Goal: Task Accomplishment & Management: Manage account settings

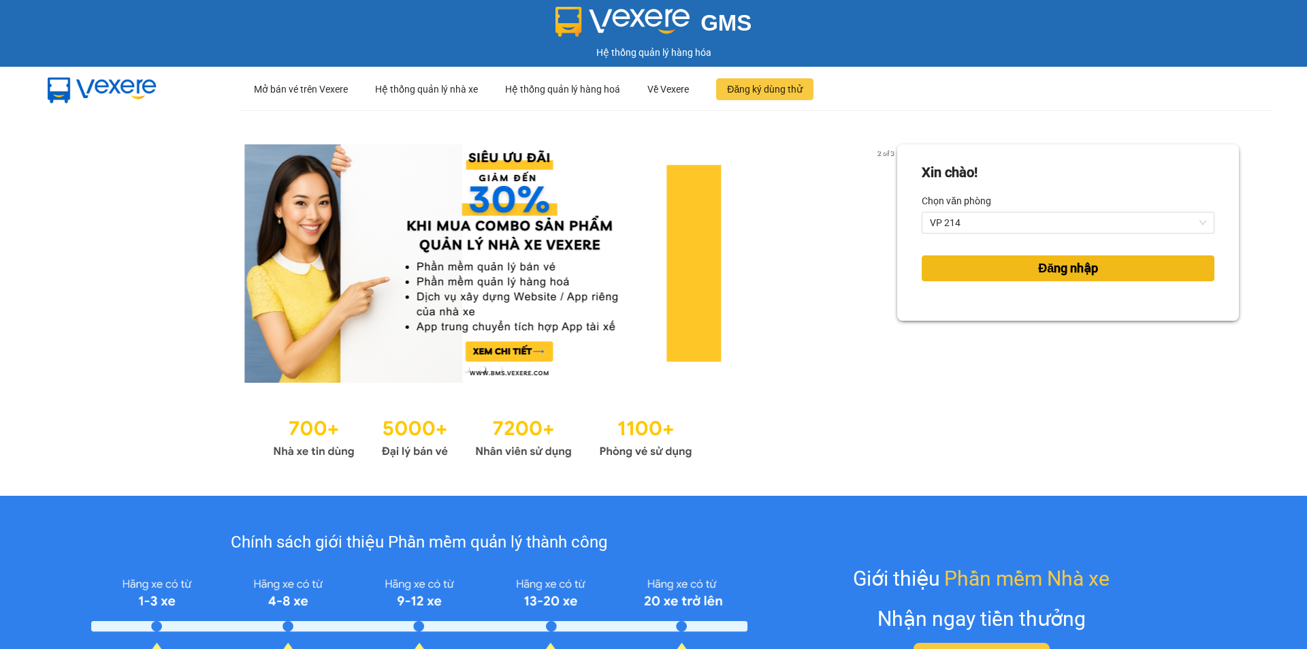
click at [1063, 270] on span "Đăng nhập" at bounding box center [1068, 268] width 60 height 19
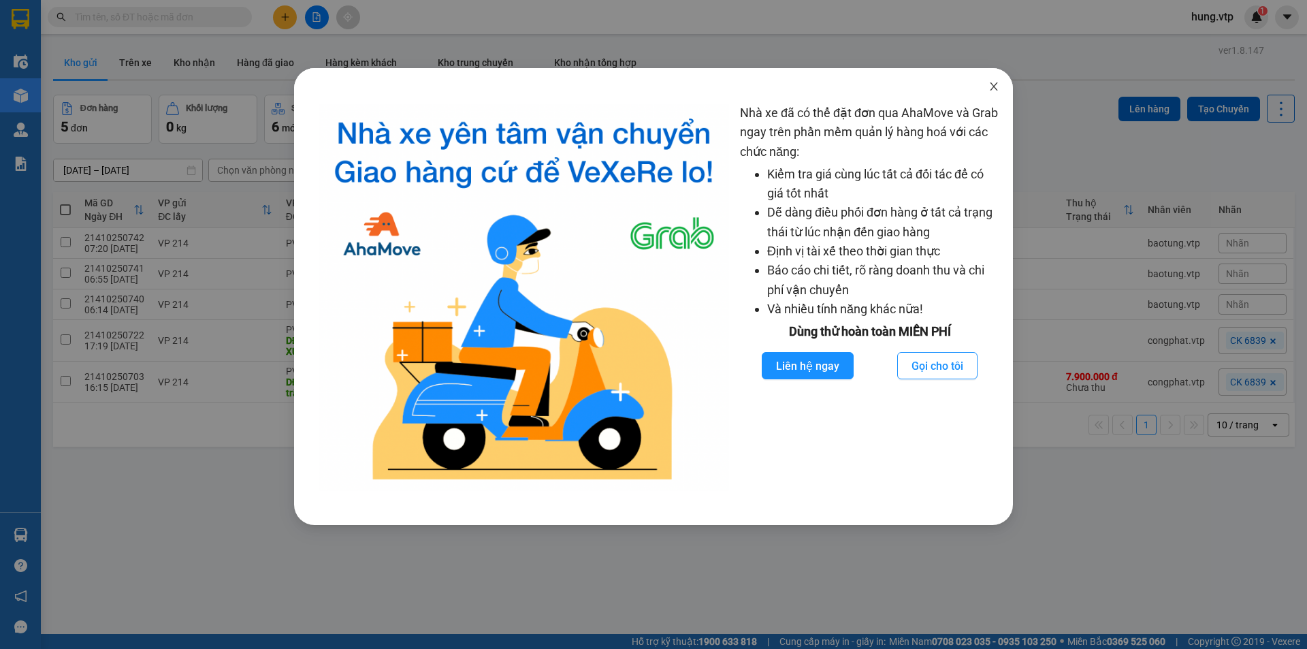
click at [995, 88] on icon "close" at bounding box center [993, 86] width 11 height 11
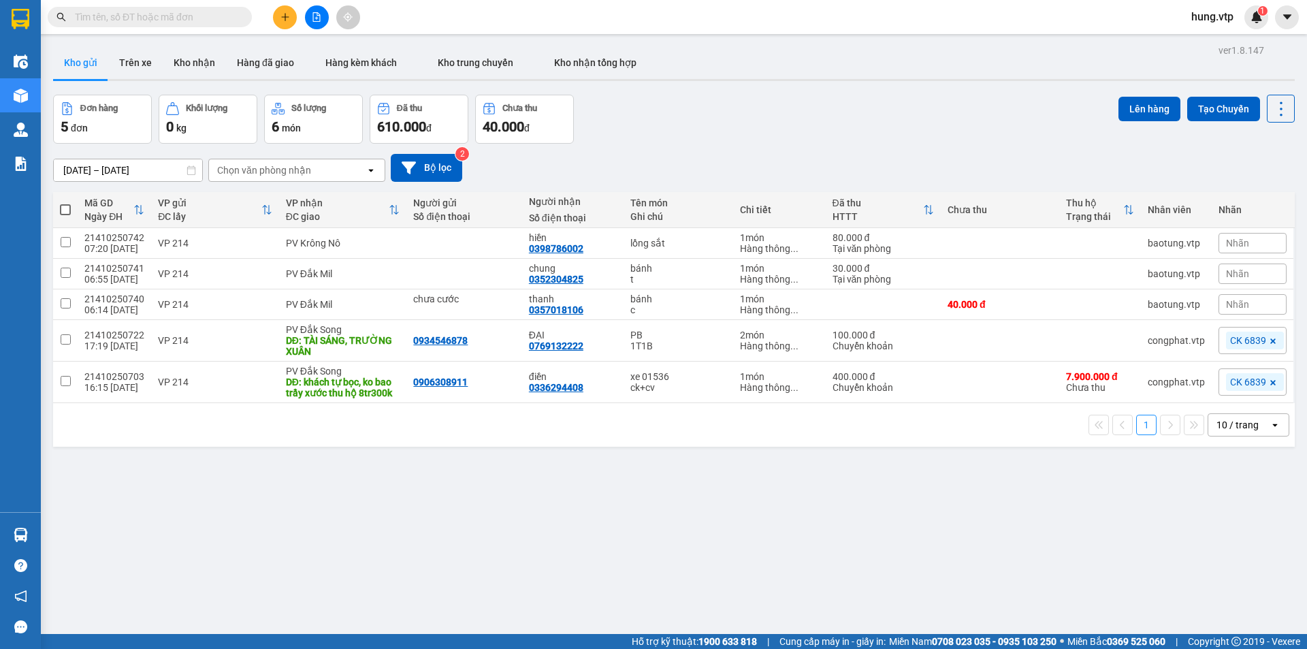
click at [67, 210] on span at bounding box center [65, 209] width 11 height 11
click at [65, 203] on input "checkbox" at bounding box center [65, 203] width 0 height 0
checkbox input "true"
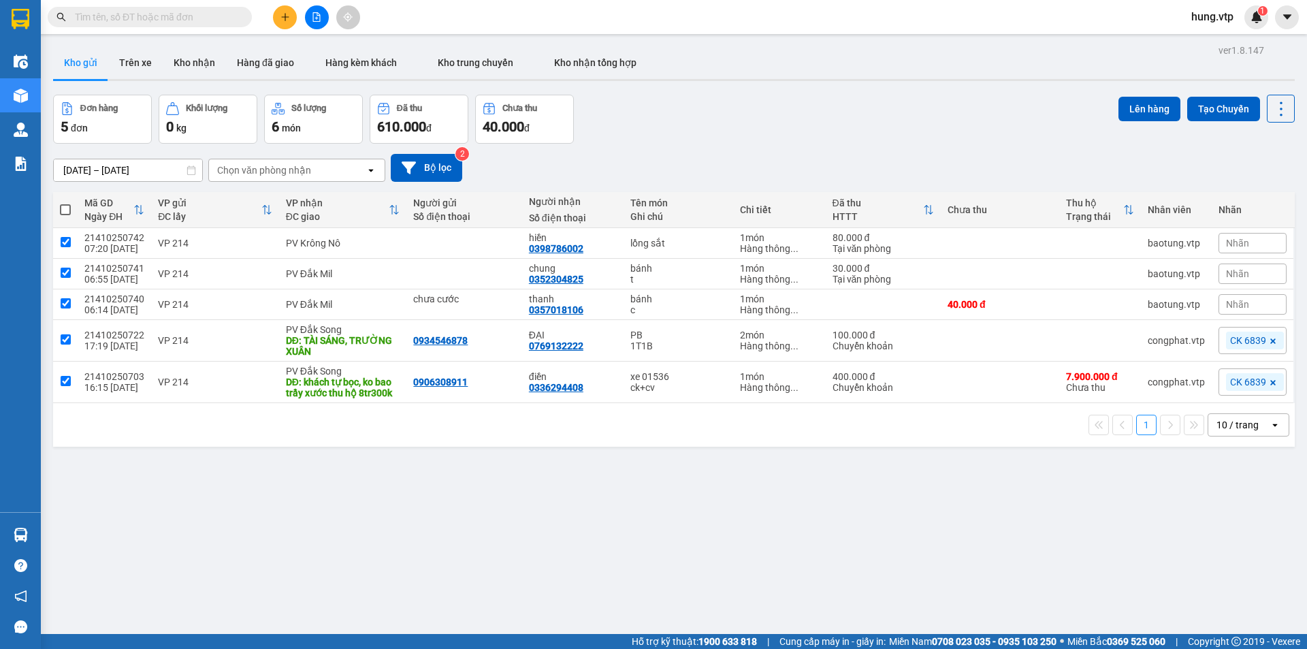
checkbox input "true"
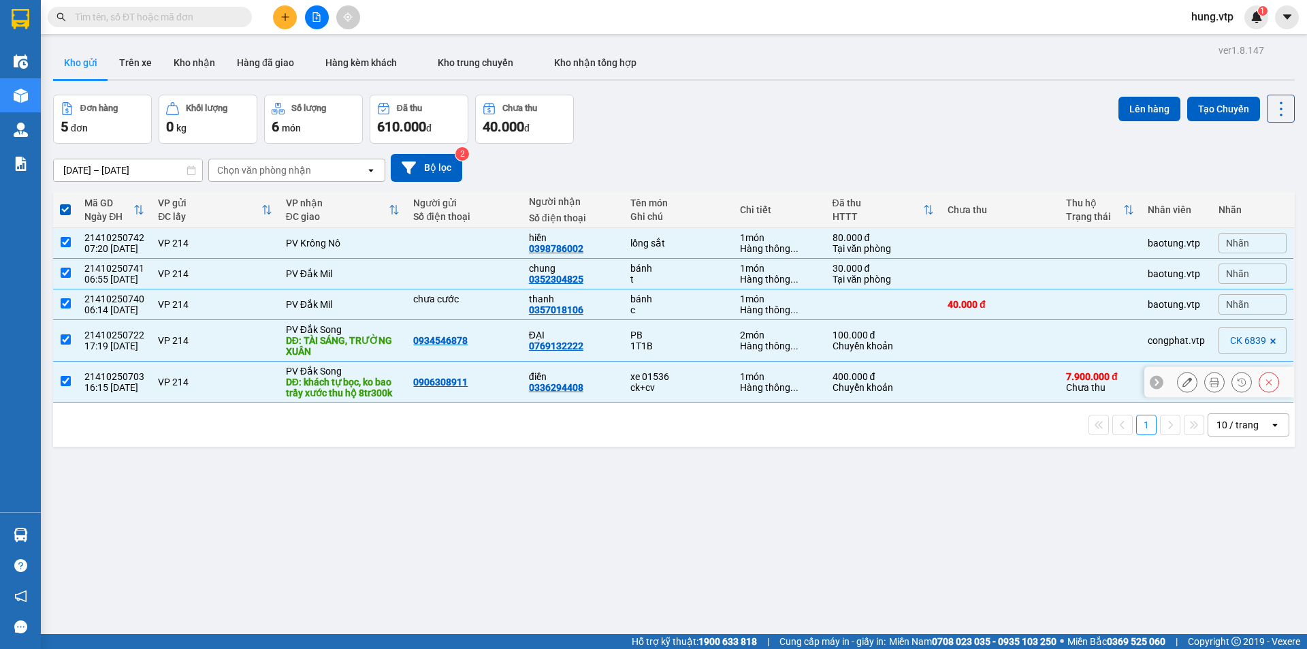
click at [65, 379] on input "checkbox" at bounding box center [66, 381] width 10 height 10
checkbox input "false"
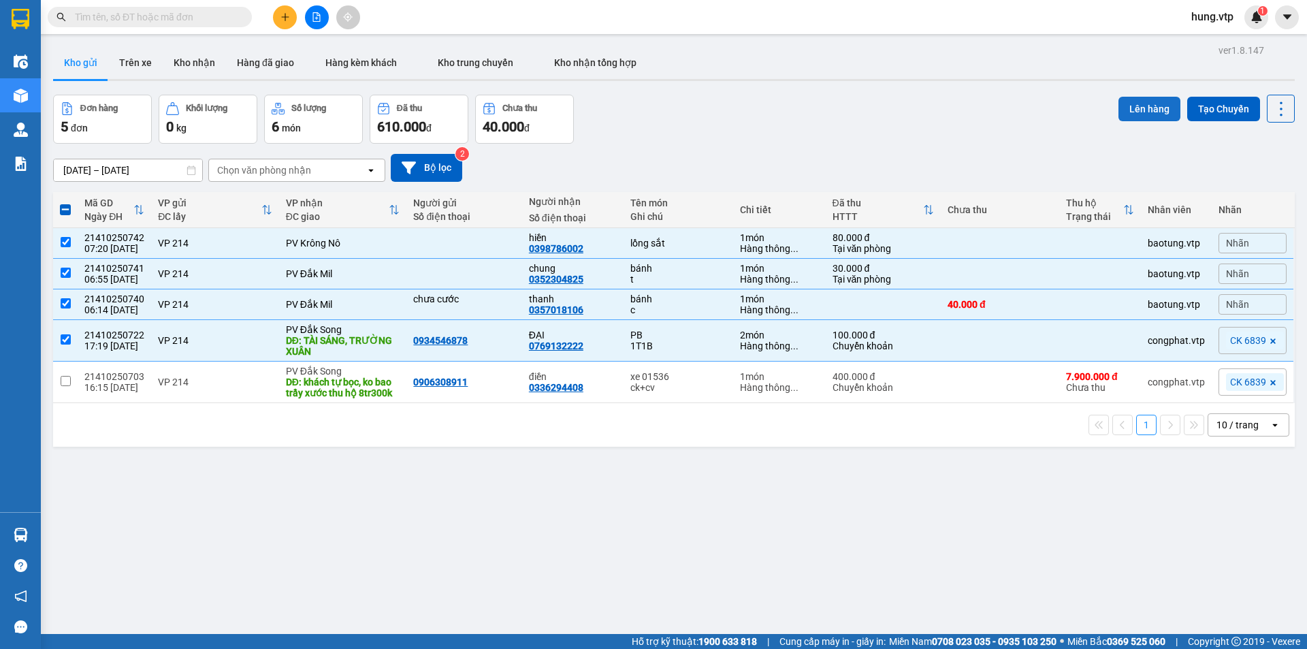
click at [1130, 107] on button "Lên hàng" at bounding box center [1149, 109] width 62 height 25
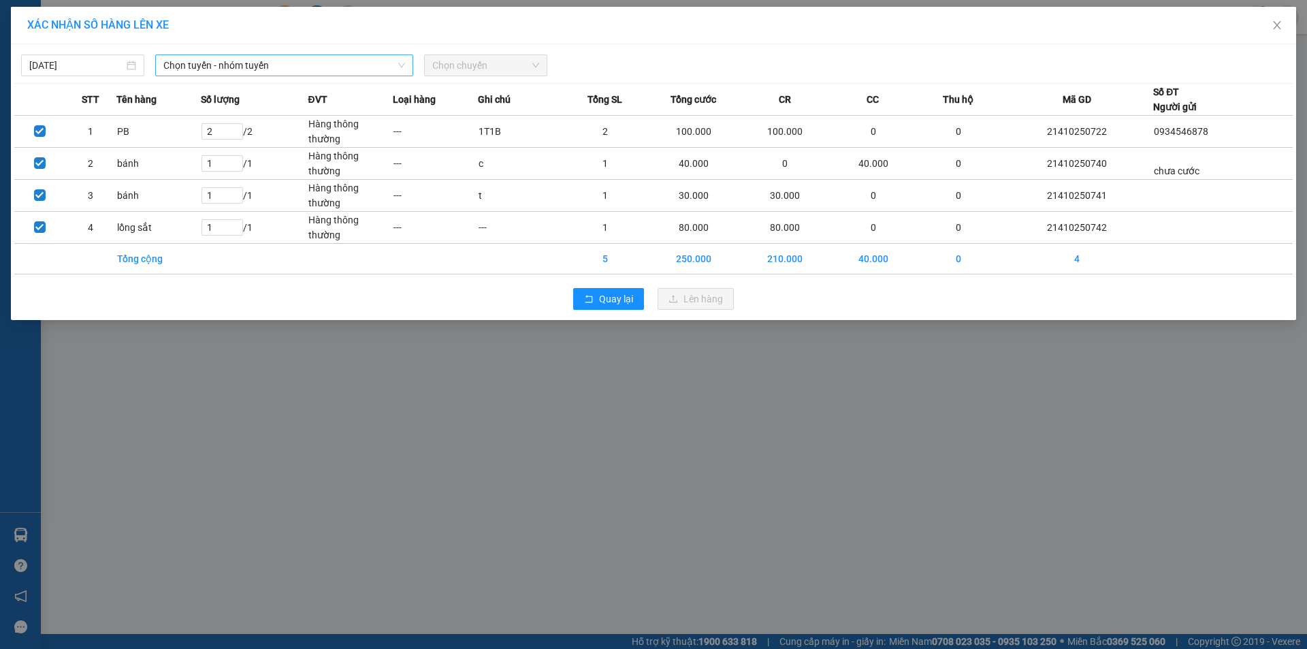
click at [216, 66] on span "Chọn tuyến - nhóm tuyến" at bounding box center [284, 65] width 242 height 20
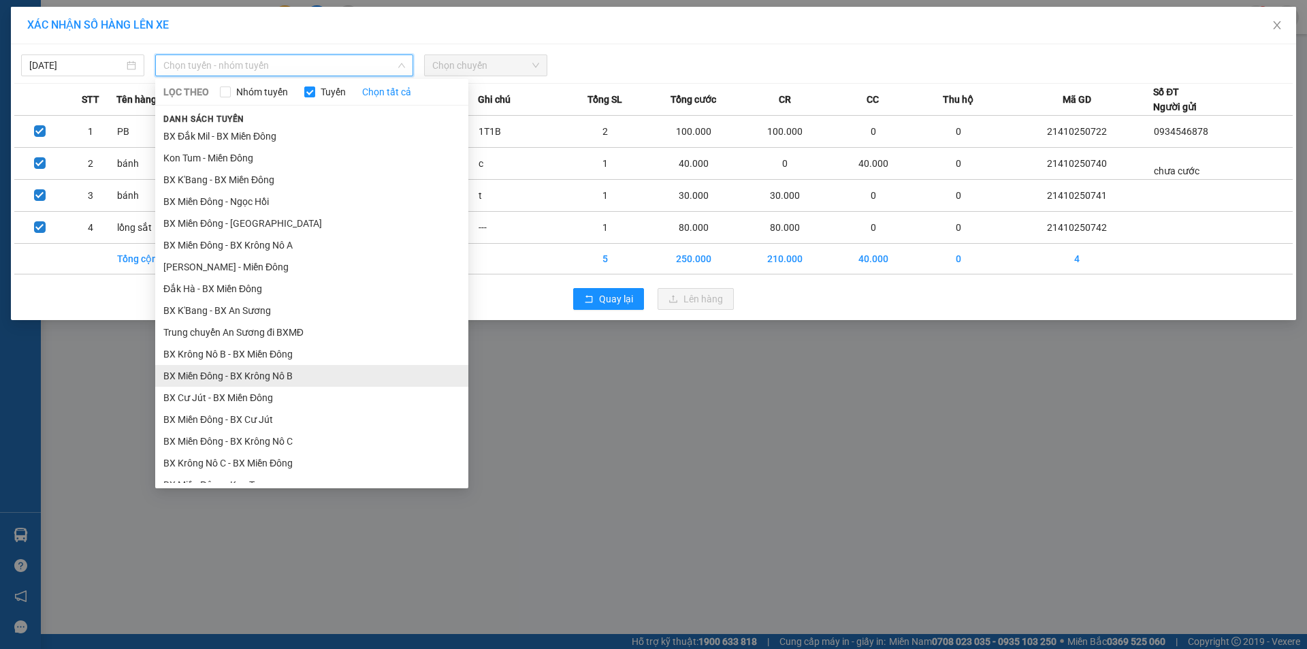
scroll to position [272, 0]
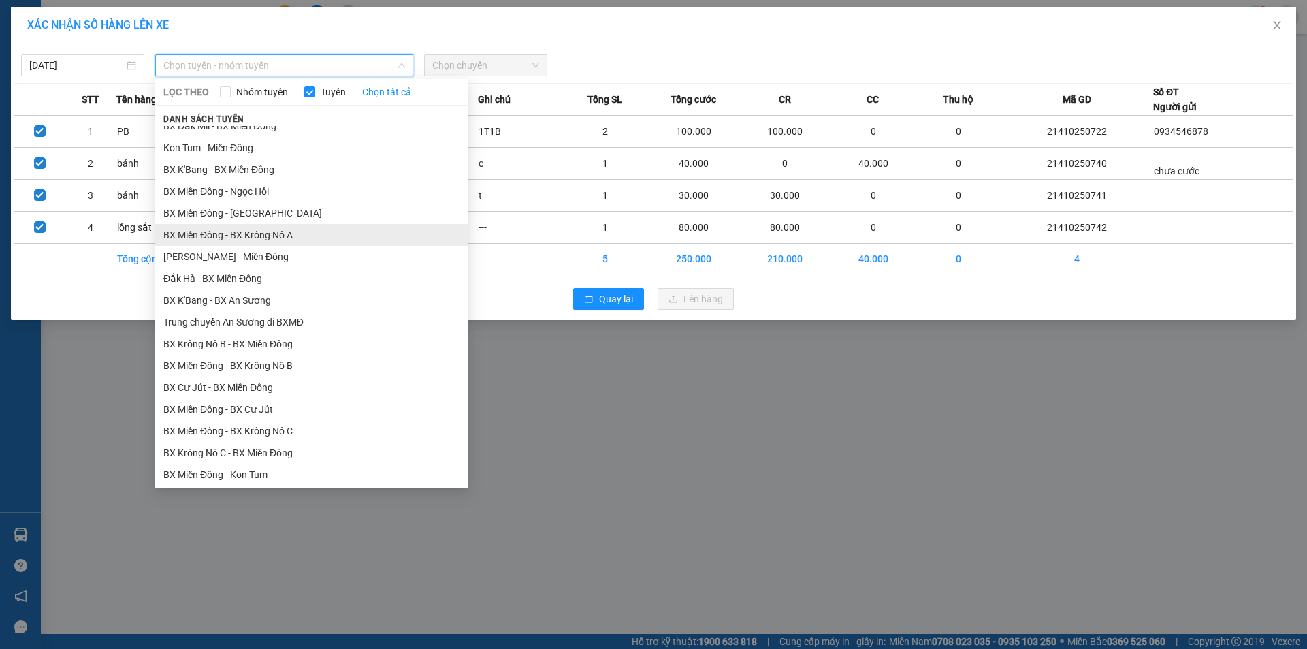
drag, startPoint x: 306, startPoint y: 233, endPoint x: 337, endPoint y: 214, distance: 36.7
click at [306, 232] on li "BX Miền Đông - BX Krông Nô A" at bounding box center [311, 235] width 313 height 22
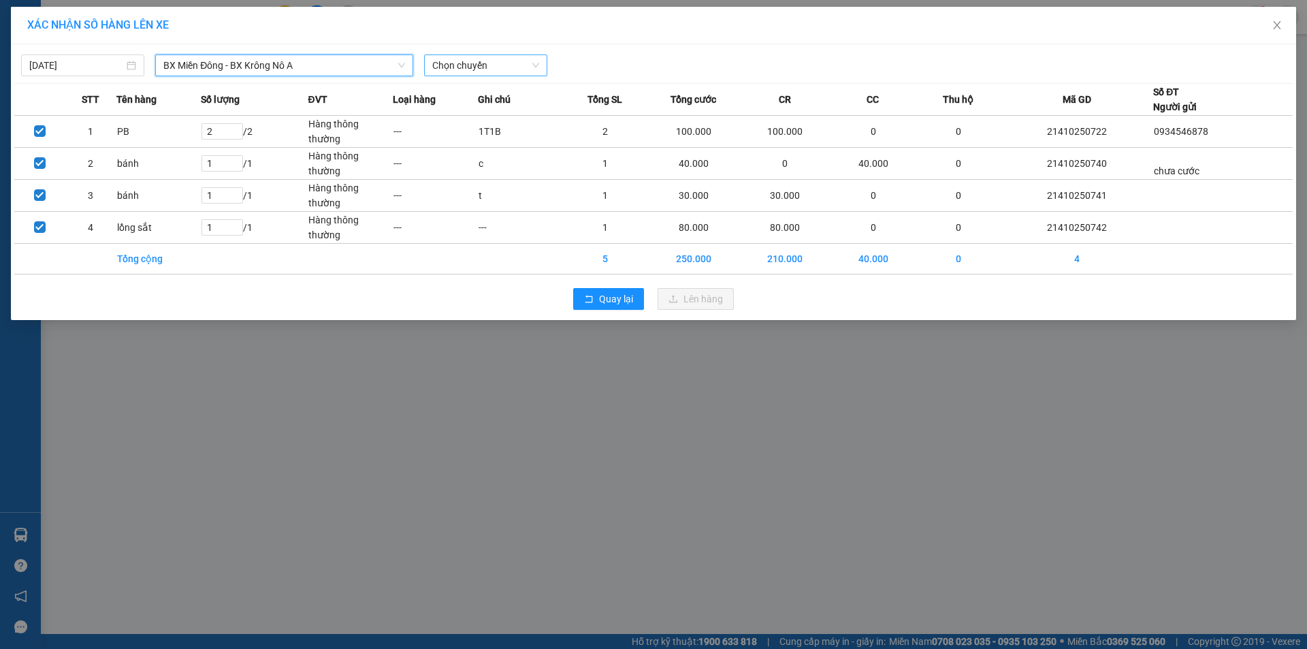
click at [483, 71] on span "Chọn chuyến" at bounding box center [485, 65] width 107 height 20
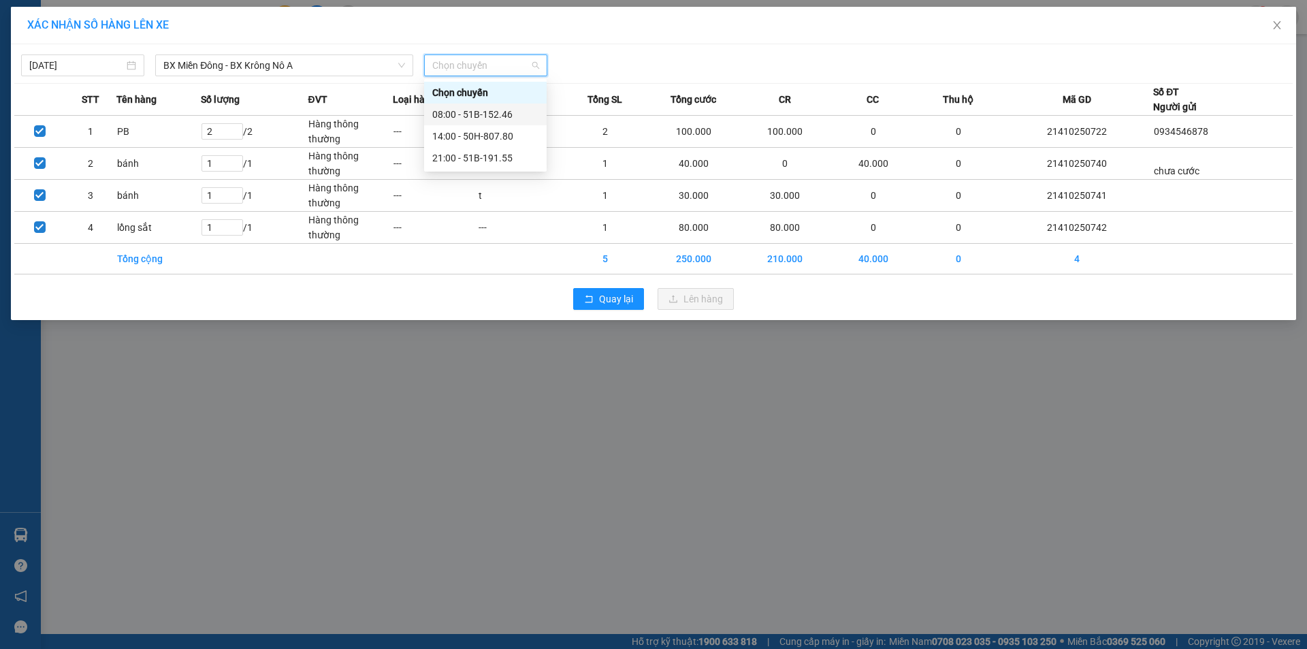
click at [489, 113] on div "08:00 - 51B-152.46" at bounding box center [485, 114] width 106 height 15
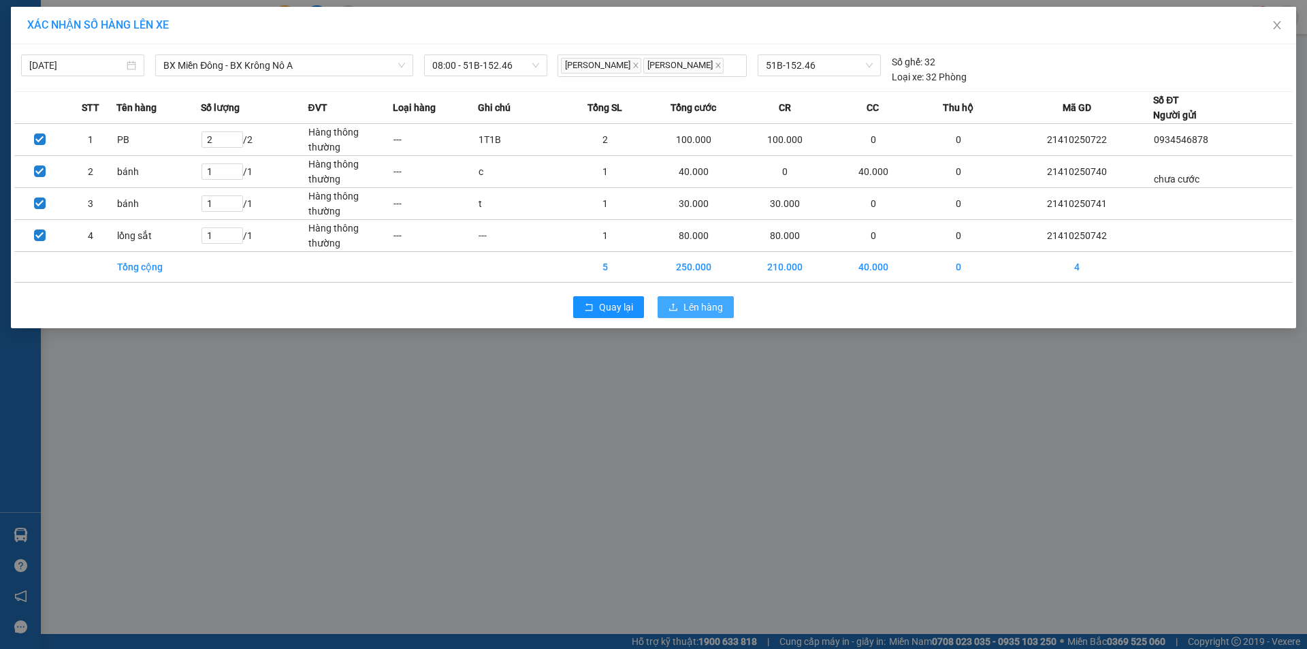
click at [692, 304] on span "Lên hàng" at bounding box center [702, 307] width 39 height 15
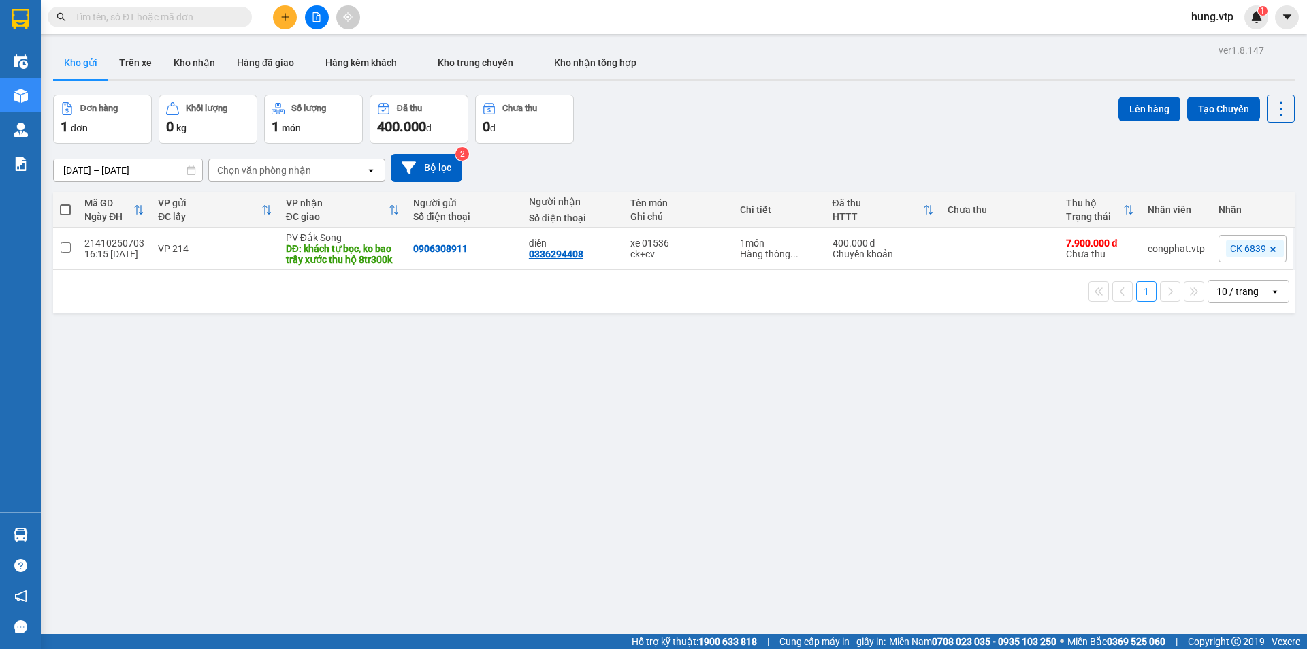
click at [690, 129] on div "Đơn hàng 1 đơn Khối lượng 0 kg Số lượng 1 món Đã thu 400.000 đ Chưa thu 0 đ Lên…" at bounding box center [674, 119] width 1242 height 49
click at [319, 18] on icon "file-add" at bounding box center [317, 17] width 10 height 10
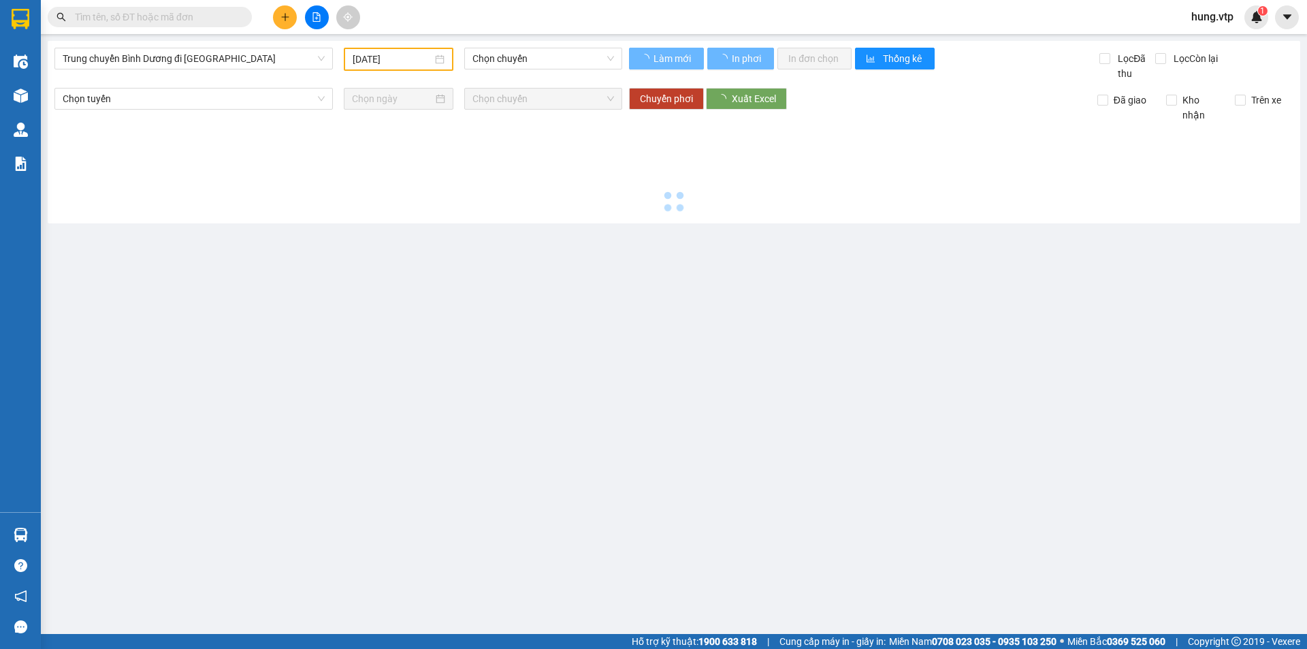
type input "[DATE]"
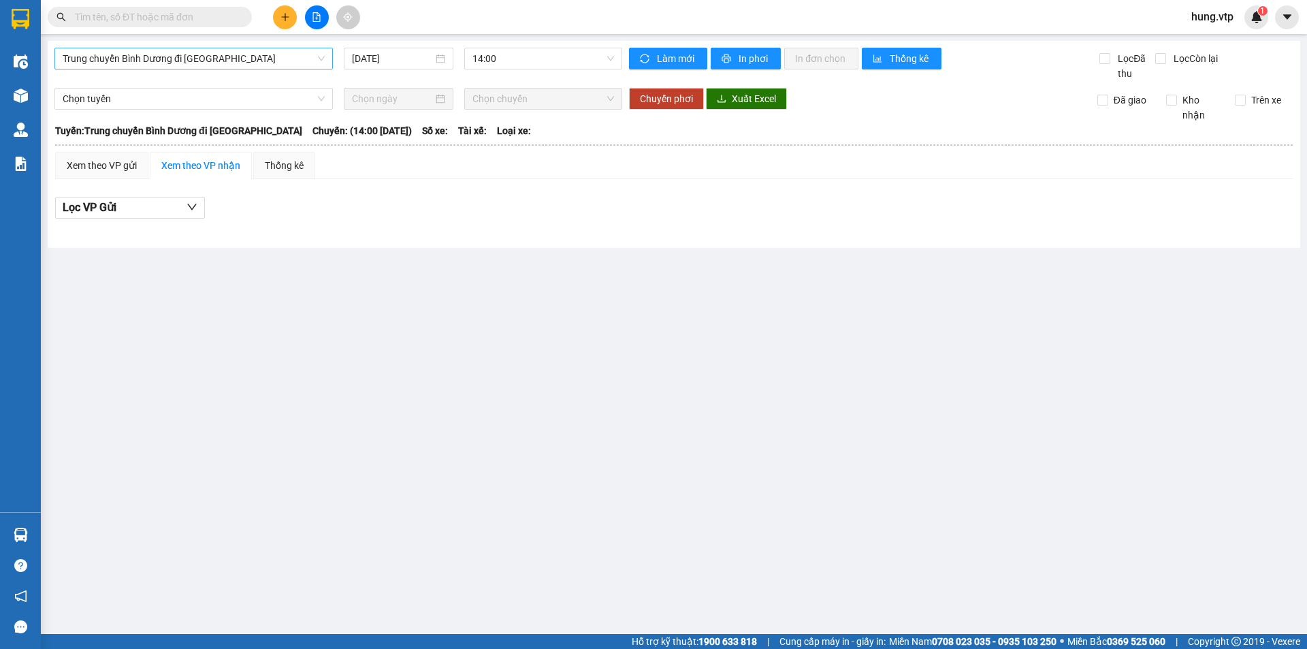
click at [244, 57] on span "Trung chuyển [PERSON_NAME] đi [GEOGRAPHIC_DATA]" at bounding box center [194, 58] width 262 height 20
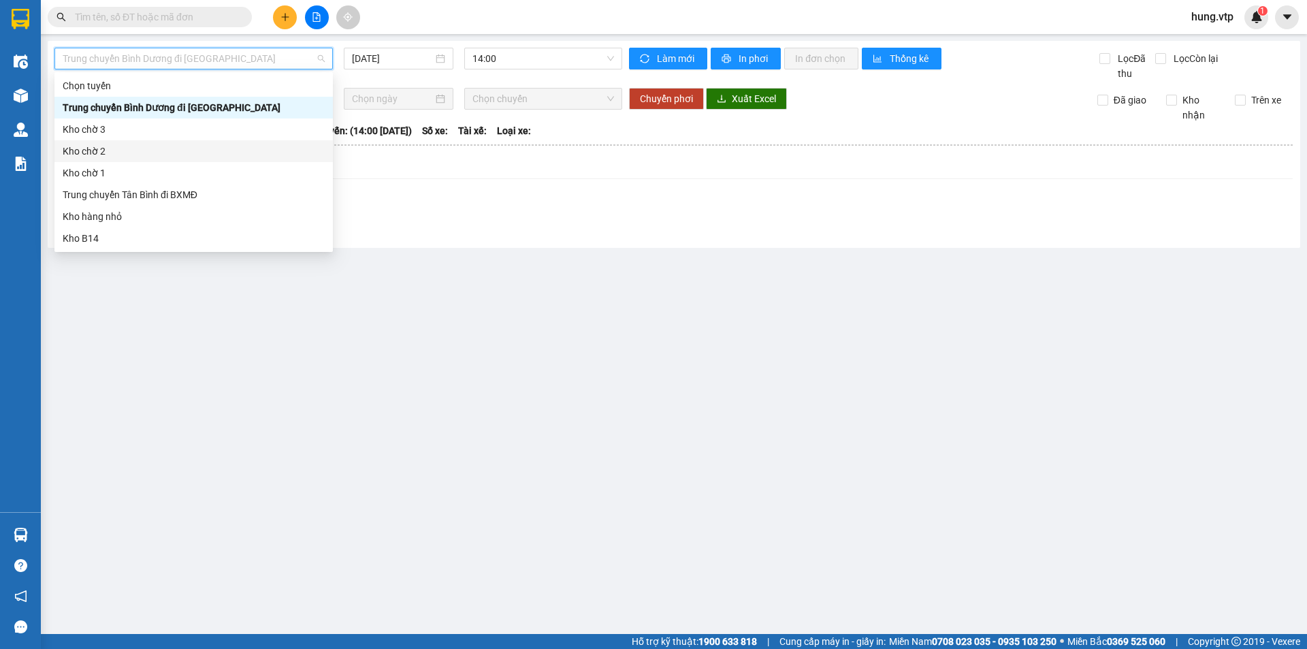
click at [607, 317] on main "Trung chuyển Bình Dương đi BXMĐ 14/10/2025 14:00 Làm mới In phơi In đơn chọn Th…" at bounding box center [653, 317] width 1307 height 634
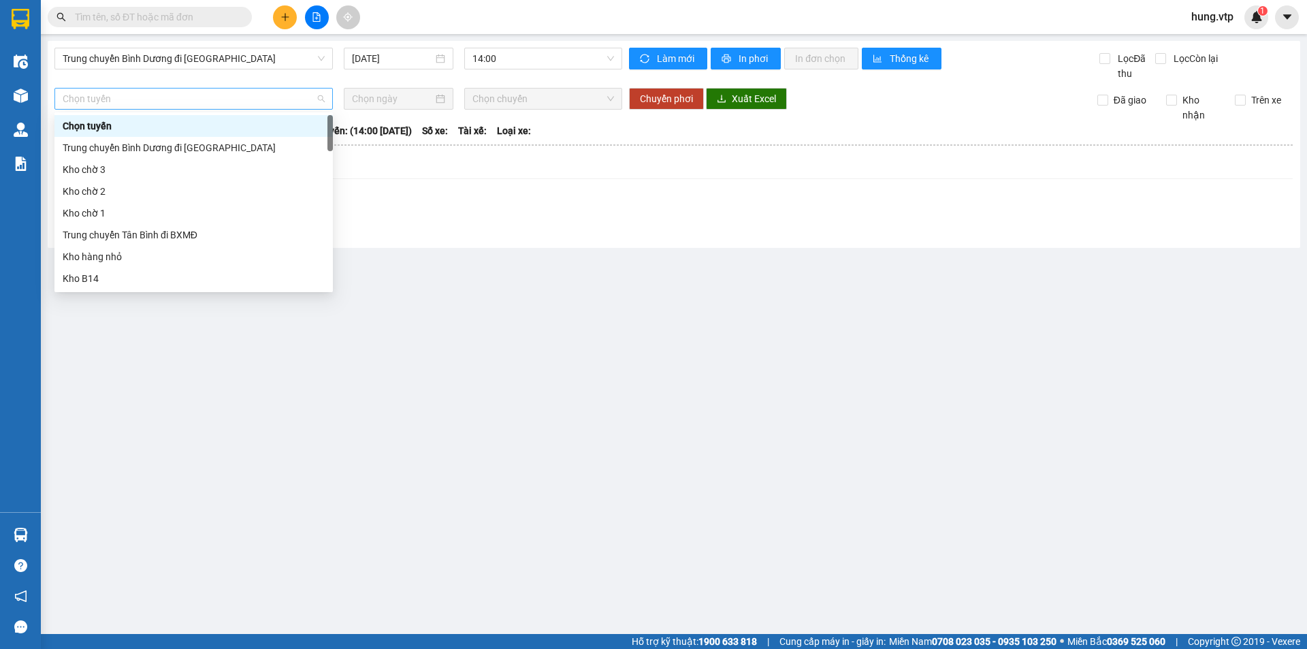
click at [229, 97] on span "Chọn tuyến" at bounding box center [194, 98] width 262 height 20
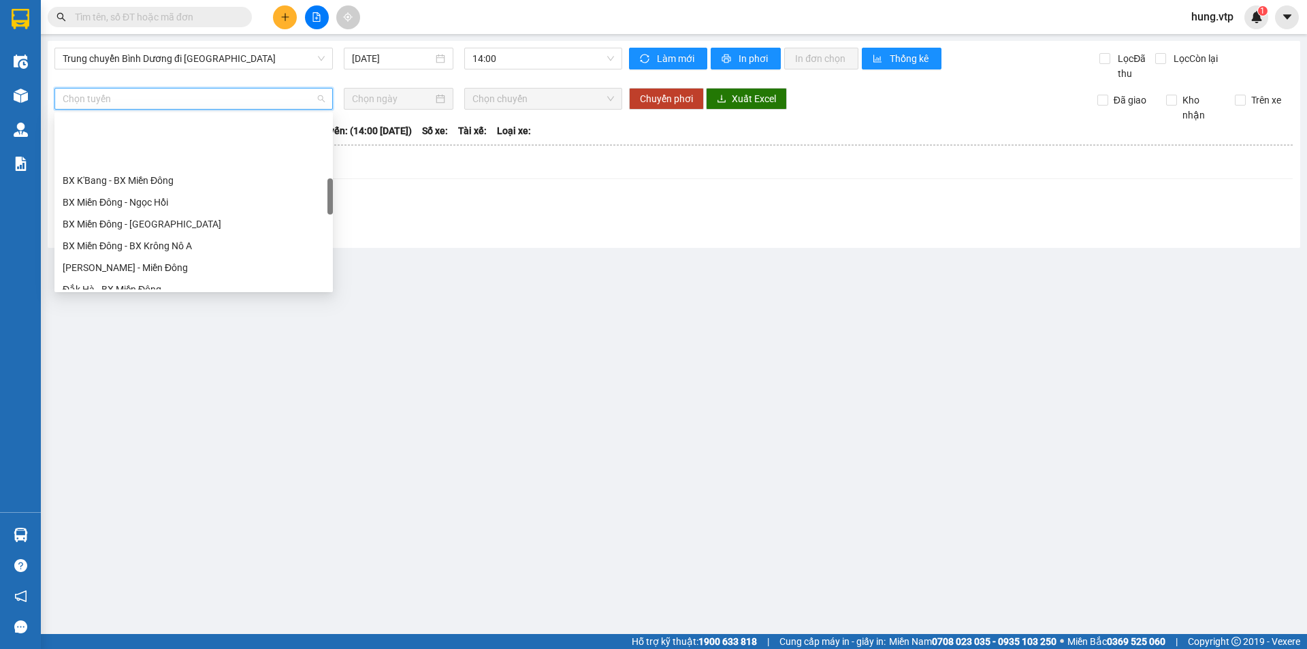
scroll to position [340, 0]
click at [182, 172] on div "BX Miền Đông - BX Krông Nô A" at bounding box center [194, 177] width 262 height 15
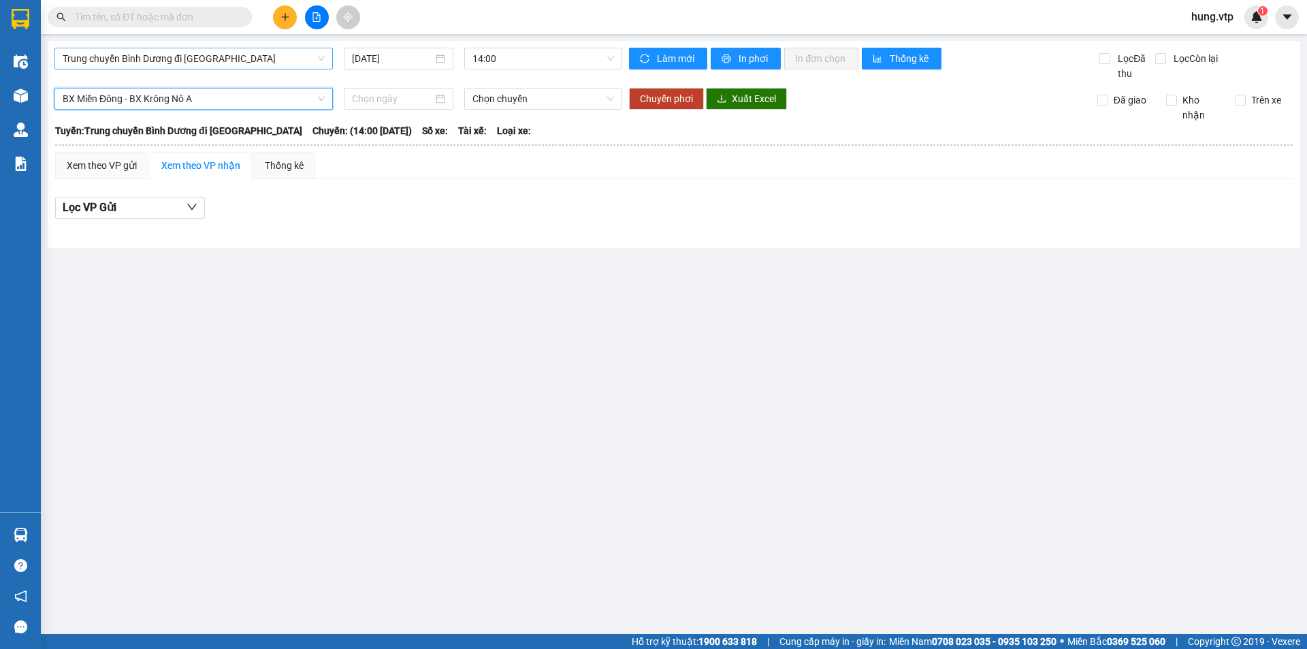
click at [262, 61] on span "Trung chuyển [PERSON_NAME] đi [GEOGRAPHIC_DATA]" at bounding box center [194, 58] width 262 height 20
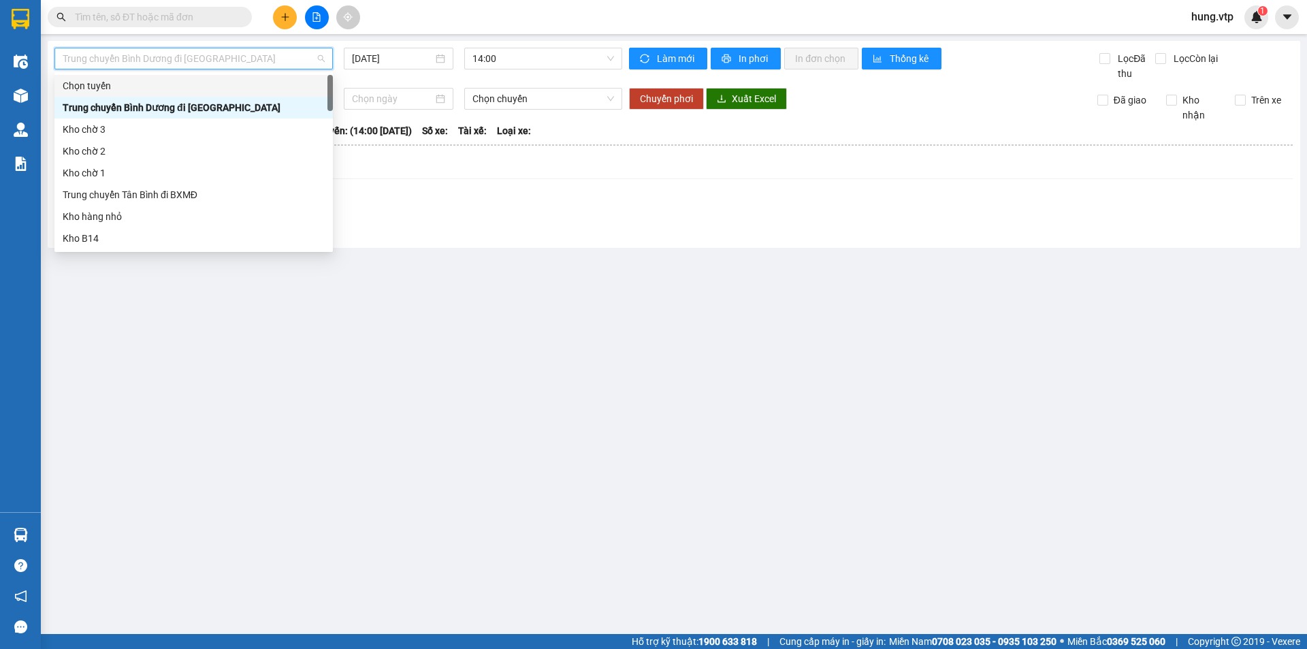
click at [142, 88] on div "Chọn tuyến" at bounding box center [194, 85] width 262 height 15
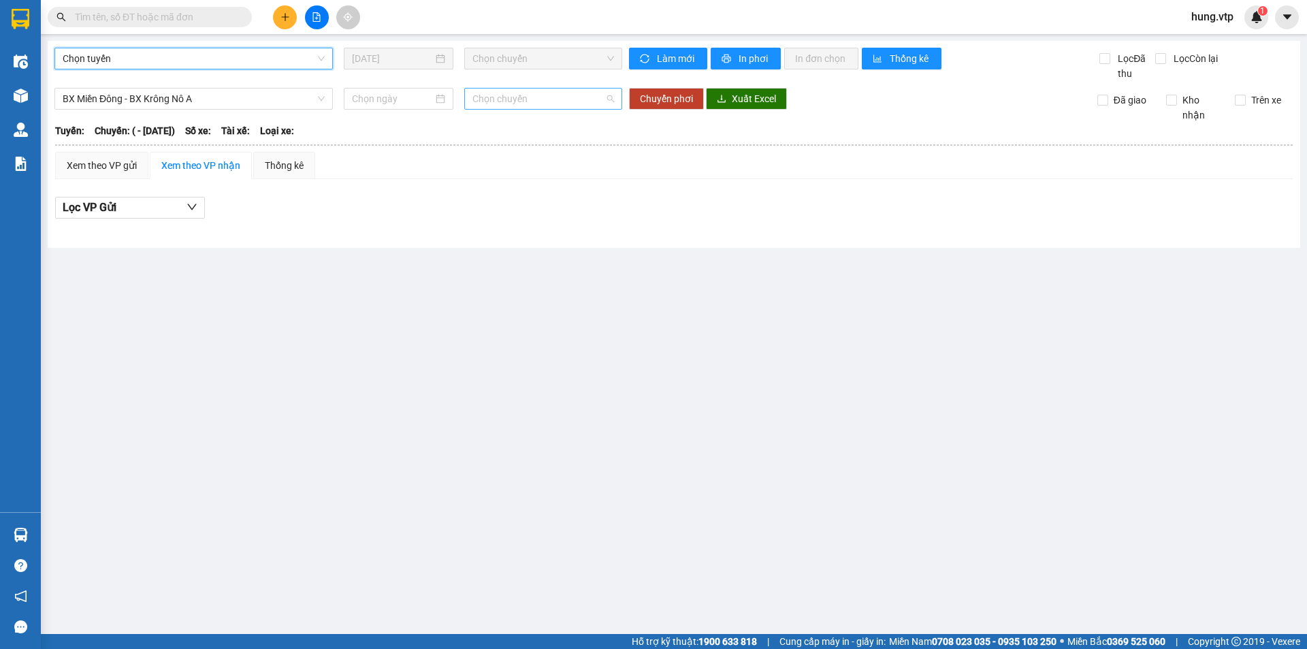
click at [512, 100] on span "Chọn chuyến" at bounding box center [543, 98] width 142 height 20
click at [411, 95] on input at bounding box center [392, 98] width 81 height 15
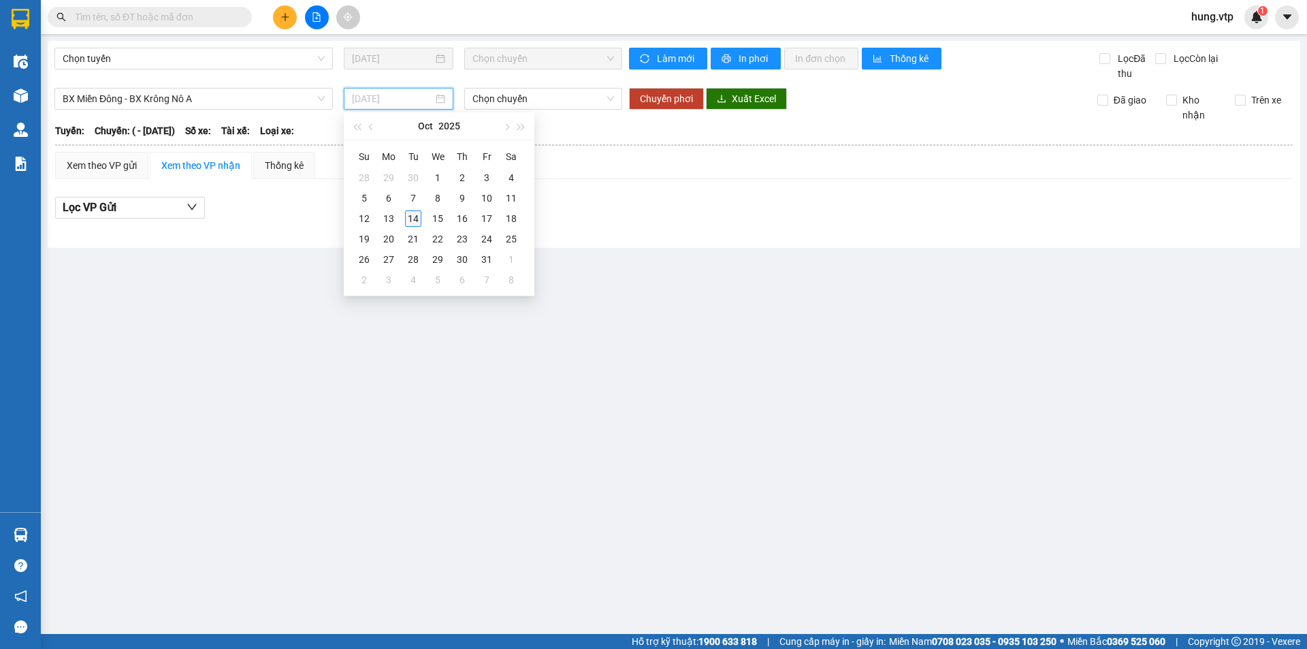
type input "[DATE]"
click at [413, 218] on div "14" at bounding box center [413, 218] width 16 height 16
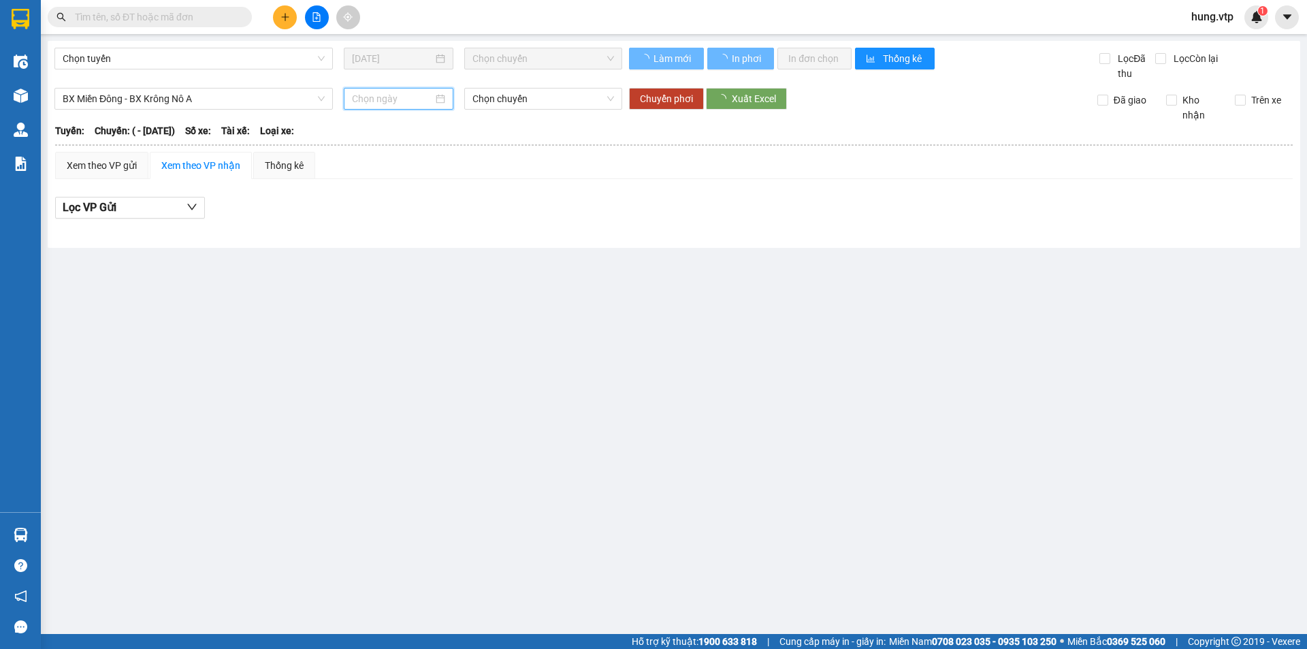
type input "[DATE]"
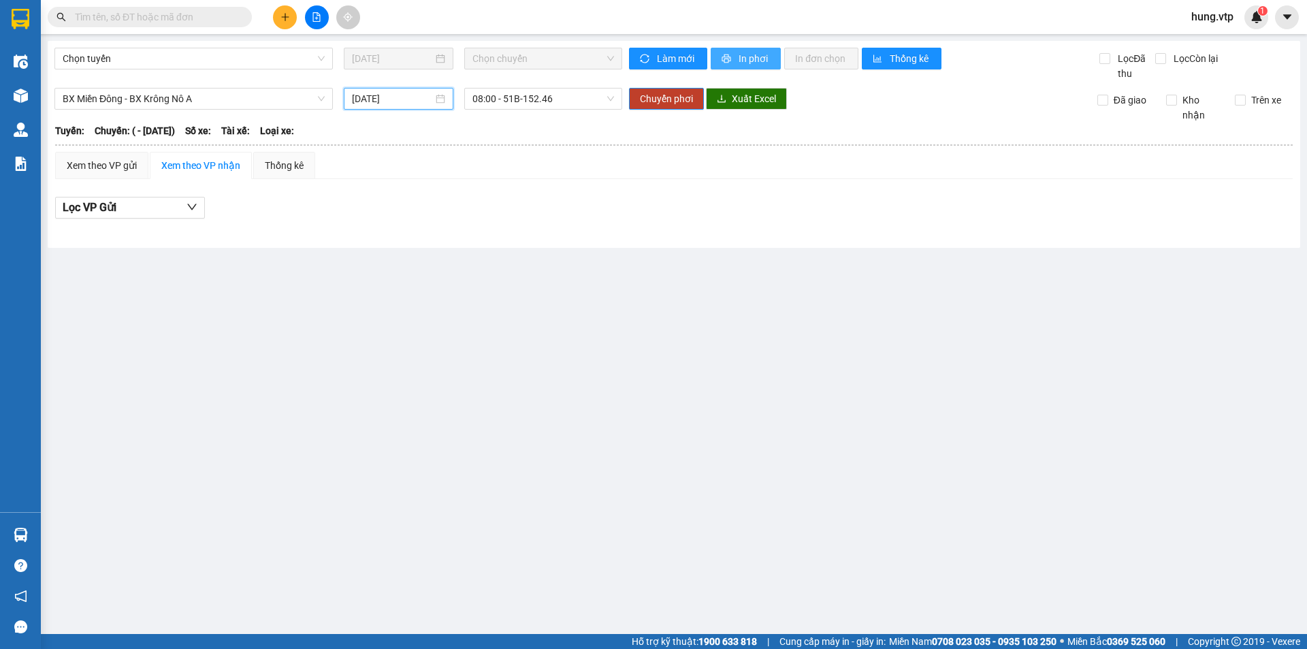
click at [760, 57] on span "In phơi" at bounding box center [754, 58] width 31 height 15
click at [234, 62] on span "Chọn tuyến" at bounding box center [194, 58] width 262 height 20
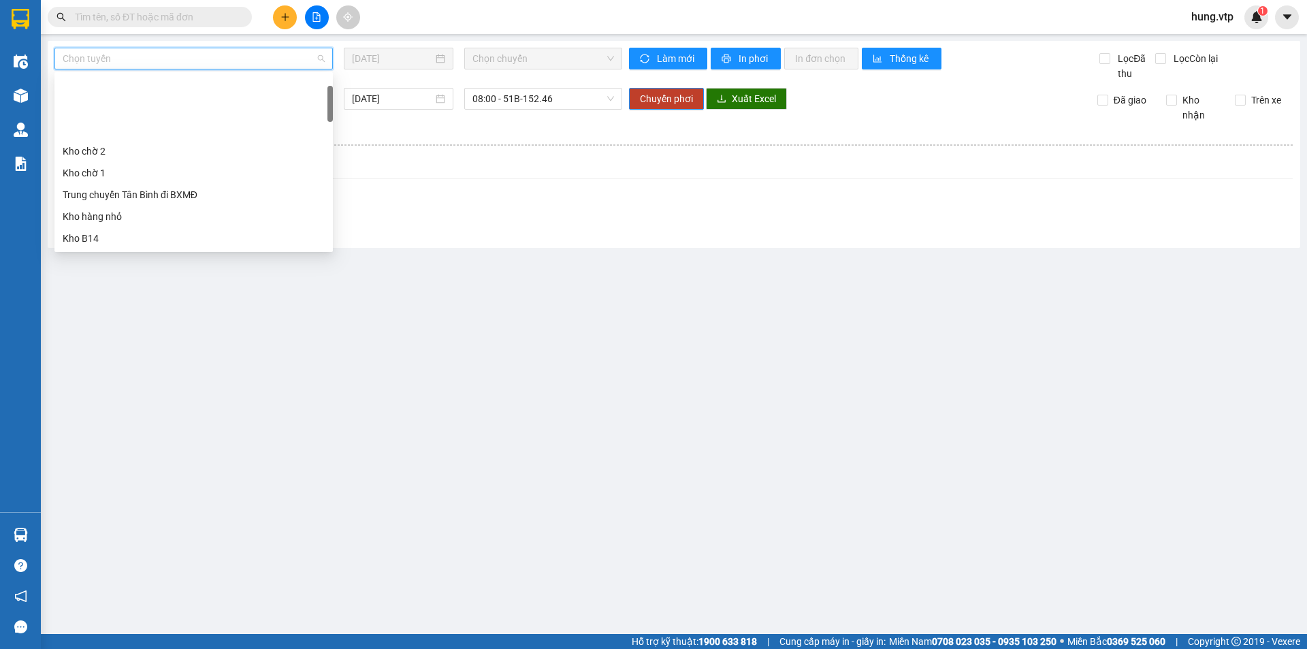
scroll to position [68, 0]
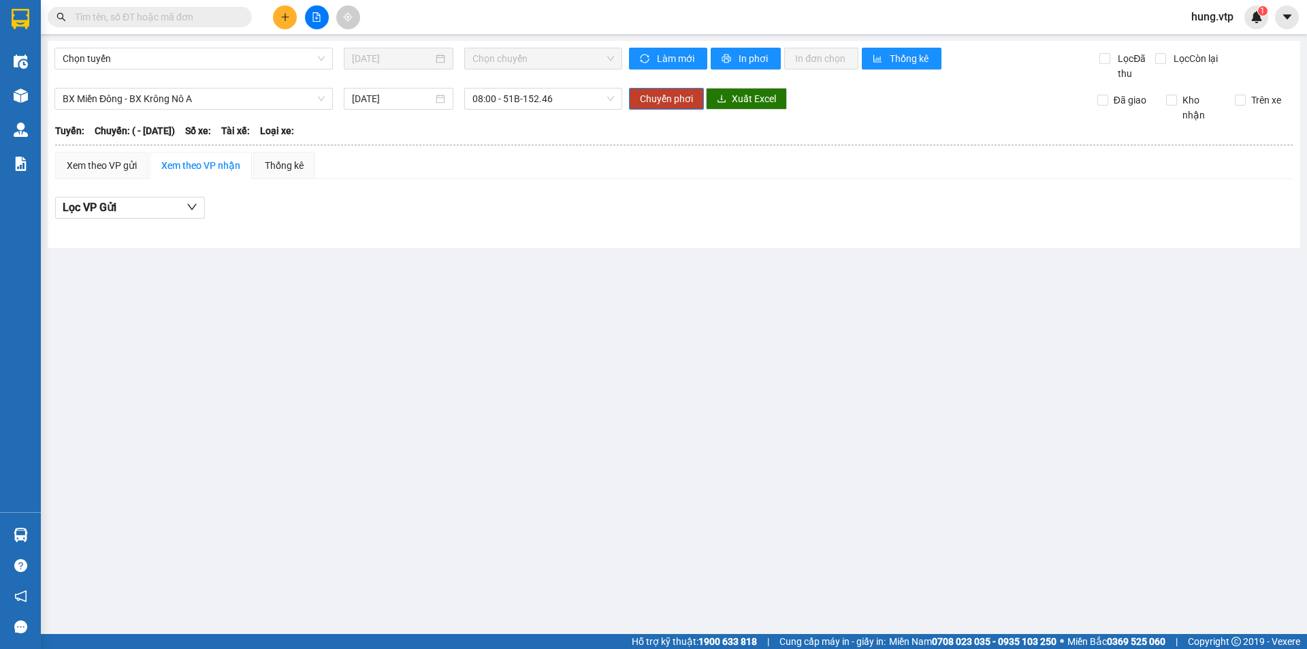
click at [526, 344] on main "Chọn tuyến 14/10/2025 Chọn chuyến Làm mới In phơi In đơn chọn Thống kê Lọc Đã t…" at bounding box center [653, 317] width 1307 height 634
click at [291, 56] on span "Chọn tuyến" at bounding box center [194, 58] width 262 height 20
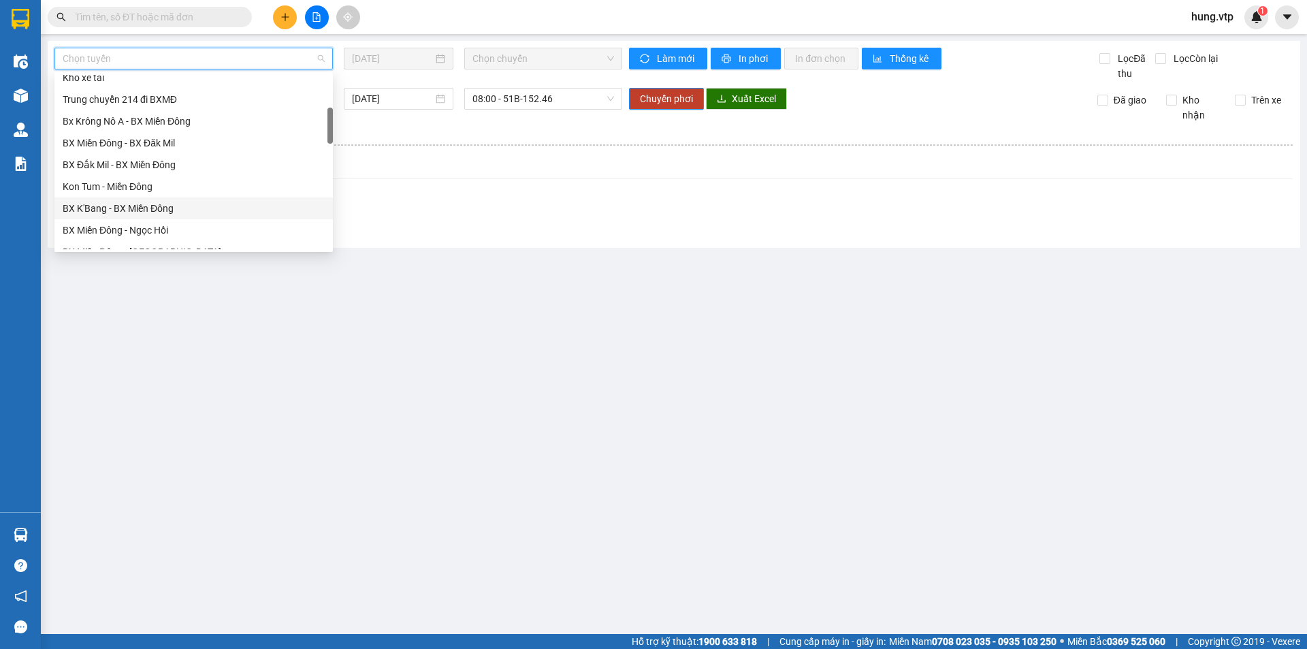
scroll to position [272, 0]
click at [197, 206] on div "BX Miền Đông - BX Krông Nô A" at bounding box center [194, 205] width 262 height 15
type input "[DATE]"
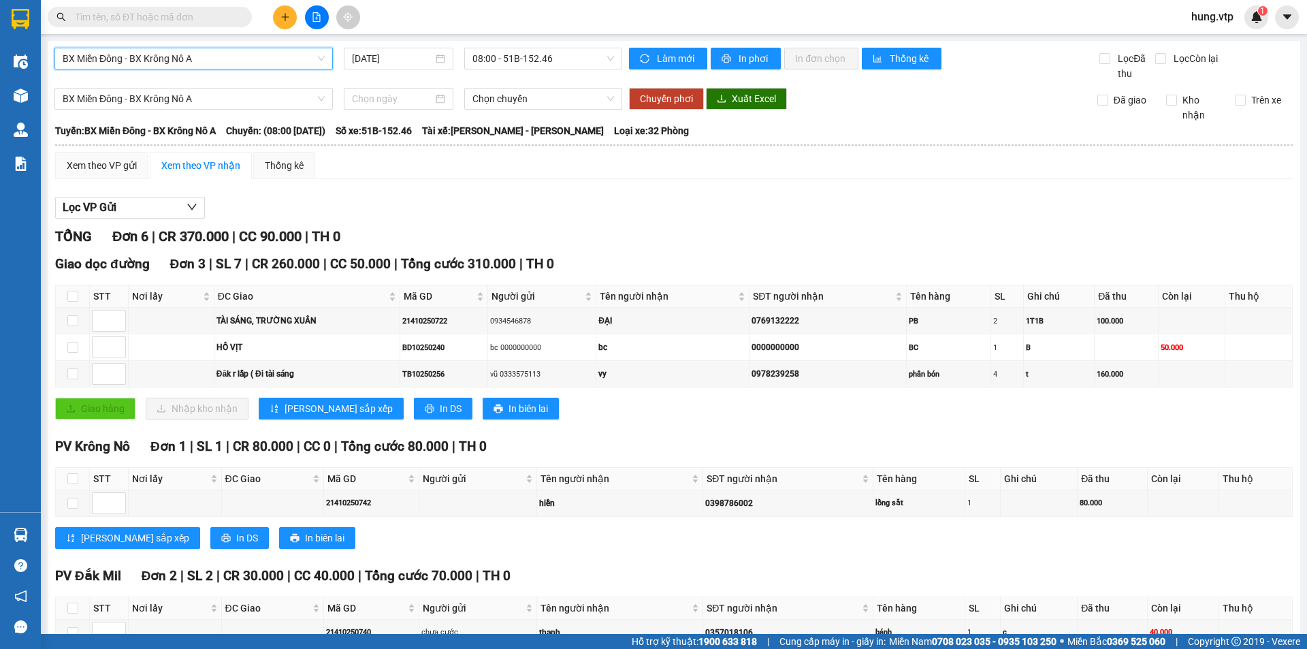
click at [845, 226] on div "TỔNG Đơn 6 | CR 370.000 | CC 90.000 | TH 0" at bounding box center [674, 236] width 1238 height 21
click at [920, 138] on div "Tuyến: BX Miền Đông - BX Krông Nô A Chuyến: (08:00 - 14/10/2025) Số xe: 51B-152…" at bounding box center [674, 130] width 1238 height 15
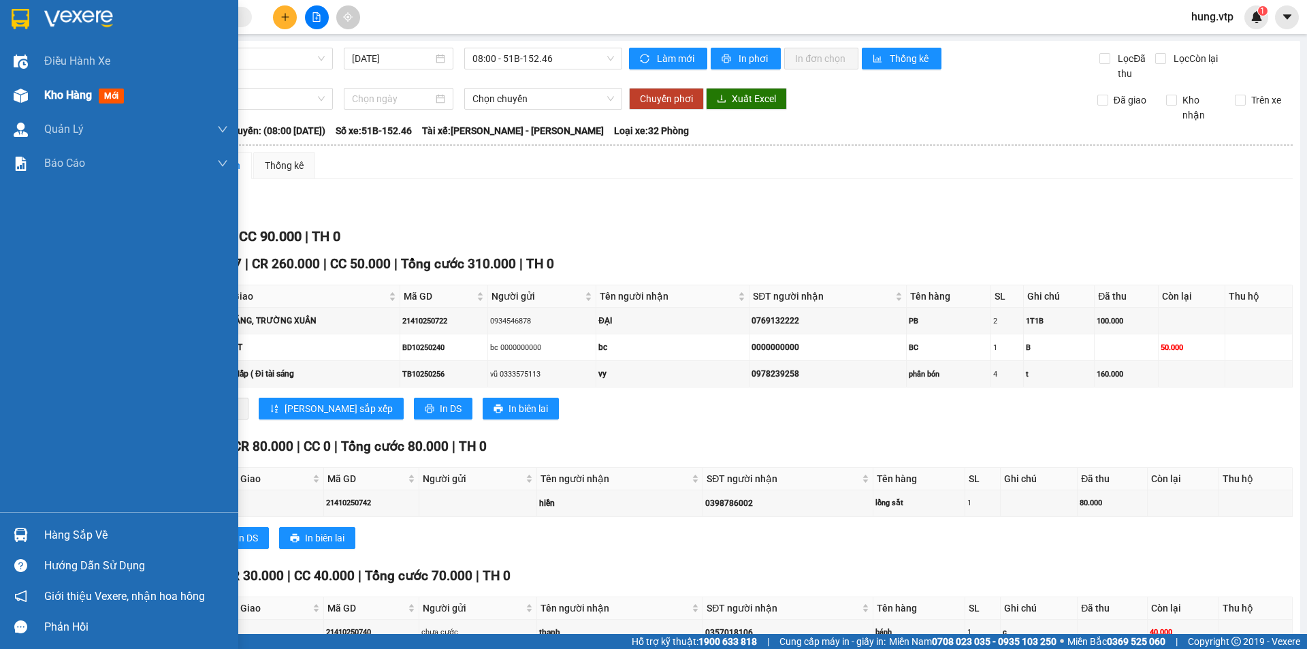
click at [52, 100] on span "Kho hàng" at bounding box center [68, 94] width 48 height 13
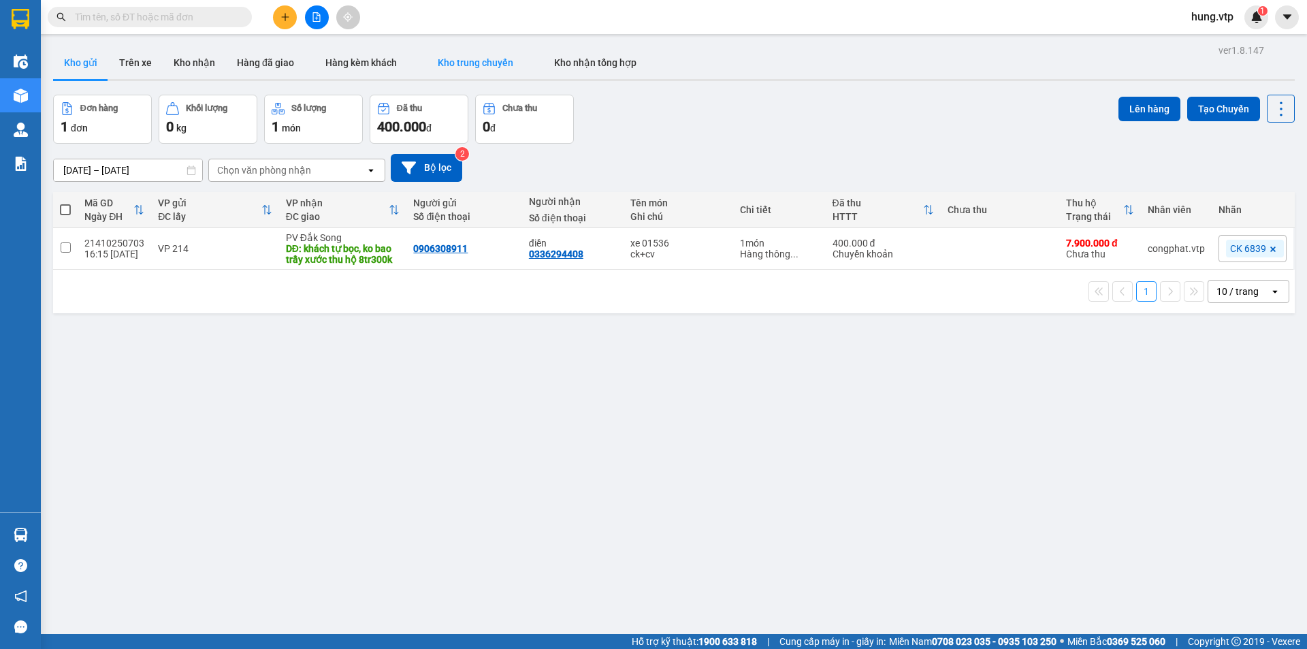
drag, startPoint x: 152, startPoint y: 14, endPoint x: 509, endPoint y: 60, distance: 358.9
click at [159, 15] on input "text" at bounding box center [155, 17] width 161 height 15
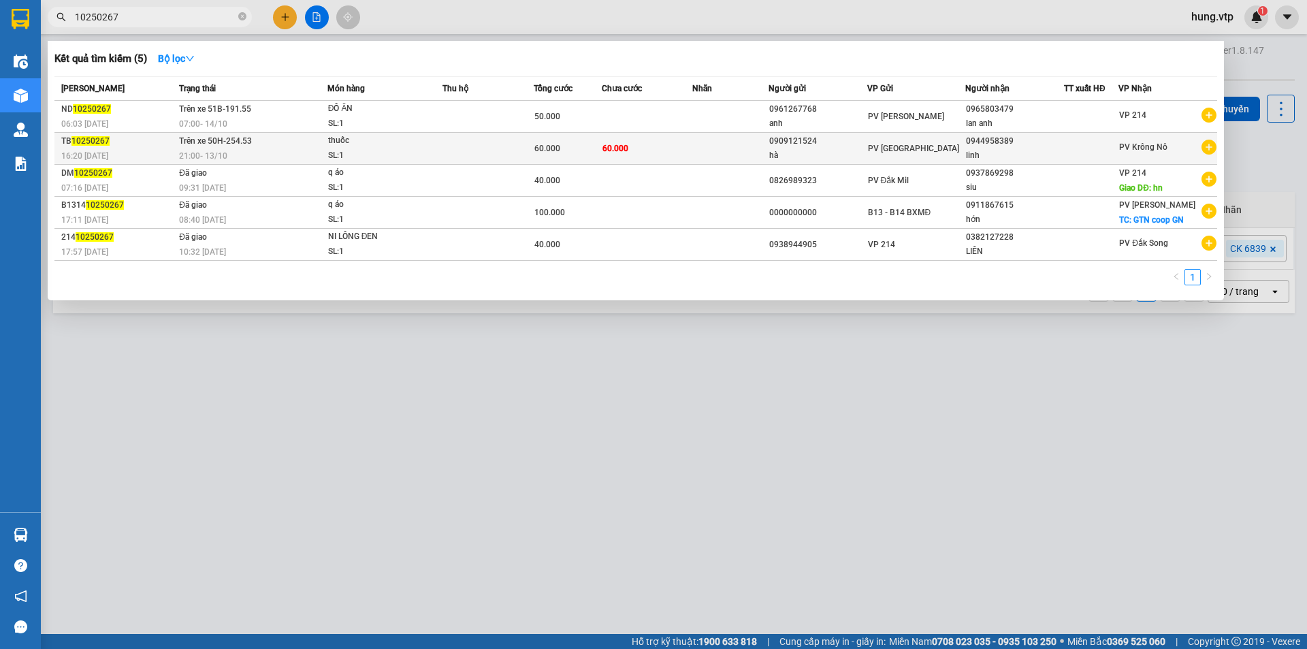
type input "10250267"
click at [436, 145] on span "thuốc SL: 1" at bounding box center [385, 147] width 114 height 29
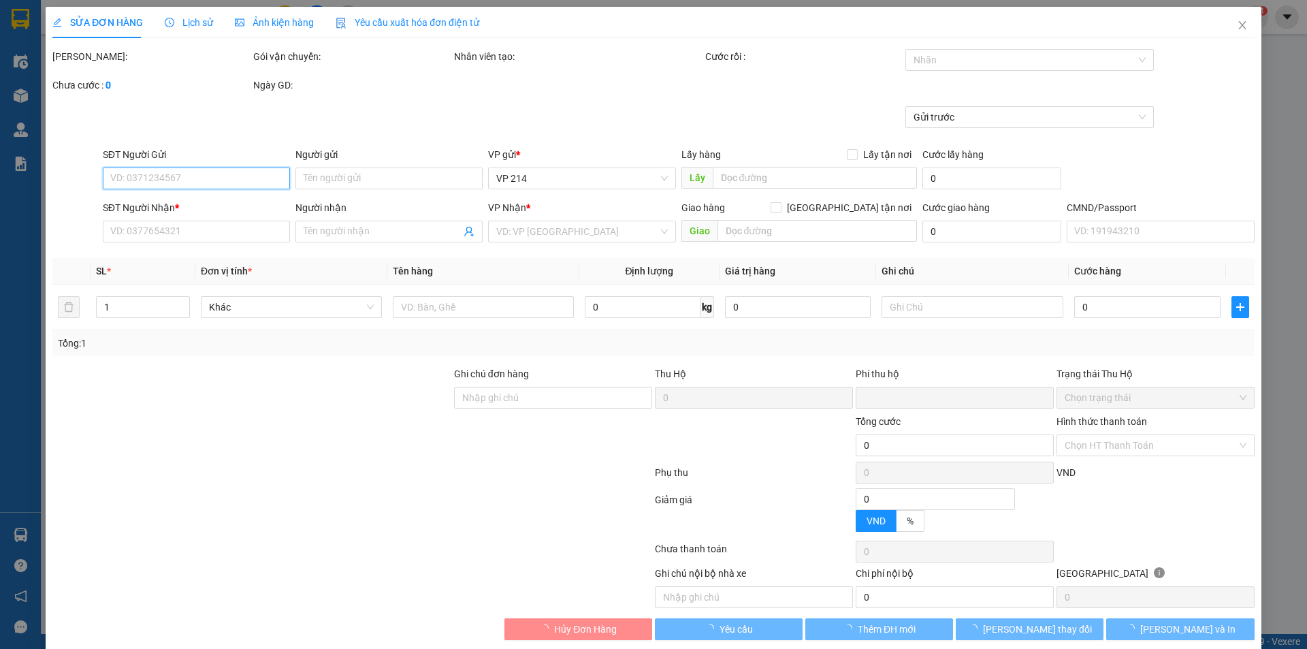
type input "0909121524"
type input "hà"
type input "0944958389"
type input "linh"
type input "0"
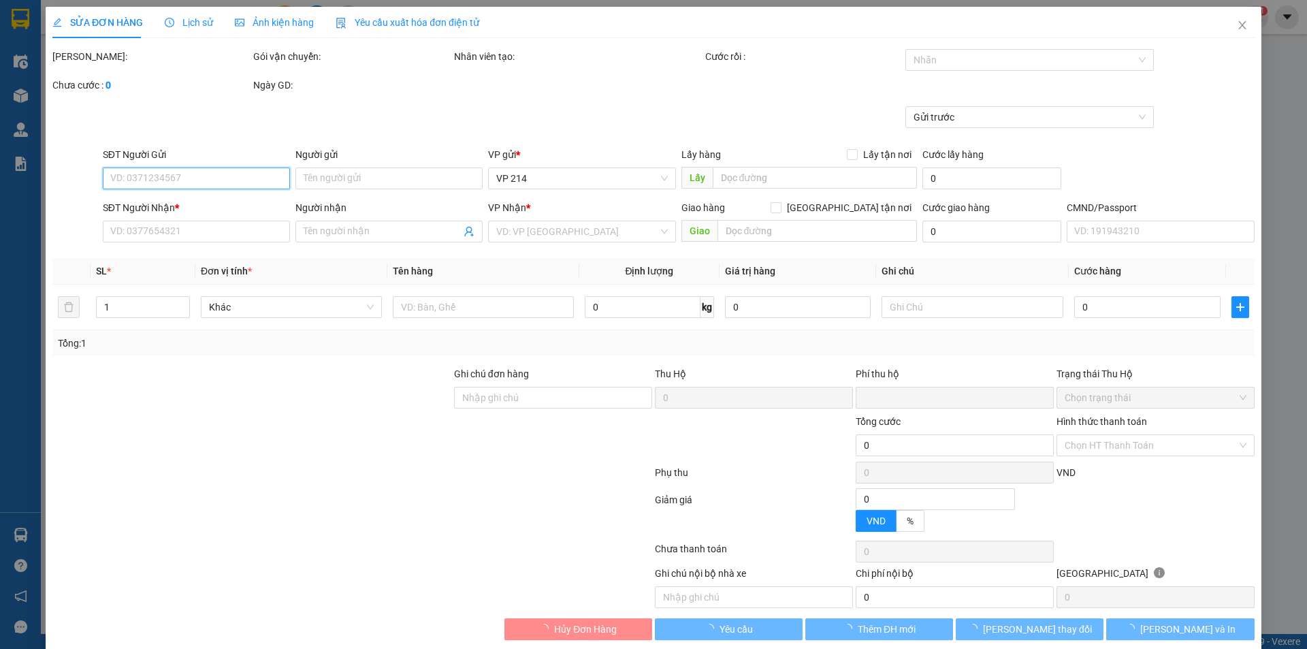
type input "60.000"
type input "3.000"
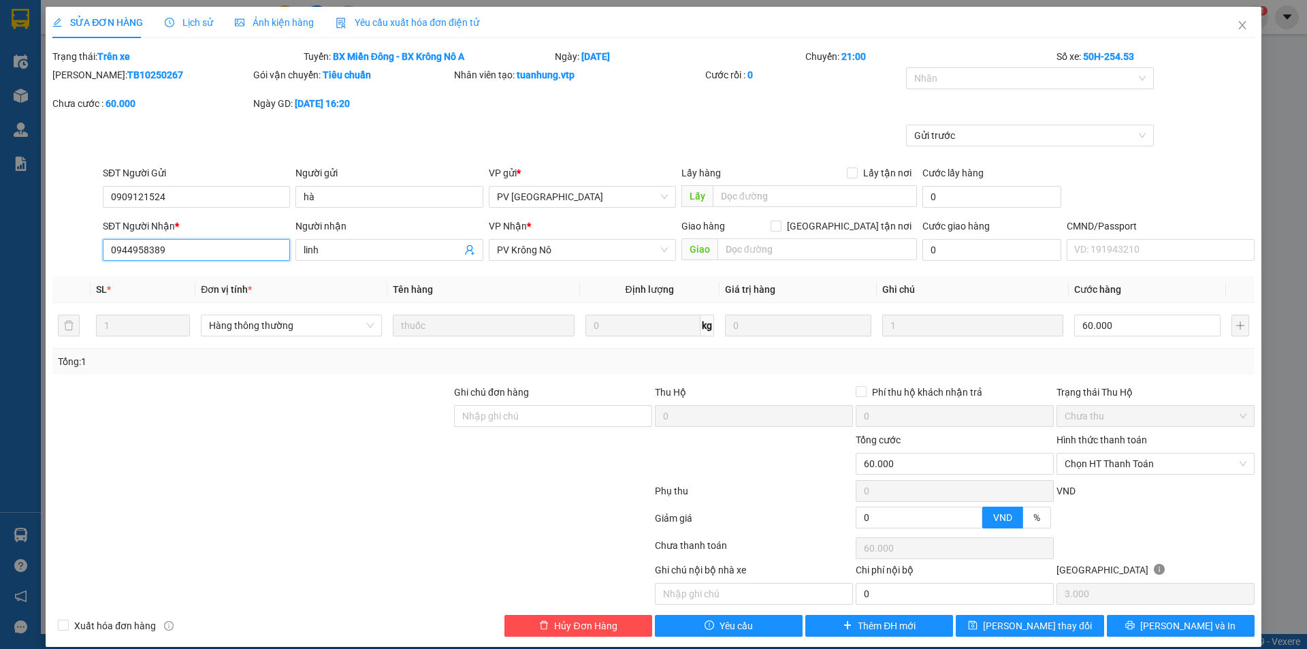
click at [172, 251] on input "0944958389" at bounding box center [196, 250] width 187 height 22
click at [714, 129] on div "Gửi trước" at bounding box center [653, 145] width 1205 height 41
drag, startPoint x: 701, startPoint y: 139, endPoint x: 689, endPoint y: 98, distance: 42.6
click at [702, 136] on div "Gửi trước" at bounding box center [653, 145] width 1205 height 41
click at [676, 78] on div "Nhân viên tạo: tuanhung.vtp" at bounding box center [578, 74] width 248 height 15
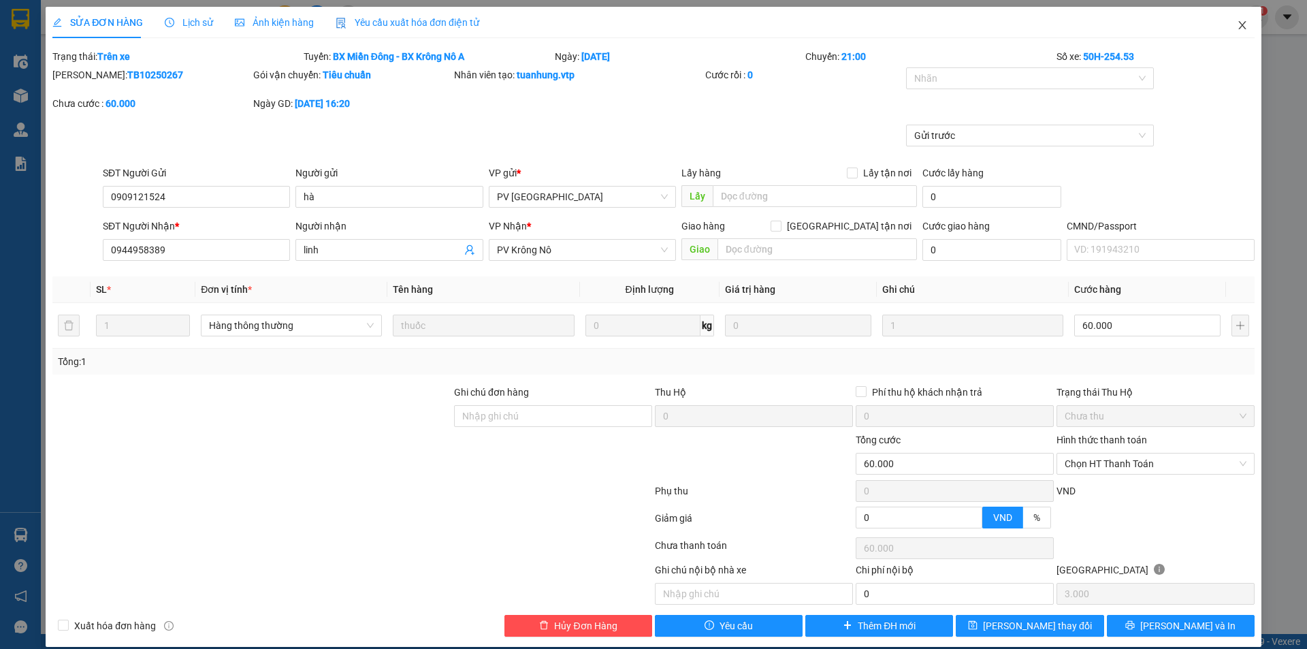
click at [1237, 26] on icon "close" at bounding box center [1242, 25] width 11 height 11
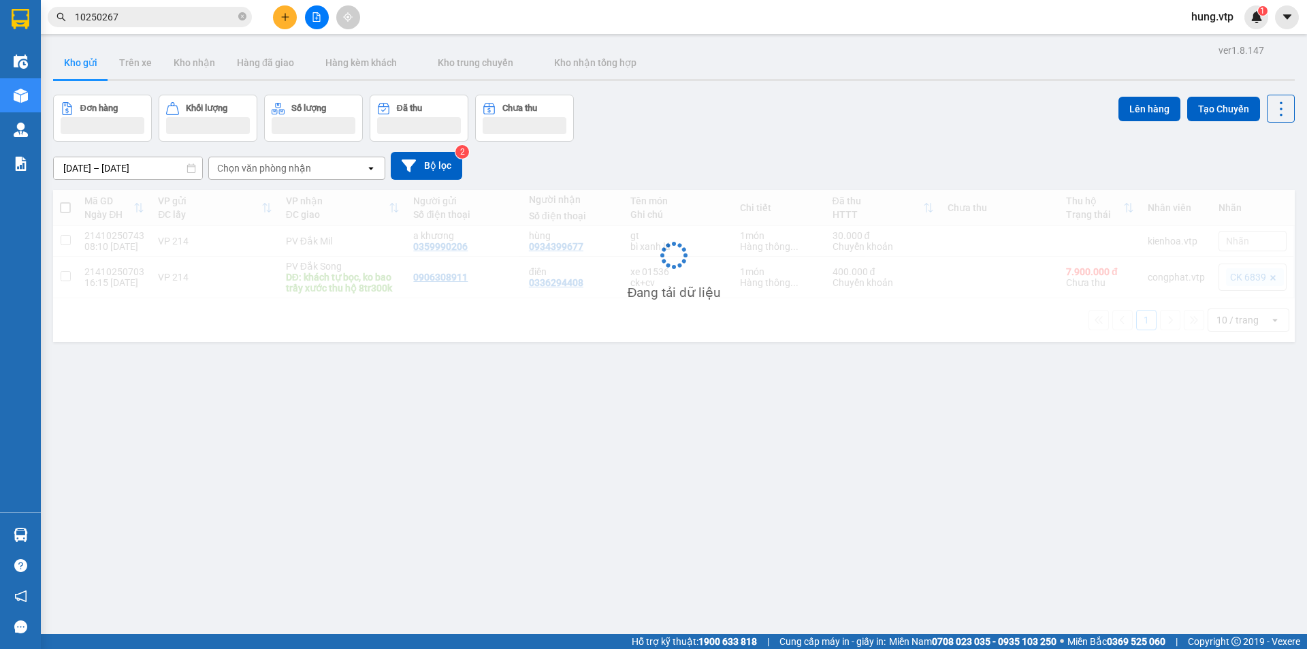
click at [707, 135] on div "Đơn hàng Khối lượng Số lượng Đã thu Chưa thu Lên hàng Tạo Chuyến" at bounding box center [674, 118] width 1242 height 47
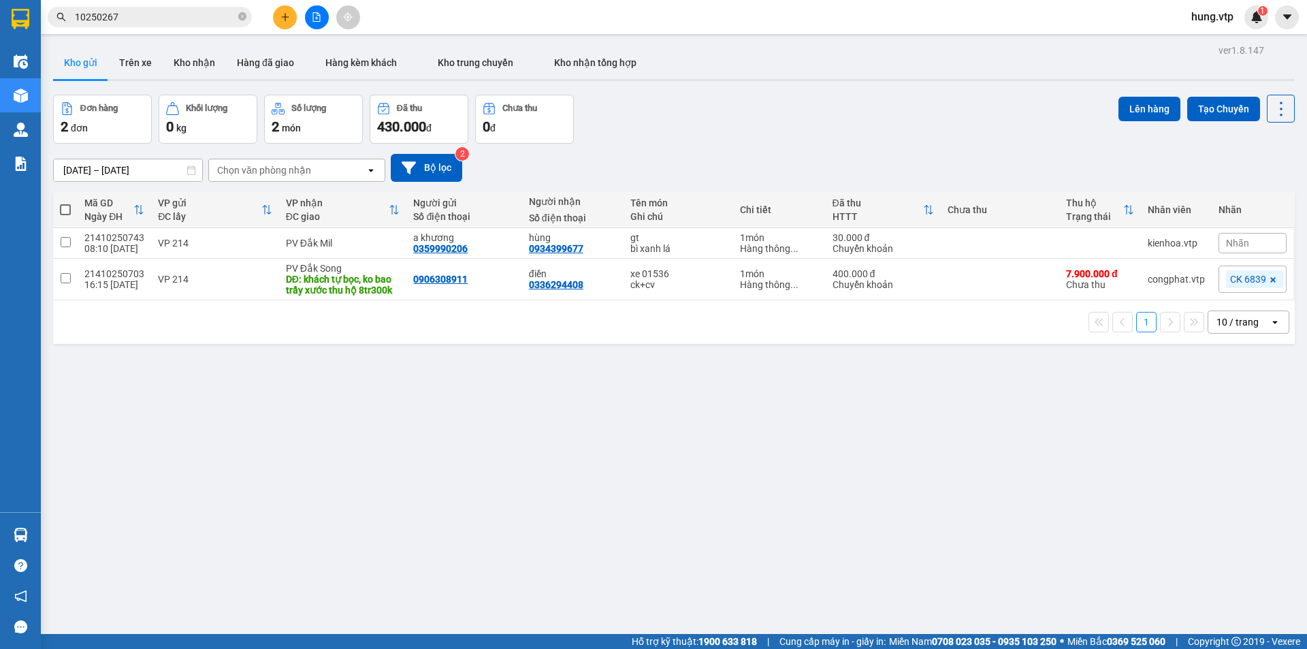
click at [705, 105] on div "Đơn hàng 2 đơn Khối lượng 0 kg Số lượng 2 món Đã thu 430.000 đ Chưa thu 0 đ Lên…" at bounding box center [674, 119] width 1242 height 49
click at [630, 357] on div "ver 1.8.147 Kho gửi Trên xe Kho nhận Hàng đã giao Hàng kèm khách Kho trung chuy…" at bounding box center [674, 365] width 1253 height 649
click at [664, 125] on div "Đơn hàng 2 đơn Khối lượng 0 kg Số lượng 2 món Đã thu 430.000 đ Chưa thu 0 đ Lên…" at bounding box center [674, 119] width 1242 height 49
click at [732, 134] on div "Đơn hàng 2 đơn Khối lượng 0 kg Số lượng 2 món Đã thu 430.000 đ Chưa thu 0 đ Lên…" at bounding box center [674, 119] width 1242 height 49
click at [668, 142] on div "Đơn hàng 2 đơn Khối lượng 0 kg Số lượng 2 món Đã thu 430.000 đ Chưa thu 0 đ Lên…" at bounding box center [674, 119] width 1242 height 49
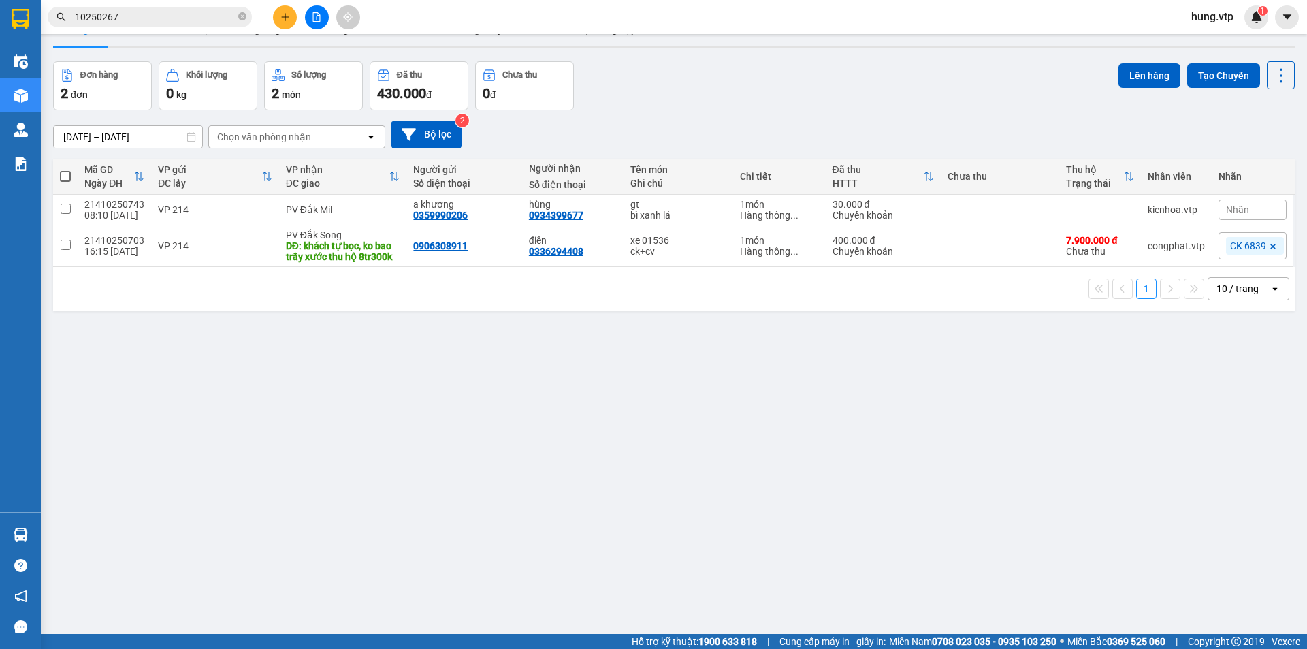
scroll to position [63, 0]
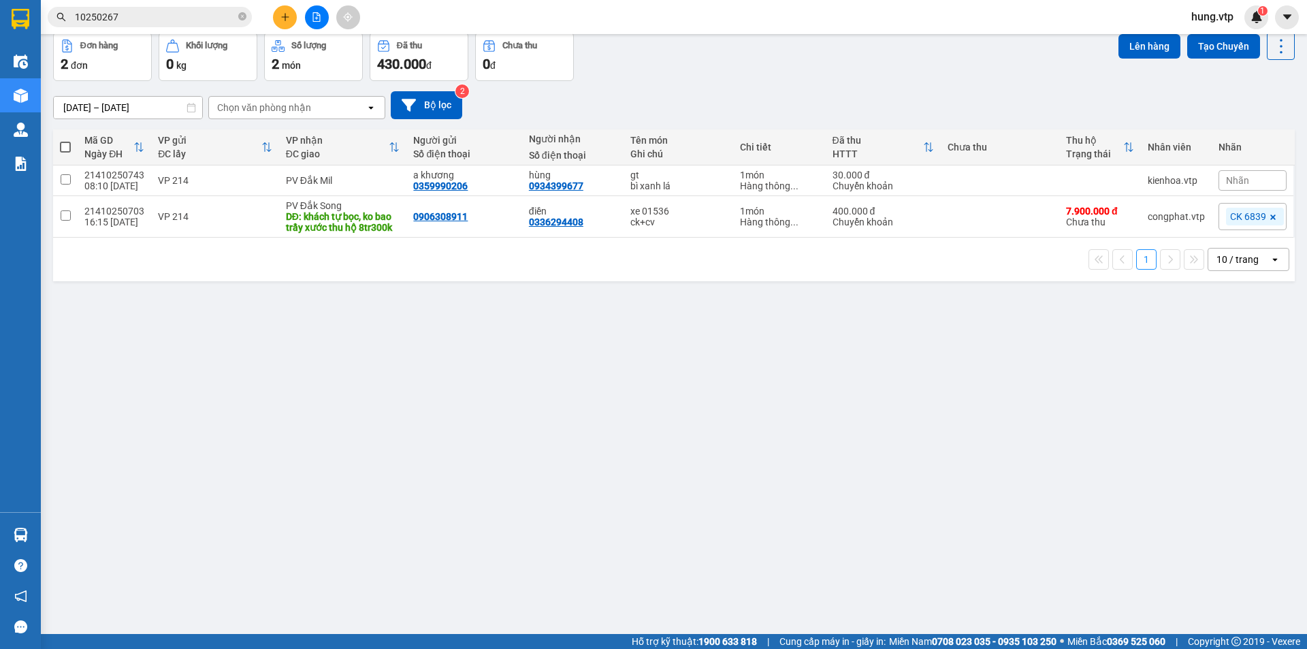
click at [531, 498] on div "ver 1.8.147 Kho gửi Trên xe Kho nhận Hàng đã giao Hàng kèm khách Kho trung chuy…" at bounding box center [674, 302] width 1253 height 649
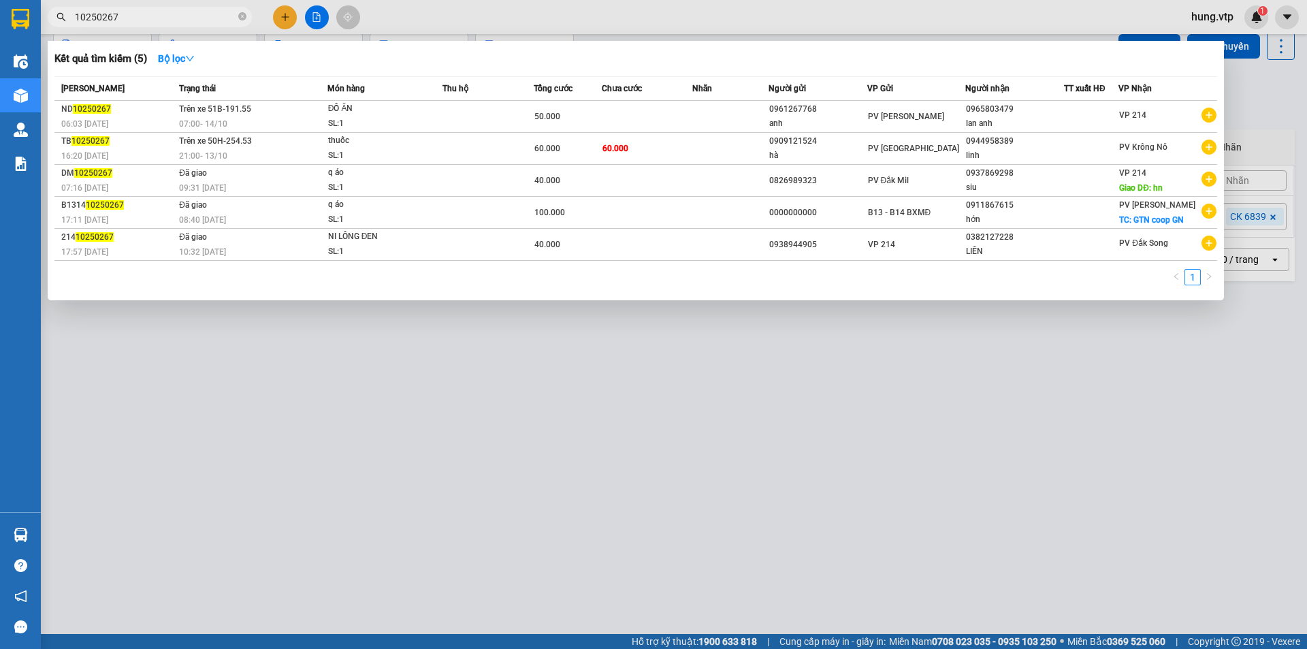
click at [197, 19] on input "10250267" at bounding box center [155, 17] width 161 height 15
paste input "088641111"
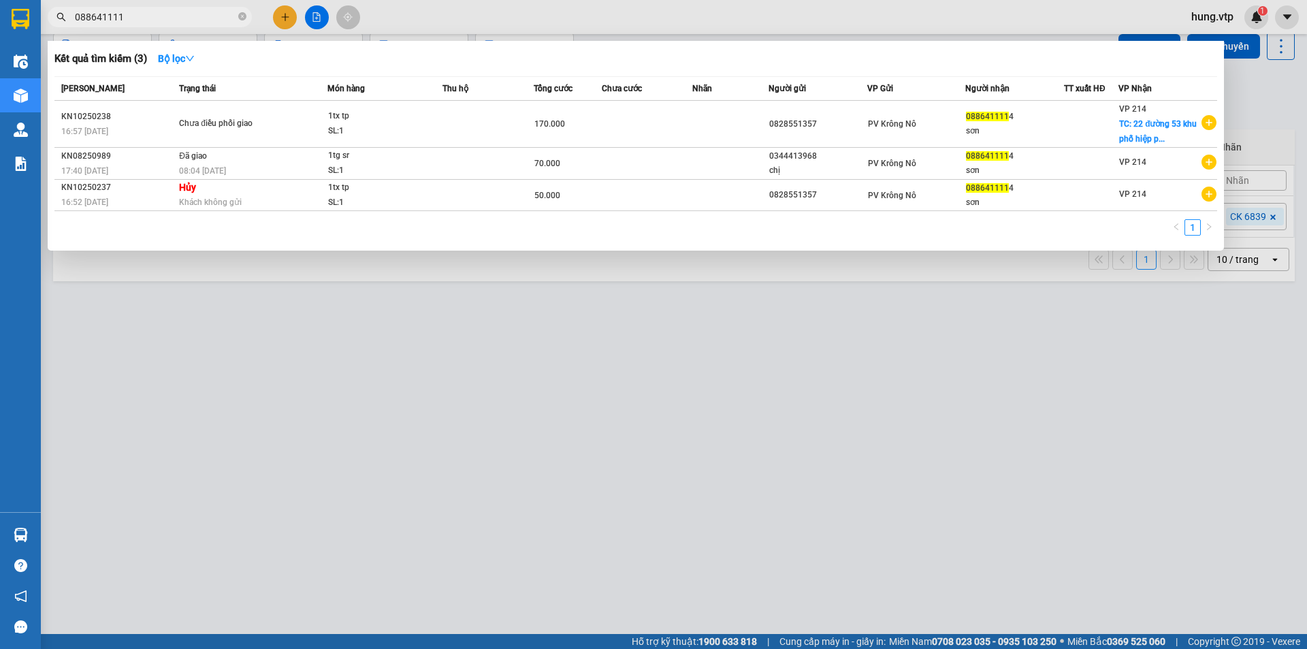
type input "088641111"
click at [654, 396] on div at bounding box center [653, 324] width 1307 height 649
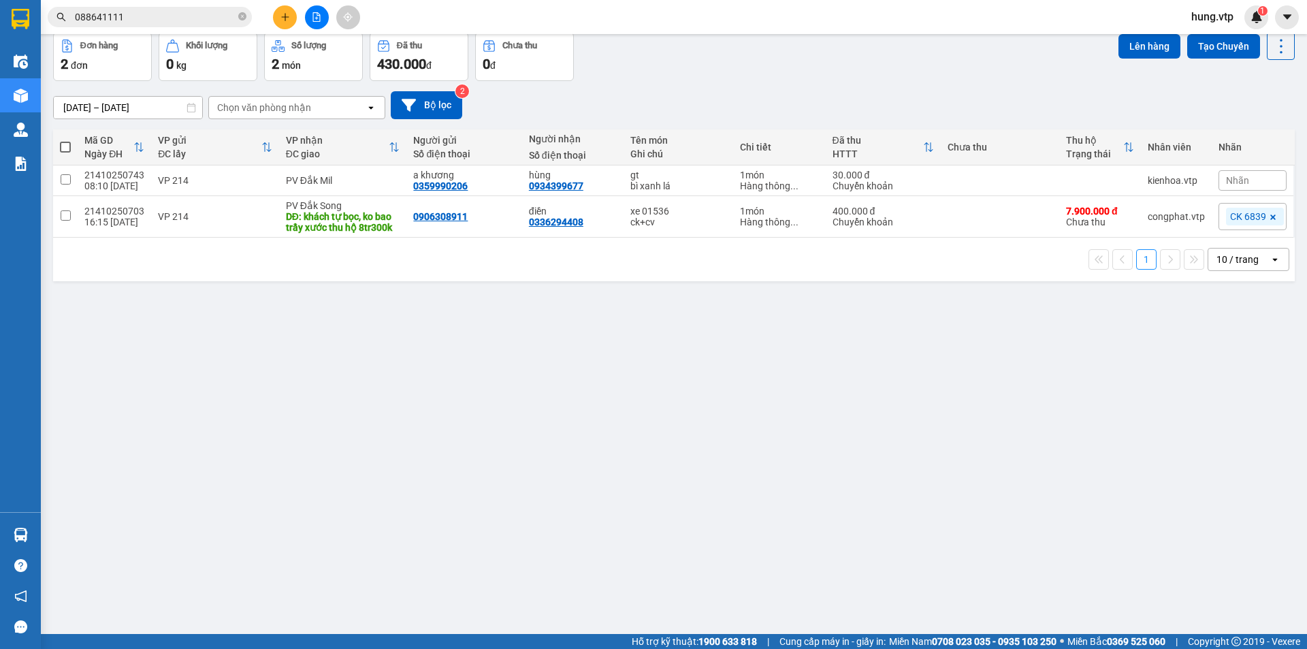
click at [720, 97] on div "[DATE] – [DATE] Press the down arrow key to interact with the calendar and sele…" at bounding box center [674, 105] width 1242 height 28
click at [682, 76] on div "Đơn hàng 2 đơn Khối lượng 0 kg Số lượng 2 món Đã thu 430.000 đ Chưa thu 0 đ Lên…" at bounding box center [674, 56] width 1242 height 49
click at [617, 368] on div "ver 1.8.147 Kho gửi Trên xe Kho nhận Hàng đã giao Hàng kèm khách Kho trung chuy…" at bounding box center [674, 302] width 1253 height 649
drag, startPoint x: 646, startPoint y: 91, endPoint x: 549, endPoint y: 338, distance: 266.2
click at [647, 91] on div "[DATE] – [DATE] Press the down arrow key to interact with the calendar and sele…" at bounding box center [674, 105] width 1242 height 28
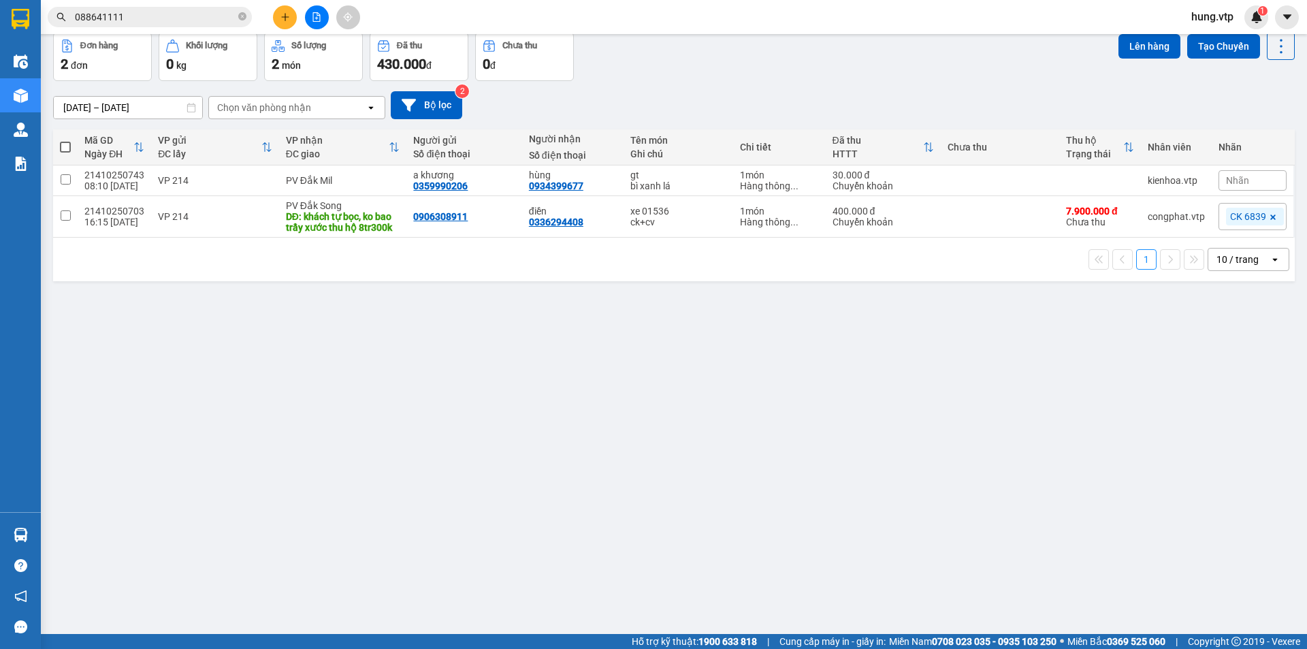
click at [538, 427] on div "ver 1.8.147 Kho gửi Trên xe Kho nhận Hàng đã giao Hàng kèm khách Kho trung chuy…" at bounding box center [674, 302] width 1253 height 649
click at [613, 111] on div "[DATE] – [DATE] Press the down arrow key to interact with the calendar and sele…" at bounding box center [674, 105] width 1242 height 28
click at [285, 21] on icon "plus" at bounding box center [285, 17] width 10 height 10
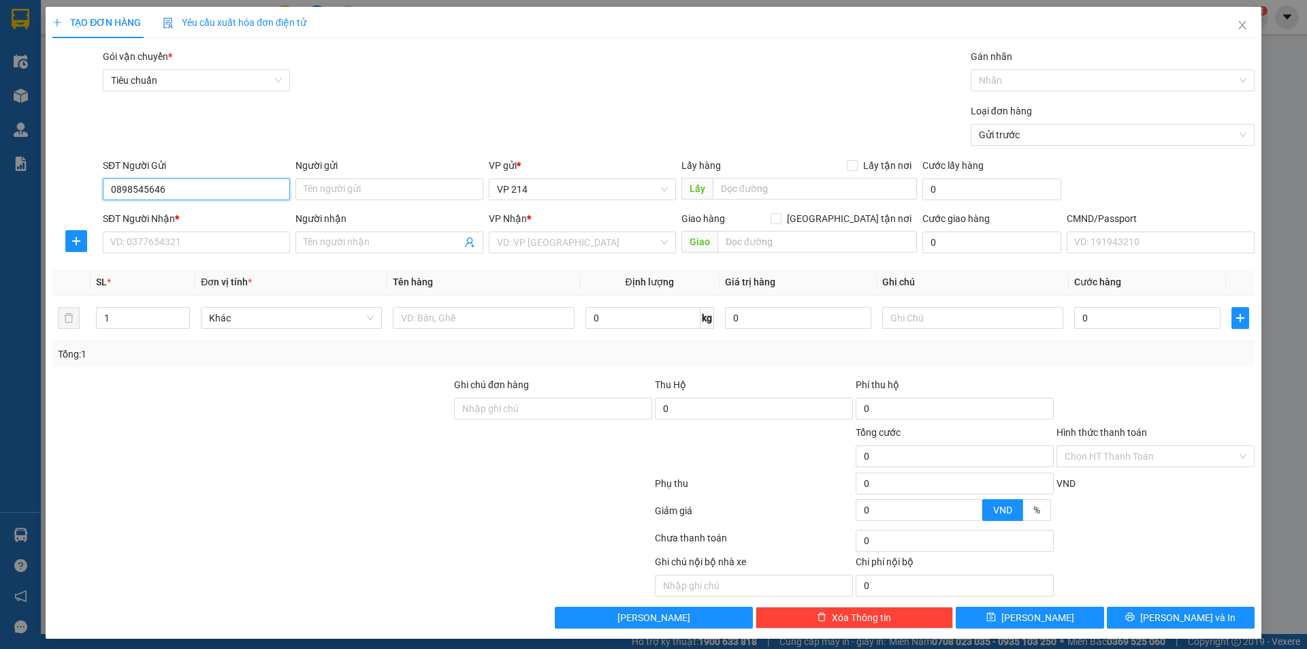
type input "0898545646"
type input "n"
type input "nam anh"
type input "0388177083"
type input "0"
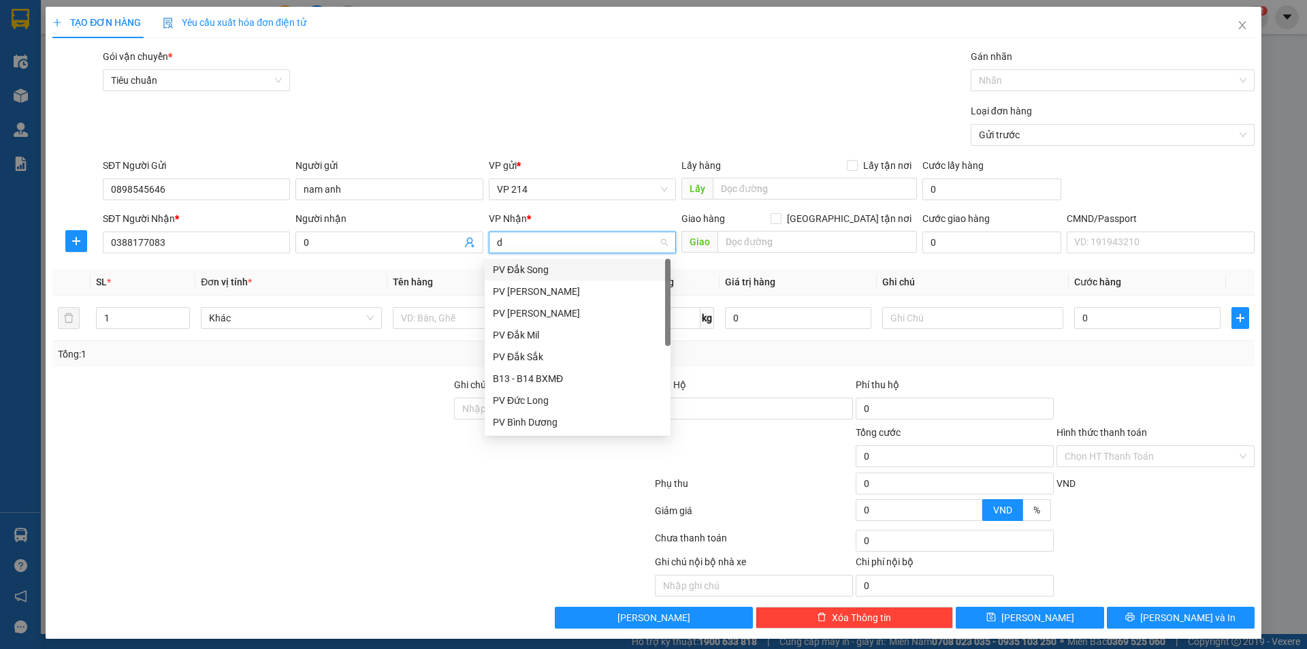
type input "ds"
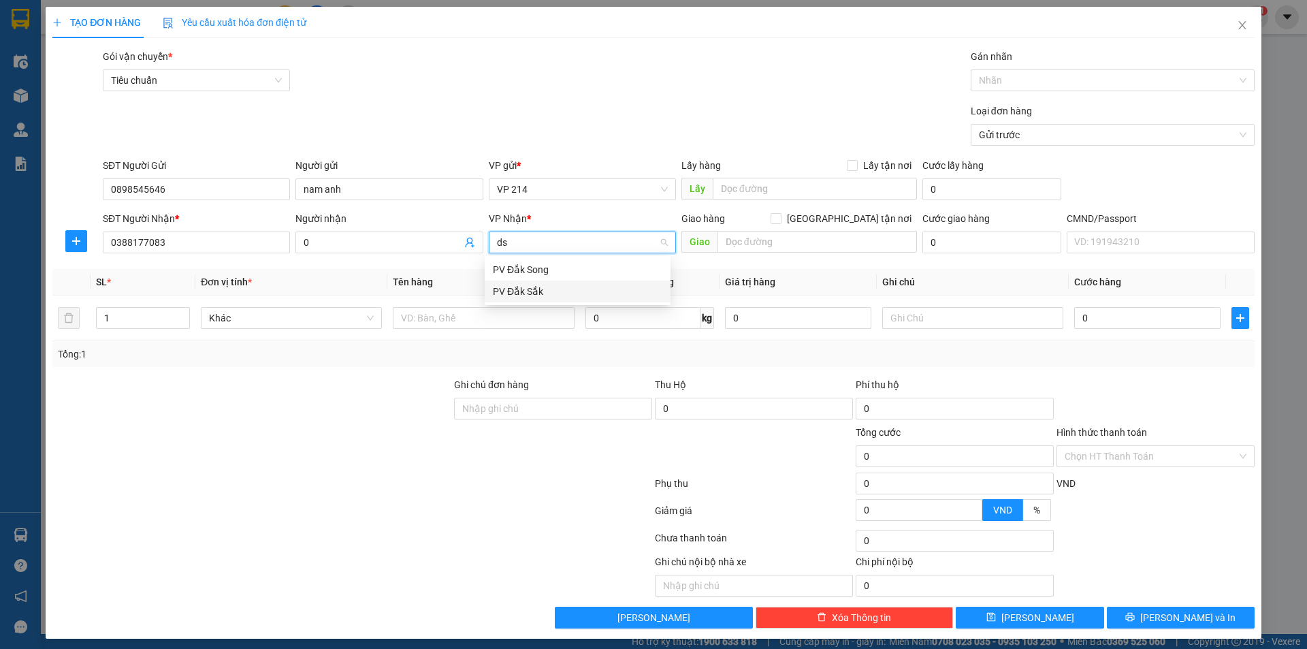
click at [545, 285] on div "PV Đắk Sắk" at bounding box center [578, 291] width 170 height 15
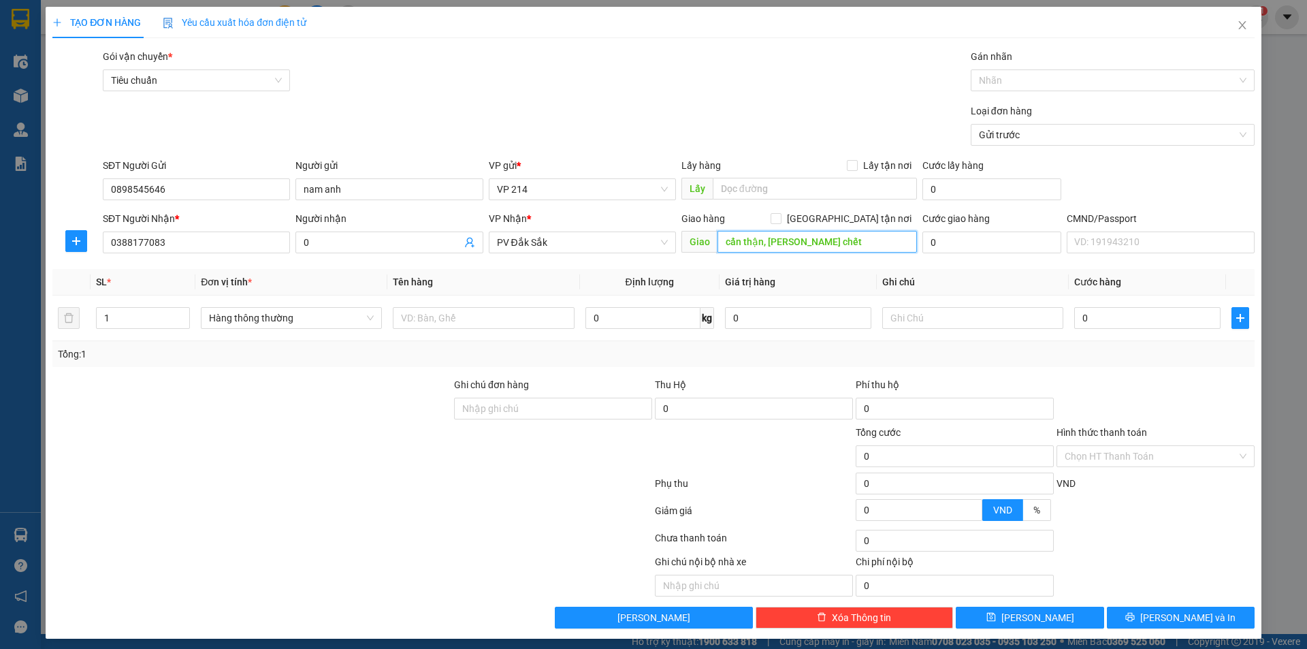
type input "cẩn thận, k bao chết"
type input "cá cảnh"
type input "1 bao"
type input "5"
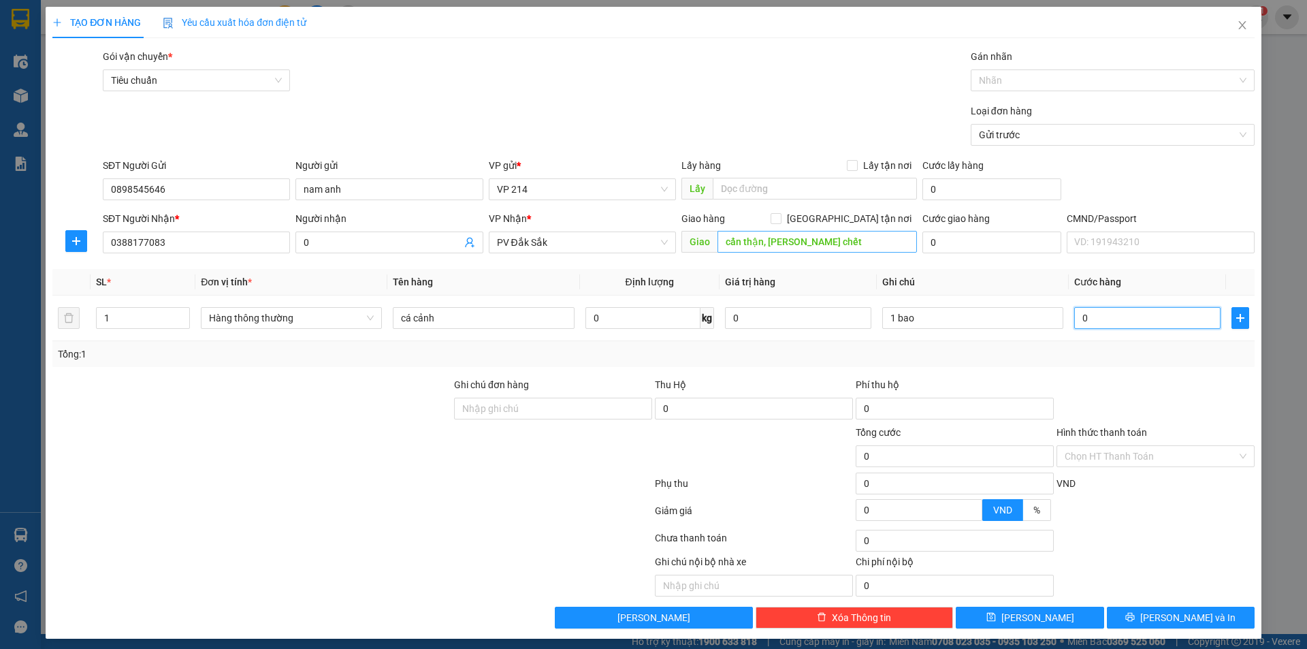
type input "5"
type input "50"
type input "500"
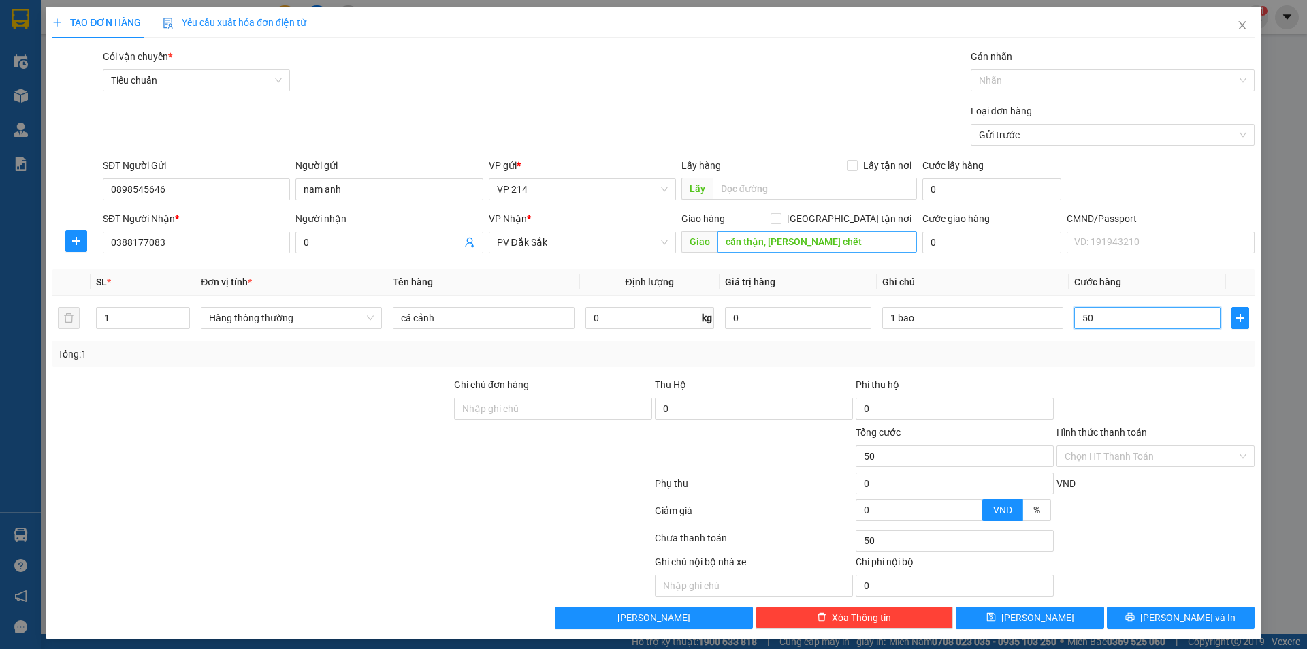
type input "500"
type input "5.000"
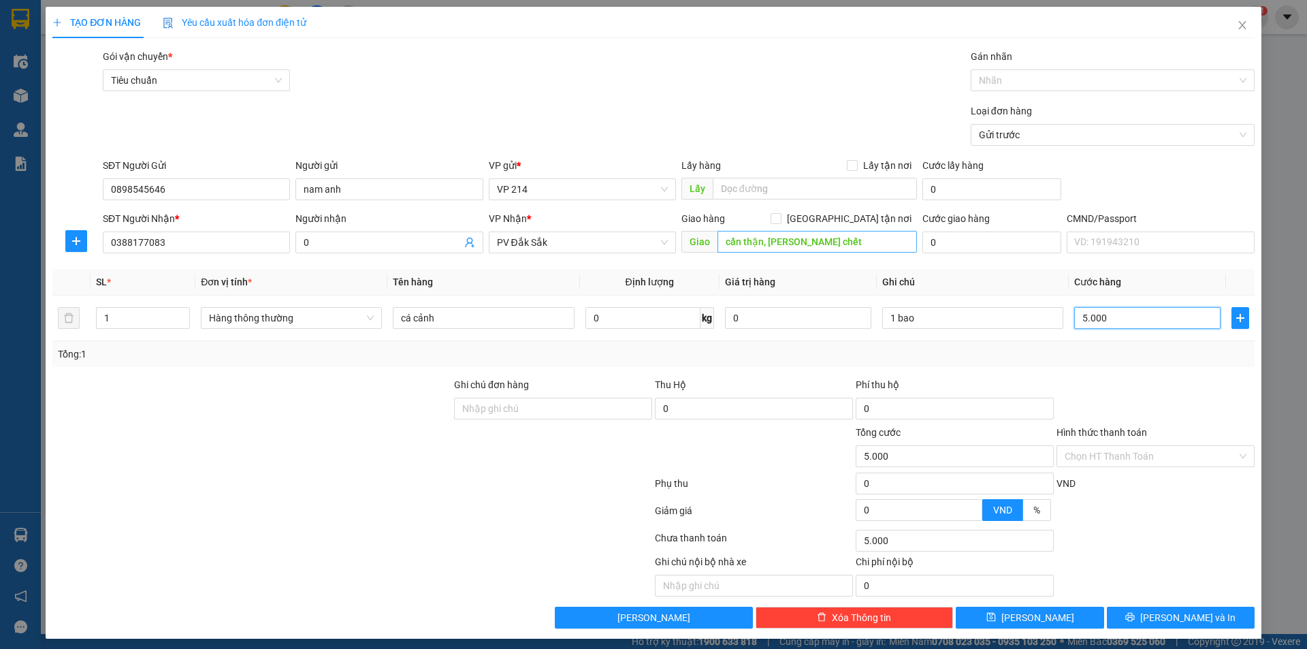
type input "50.000"
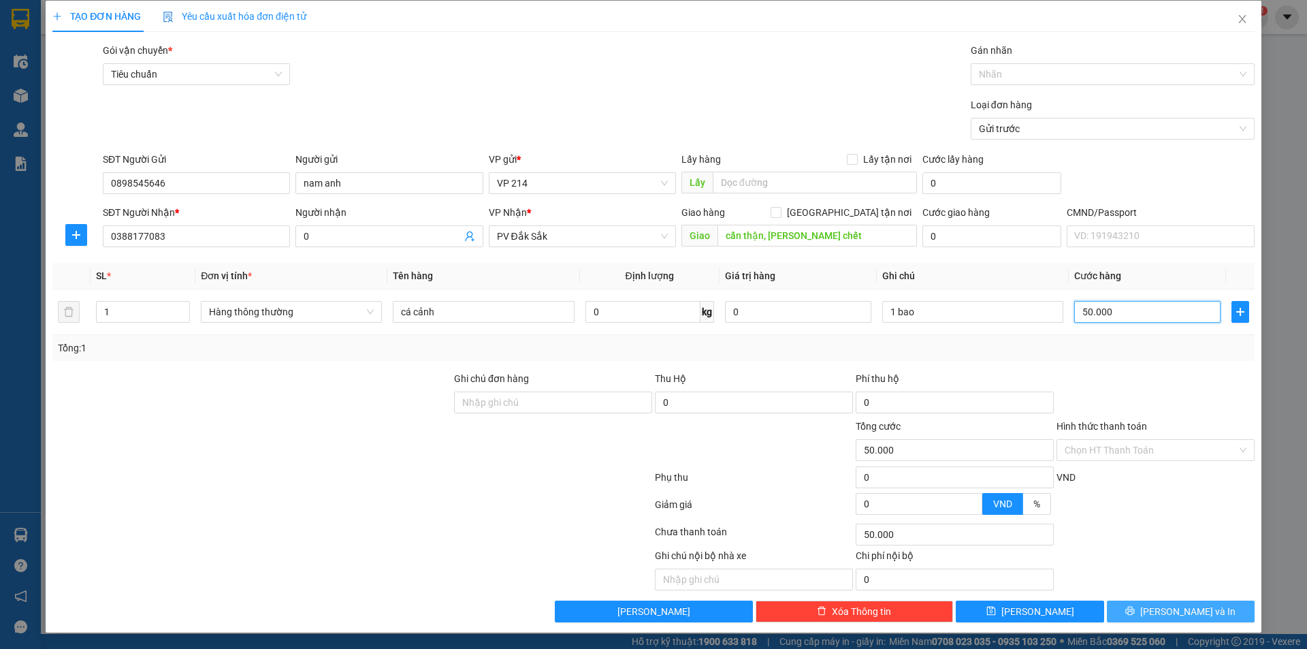
type input "50.000"
click at [1164, 610] on span "Lưu và In" at bounding box center [1187, 611] width 95 height 15
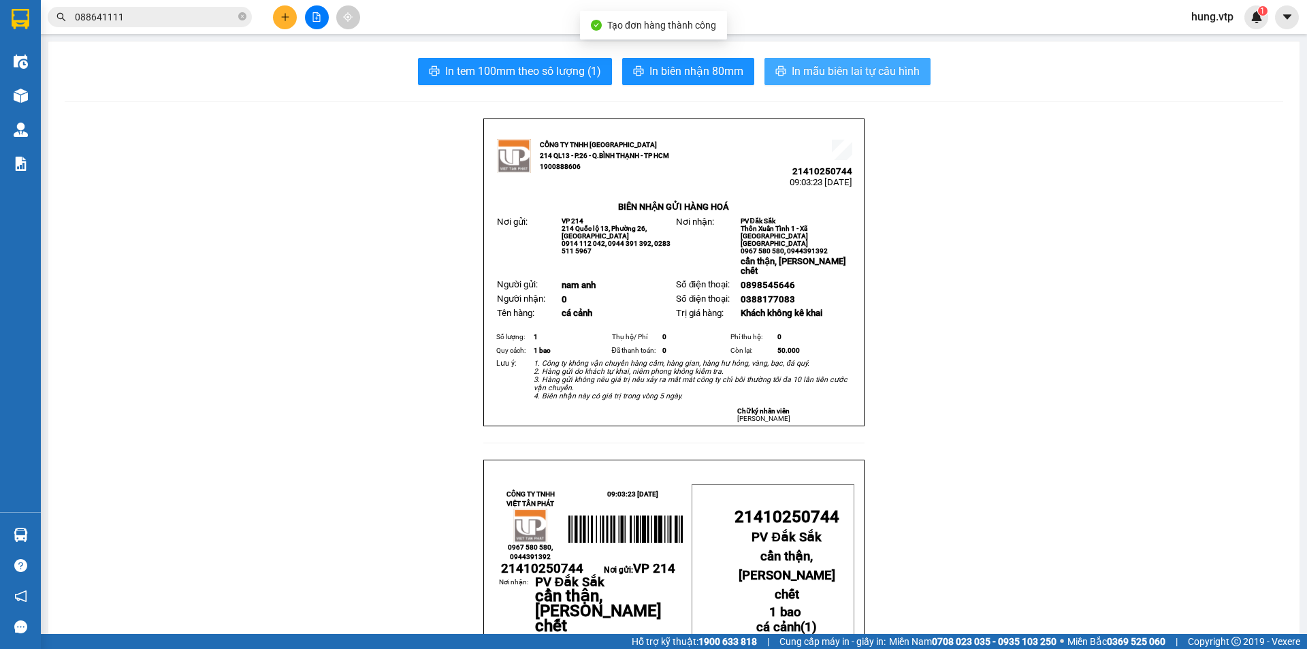
click at [847, 80] on button "In mẫu biên lai tự cấu hình" at bounding box center [847, 71] width 166 height 27
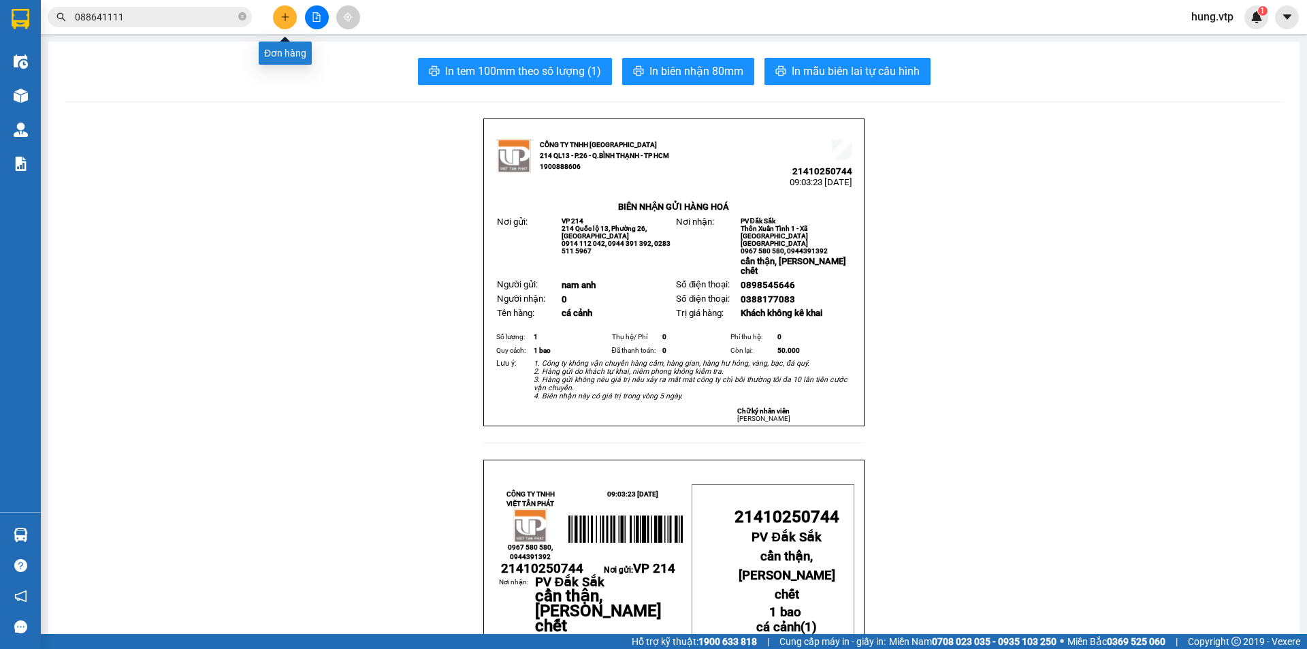
click at [285, 18] on icon "plus" at bounding box center [285, 17] width 10 height 10
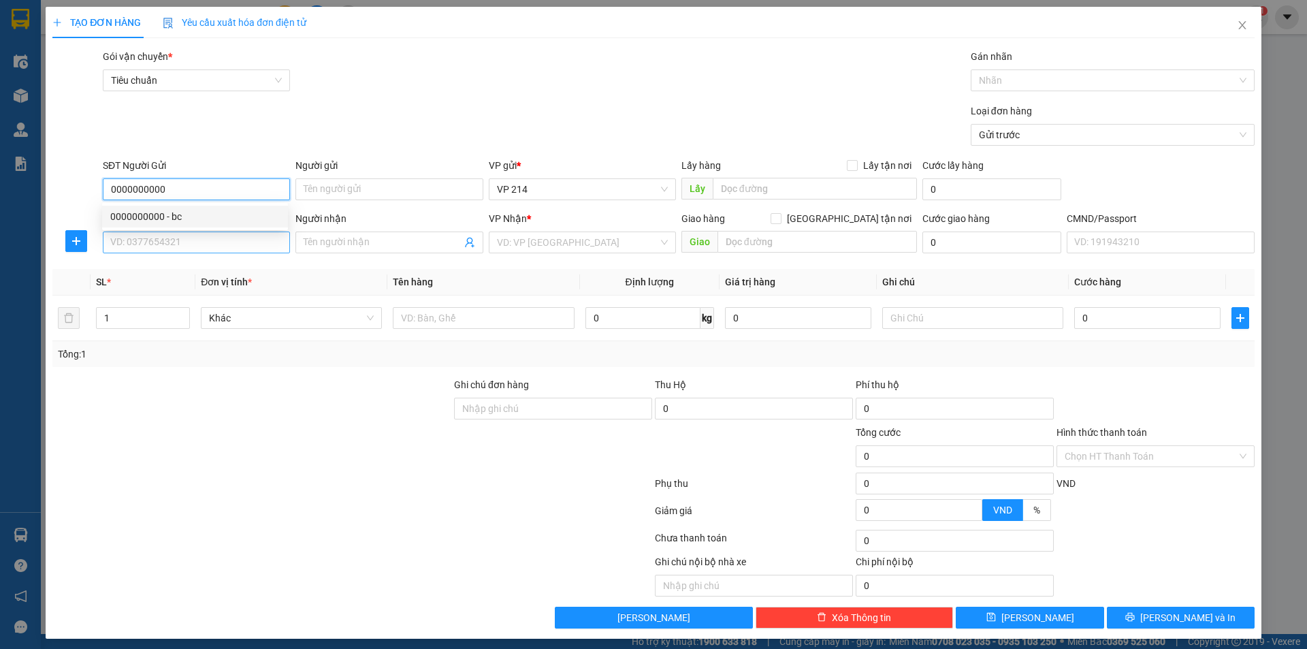
type input "0000000000"
click at [150, 243] on input "SĐT Người Nhận *" at bounding box center [196, 242] width 187 height 22
type input "0972690594"
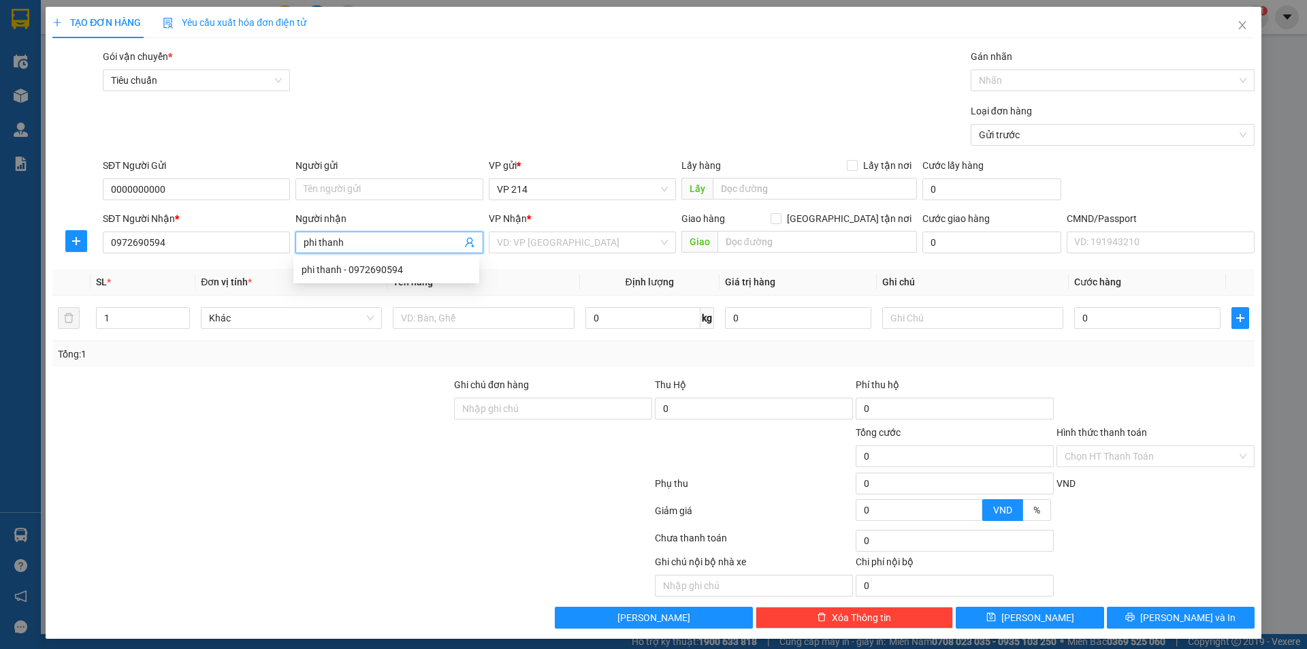
type input "phi thanh"
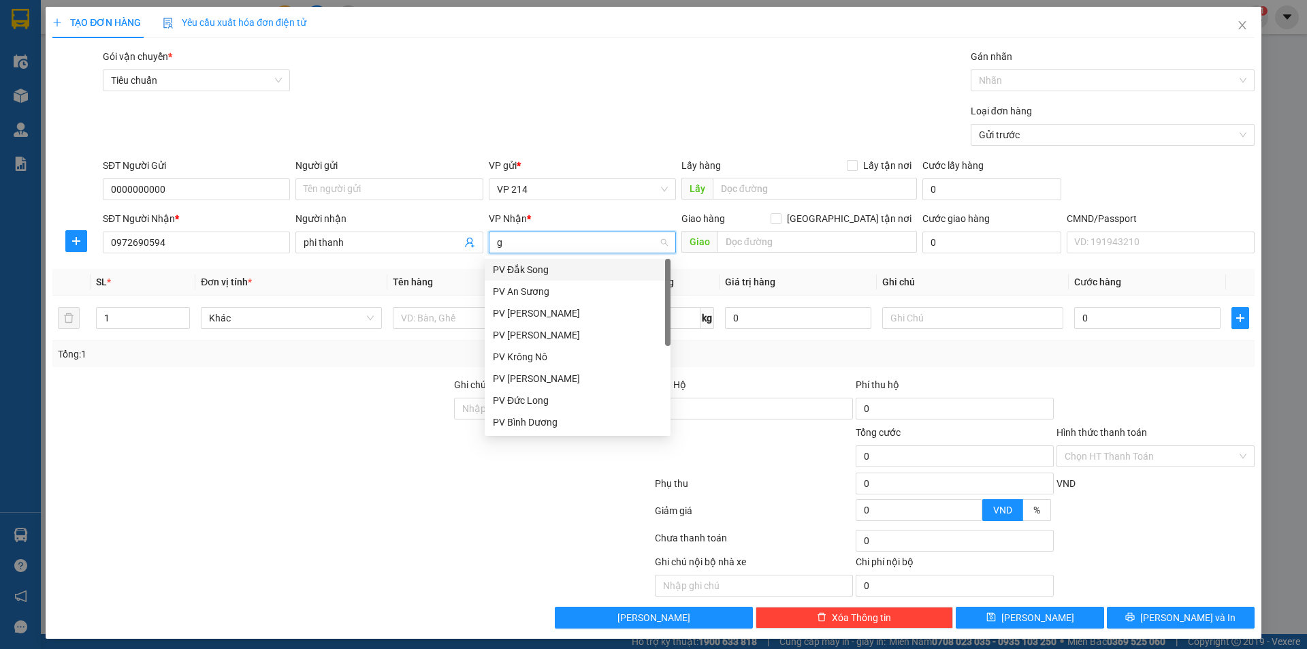
type input "gn"
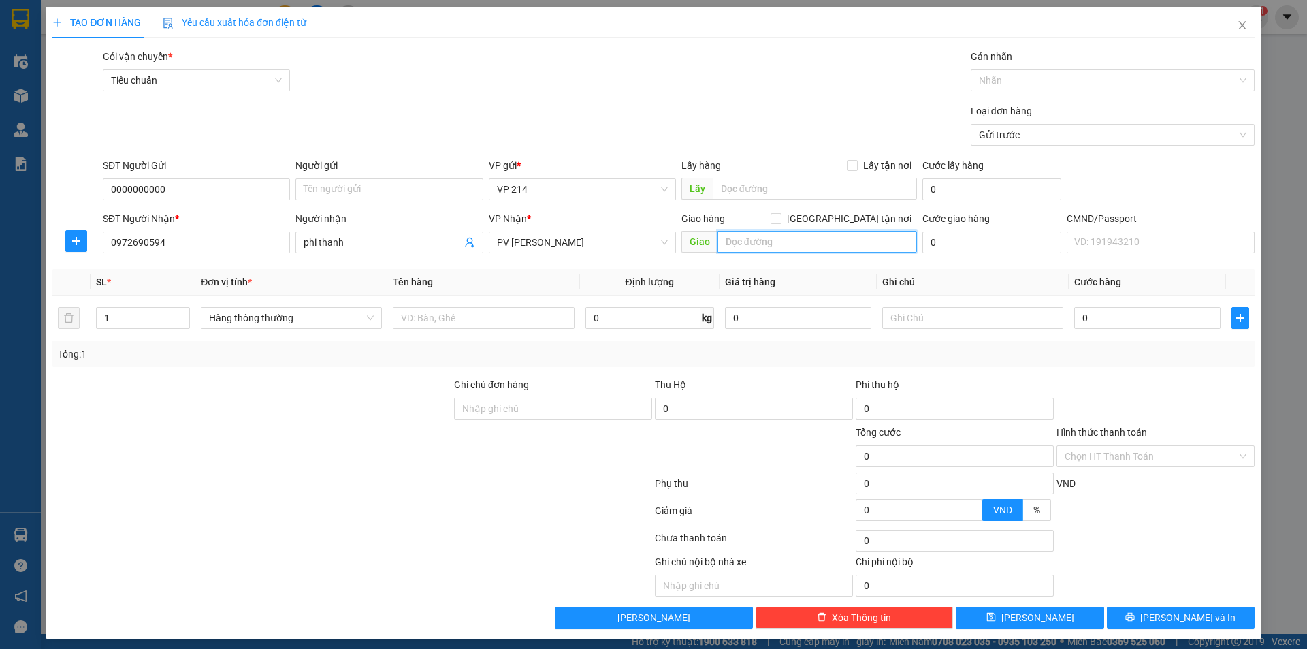
type input "d"
type input "đăk ru"
type input "pt"
type input "1h"
type input "3"
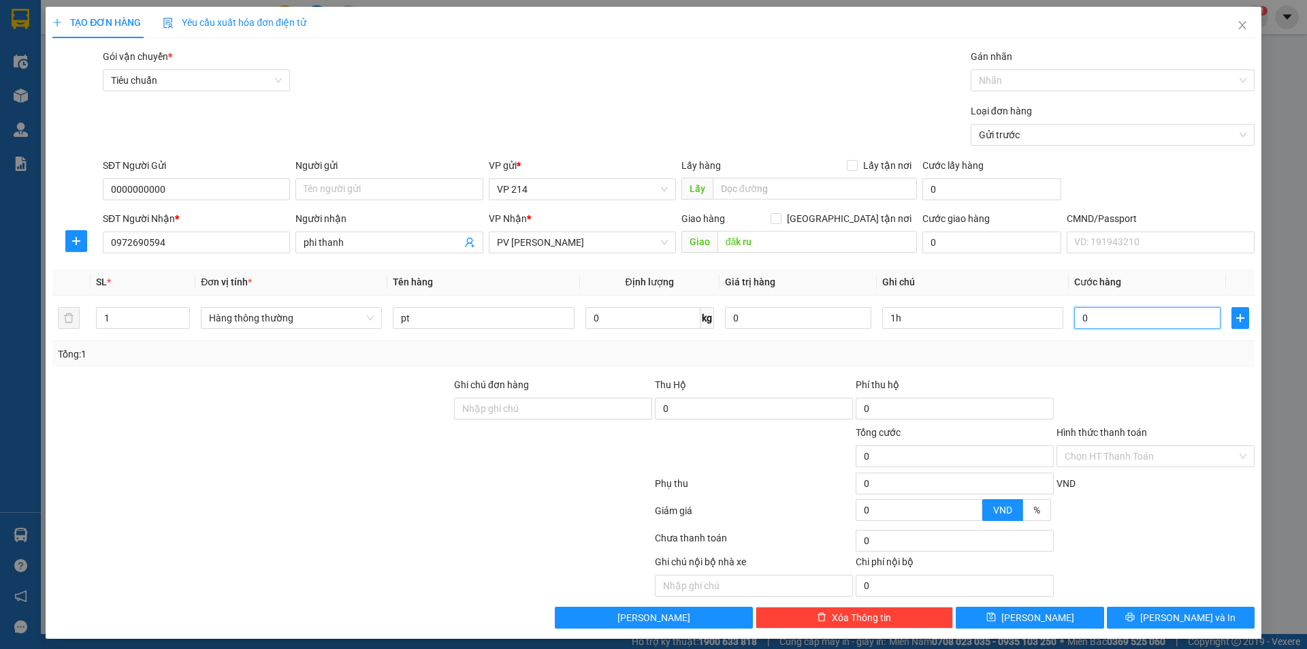
type input "3"
type input "30"
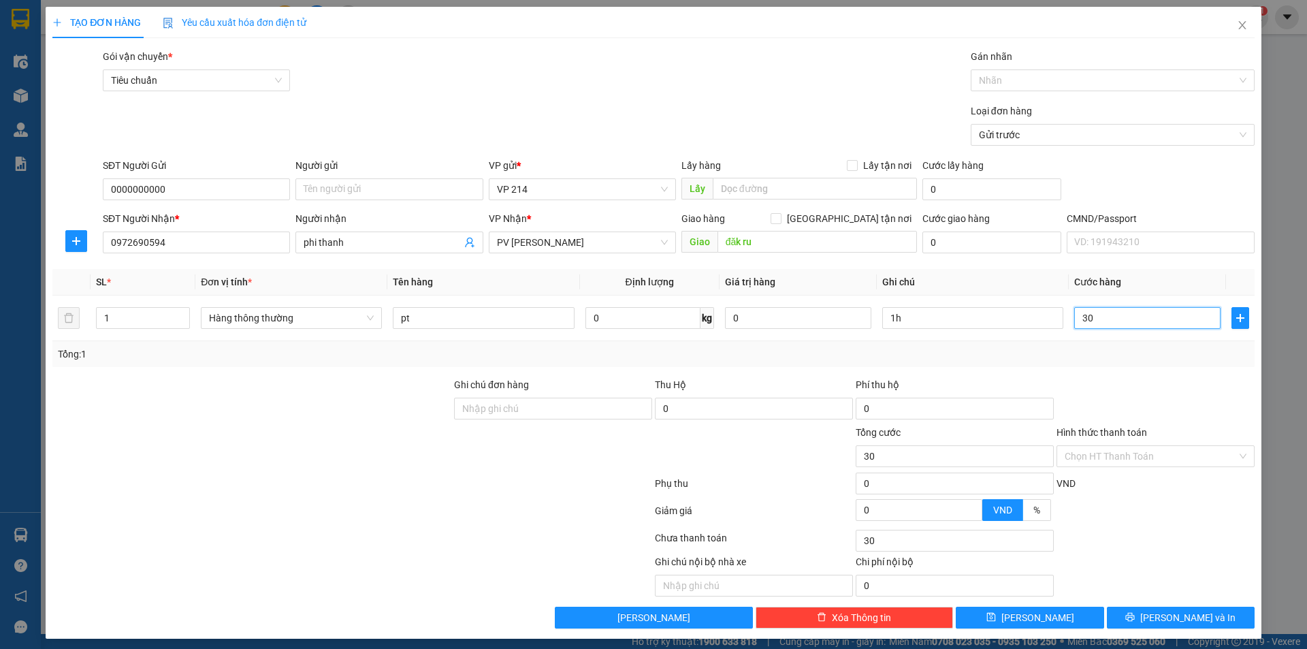
type input "300"
type input "3.000"
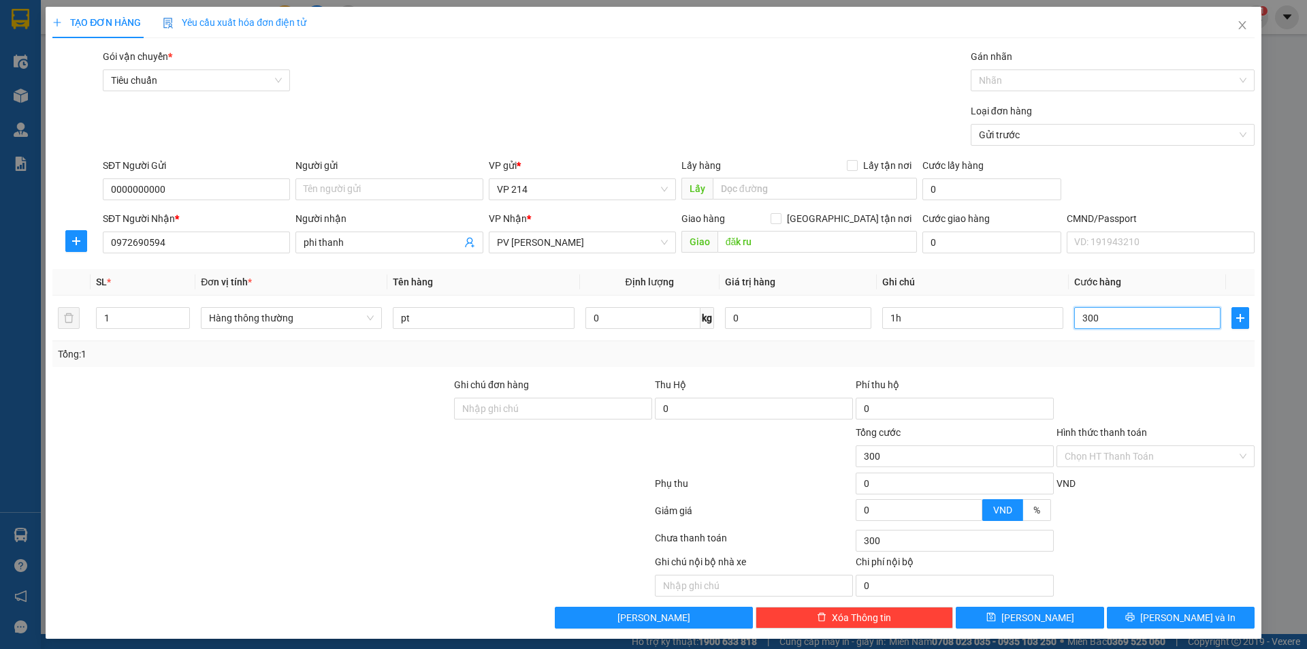
type input "3.000"
type input "30.000"
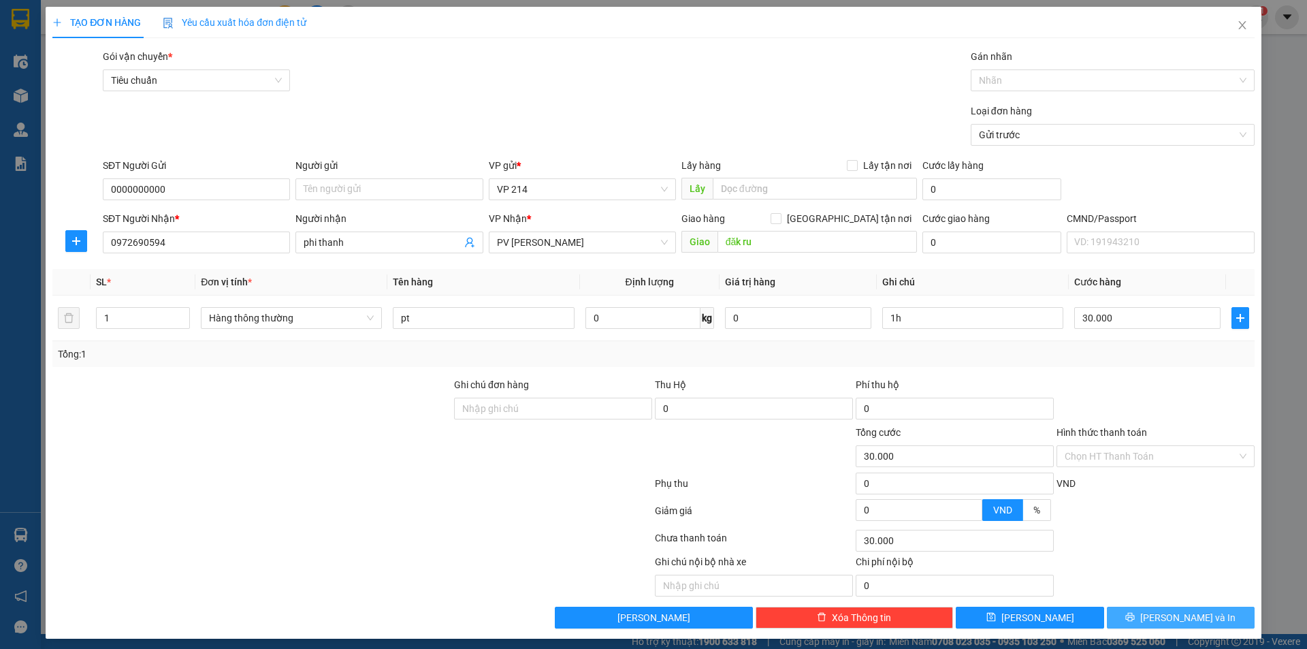
click at [1181, 617] on span "Lưu và In" at bounding box center [1187, 617] width 95 height 15
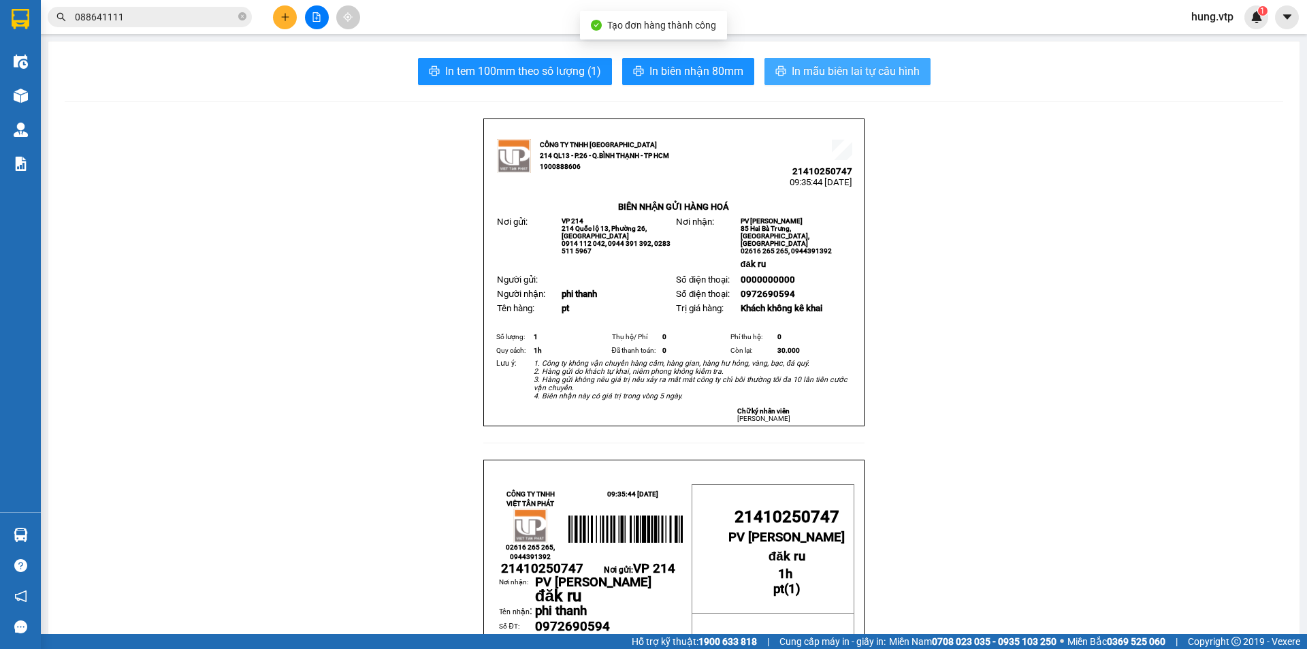
click at [898, 71] on span "In mẫu biên lai tự cấu hình" at bounding box center [856, 71] width 128 height 17
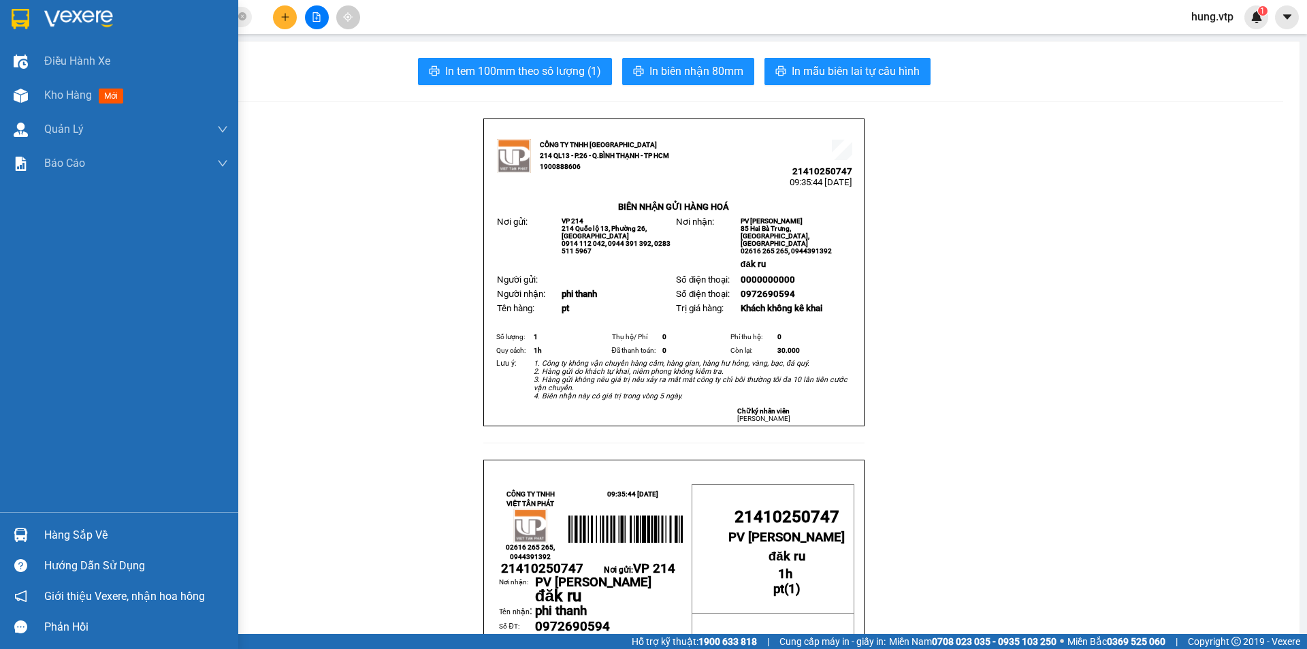
click at [202, 472] on div "Điều hành xe Kho hàng mới Quản Lý Quản lý thu hộ Quản lý chuyến Quản lý khách h…" at bounding box center [119, 278] width 238 height 468
click at [76, 354] on div "Điều hành xe Kho hàng mới Quản Lý Quản lý thu hộ Quản lý chuyến Quản lý khách h…" at bounding box center [119, 278] width 238 height 468
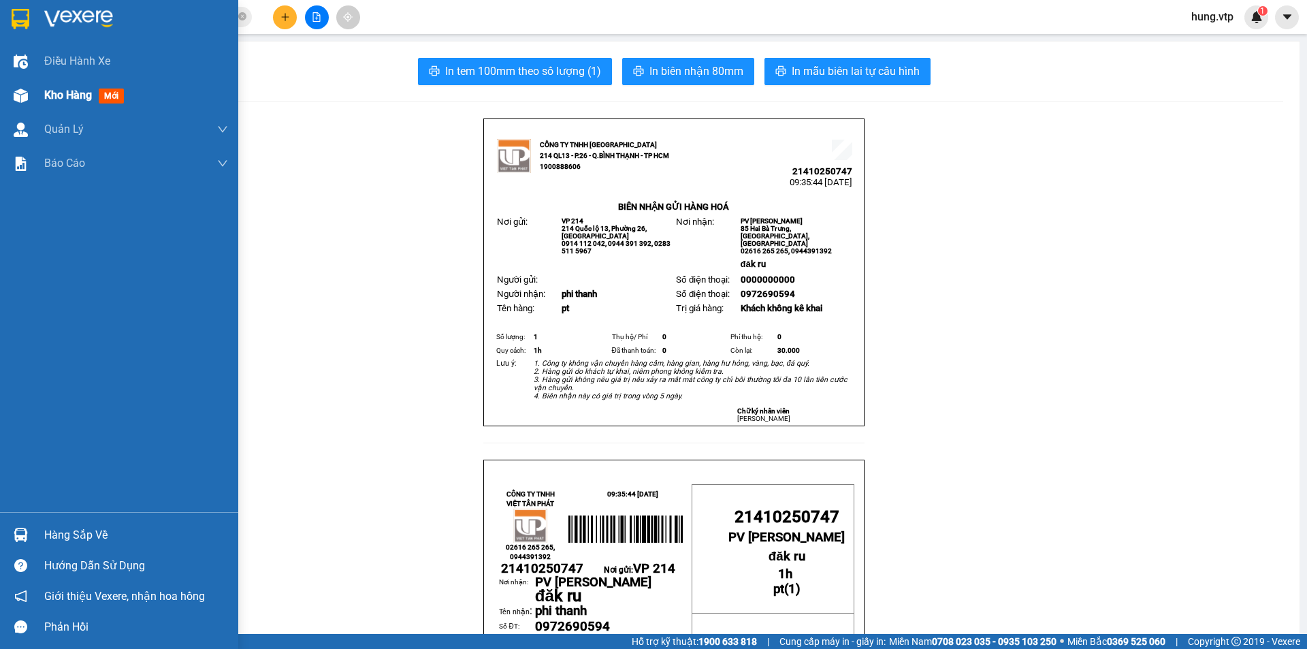
click at [72, 97] on span "Kho hàng" at bounding box center [68, 94] width 48 height 13
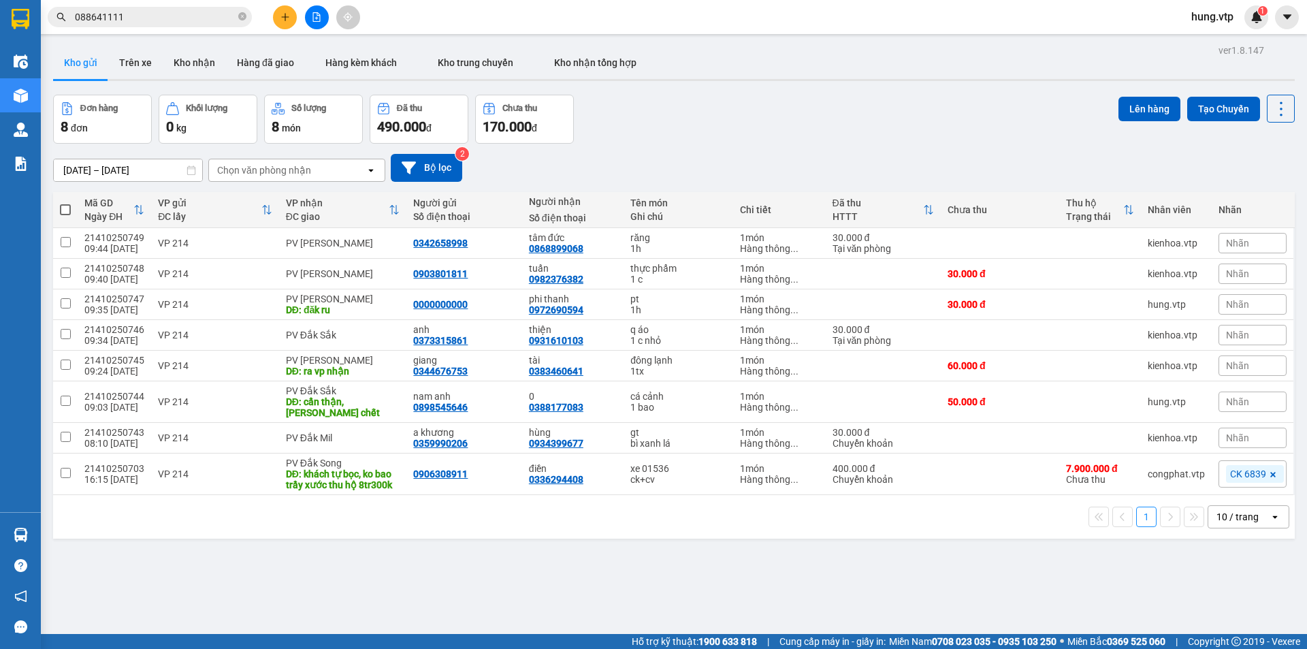
click at [786, 127] on div "Đơn hàng 8 đơn Khối lượng 0 kg Số lượng 8 món Đã thu 490.000 đ Chưa thu 170.000…" at bounding box center [674, 119] width 1242 height 49
click at [130, 20] on input "088641111" at bounding box center [155, 17] width 161 height 15
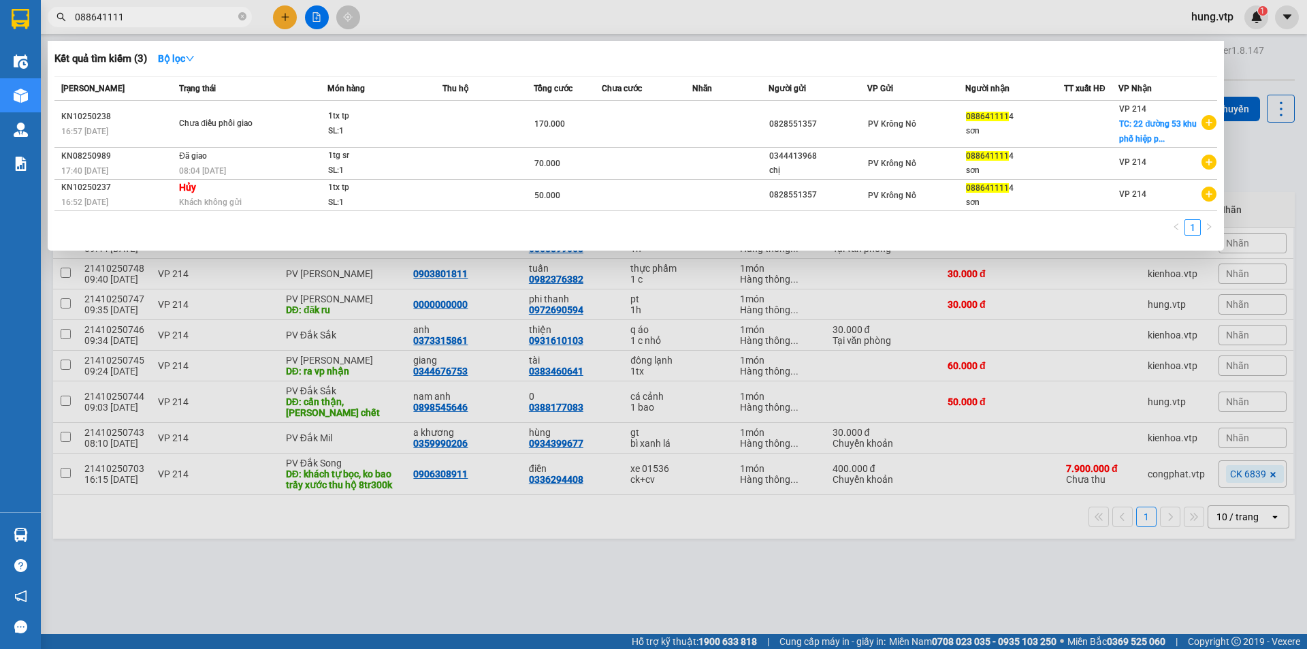
click at [130, 20] on input "088641111" at bounding box center [155, 17] width 161 height 15
type input "0373777076"
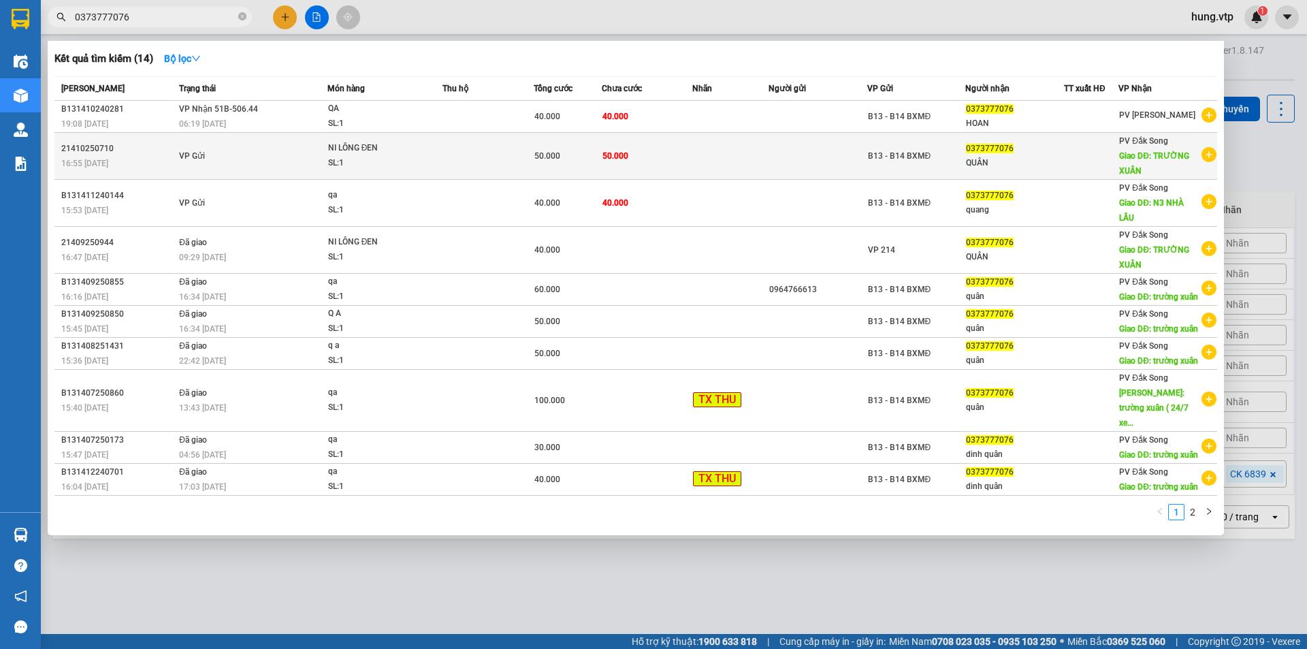
click at [291, 156] on td "VP Gửi" at bounding box center [252, 156] width 152 height 47
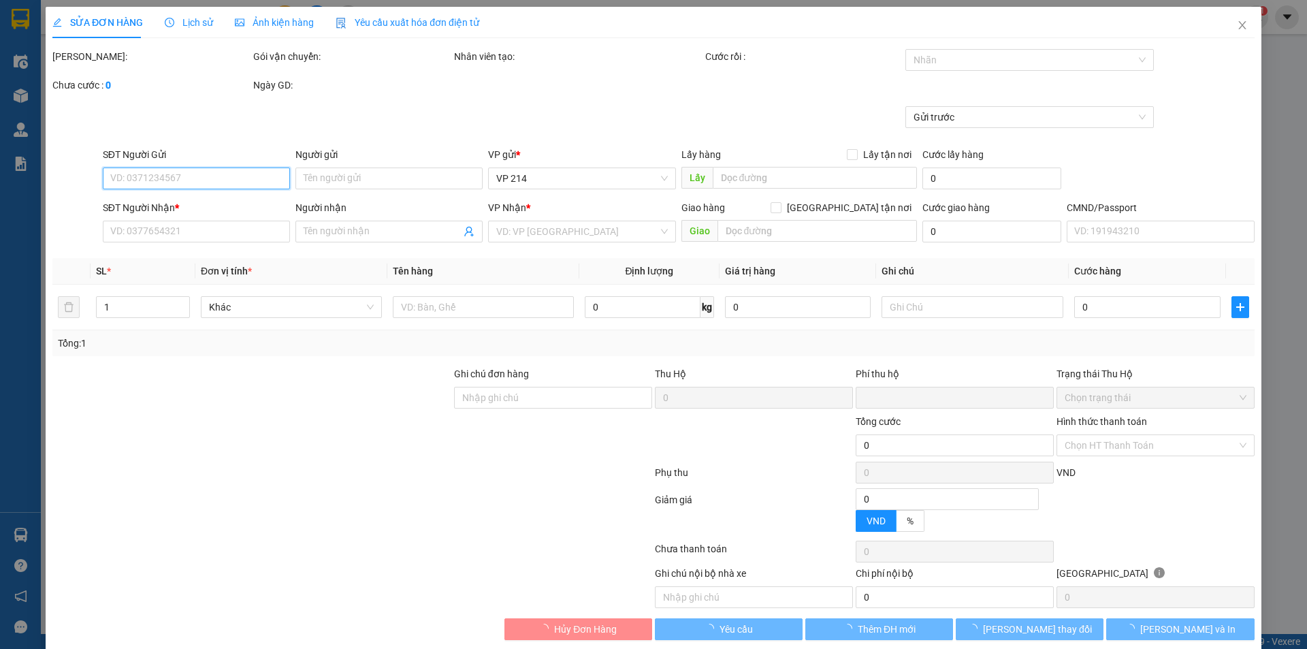
type input "0373777076"
type input "QUÂN"
type input "TRƯỜNG XUÂN"
type input "0"
type input "50.000"
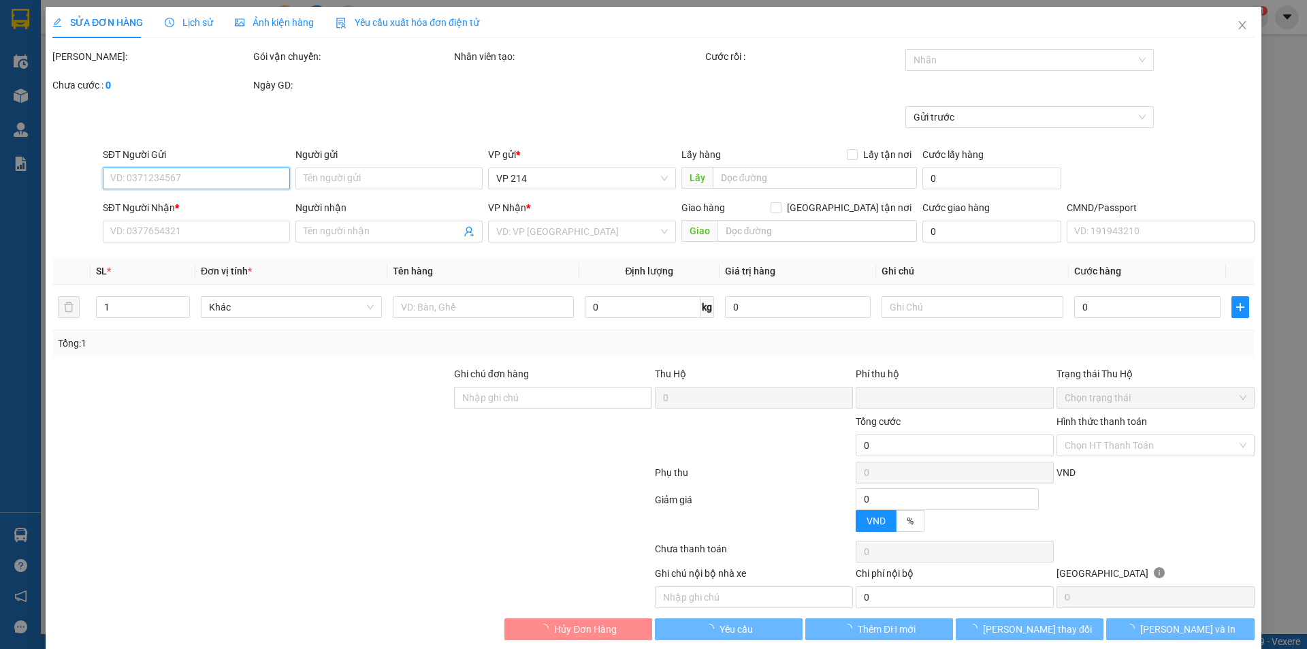
type input "50.000"
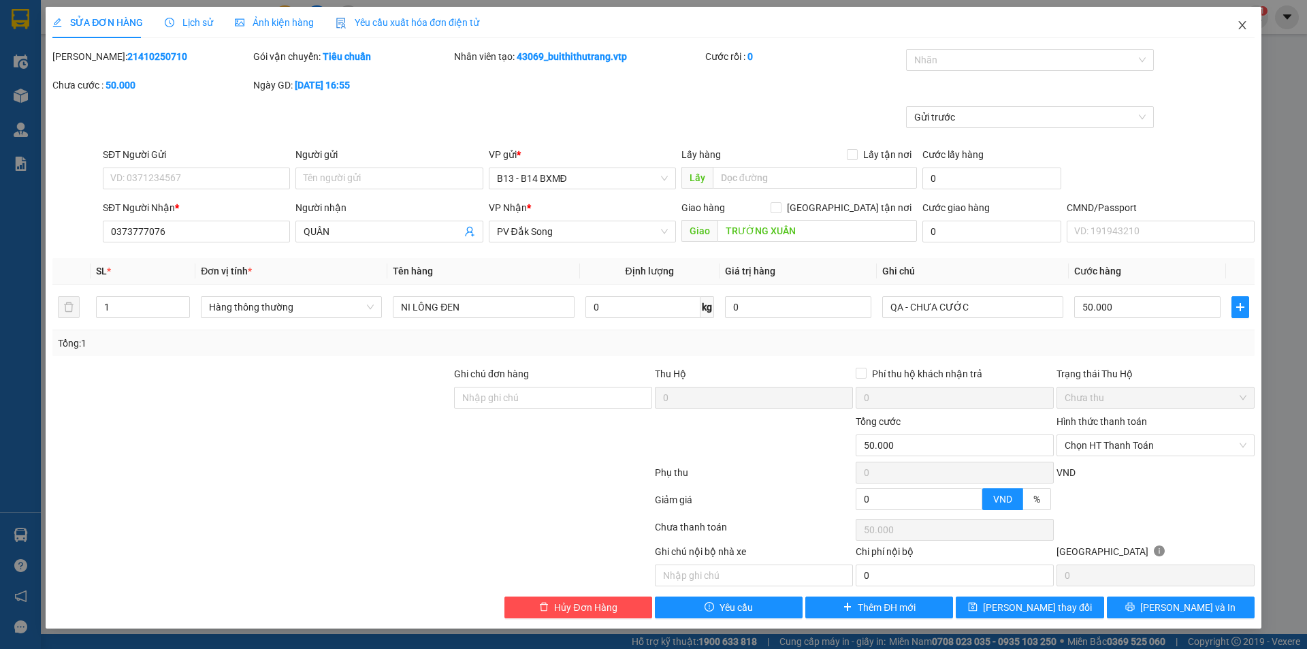
click at [1242, 25] on icon "close" at bounding box center [1241, 25] width 7 height 8
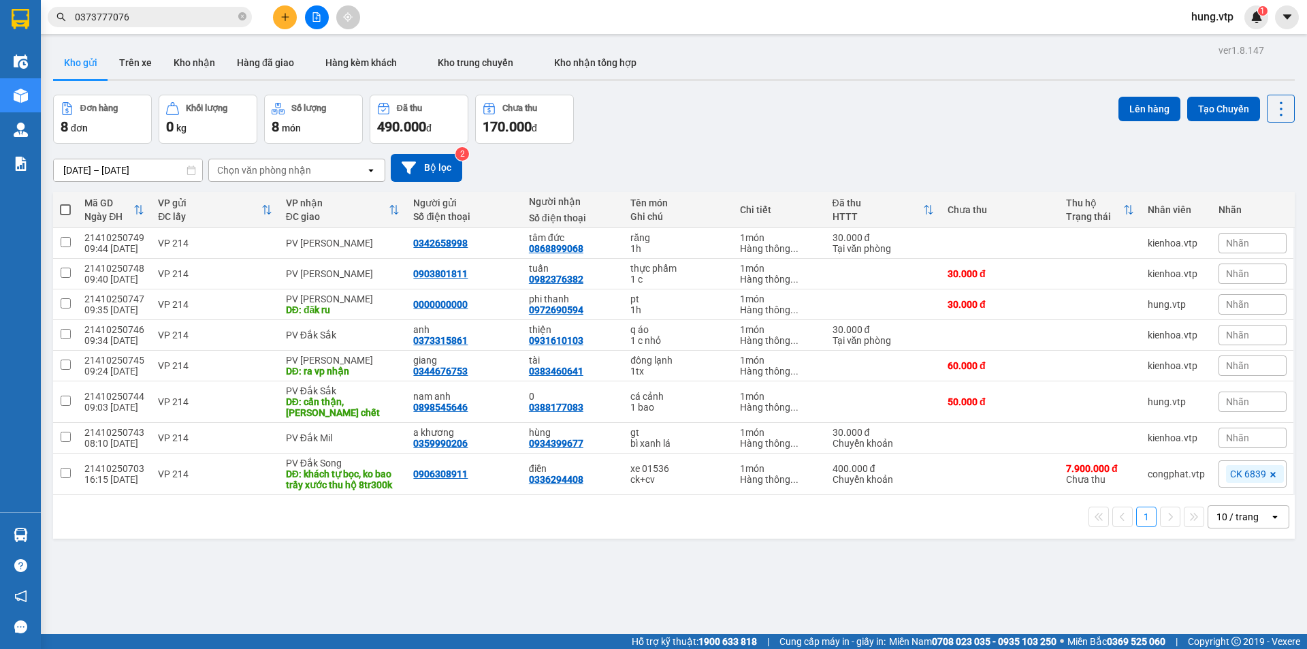
click at [752, 125] on div "Đơn hàng 8 đơn Khối lượng 0 kg Số lượng 8 món Đã thu 490.000 đ Chưa thu 170.000…" at bounding box center [674, 119] width 1242 height 49
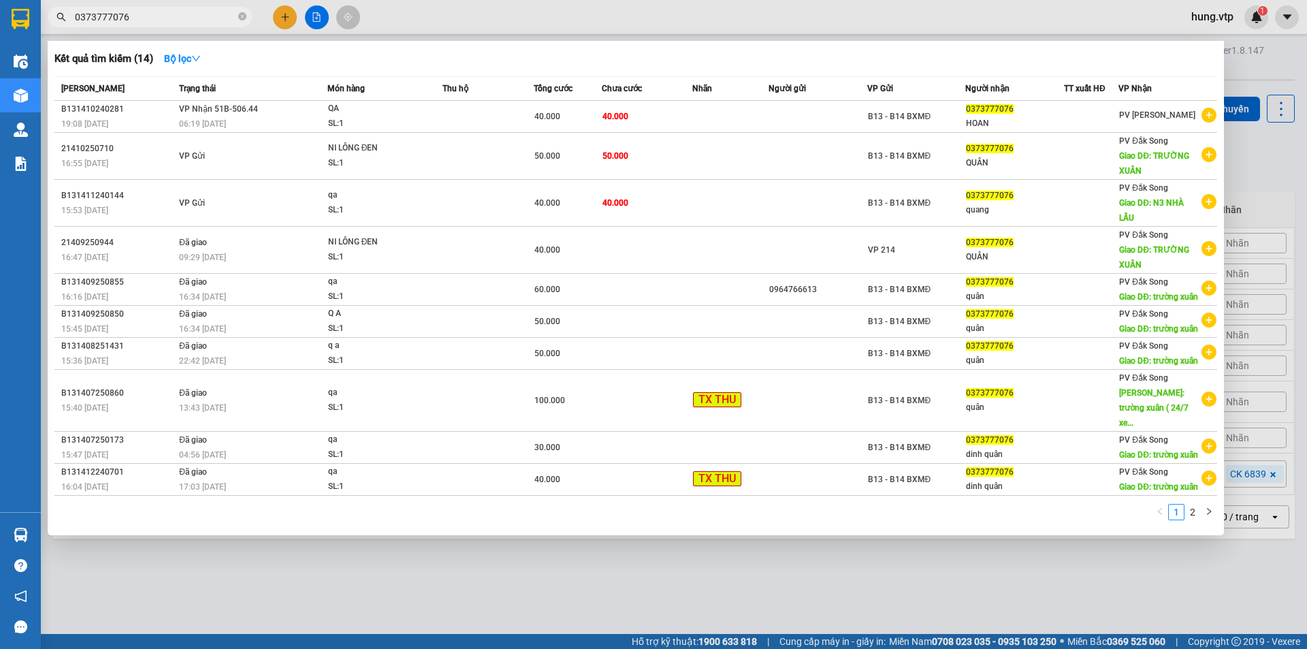
click at [194, 10] on input "0373777076" at bounding box center [155, 17] width 161 height 15
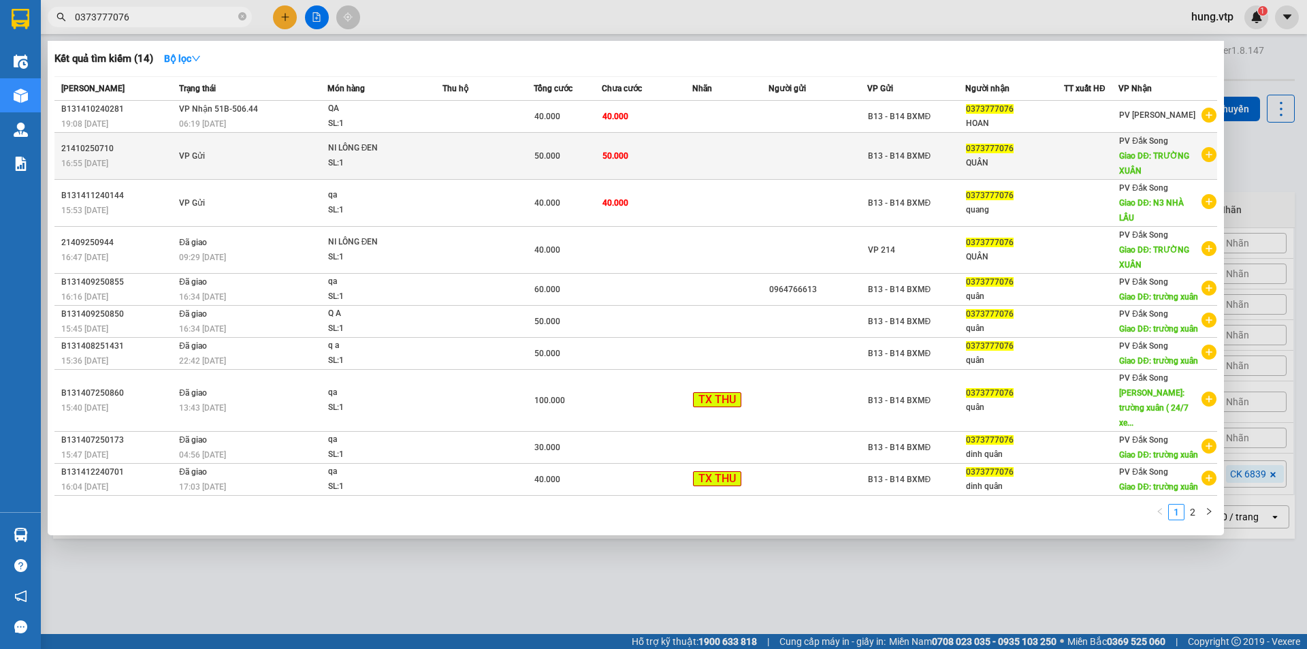
click at [251, 158] on td "VP Gửi" at bounding box center [252, 156] width 152 height 47
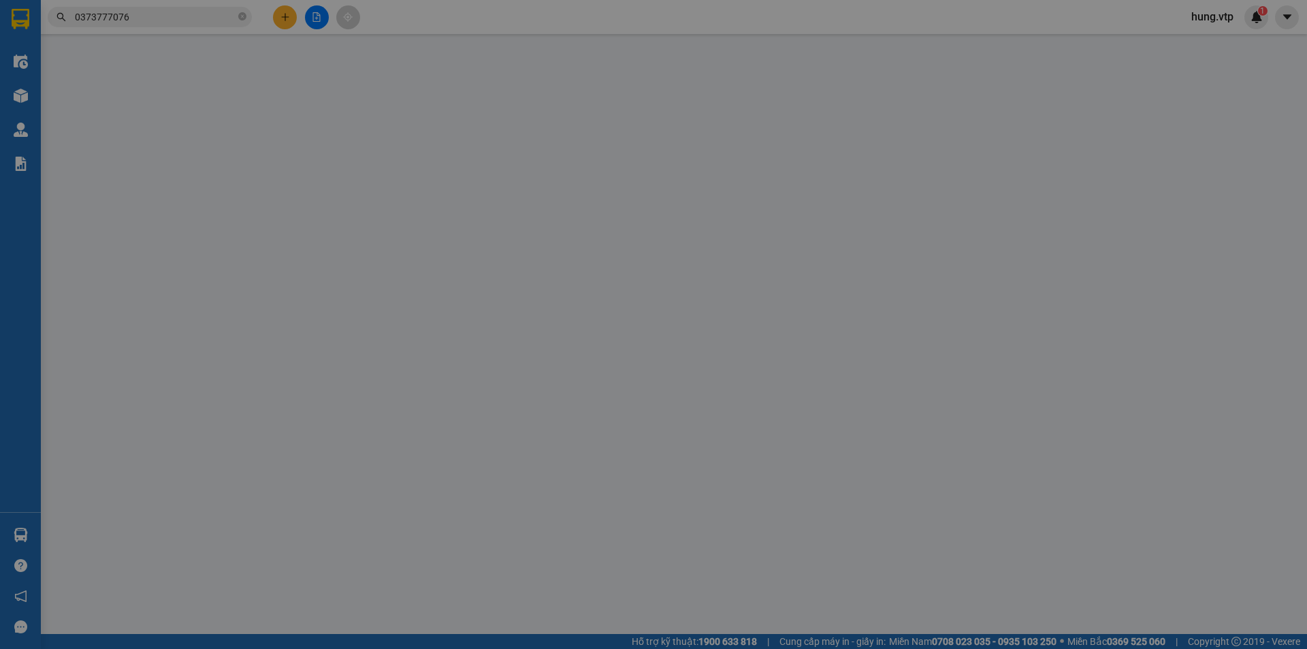
type input "0373777076"
type input "QUÂN"
type input "TRƯỜNG XUÂN"
type input "0"
type input "50.000"
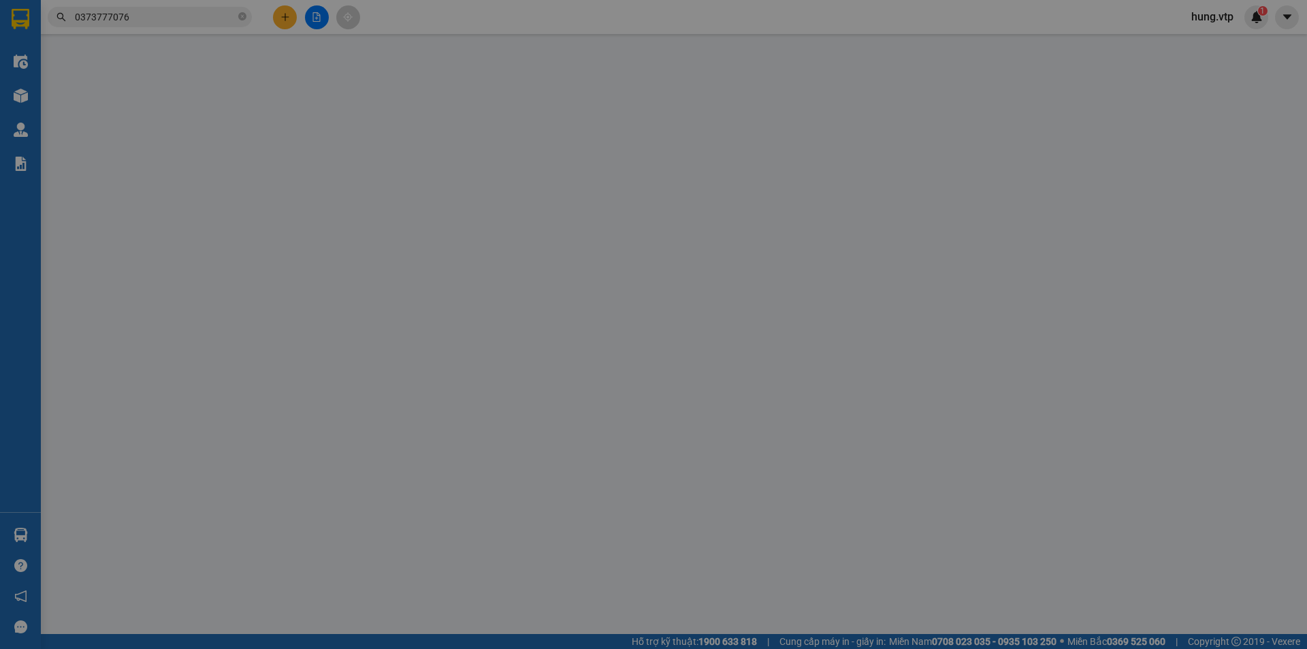
type input "50.000"
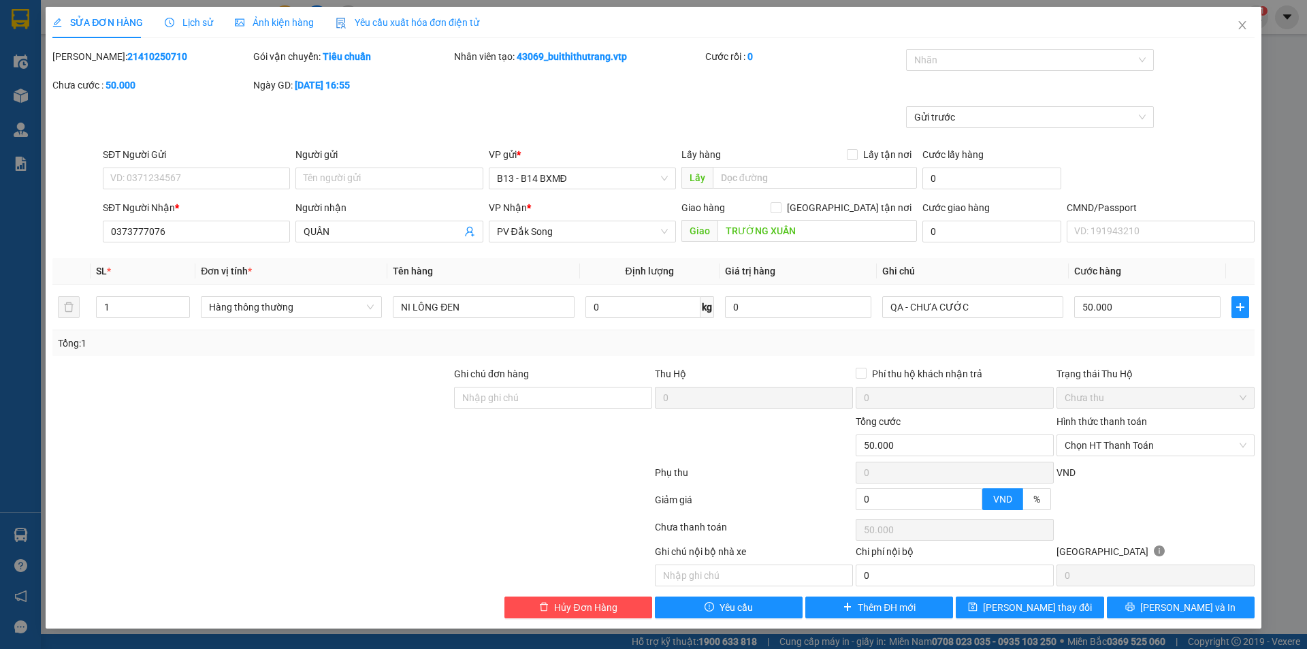
drag, startPoint x: 293, startPoint y: 465, endPoint x: 312, endPoint y: 218, distance: 247.9
click at [293, 463] on div at bounding box center [352, 475] width 602 height 27
click at [193, 22] on span "Lịch sử" at bounding box center [189, 22] width 48 height 11
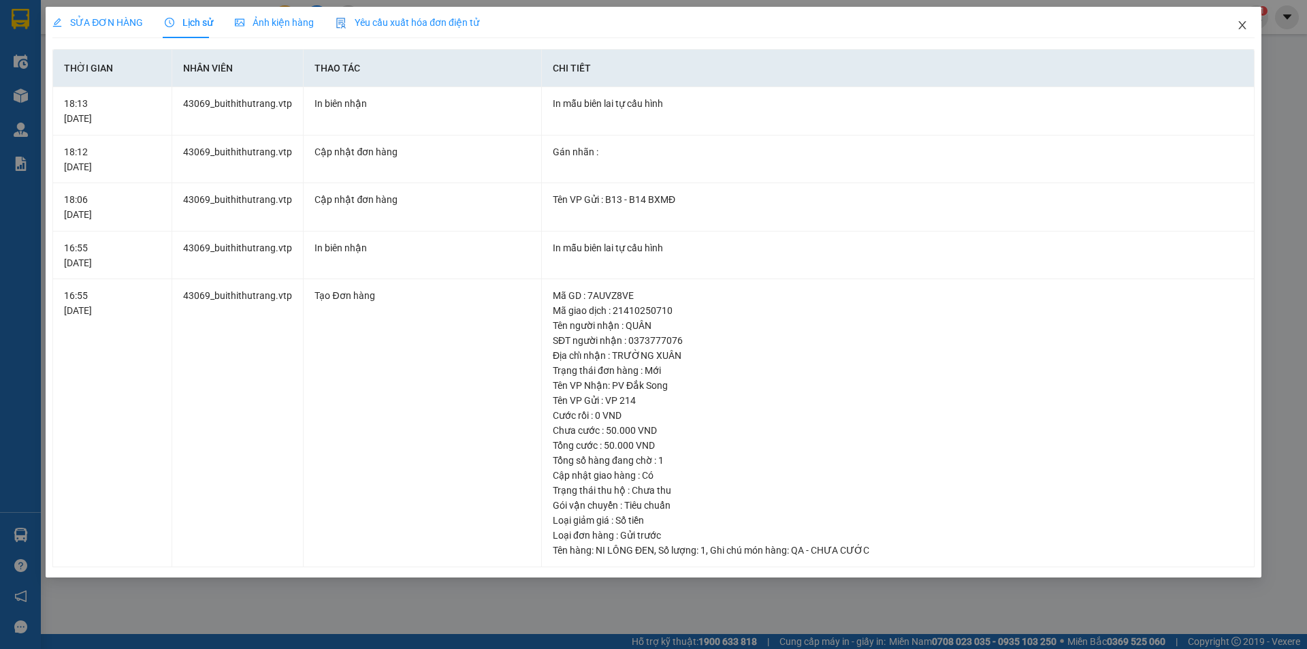
click at [1246, 26] on icon "close" at bounding box center [1242, 25] width 11 height 11
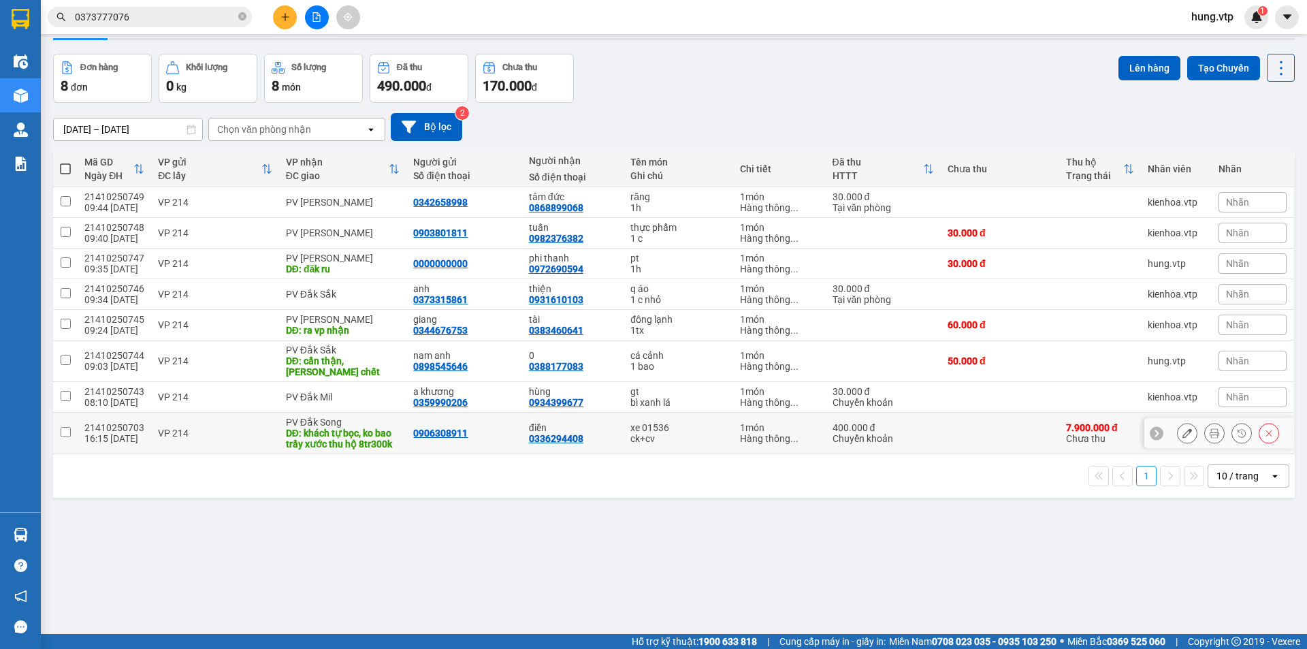
scroll to position [63, 0]
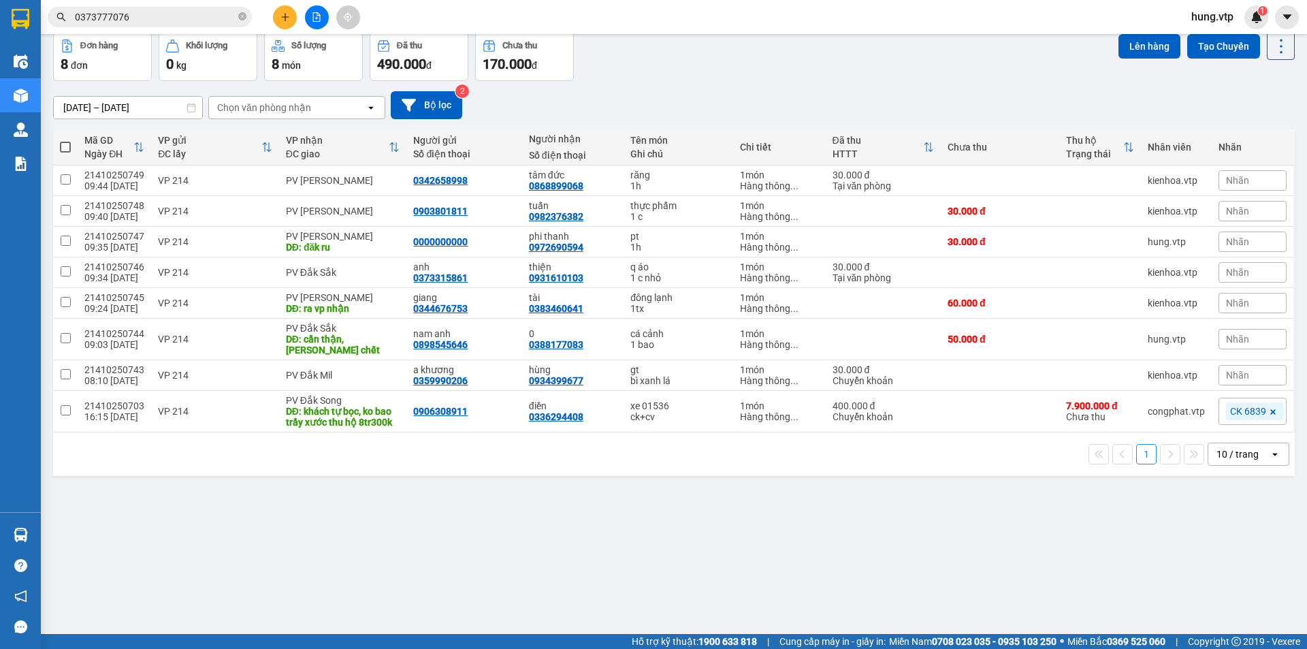
click at [1233, 447] on div "10 / trang" at bounding box center [1237, 454] width 42 height 14
click at [1234, 522] on span "20 / trang" at bounding box center [1230, 521] width 44 height 14
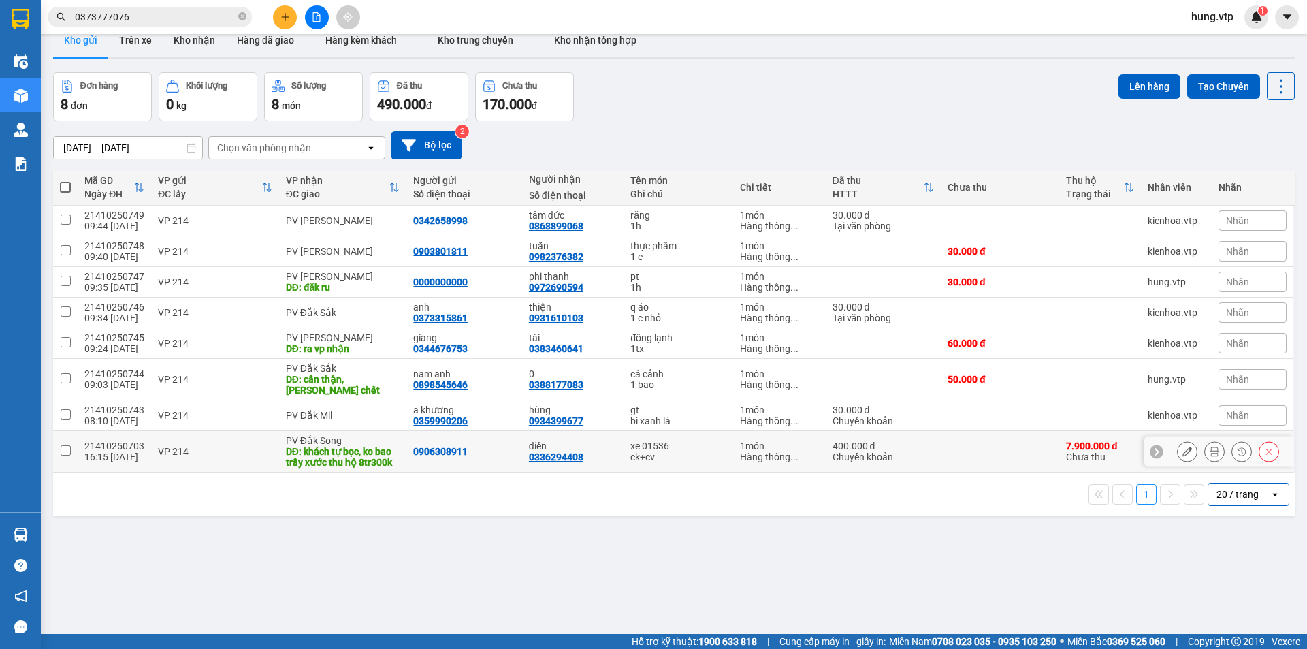
scroll to position [0, 0]
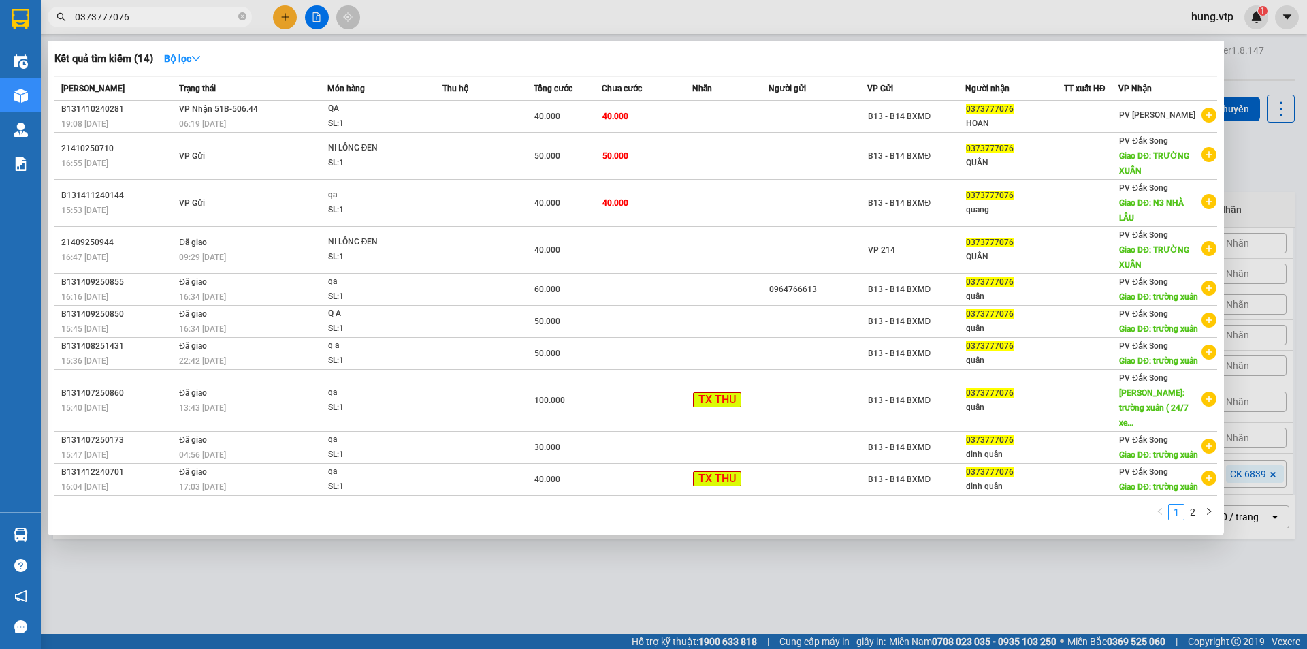
drag, startPoint x: 190, startPoint y: 16, endPoint x: 396, endPoint y: 48, distance: 208.7
click at [194, 16] on input "0373777076" at bounding box center [155, 17] width 161 height 15
click at [598, 60] on div "Kết quả tìm kiếm ( 14 ) Bộ lọc" at bounding box center [635, 59] width 1163 height 22
click at [518, 62] on div "Kết quả tìm kiếm ( 14 ) Bộ lọc" at bounding box center [635, 59] width 1163 height 22
click at [541, 65] on div "Kết quả tìm kiếm ( 14 ) Bộ lọc" at bounding box center [635, 59] width 1163 height 22
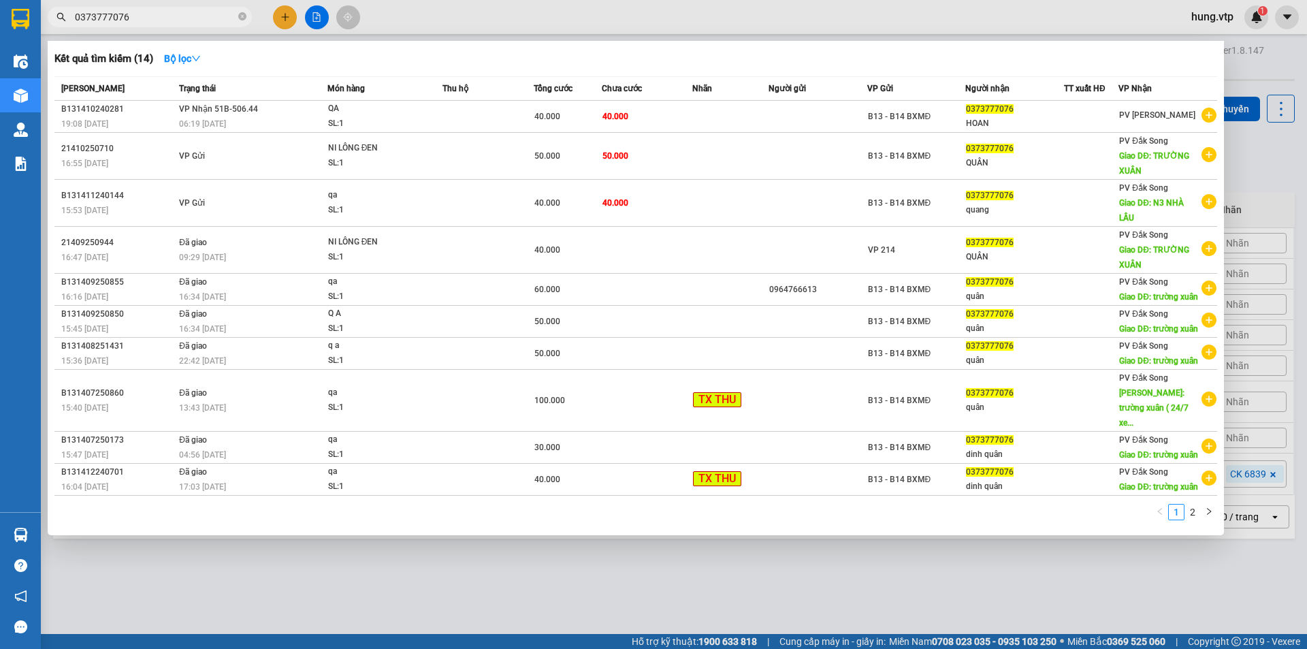
click at [536, 68] on div "Kết quả tìm kiếm ( 14 ) Bộ lọc" at bounding box center [635, 59] width 1163 height 22
click at [533, 66] on div "Kết quả tìm kiếm ( 14 ) Bộ lọc" at bounding box center [635, 59] width 1163 height 22
click at [1184, 62] on div "Kết quả tìm kiếm ( 14 ) Bộ lọc" at bounding box center [635, 59] width 1163 height 22
click at [997, 58] on div "Kết quả tìm kiếm ( 14 ) Bộ lọc" at bounding box center [635, 59] width 1163 height 22
click at [898, 59] on div "Kết quả tìm kiếm ( 14 ) Bộ lọc" at bounding box center [635, 59] width 1163 height 22
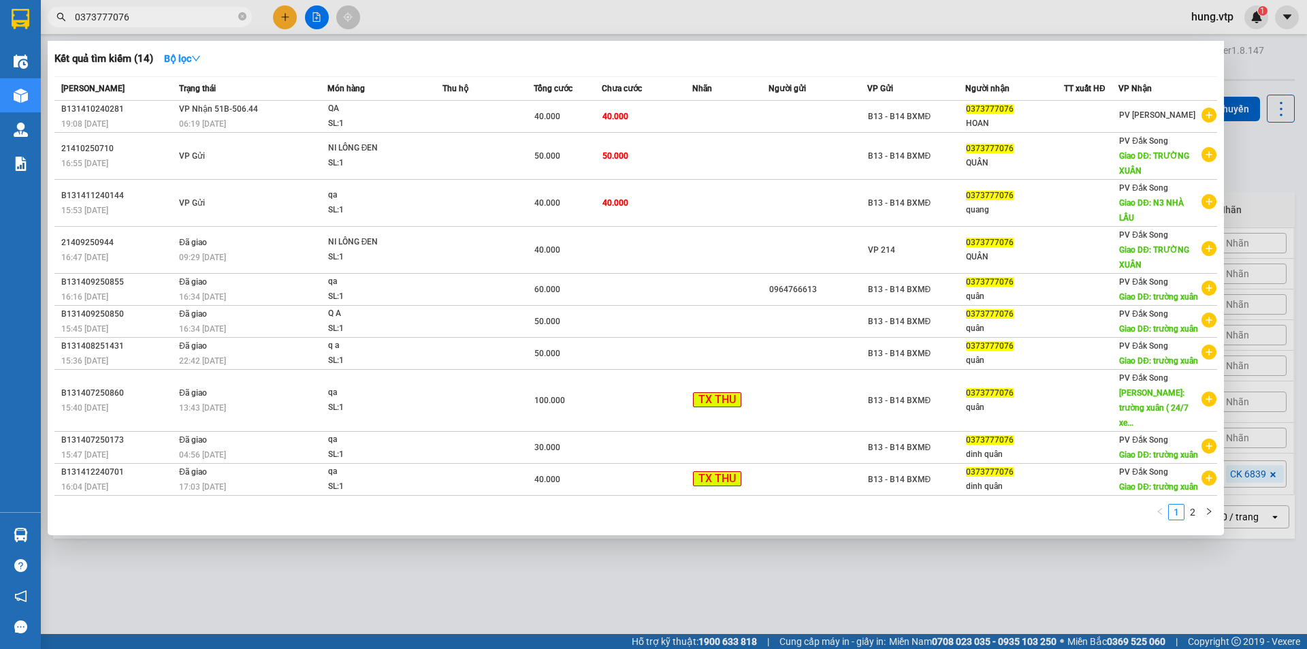
click at [818, 59] on div "Kết quả tìm kiếm ( 14 ) Bộ lọc" at bounding box center [635, 59] width 1163 height 22
drag, startPoint x: 792, startPoint y: 61, endPoint x: 763, endPoint y: 65, distance: 28.9
click at [781, 64] on div "Kết quả tìm kiếm ( 14 ) Bộ lọc" at bounding box center [635, 59] width 1163 height 22
click at [675, 53] on div "Kết quả tìm kiếm ( 14 ) Bộ lọc" at bounding box center [635, 59] width 1163 height 22
click at [600, 61] on div "Kết quả tìm kiếm ( 14 ) Bộ lọc" at bounding box center [635, 59] width 1163 height 22
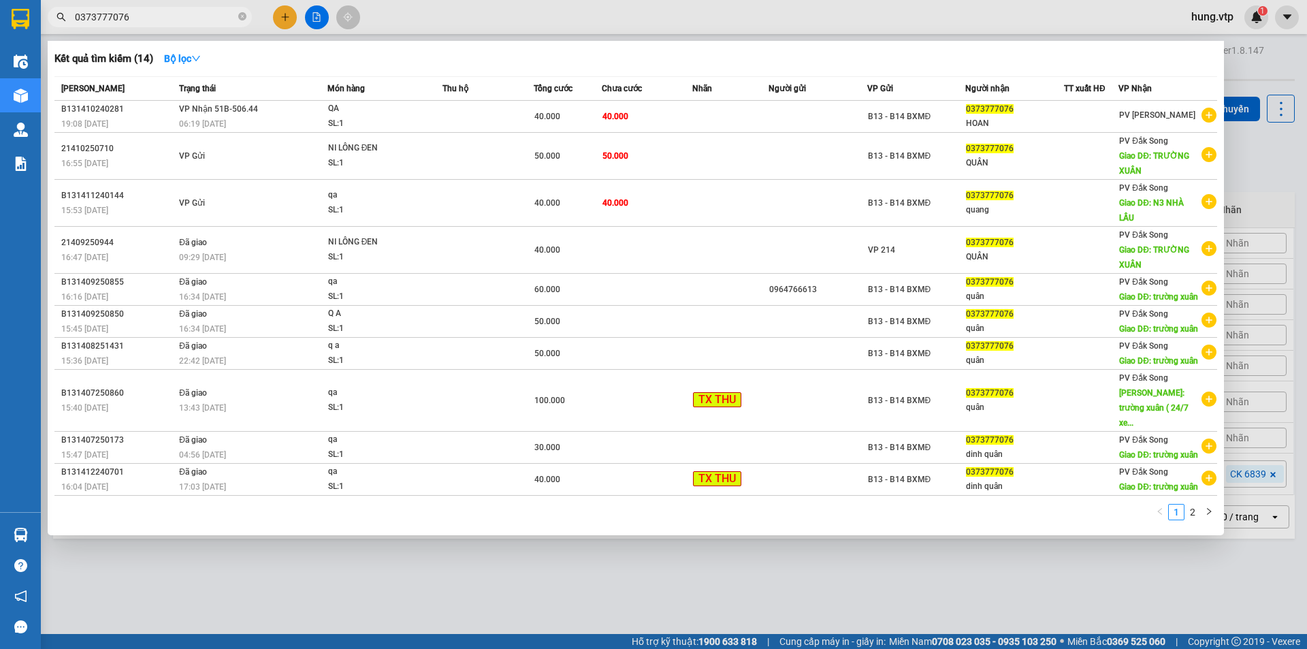
click at [528, 59] on div "Kết quả tìm kiếm ( 14 ) Bộ lọc" at bounding box center [635, 59] width 1163 height 22
click at [287, 22] on div at bounding box center [653, 324] width 1307 height 649
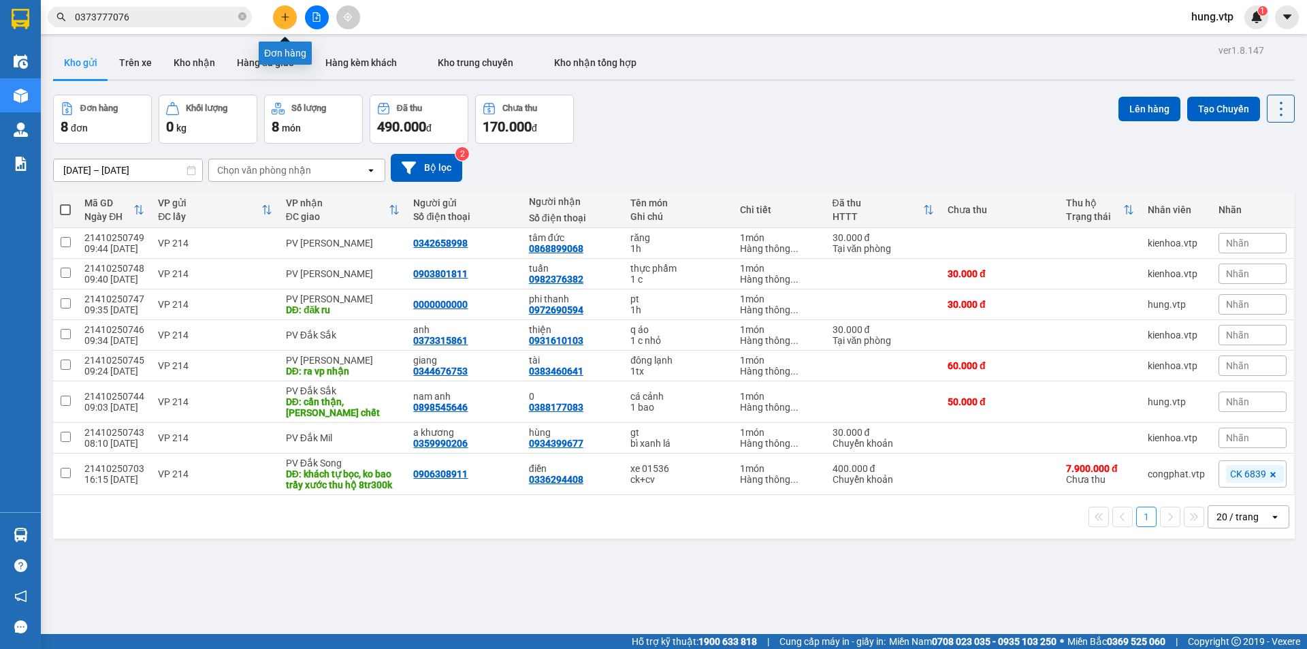
click at [290, 21] on button at bounding box center [285, 17] width 24 height 24
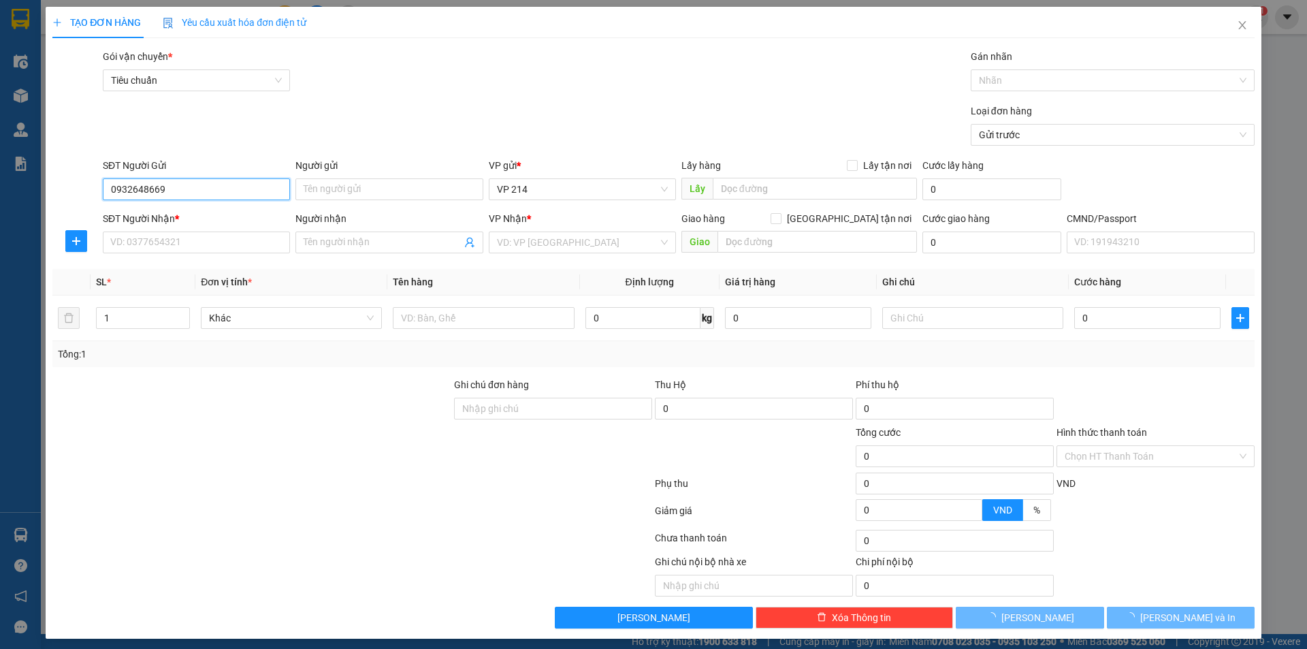
type input "0932648669"
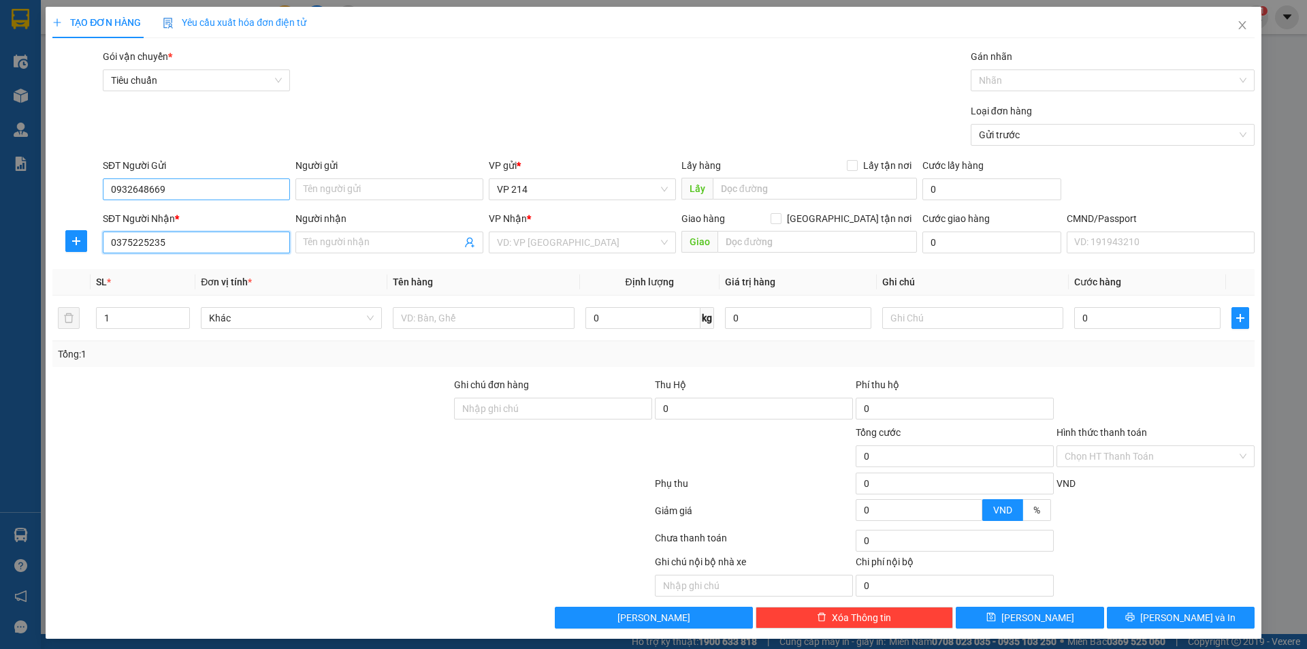
type input "0375225235"
type input "nghiệm"
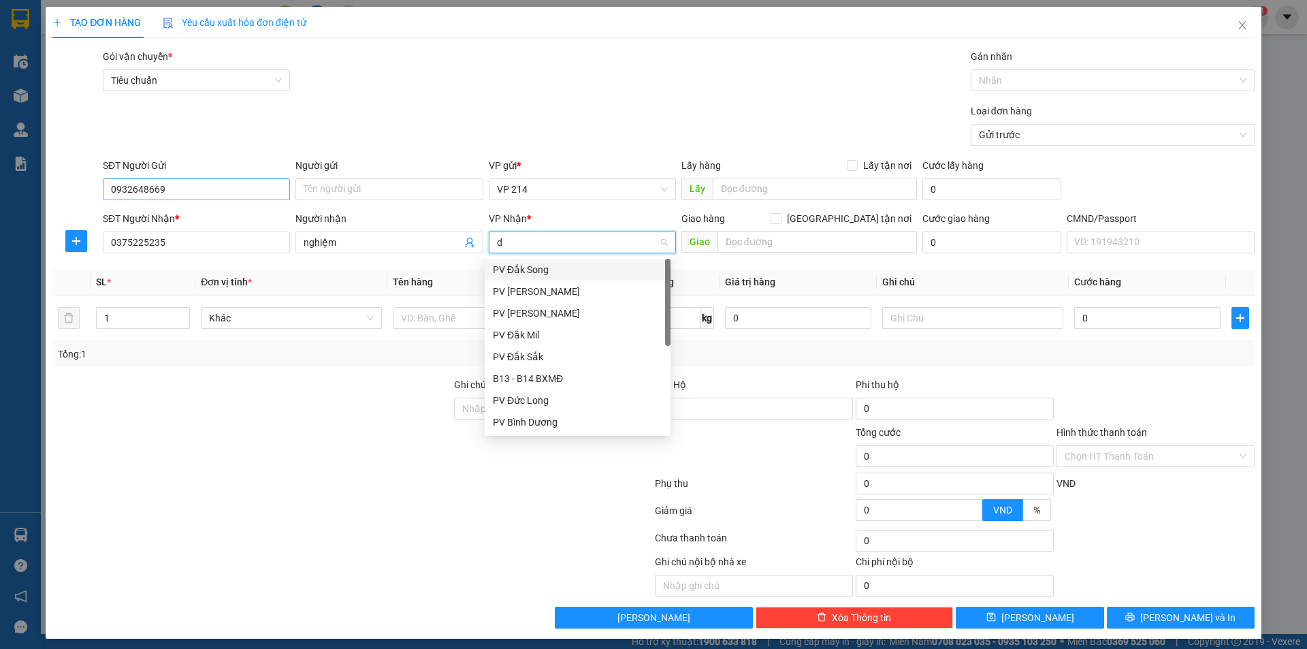
type input "ds"
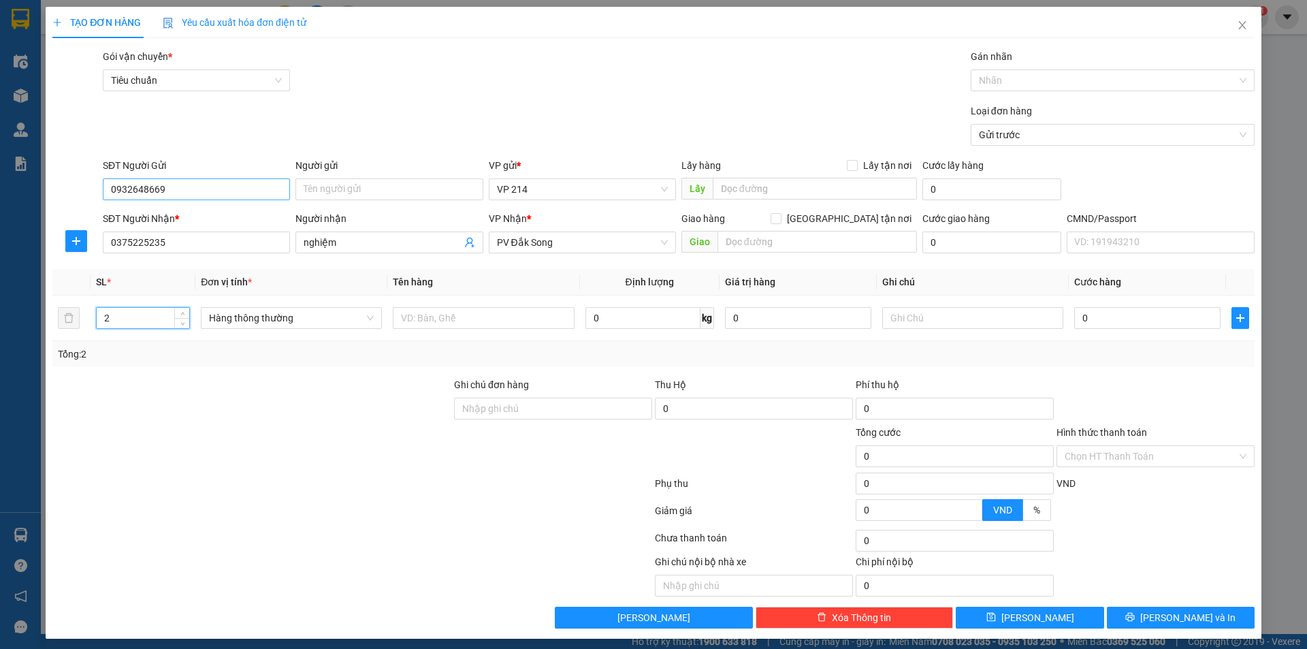
type input "2"
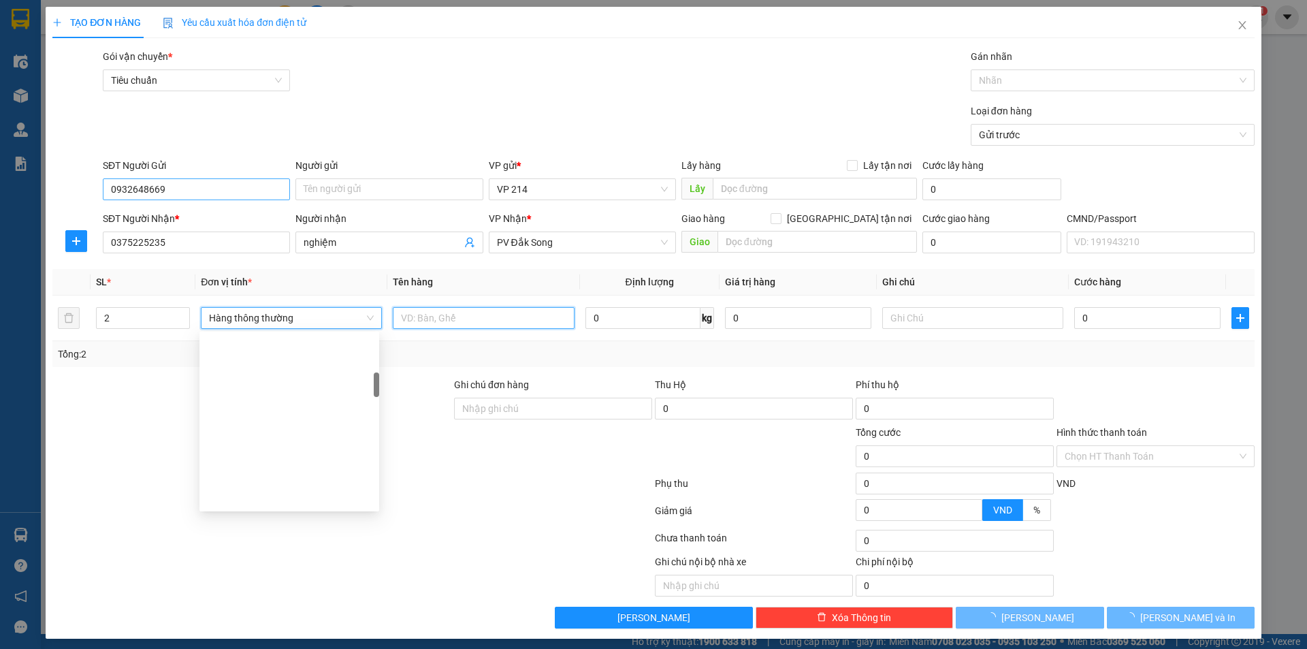
type input "a"
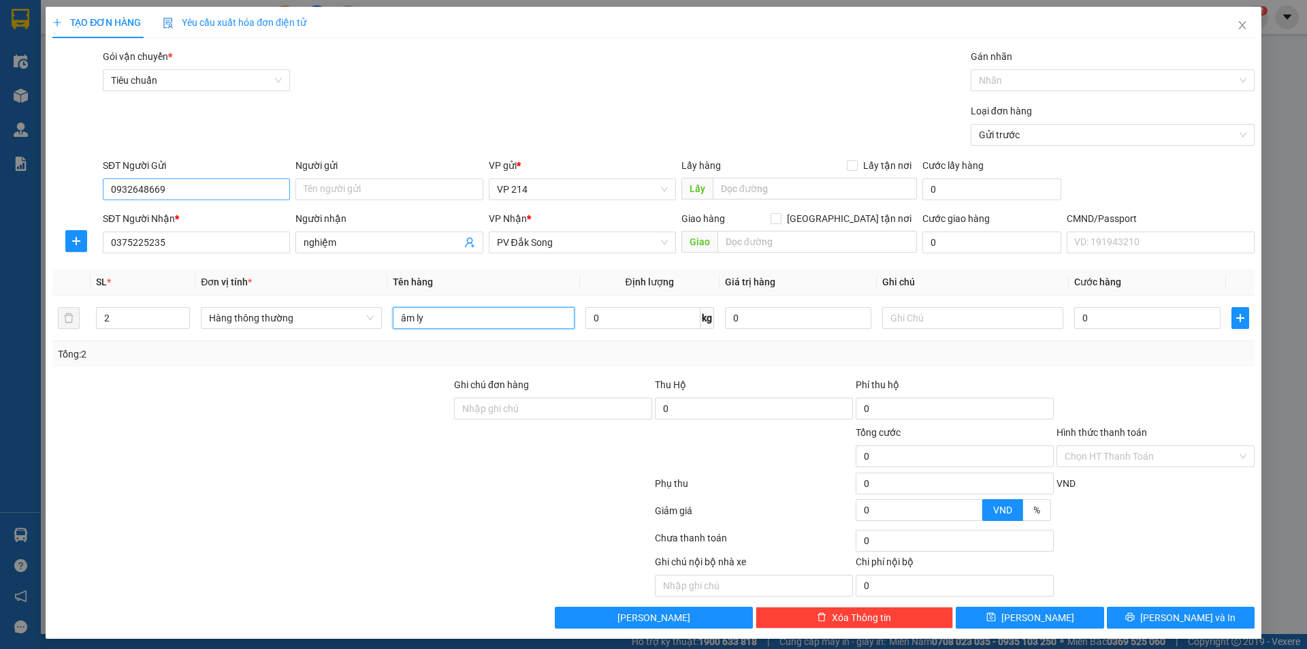
type input "âm ly"
type input "2t"
type input "8"
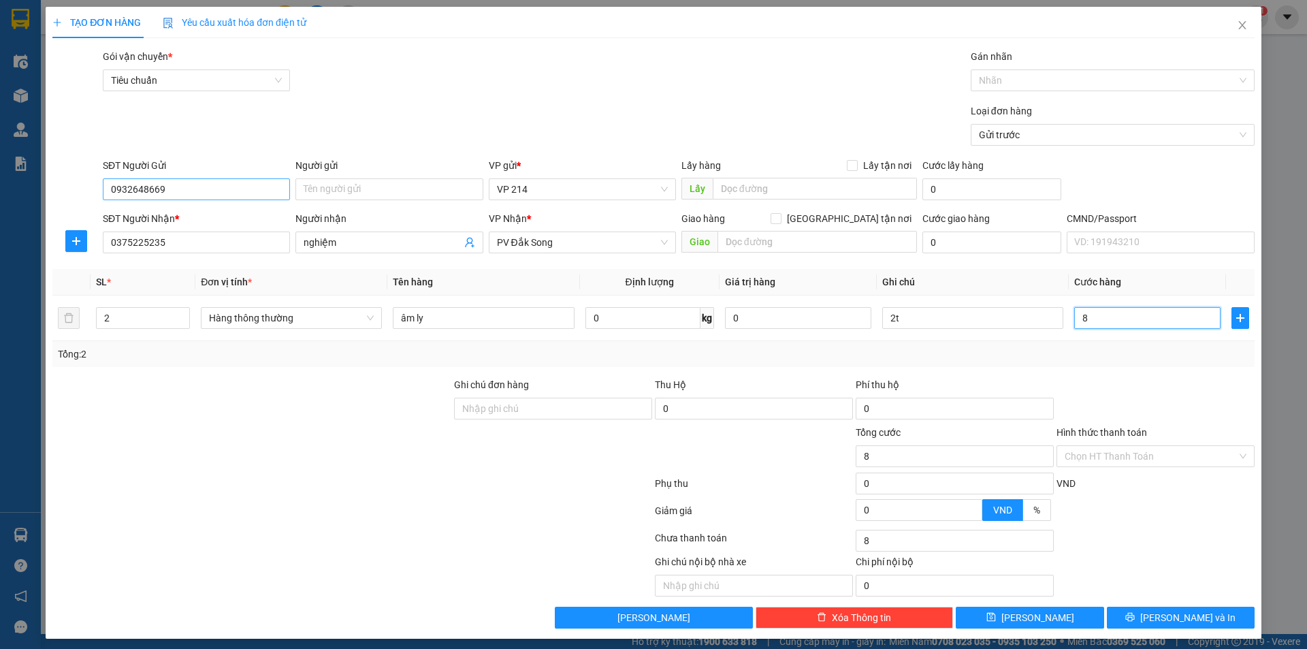
type input "80"
type input "800"
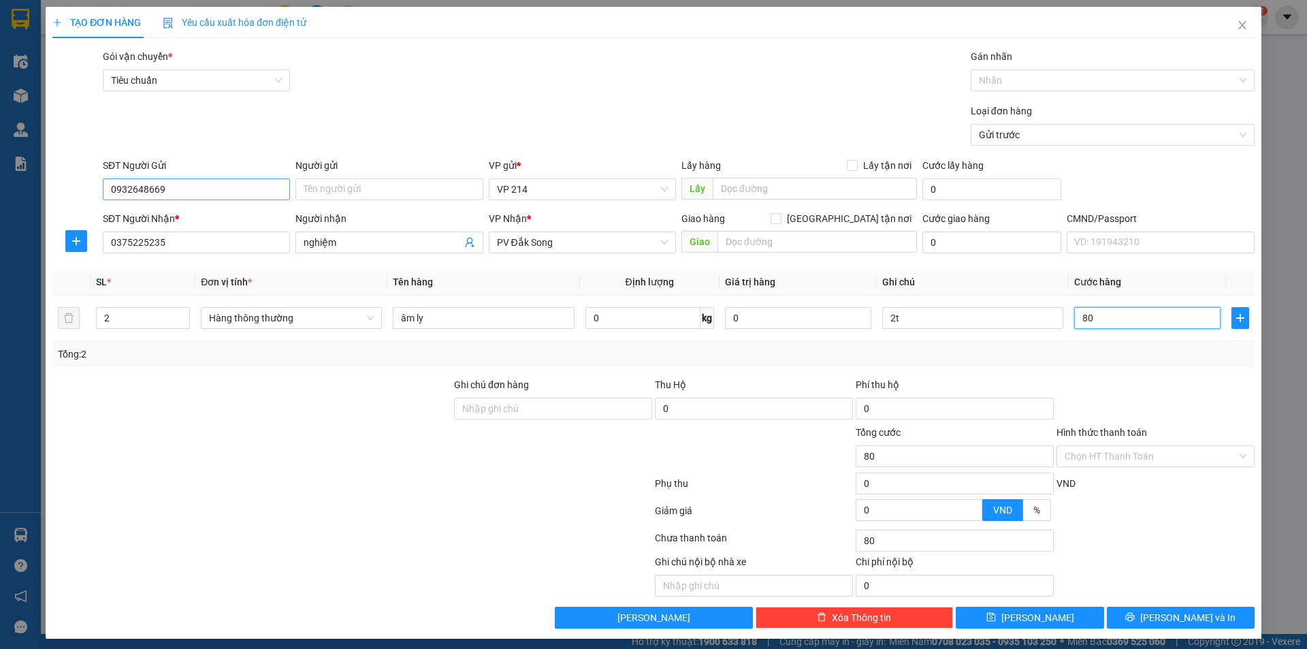
type input "800"
type input "8.000"
type input "80.000"
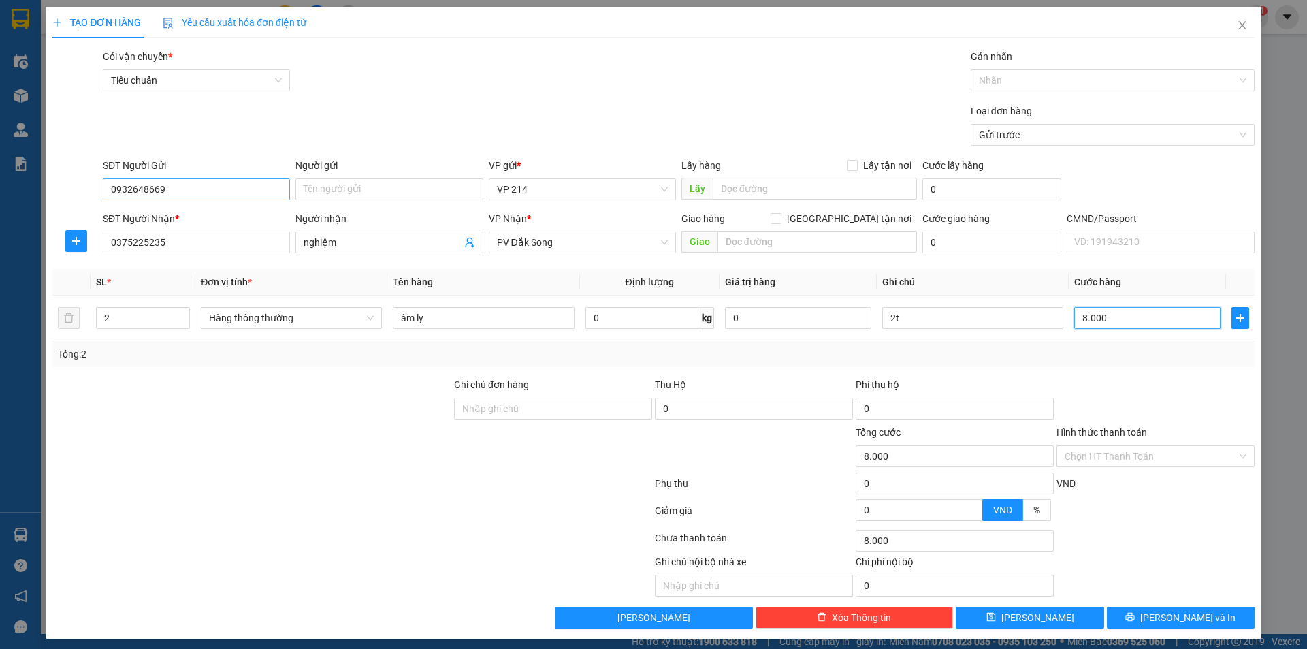
type input "80.000"
click at [1169, 611] on span "Lưu và In" at bounding box center [1187, 617] width 95 height 15
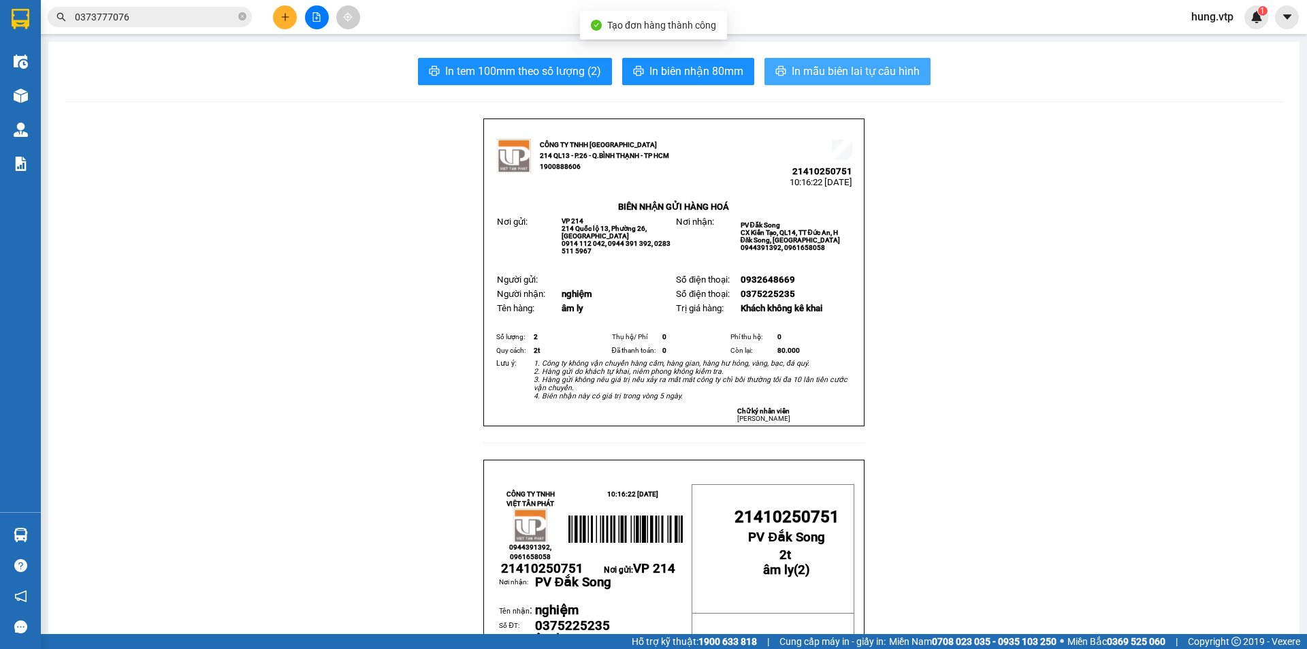
click at [845, 71] on span "In mẫu biên lai tự cấu hình" at bounding box center [856, 71] width 128 height 17
drag, startPoint x: 246, startPoint y: 272, endPoint x: 283, endPoint y: 153, distance: 124.7
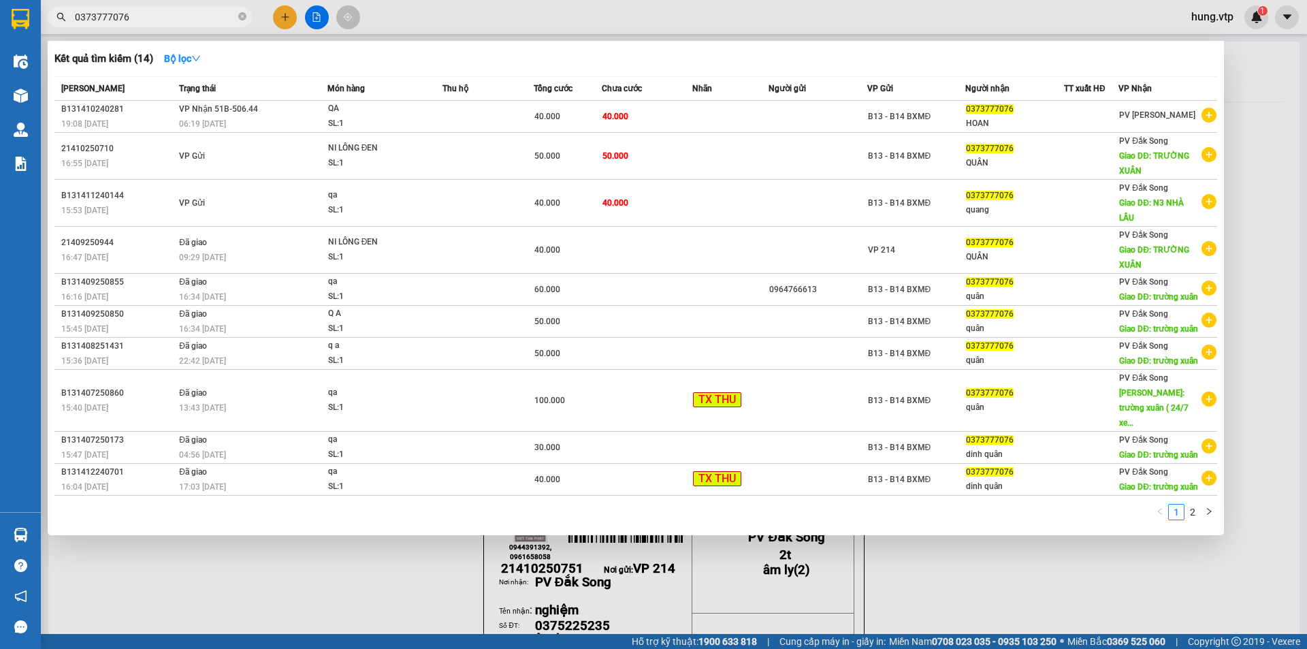
click at [96, 18] on input "0373777076" at bounding box center [155, 17] width 161 height 15
click at [529, 55] on div "Kết quả tìm kiếm ( 14 ) Bộ lọc" at bounding box center [635, 59] width 1163 height 22
click at [1266, 76] on div at bounding box center [653, 324] width 1307 height 649
click at [242, 17] on icon "close-circle" at bounding box center [242, 16] width 8 height 8
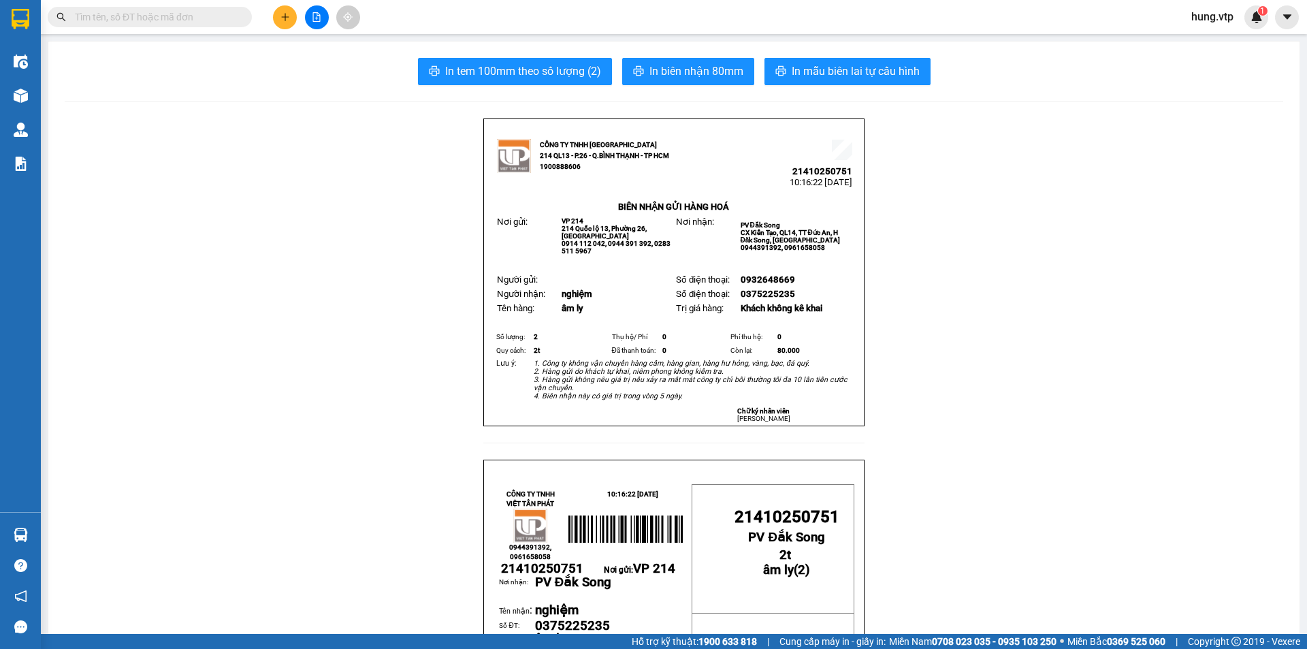
click at [440, 16] on div "Kết quả tìm kiếm ( 14 ) Bộ lọc Mã ĐH Trạng thái Món hàng Thu hộ Tổng cước Chưa …" at bounding box center [653, 17] width 1307 height 34
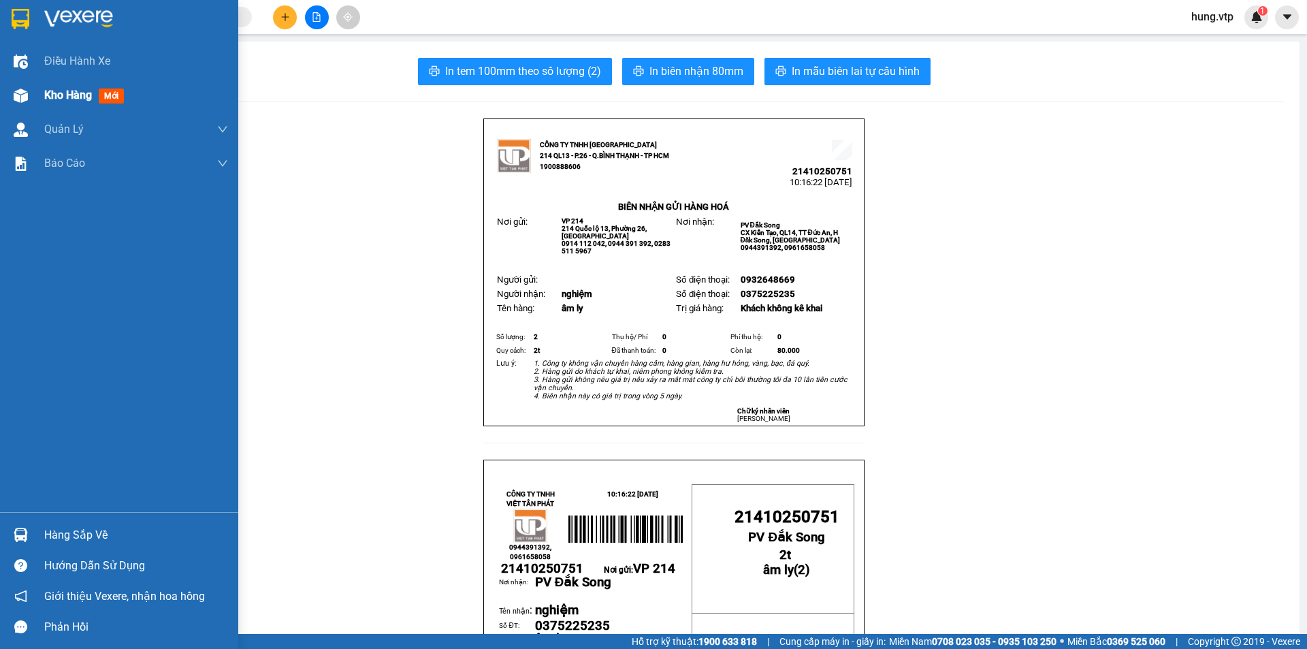
click at [78, 95] on span "Kho hàng" at bounding box center [68, 94] width 48 height 13
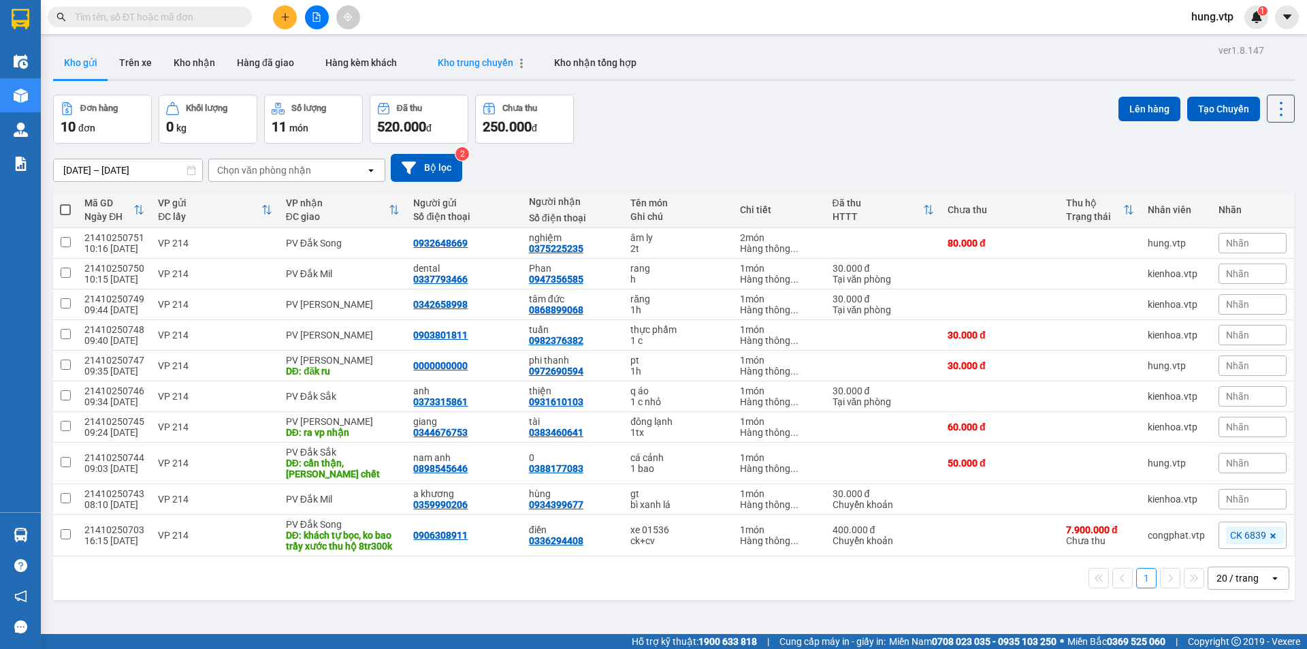
click at [470, 59] on span "Kho trung chuyển" at bounding box center [476, 62] width 76 height 11
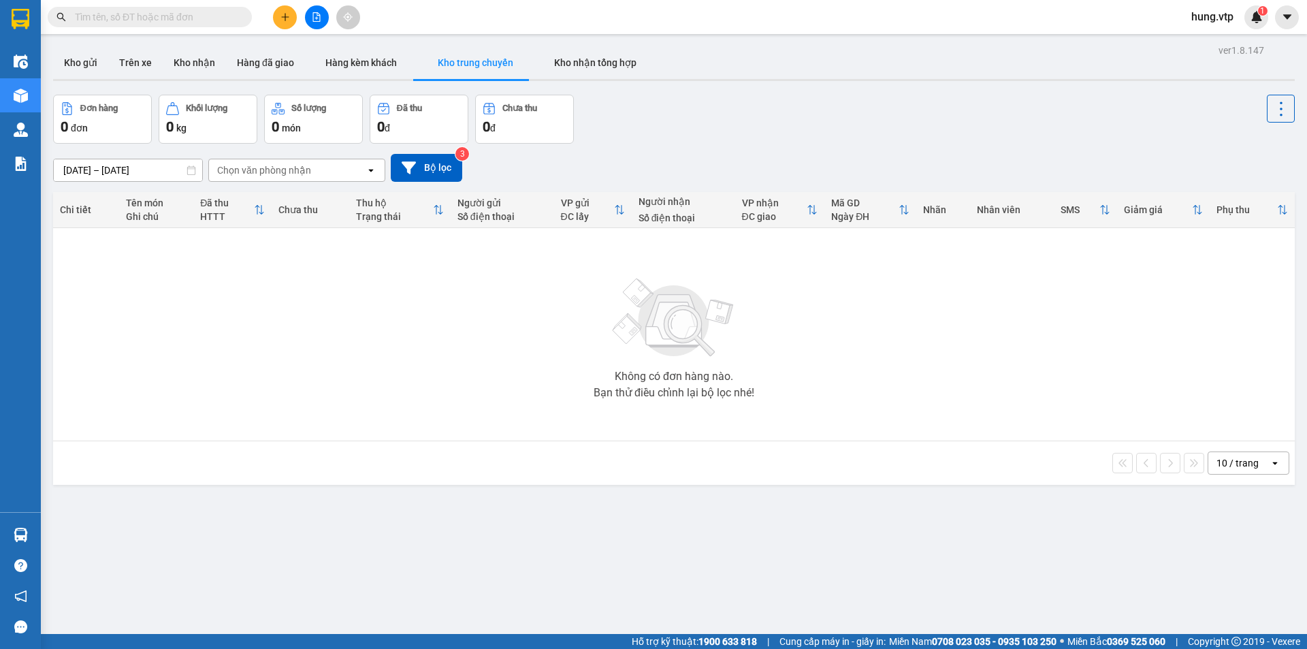
click at [701, 118] on div "Đơn hàng 0 đơn Khối lượng 0 kg Số lượng 0 món Đã thu 0 đ Chưa thu 0 đ" at bounding box center [674, 119] width 1242 height 49
click at [690, 58] on div "Kho gửi Trên xe Kho nhận Hàng đã giao Hàng kèm khách Kho trung chuyển Kho nhận …" at bounding box center [674, 64] width 1242 height 36
click at [314, 16] on icon "file-add" at bounding box center [317, 17] width 10 height 10
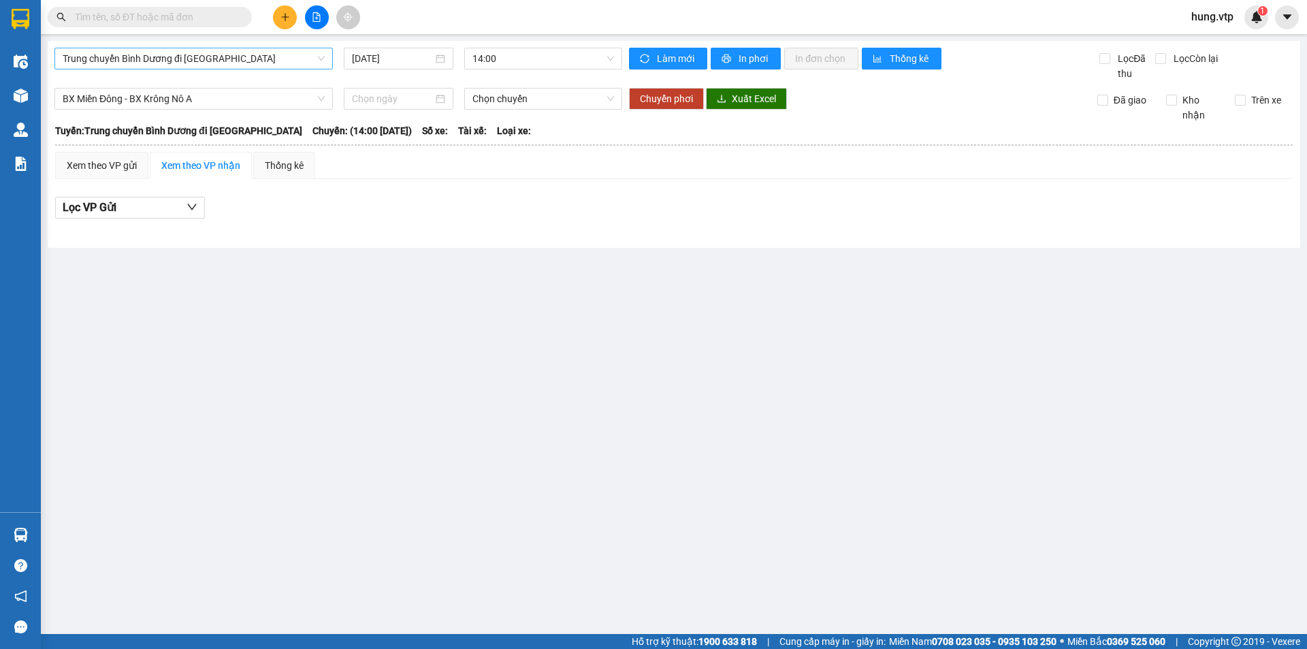
click at [259, 63] on span "Trung chuyển [PERSON_NAME] đi [GEOGRAPHIC_DATA]" at bounding box center [194, 58] width 262 height 20
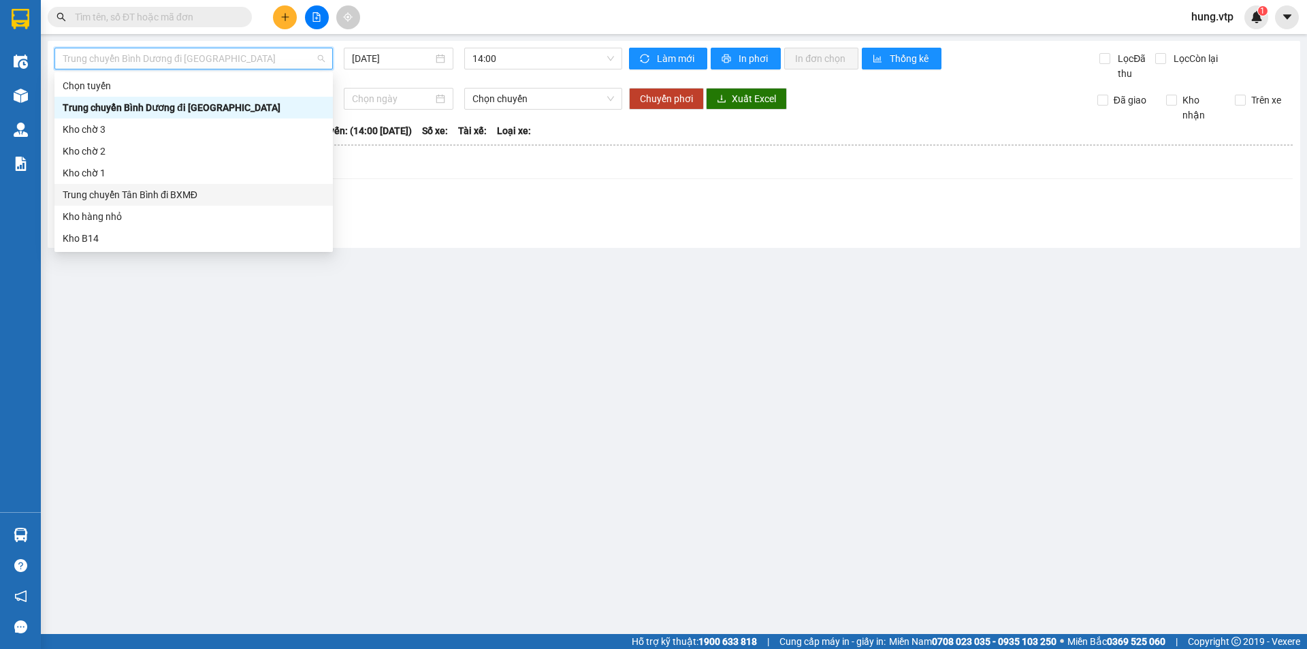
scroll to position [136, 0]
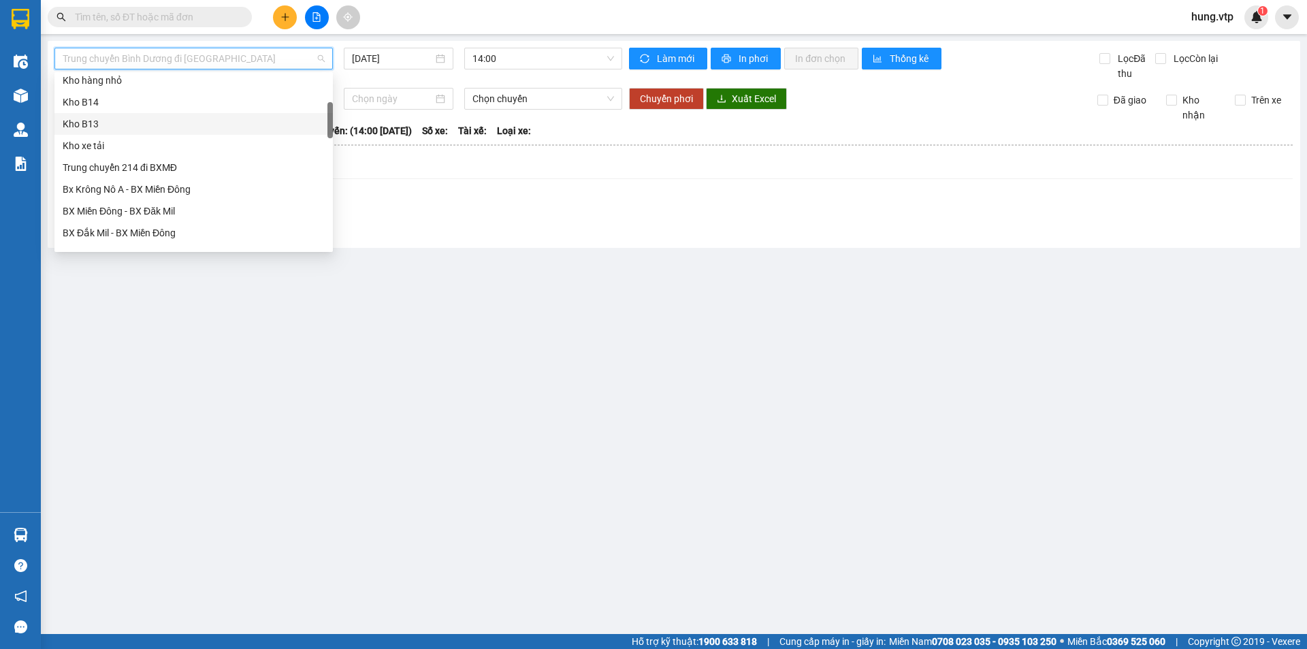
click at [133, 123] on div "Kho B13" at bounding box center [194, 123] width 262 height 15
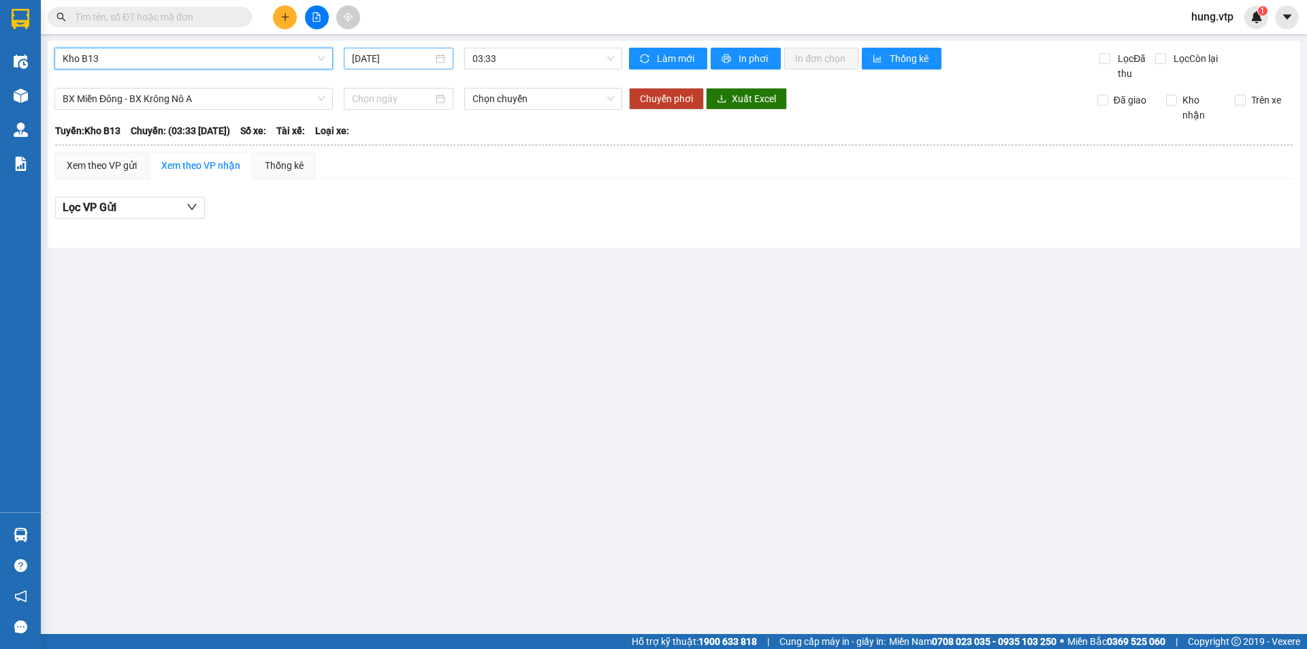
click at [437, 59] on div "[DATE]" at bounding box center [398, 58] width 93 height 15
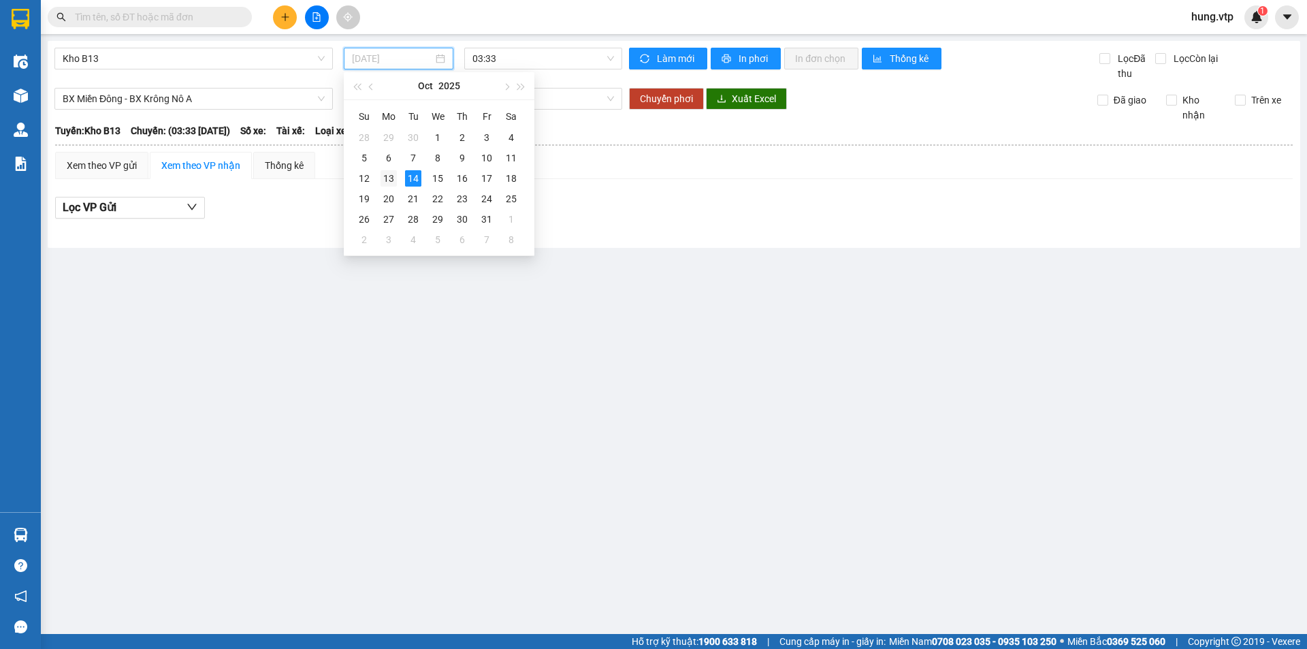
click at [394, 176] on div "13" at bounding box center [389, 178] width 16 height 16
type input "13/10/2025"
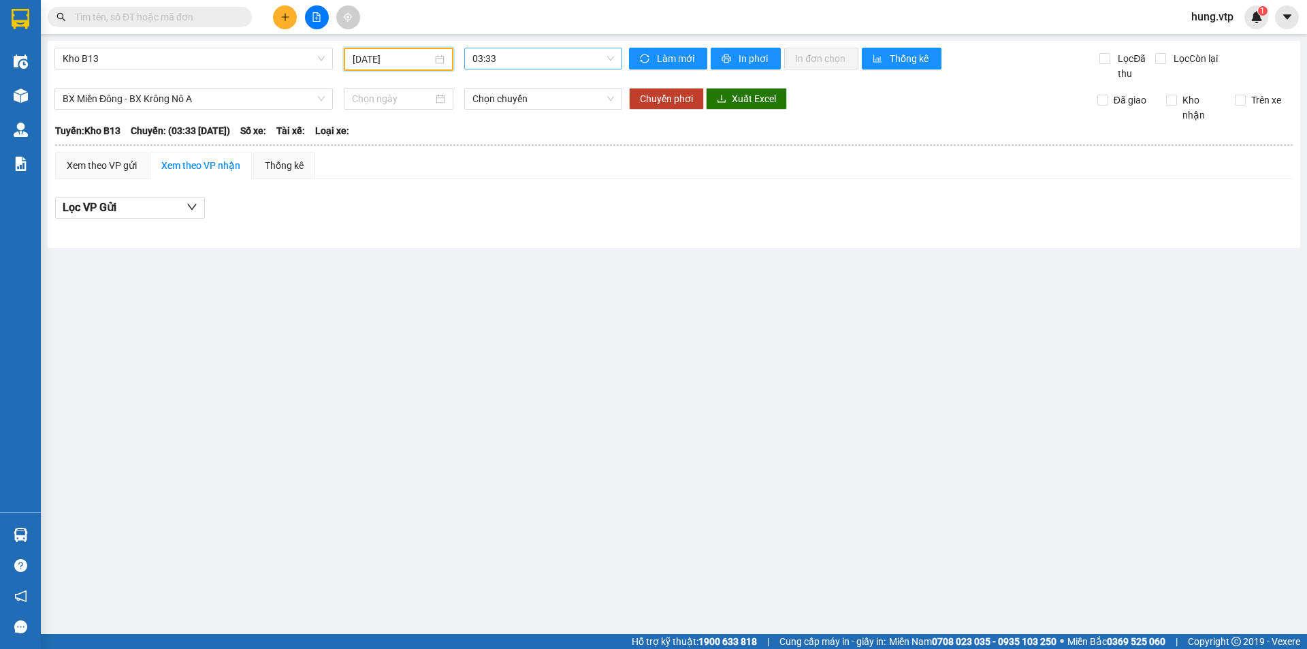
click at [557, 59] on span "03:33" at bounding box center [543, 58] width 142 height 20
click at [508, 106] on div "03:33" at bounding box center [525, 107] width 106 height 15
click at [263, 95] on span "BX Miền Đông - BX Krông Nô A" at bounding box center [194, 98] width 262 height 20
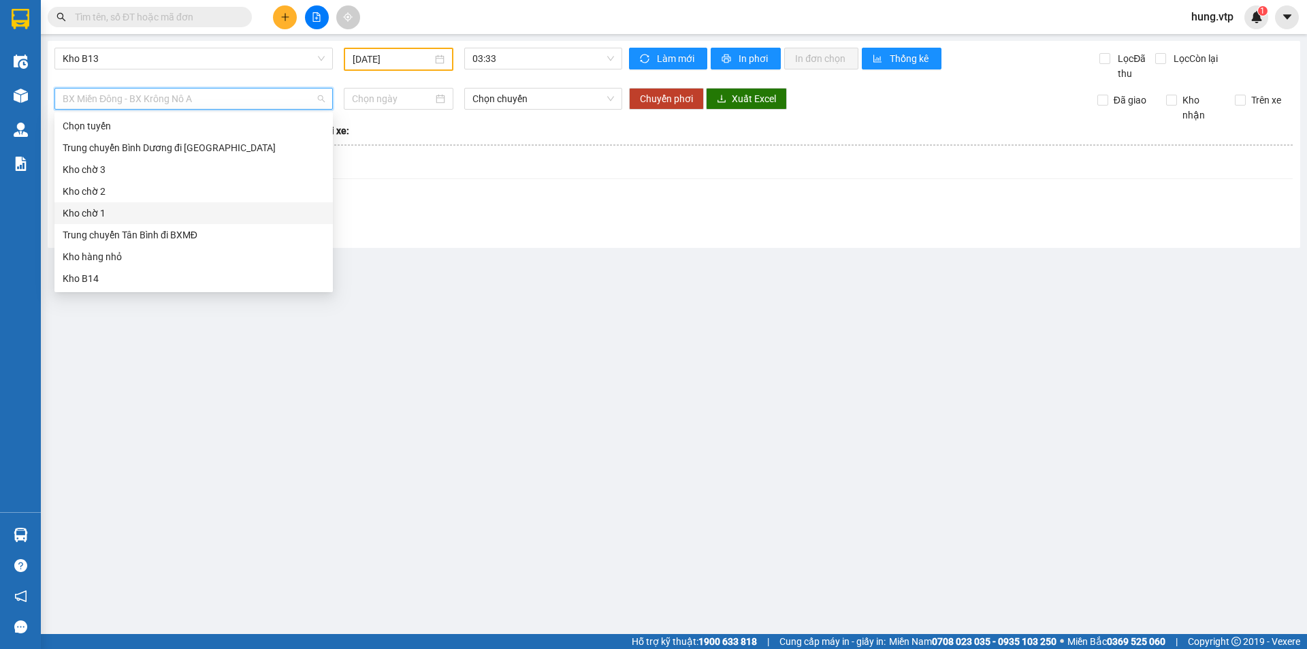
click at [108, 212] on div "Kho chờ 1" at bounding box center [194, 213] width 262 height 15
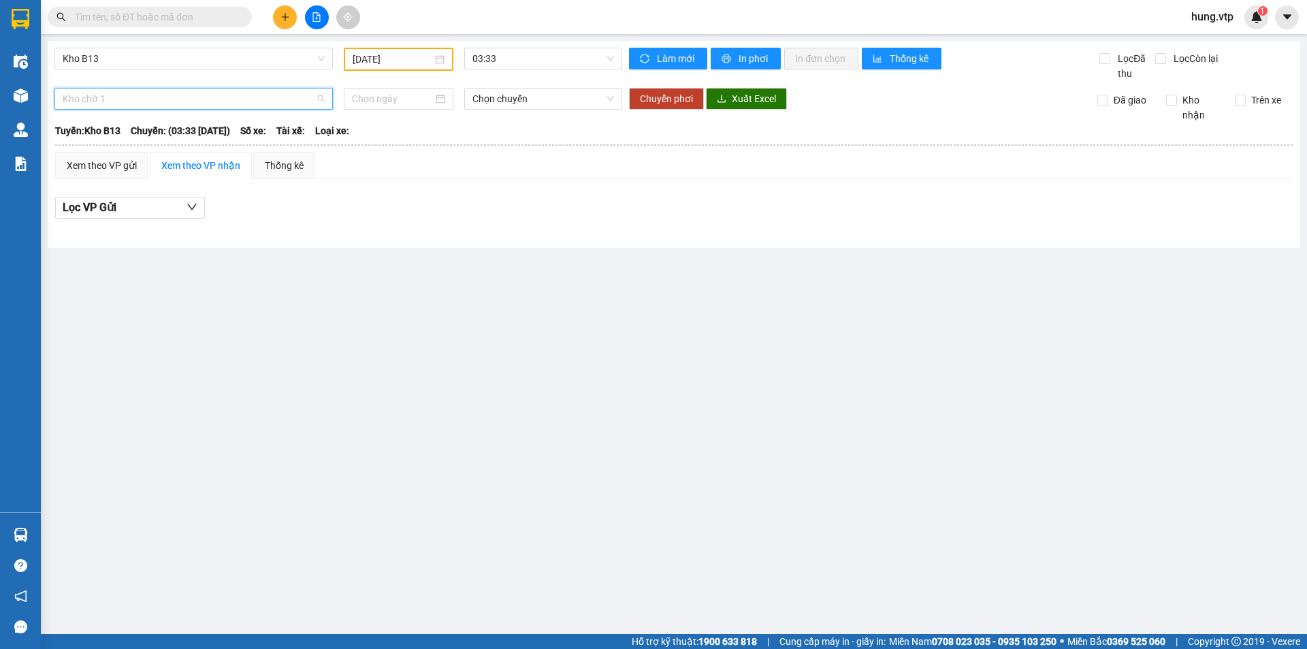
drag, startPoint x: 170, startPoint y: 93, endPoint x: 165, endPoint y: 108, distance: 15.7
click at [171, 93] on span "Kho chờ 1" at bounding box center [194, 98] width 262 height 20
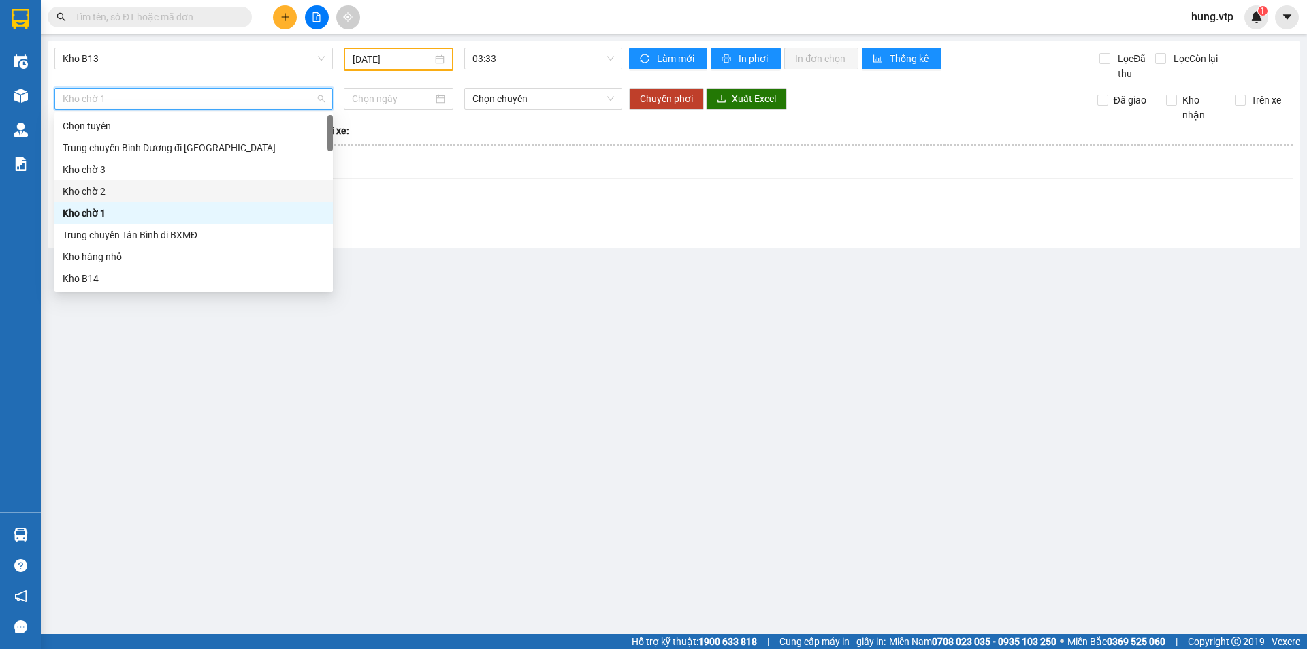
click at [930, 104] on div "Chuyển phơi Xuất Excel" at bounding box center [850, 99] width 443 height 22
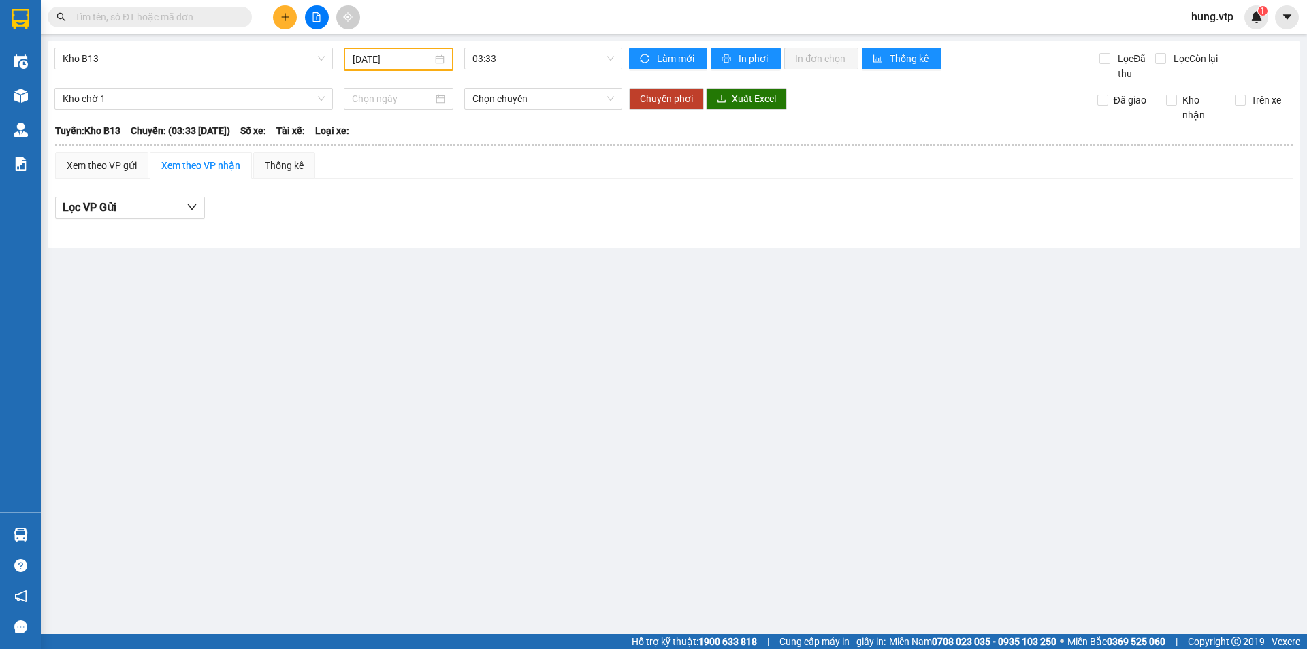
click at [200, 24] on input "text" at bounding box center [155, 17] width 161 height 15
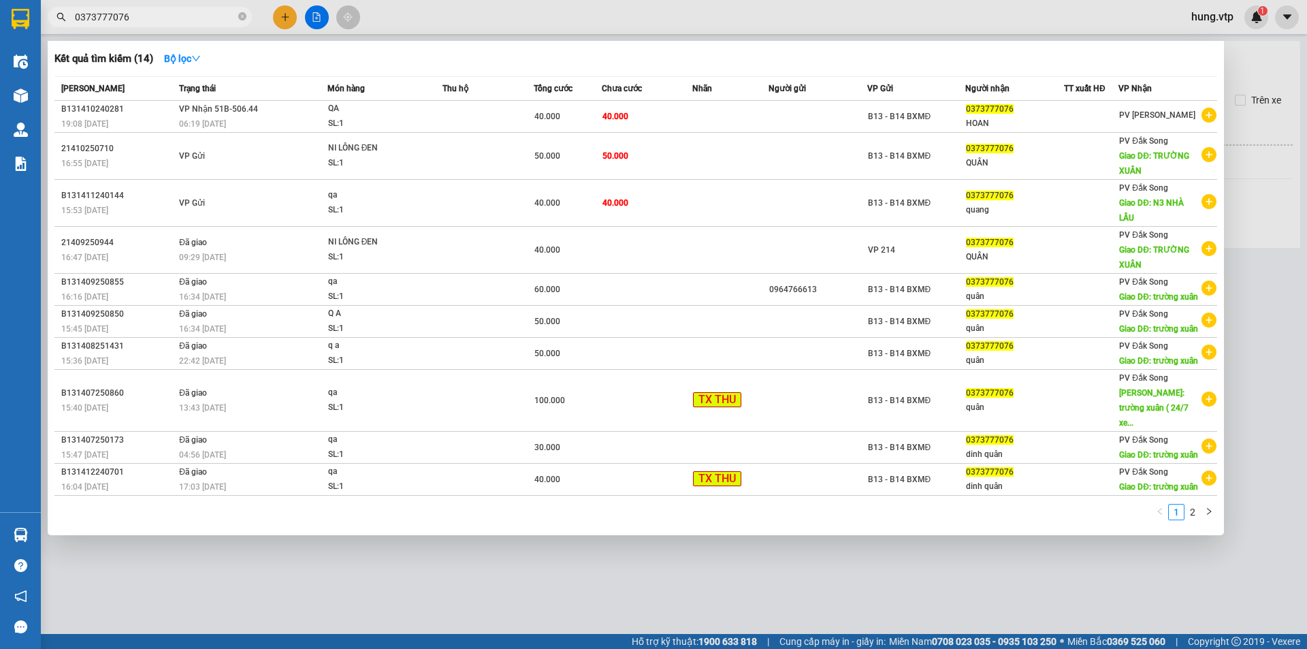
type input "0373777076"
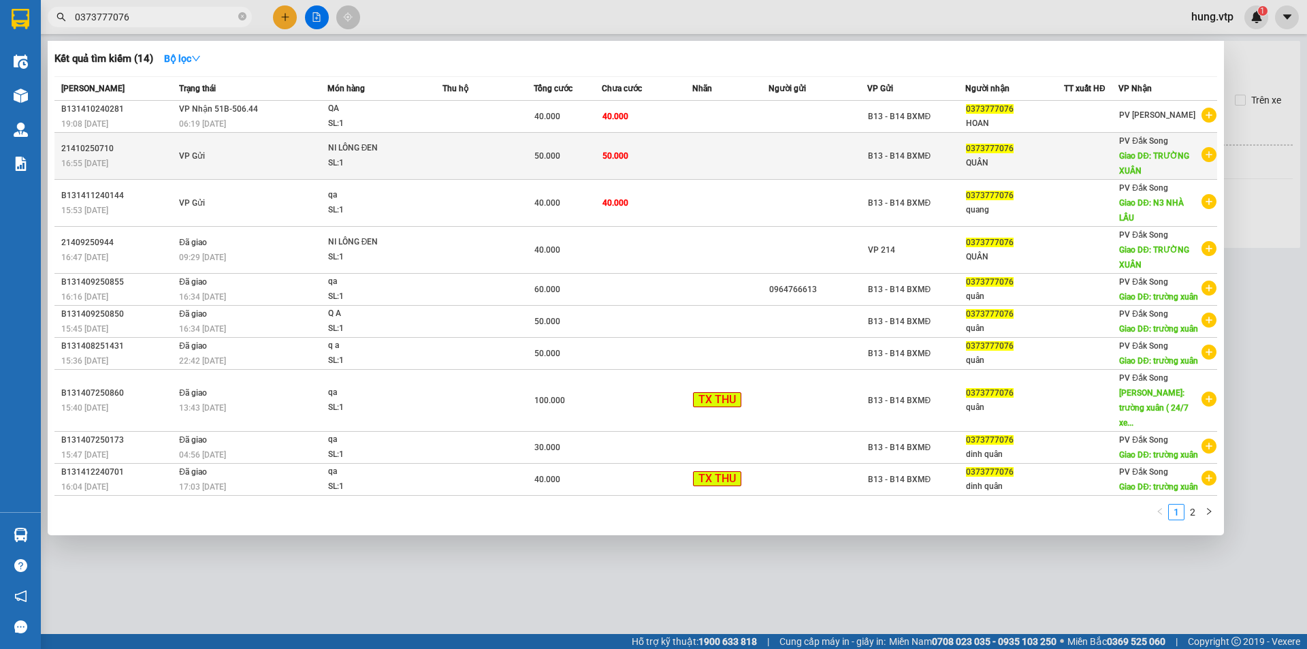
click at [459, 159] on td at bounding box center [487, 156] width 91 height 47
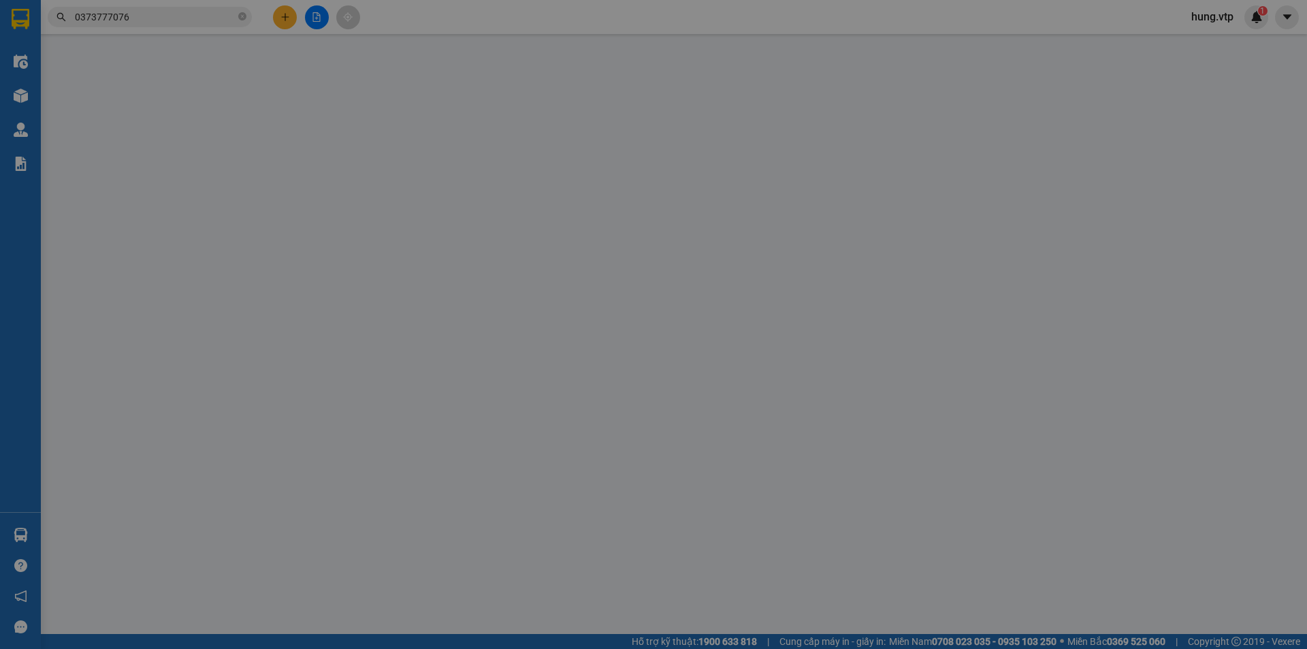
type input "0373777076"
type input "QUÂN"
type input "TRƯỜNG XUÂN"
type input "0"
type input "50.000"
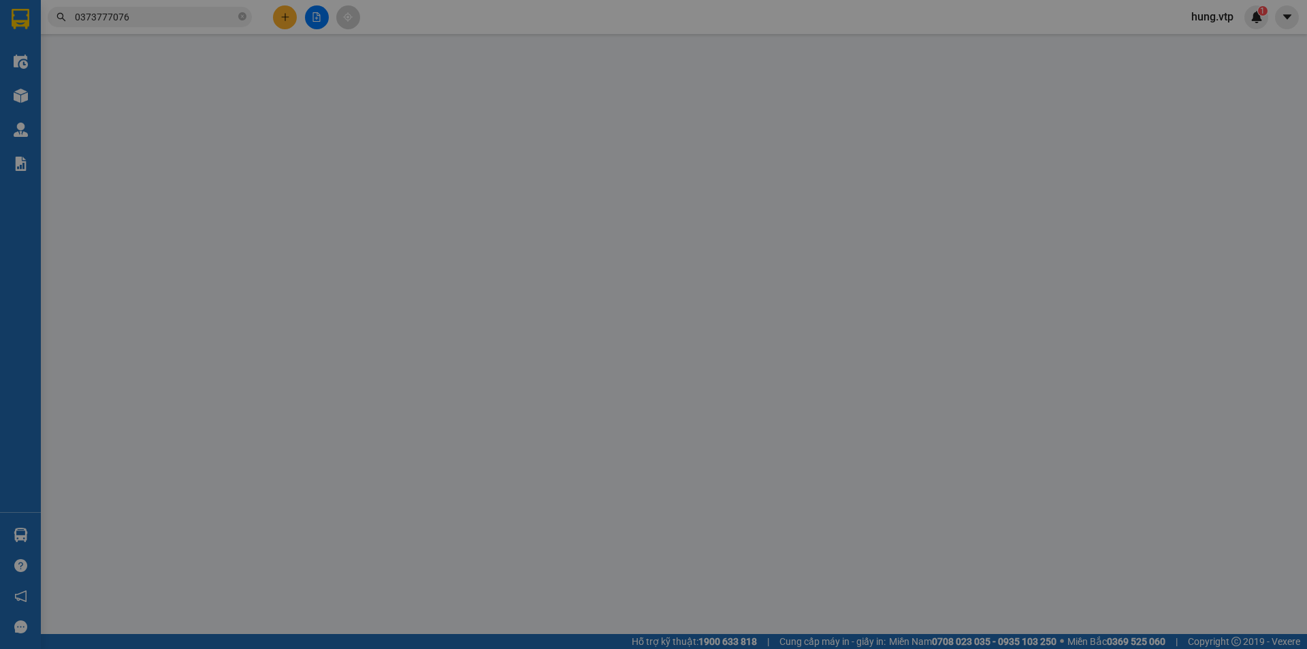
type input "50.000"
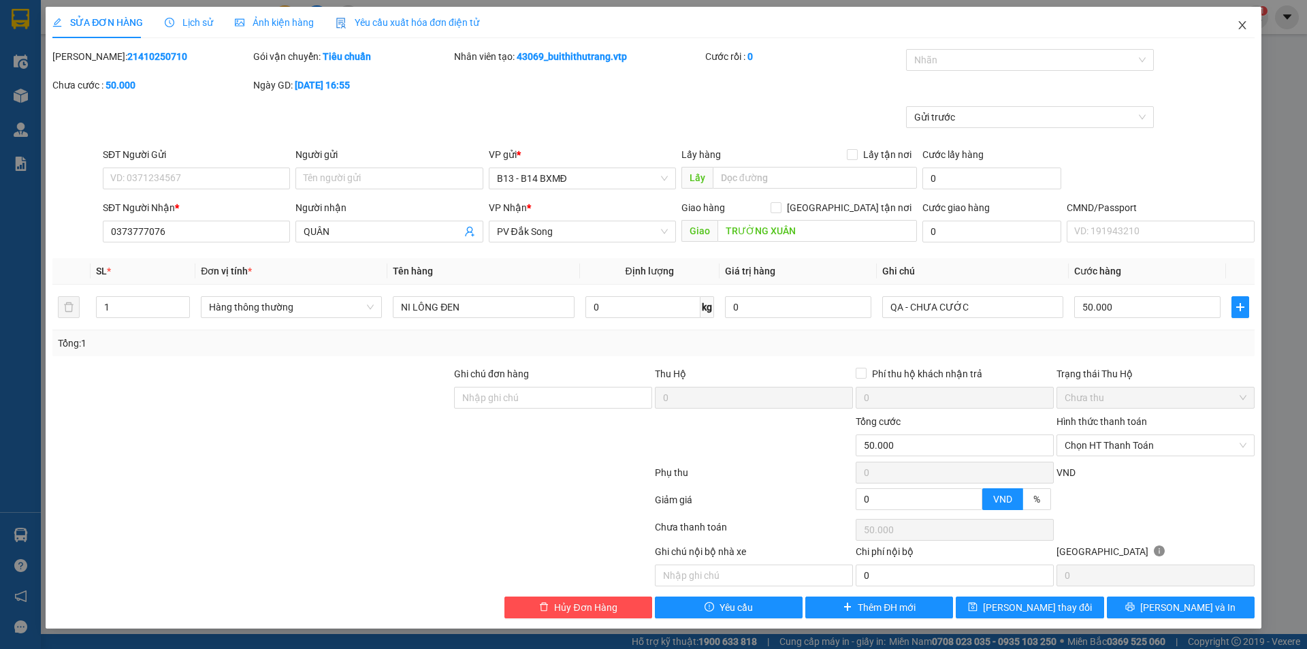
click at [1253, 27] on span "Close" at bounding box center [1242, 26] width 38 height 38
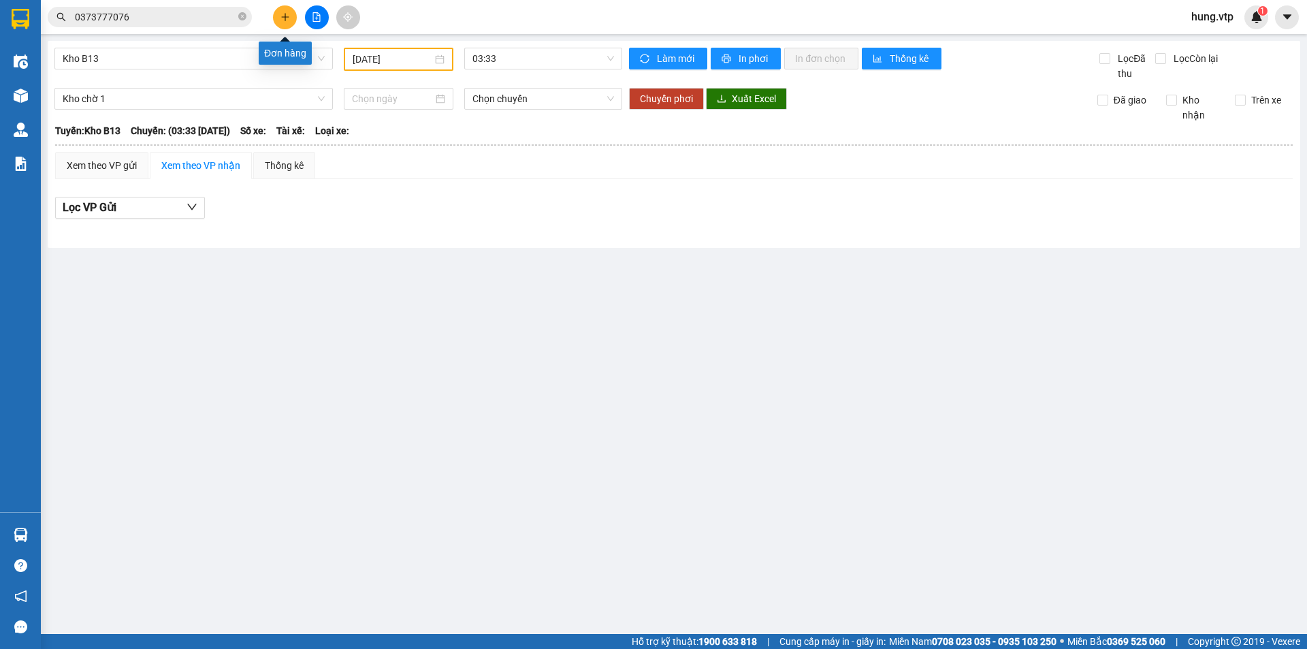
click at [286, 16] on icon "plus" at bounding box center [285, 17] width 10 height 10
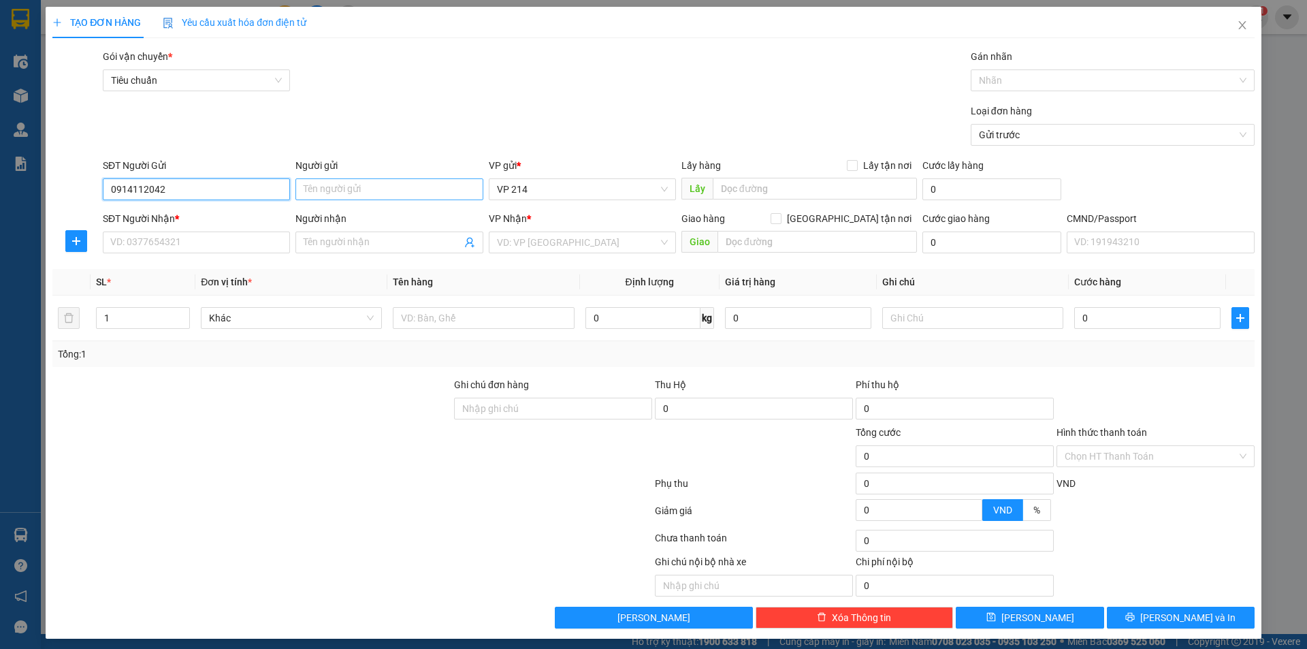
type input "0914112042"
type input "Hùng"
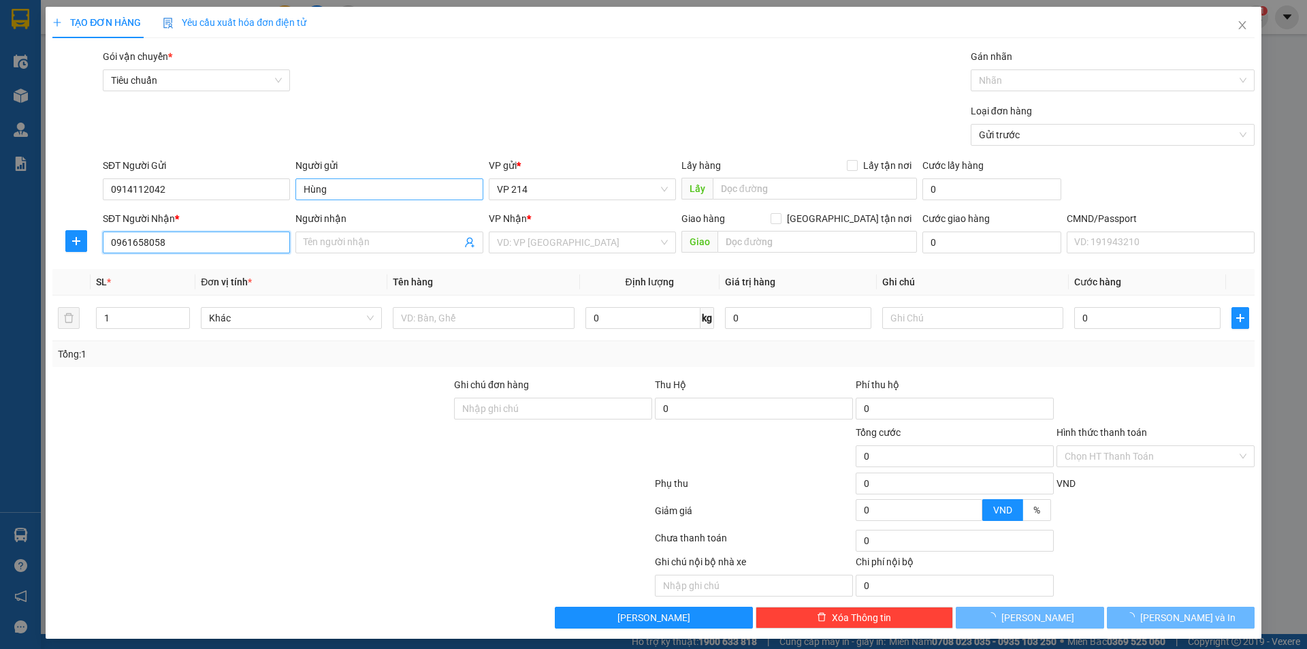
type input "0961658058"
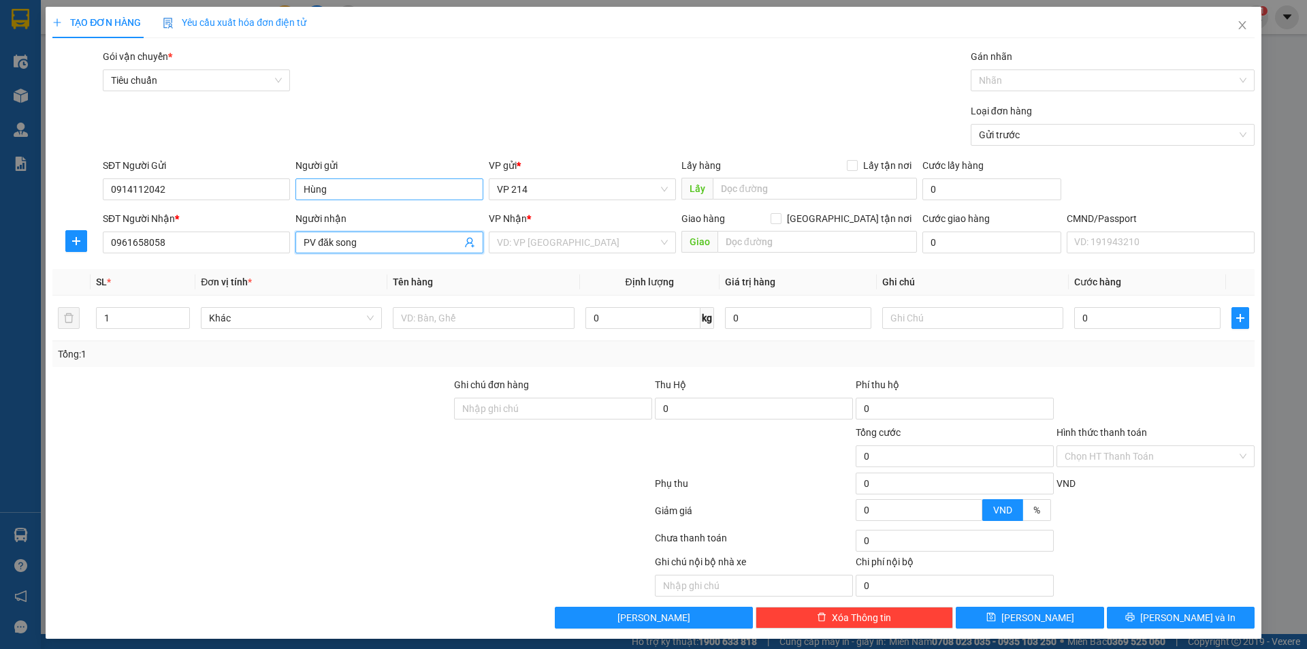
type input "PV đăk song"
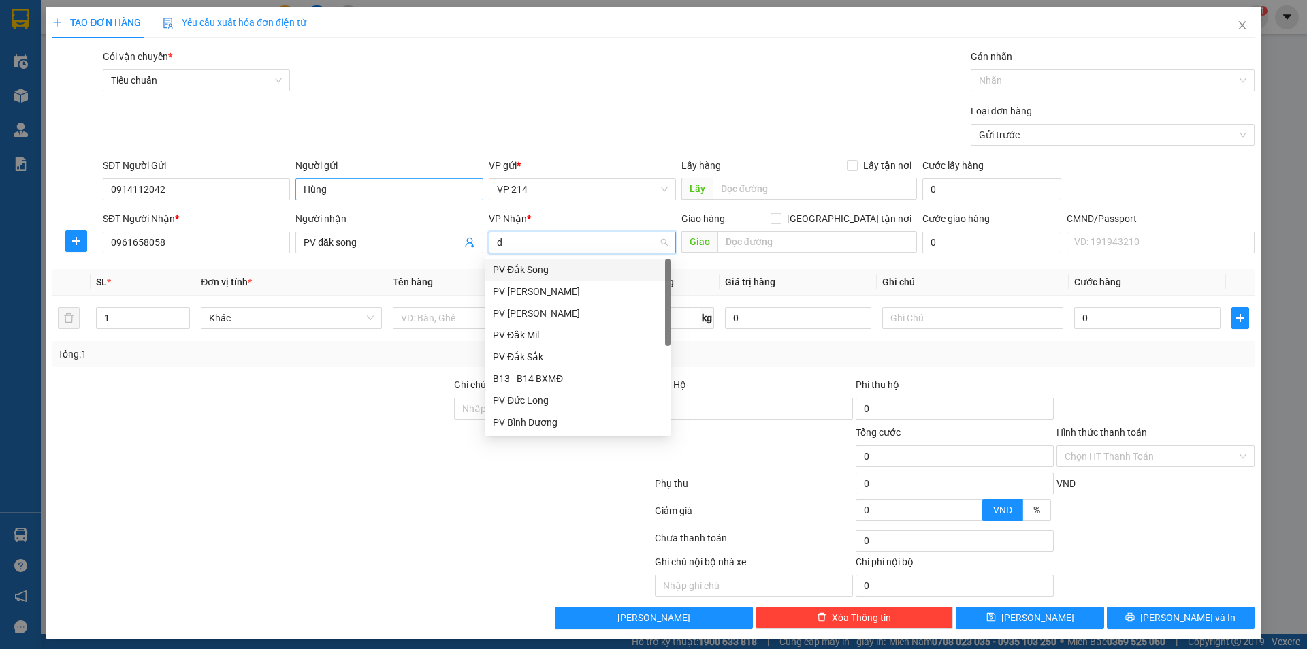
type input "ds"
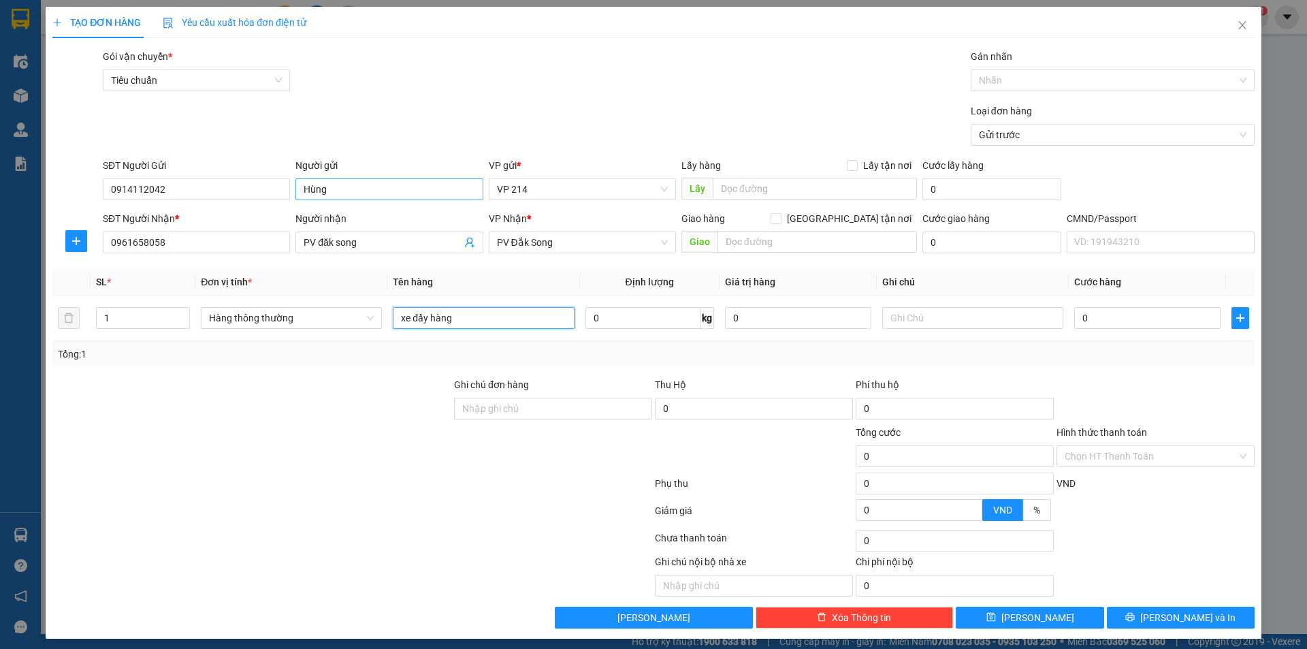
type input "xe đẩy hàng"
type input "1xe"
click at [1157, 613] on button "Lưu và In" at bounding box center [1181, 618] width 148 height 22
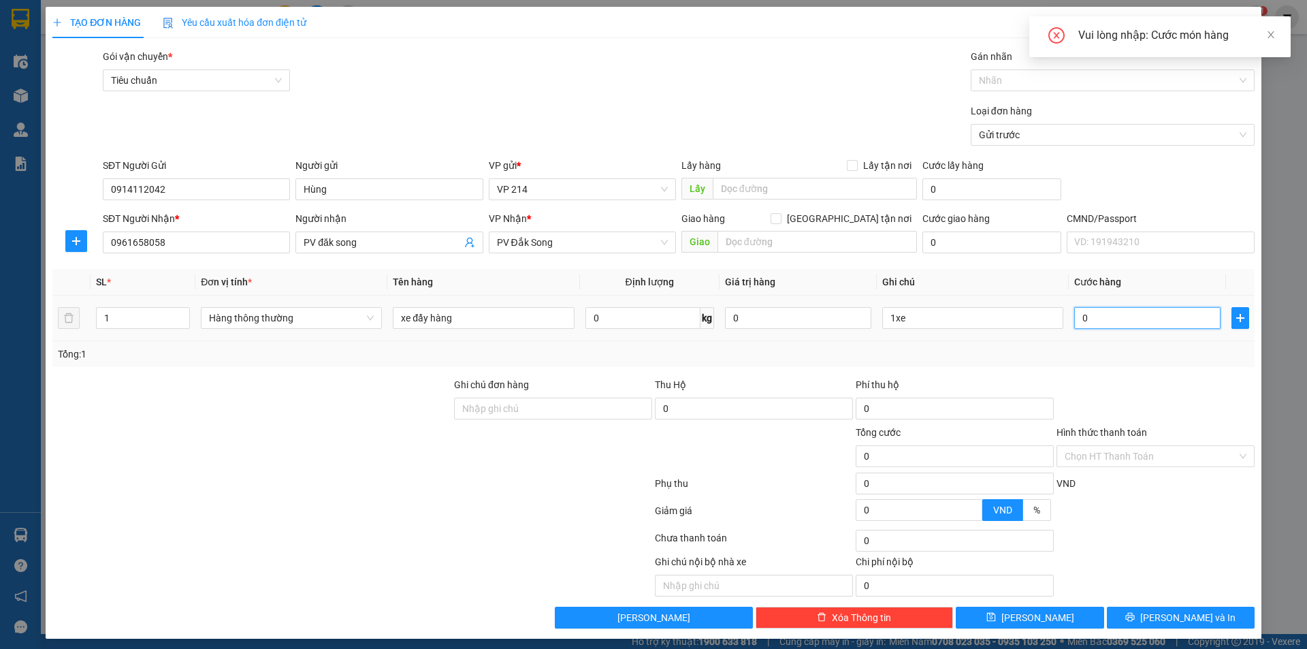
click at [1117, 321] on input "0" at bounding box center [1147, 318] width 146 height 22
click at [1236, 318] on icon "plus" at bounding box center [1240, 317] width 8 height 1
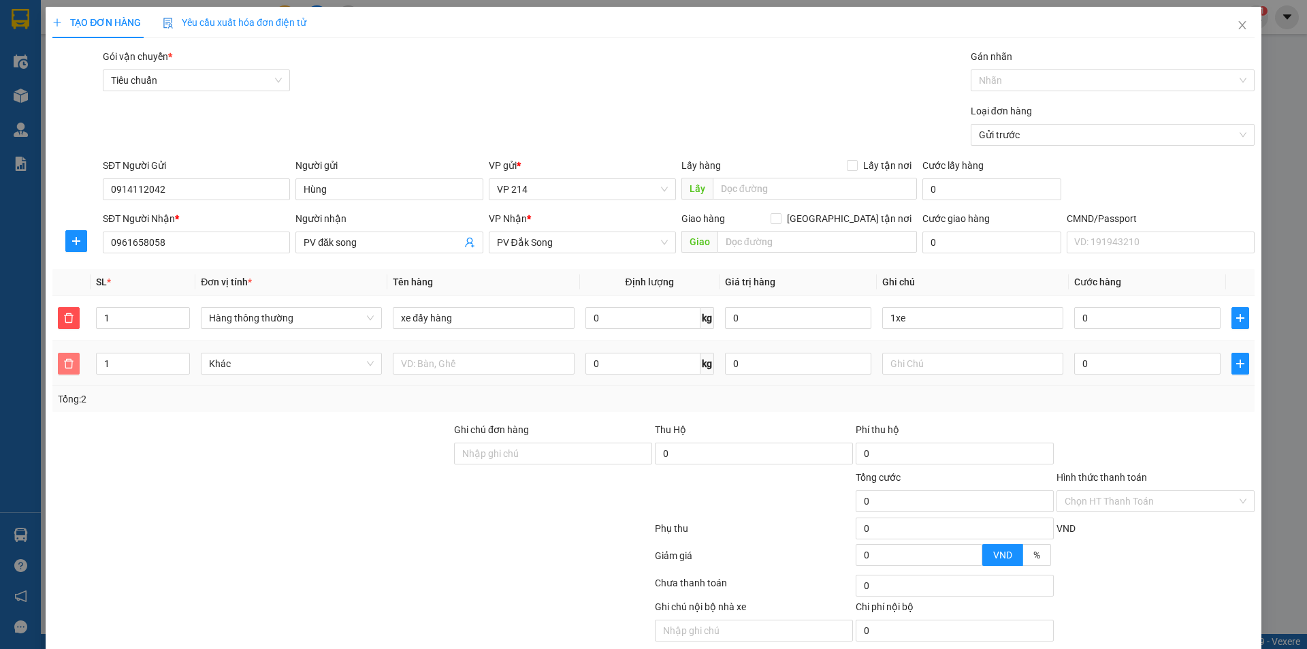
click at [68, 365] on icon "delete" at bounding box center [68, 363] width 11 height 11
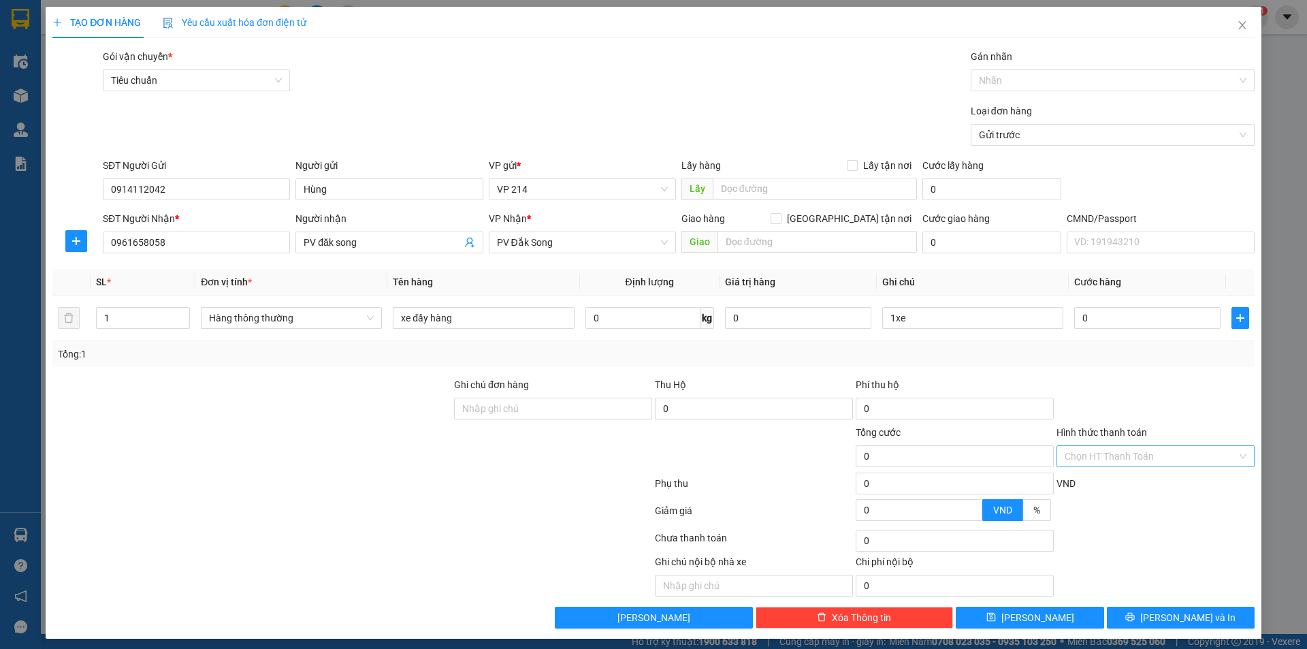
click at [1131, 456] on input "Hình thức thanh toán" at bounding box center [1151, 456] width 172 height 20
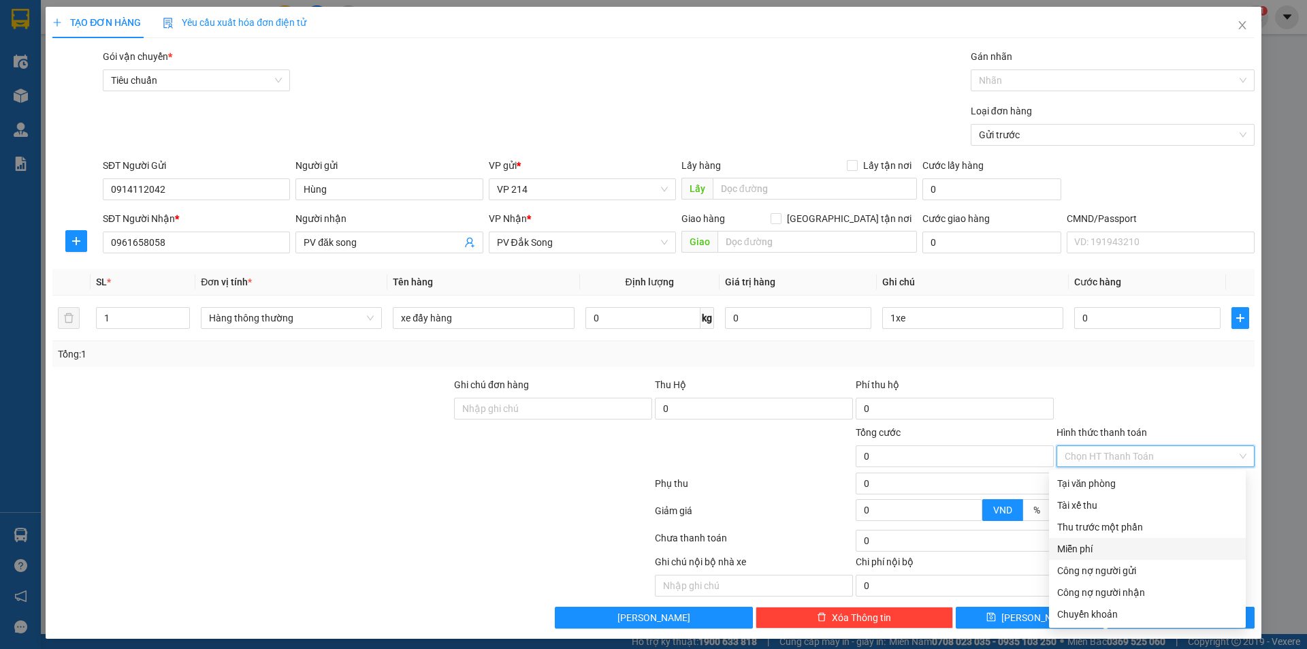
click at [1120, 544] on div "Miễn phí" at bounding box center [1147, 548] width 180 height 15
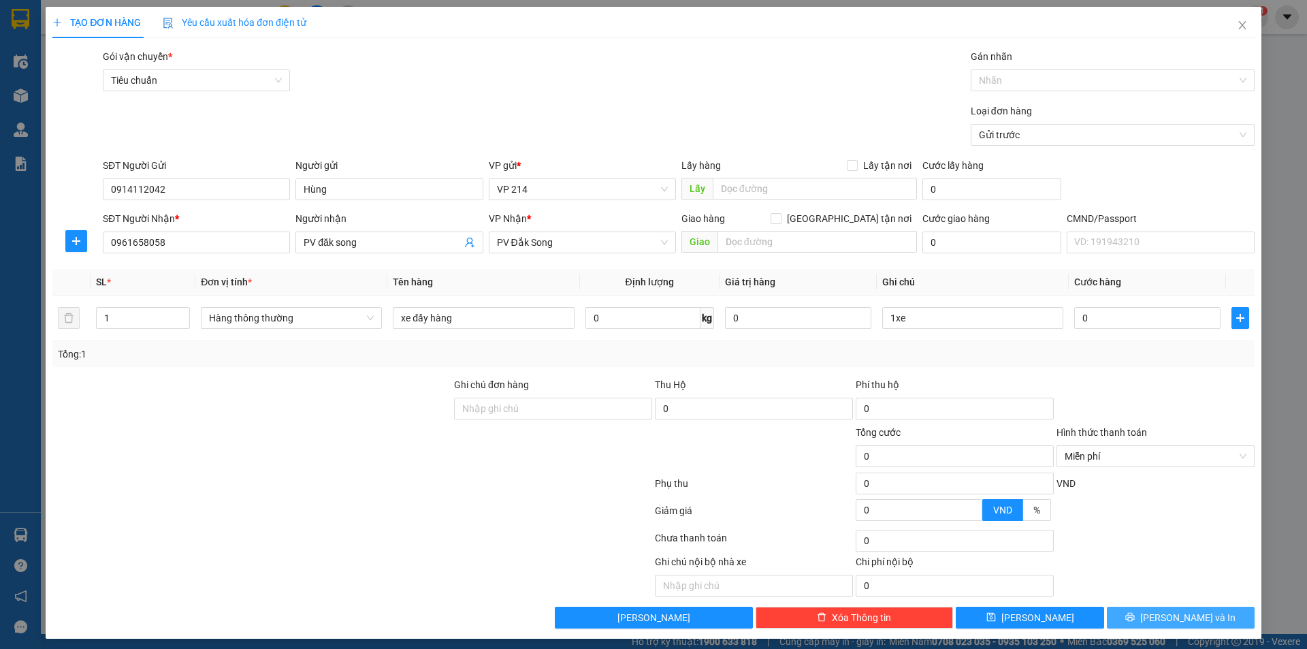
click at [1169, 615] on span "Lưu và In" at bounding box center [1187, 617] width 95 height 15
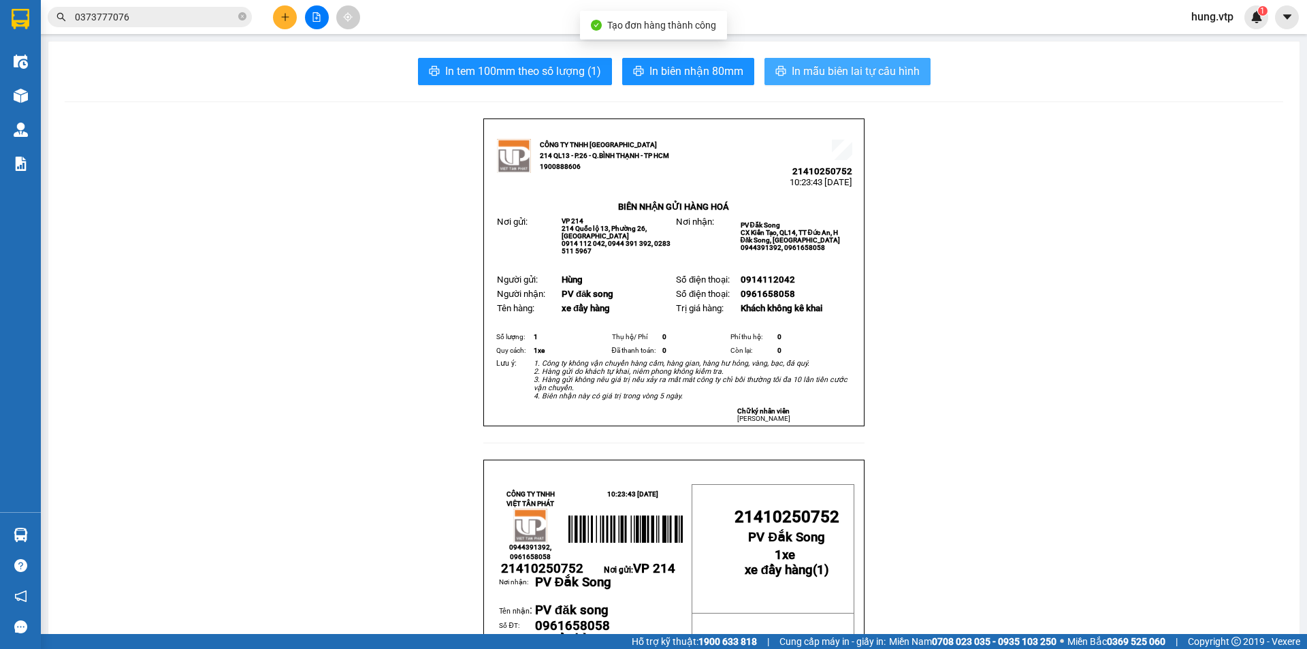
click at [812, 74] on span "In mẫu biên lai tự cấu hình" at bounding box center [856, 71] width 128 height 17
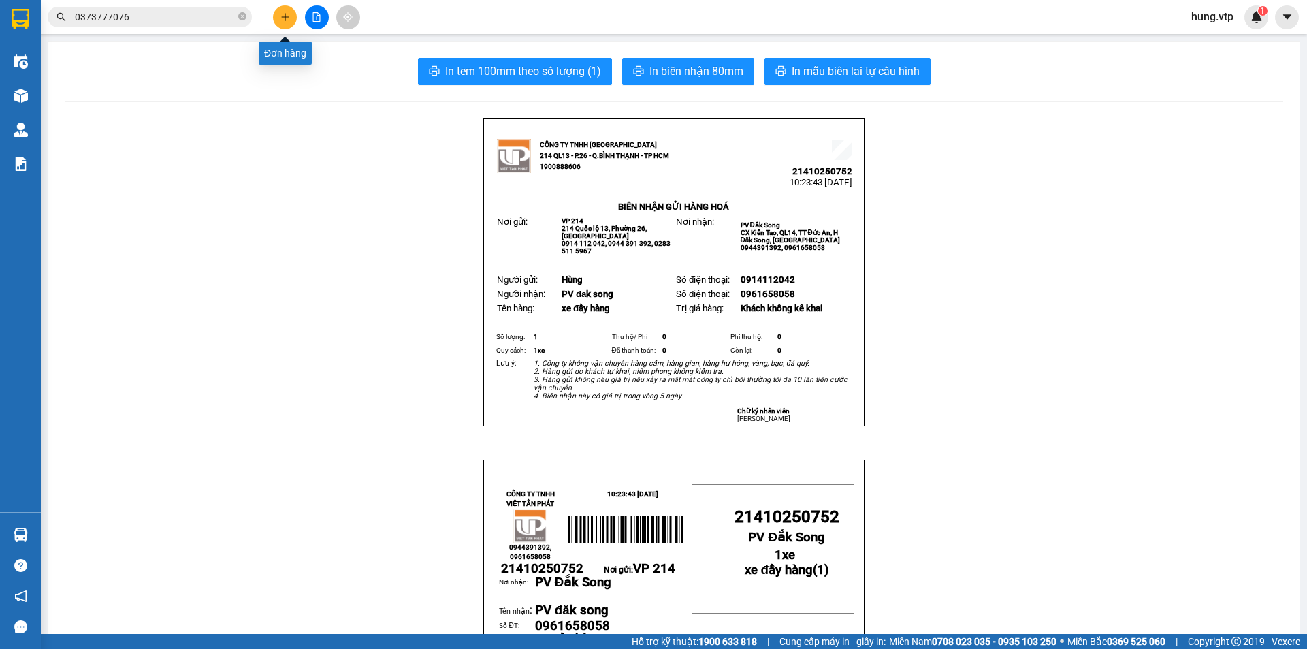
click at [288, 10] on button at bounding box center [285, 17] width 24 height 24
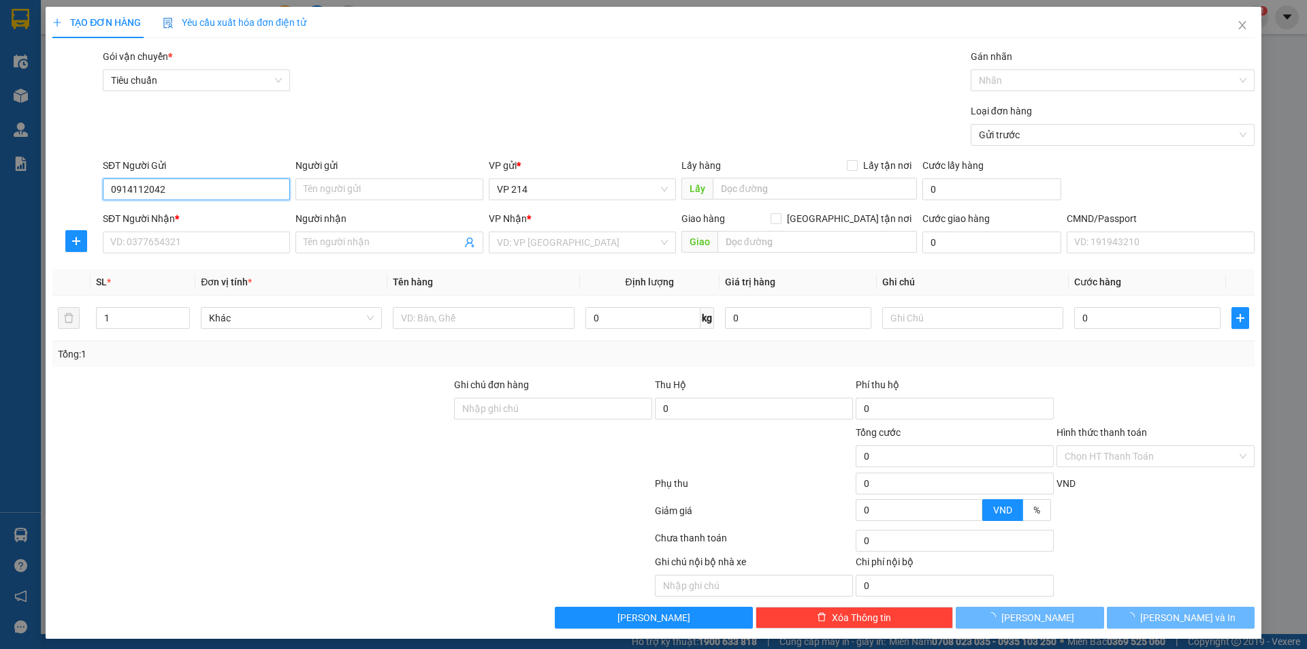
type input "0914112042"
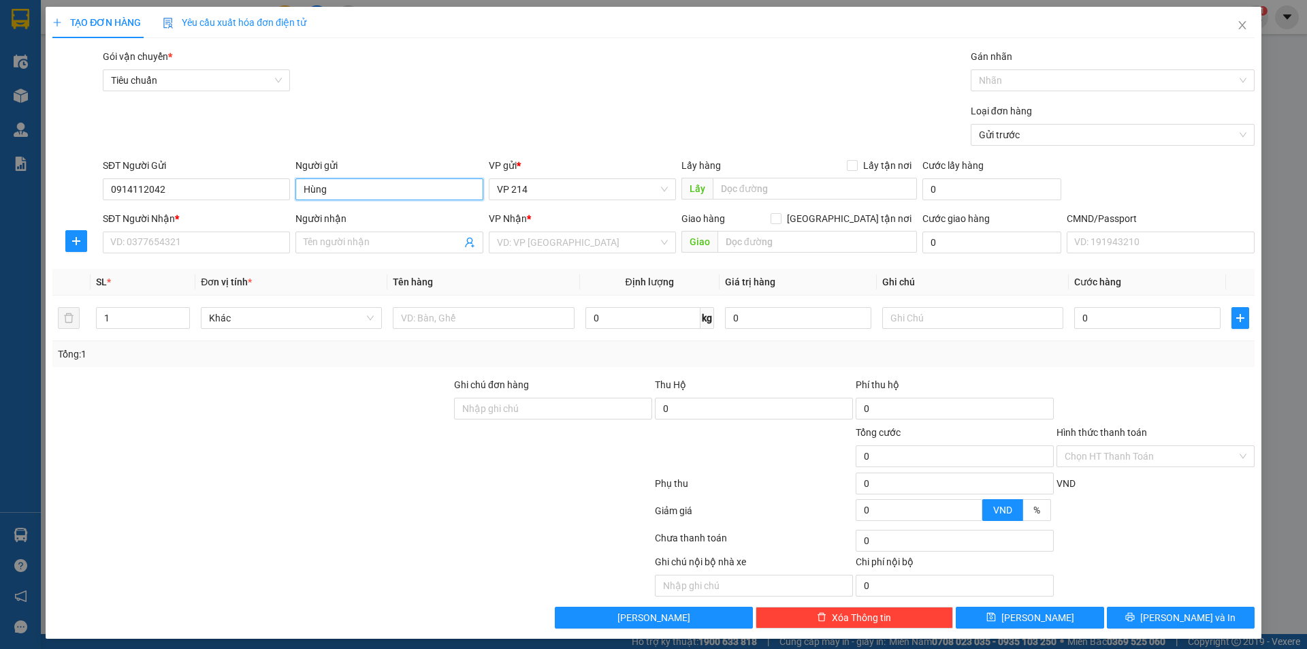
type input "Hùng"
type input "0963981981"
type input "bốn huệ"
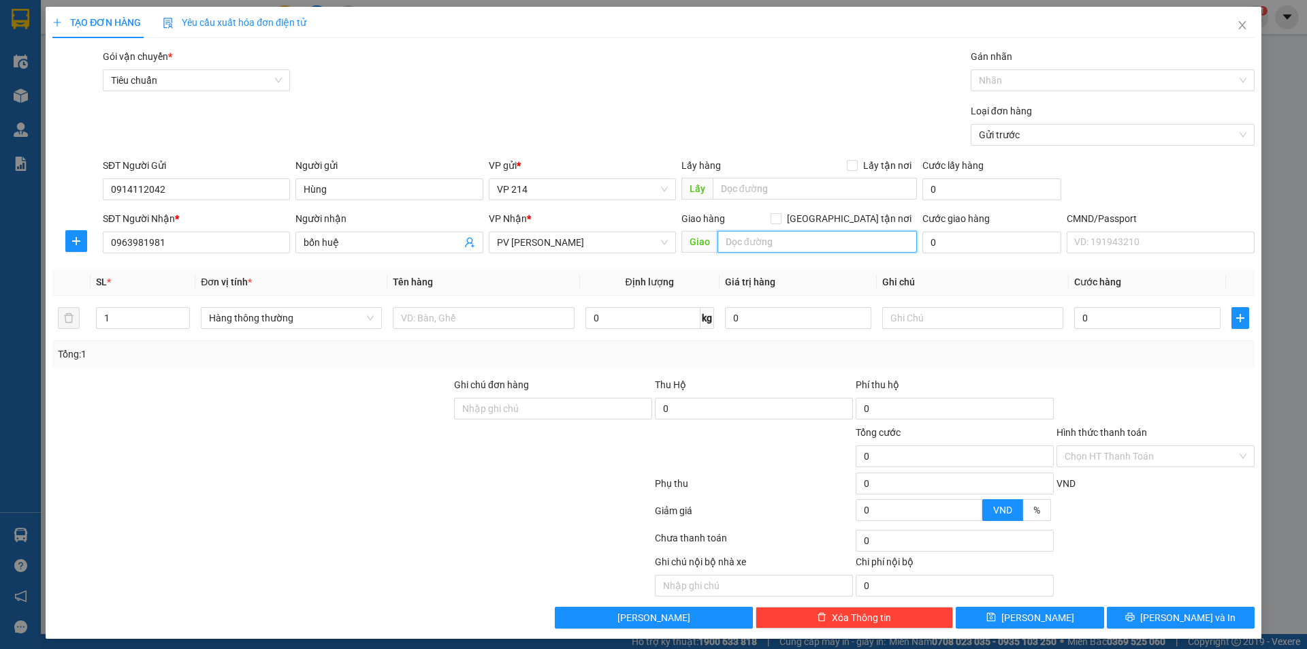
click at [762, 243] on input "text" at bounding box center [816, 242] width 199 height 22
click at [453, 319] on input "text" at bounding box center [483, 318] width 181 height 22
type input "xe dẩy hàng"
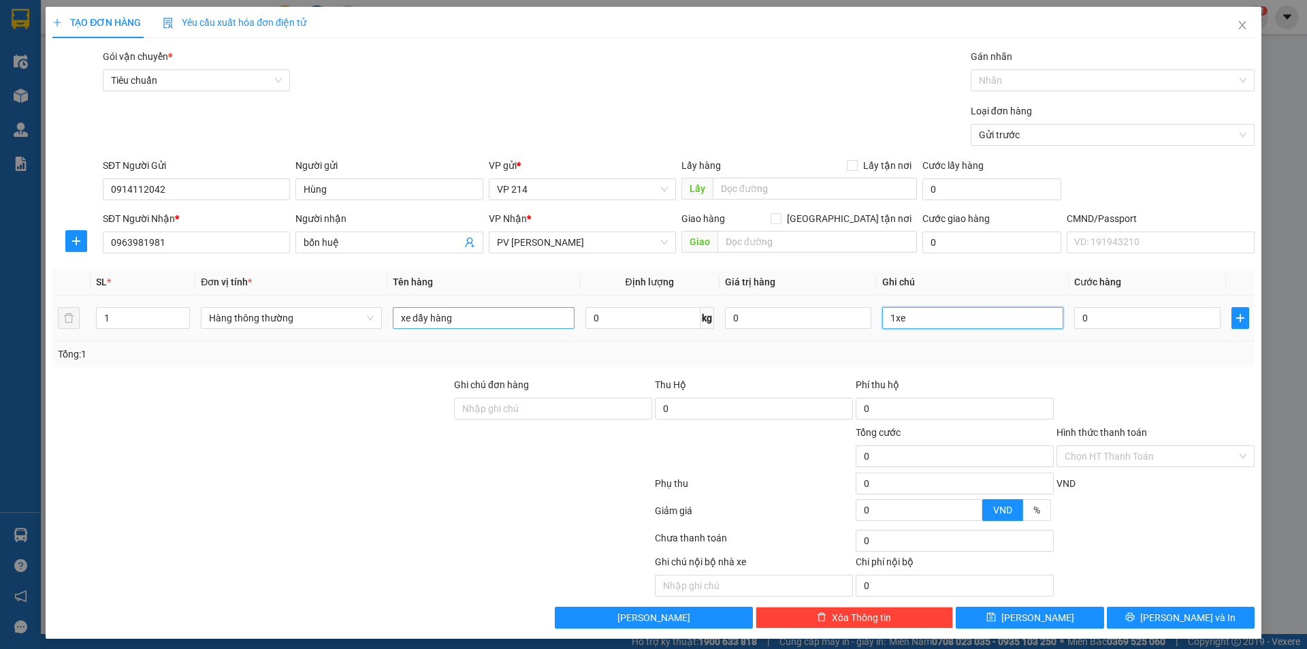
type input "1xe"
click at [1126, 455] on input "Hình thức thanh toán" at bounding box center [1151, 456] width 172 height 20
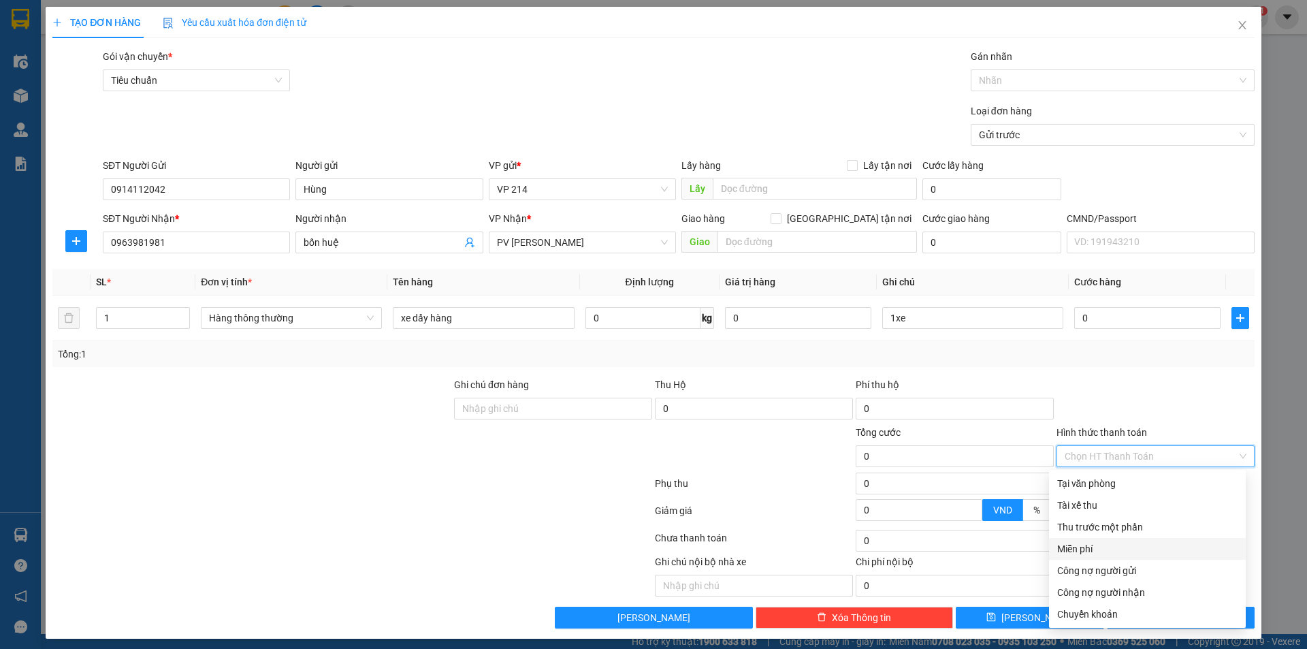
click at [1103, 548] on div "Miễn phí" at bounding box center [1147, 548] width 180 height 15
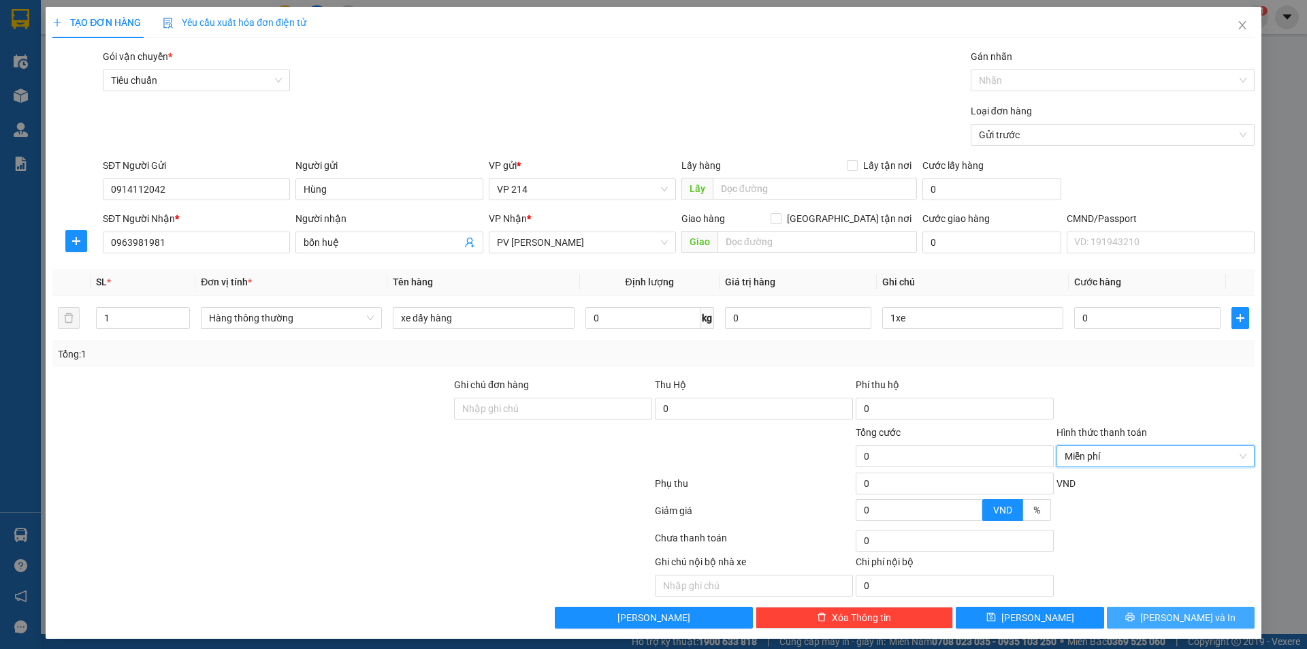
click at [1185, 613] on span "Lưu và In" at bounding box center [1187, 617] width 95 height 15
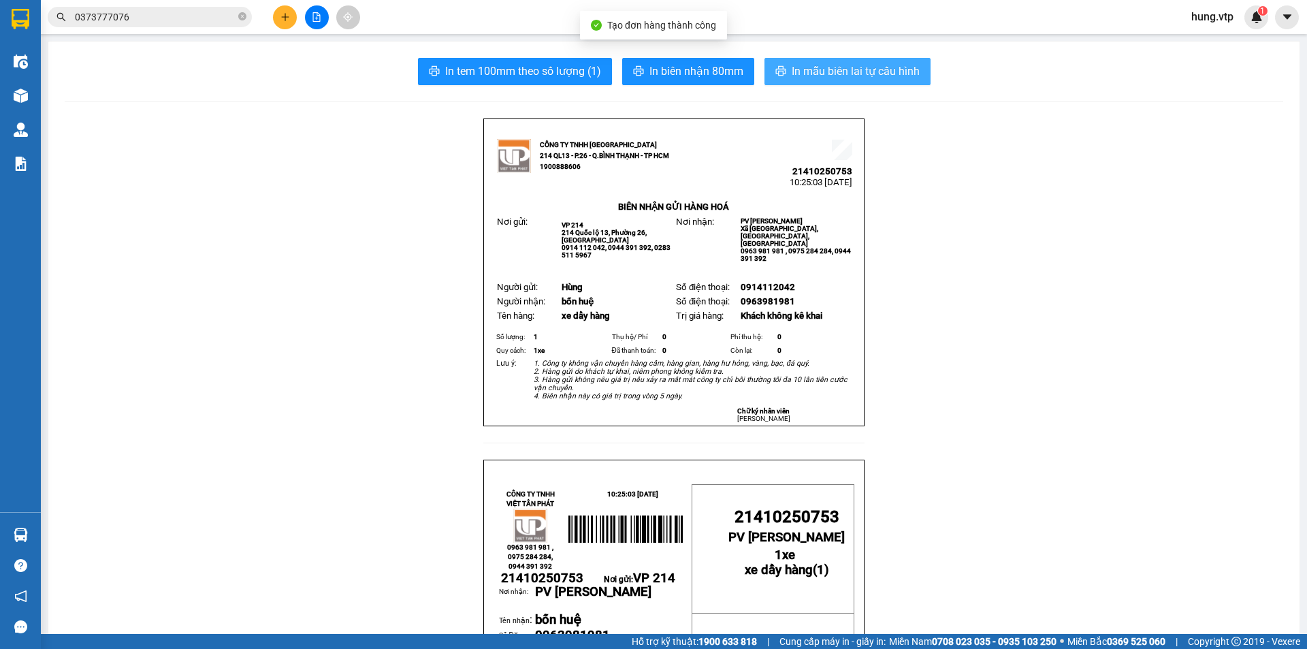
click at [813, 61] on button "In mẫu biên lai tự cấu hình" at bounding box center [847, 71] width 166 height 27
drag, startPoint x: 293, startPoint y: 299, endPoint x: 295, endPoint y: 356, distance: 57.2
drag, startPoint x: 208, startPoint y: 180, endPoint x: 257, endPoint y: 90, distance: 102.7
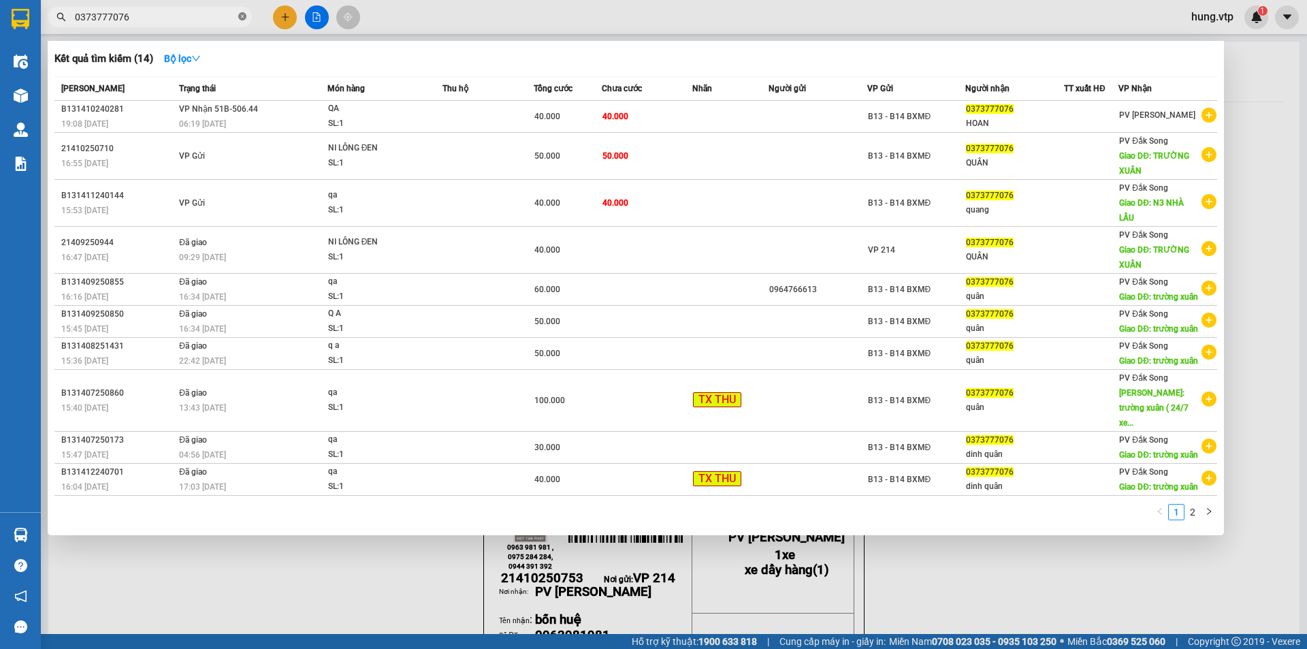
click at [242, 17] on icon "close-circle" at bounding box center [242, 16] width 8 height 8
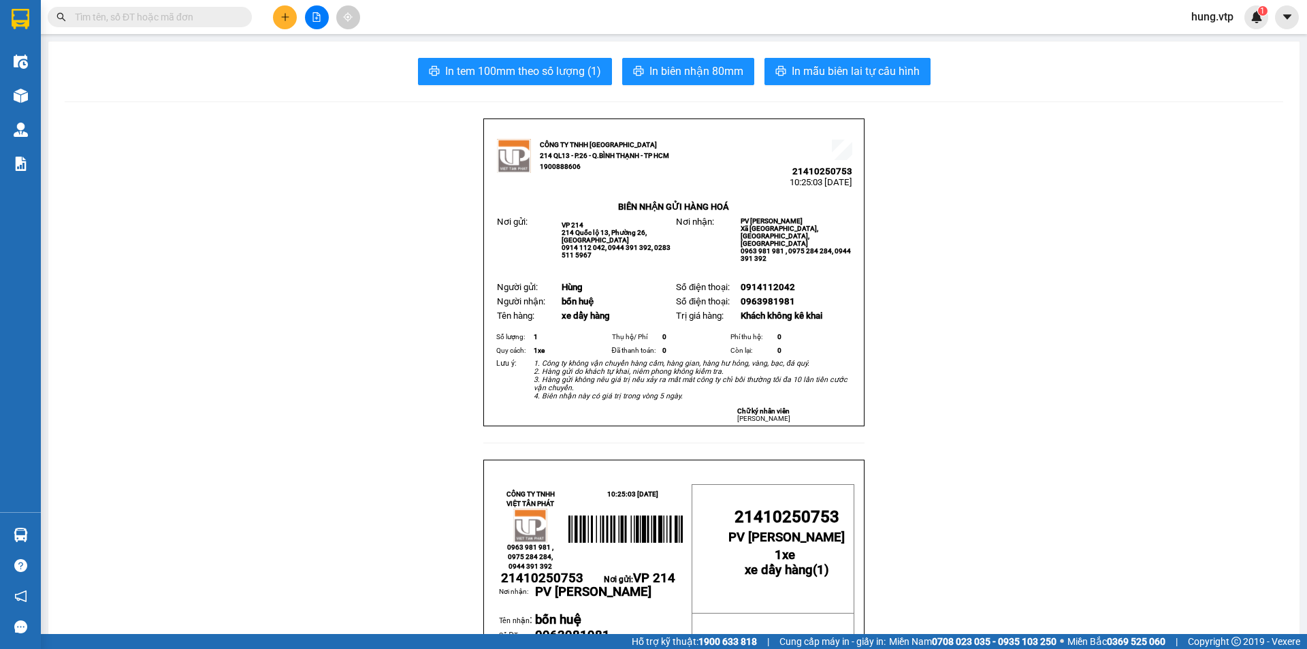
click at [414, 20] on div "Kết quả tìm kiếm ( 14 ) Bộ lọc Mã ĐH Trạng thái Món hàng Thu hộ Tổng cước Chưa …" at bounding box center [653, 17] width 1307 height 34
click at [159, 21] on input "text" at bounding box center [155, 17] width 161 height 15
click at [419, 19] on div "Kết quả tìm kiếm ( 14 ) Bộ lọc Mã ĐH Trạng thái Món hàng Thu hộ Tổng cước Chưa …" at bounding box center [653, 17] width 1307 height 34
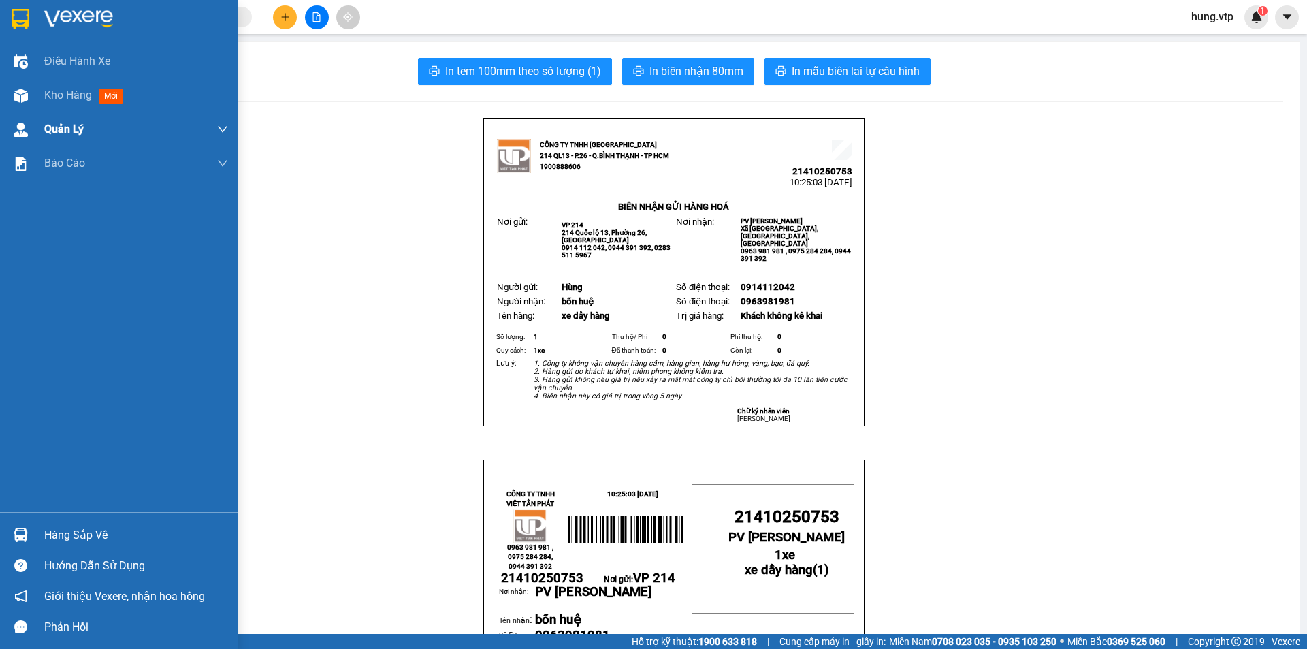
drag, startPoint x: 71, startPoint y: 94, endPoint x: 212, endPoint y: 141, distance: 148.5
click at [72, 95] on span "Kho hàng" at bounding box center [68, 94] width 48 height 13
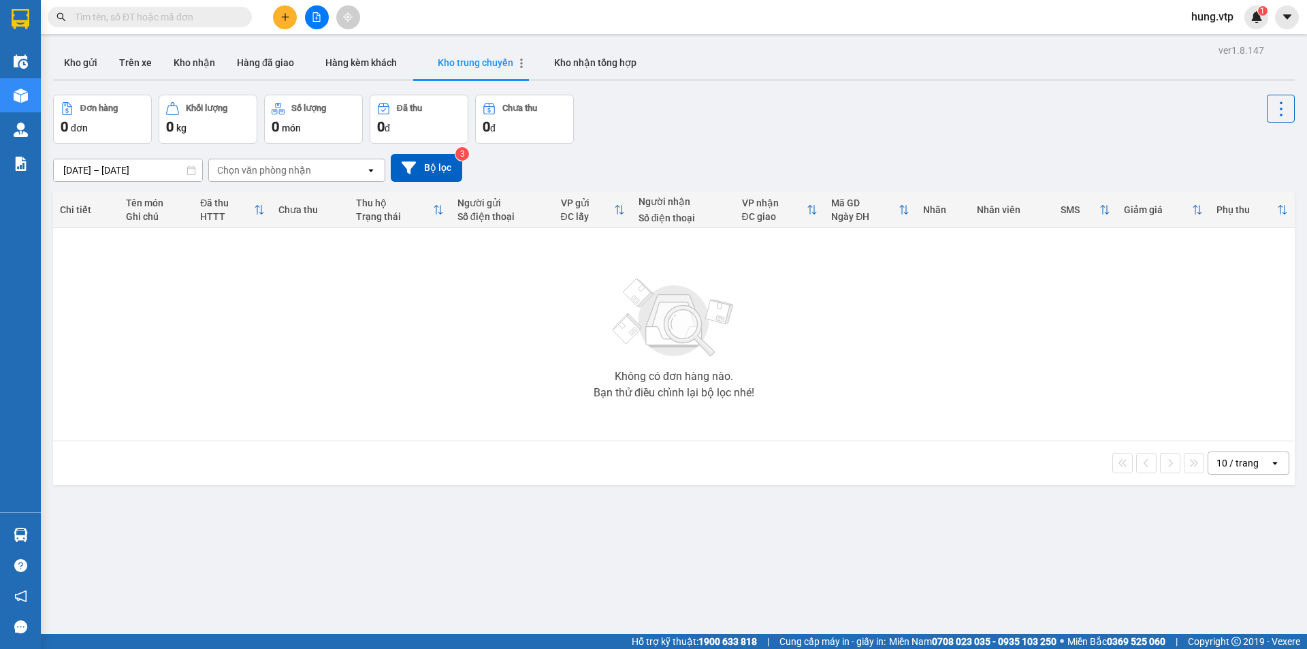
click at [480, 65] on span "Kho trung chuyển" at bounding box center [476, 62] width 76 height 11
click at [301, 170] on div "Chọn văn phòng nhận" at bounding box center [264, 170] width 94 height 14
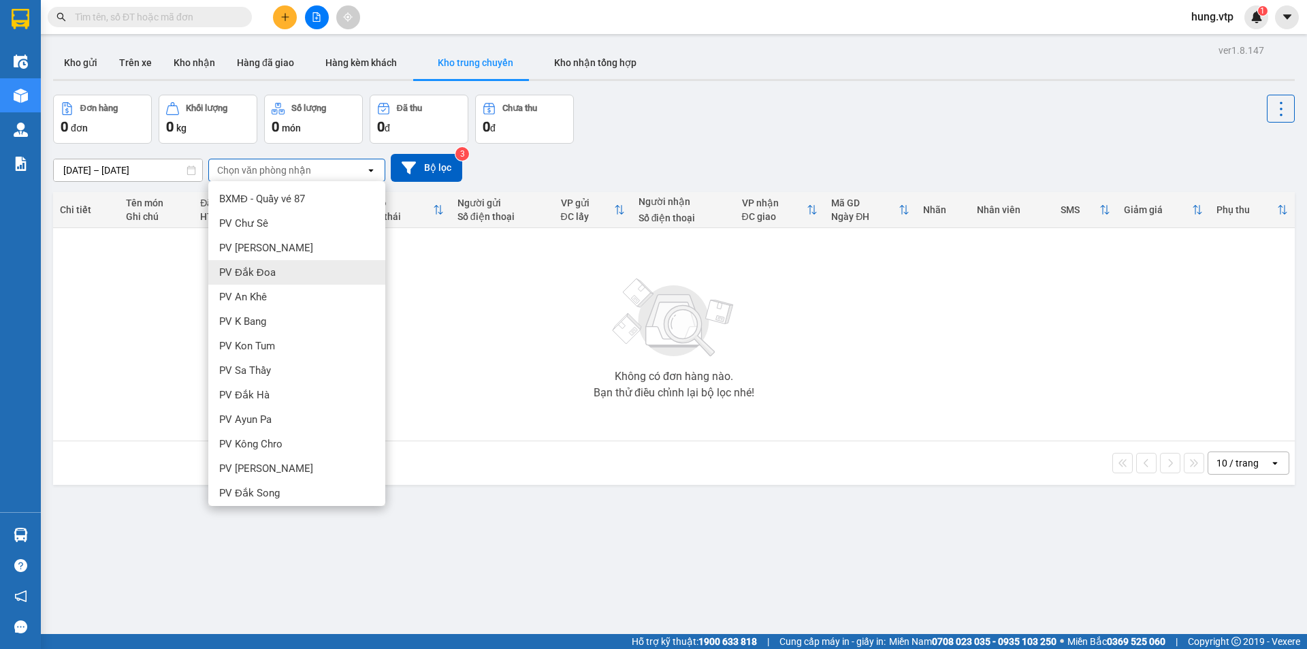
click at [500, 174] on div "11/10/2025 – 14/10/2025 Press the down arrow key to interact with the calendar …" at bounding box center [674, 168] width 1242 height 28
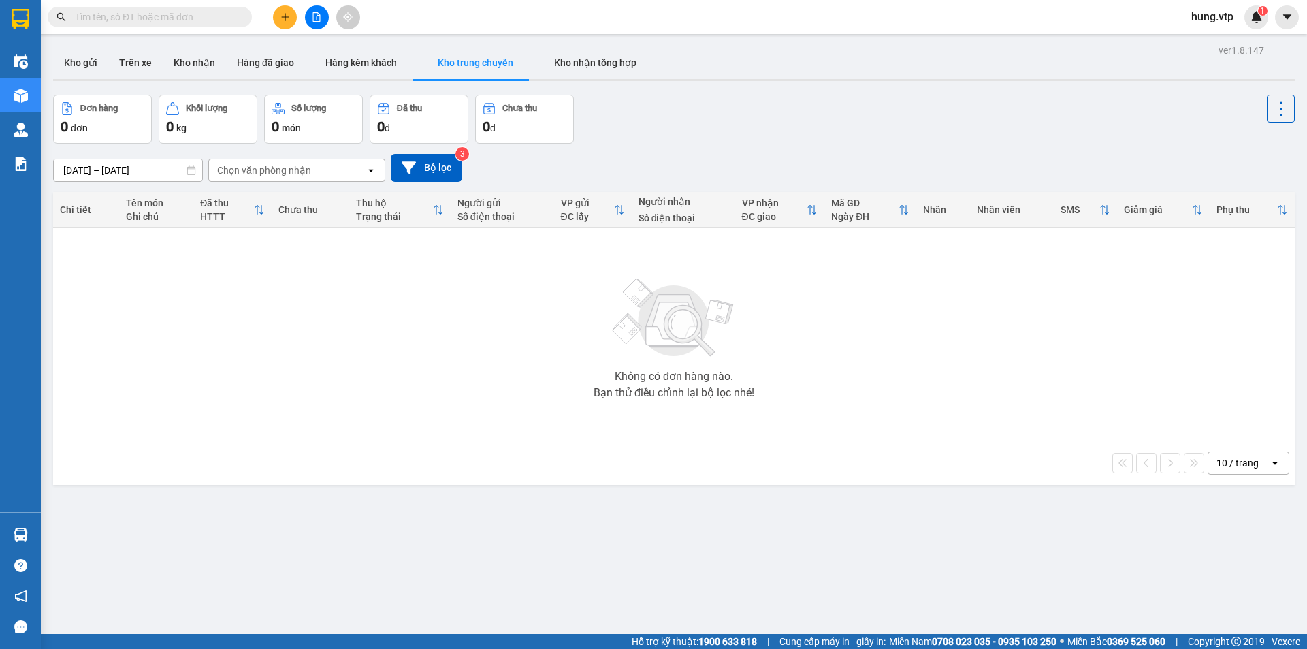
click at [726, 144] on div "11/10/2025 – 14/10/2025 Press the down arrow key to interact with the calendar …" at bounding box center [674, 168] width 1242 height 48
click at [1214, 18] on span "hung.vtp" at bounding box center [1212, 16] width 64 height 17
click at [1216, 44] on span "Đăng xuất" at bounding box center [1228, 42] width 57 height 15
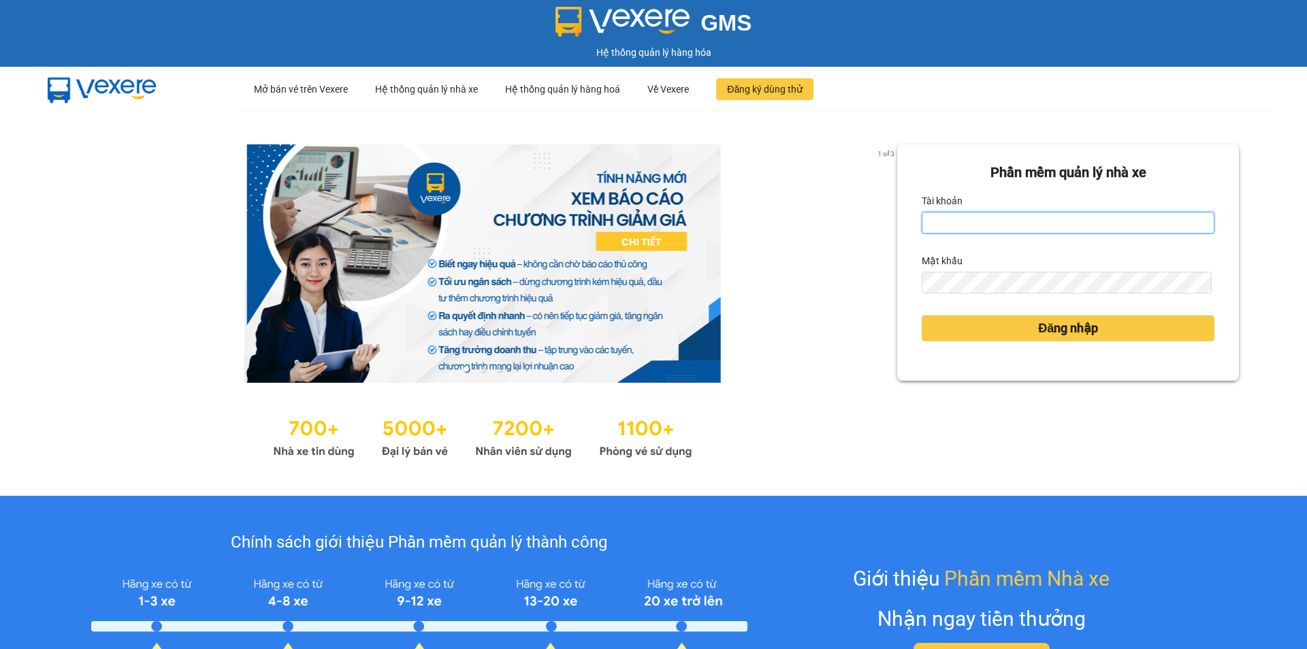
type input "hung.vtp"
click at [1005, 225] on input "hung.vtp" at bounding box center [1068, 223] width 293 height 22
click at [835, 377] on div at bounding box center [482, 263] width 829 height 238
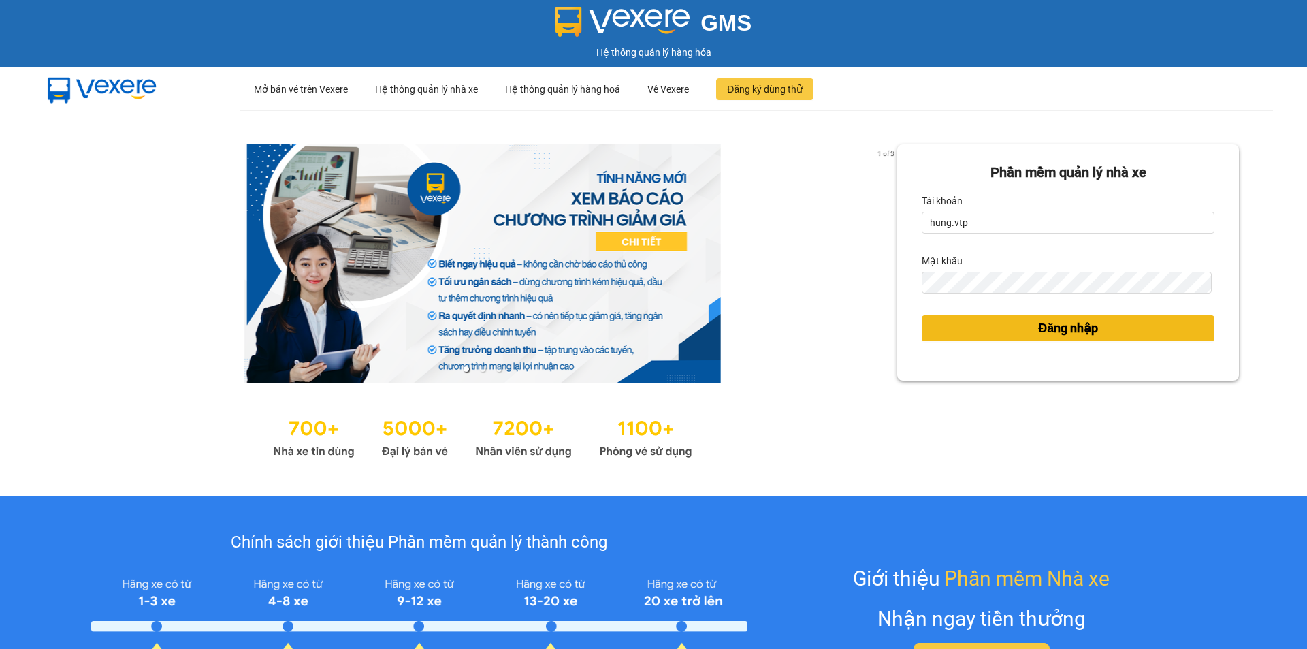
click at [978, 331] on button "Đăng nhập" at bounding box center [1068, 328] width 293 height 26
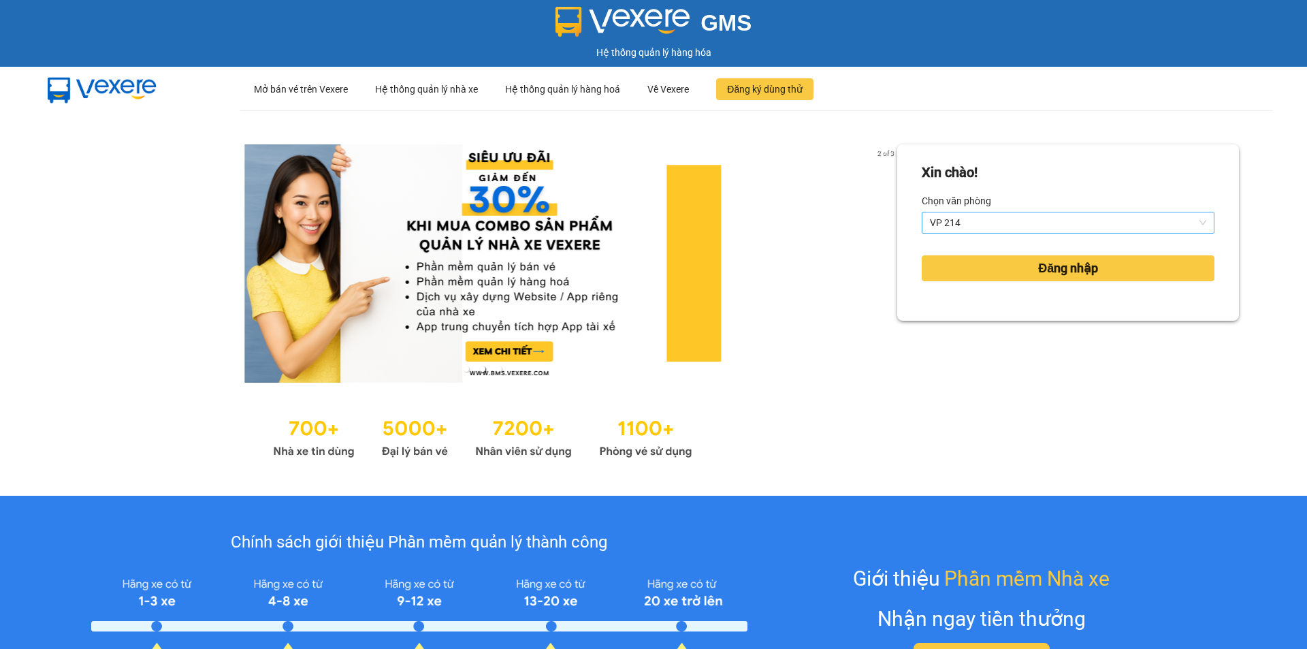
click at [1073, 221] on span "VP 214" at bounding box center [1068, 222] width 276 height 20
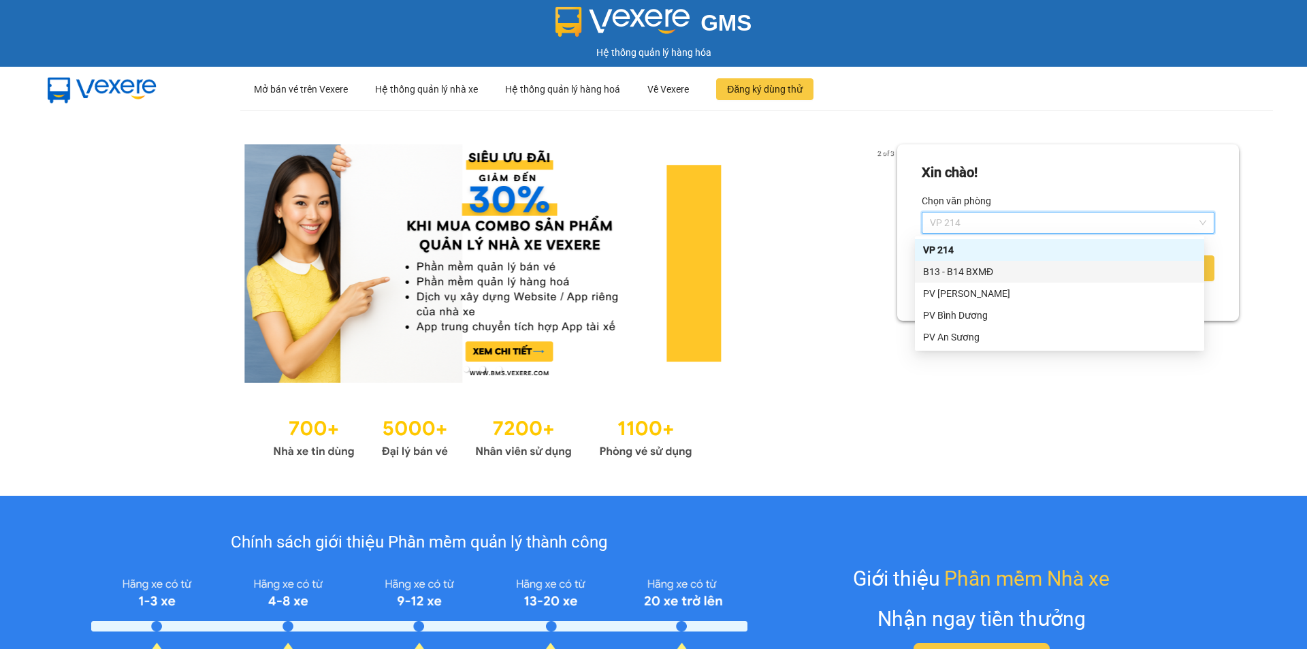
click at [993, 272] on div "B13 - B14 BXMĐ" at bounding box center [1059, 271] width 273 height 15
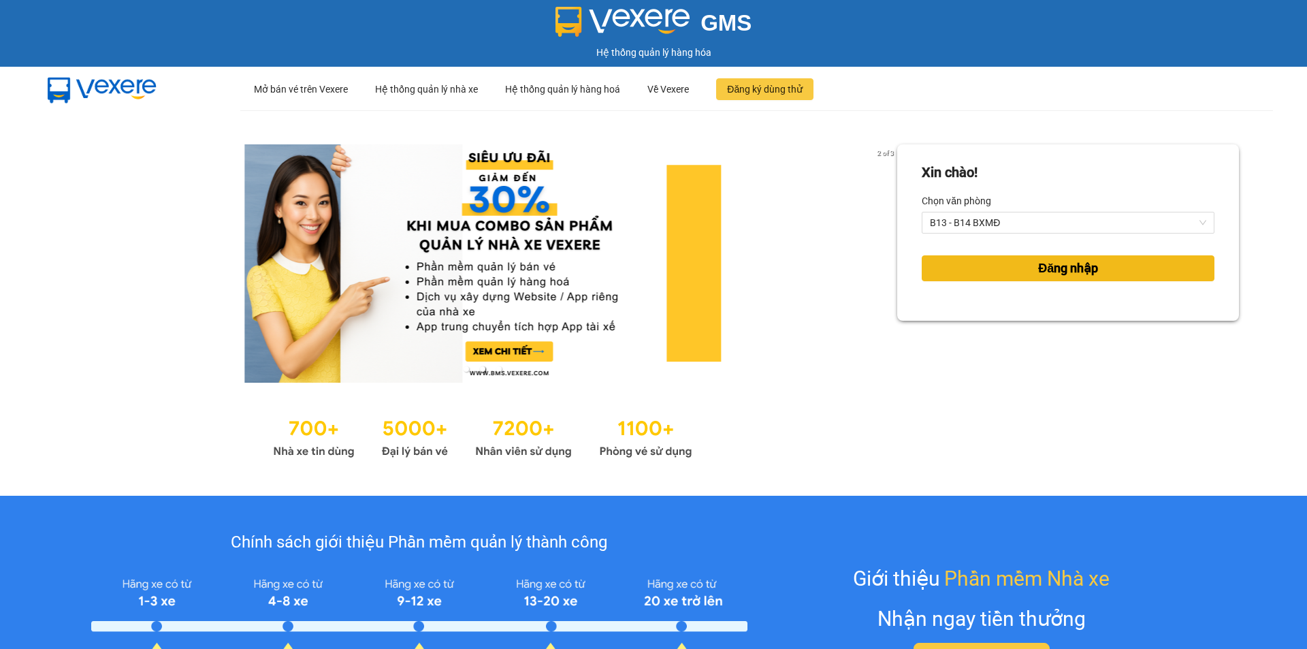
click at [1044, 272] on span "Đăng nhập" at bounding box center [1068, 268] width 60 height 19
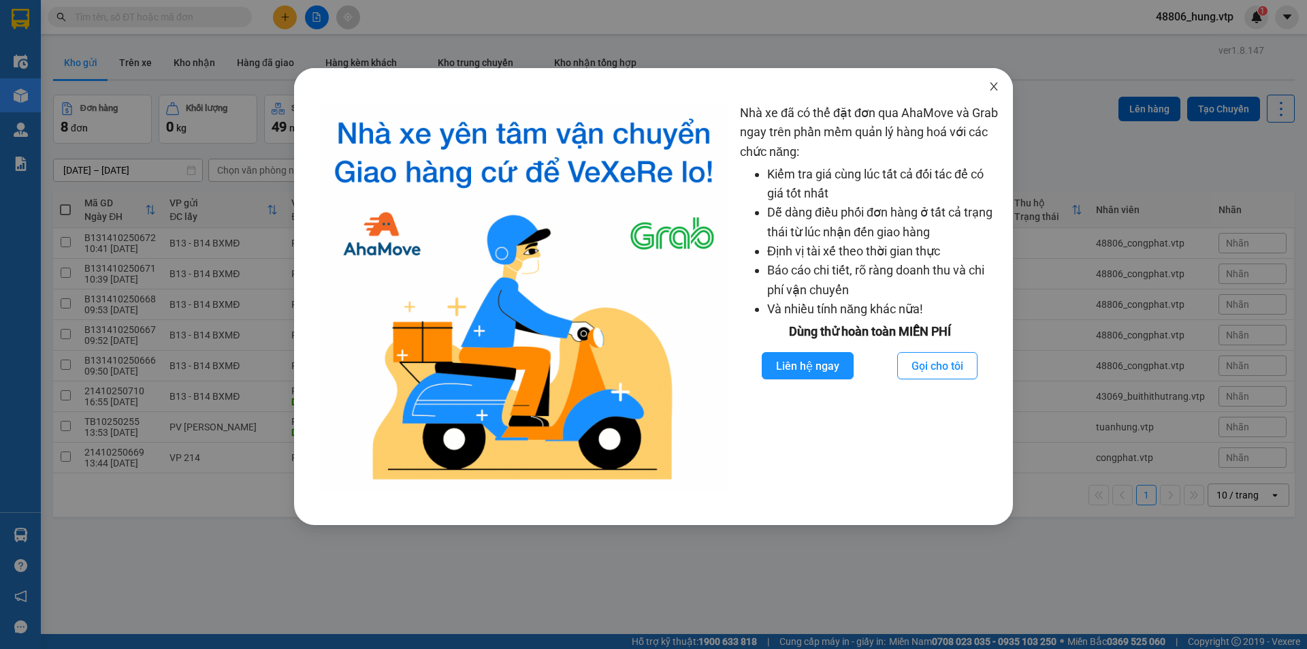
click at [993, 85] on icon "close" at bounding box center [993, 86] width 7 height 8
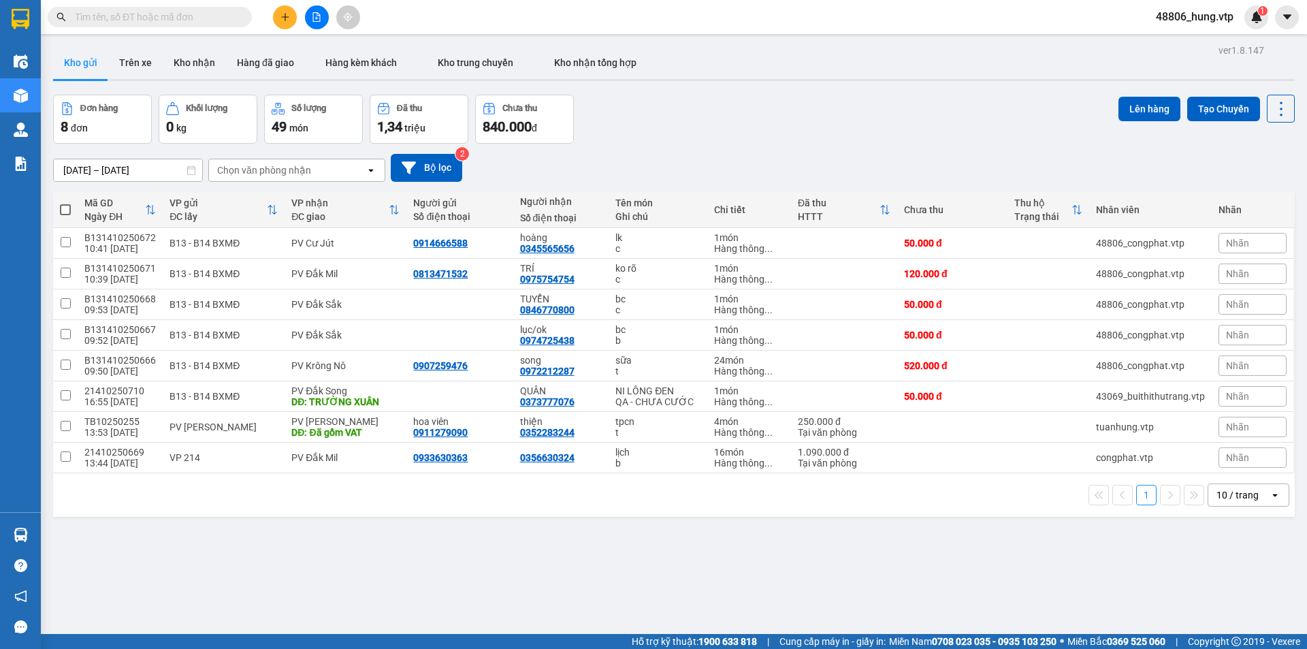
click at [973, 125] on div "Đơn hàng 8 đơn [PERSON_NAME] 0 kg Số [PERSON_NAME] 49 món Đã thu 1,34 [PERSON_N…" at bounding box center [674, 119] width 1242 height 49
click at [67, 397] on input "checkbox" at bounding box center [66, 395] width 10 height 10
checkbox input "true"
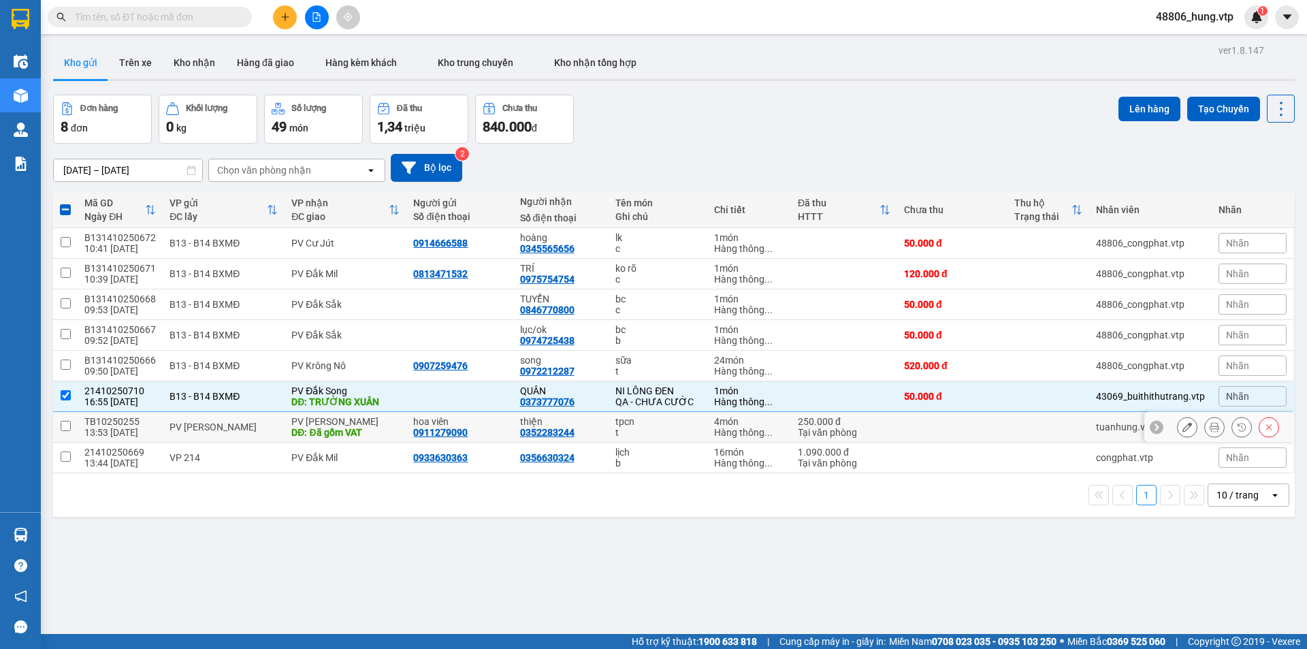
click at [69, 423] on input "checkbox" at bounding box center [66, 426] width 10 height 10
checkbox input "true"
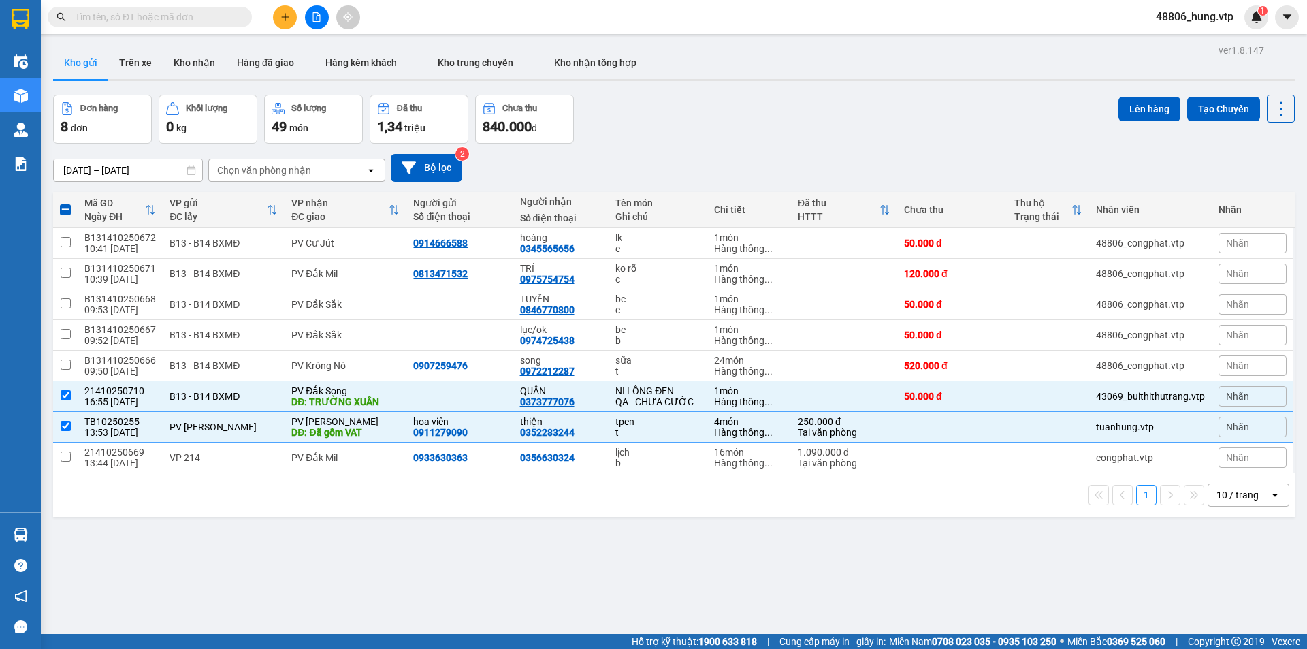
click at [1225, 497] on div "10 / trang" at bounding box center [1237, 495] width 42 height 14
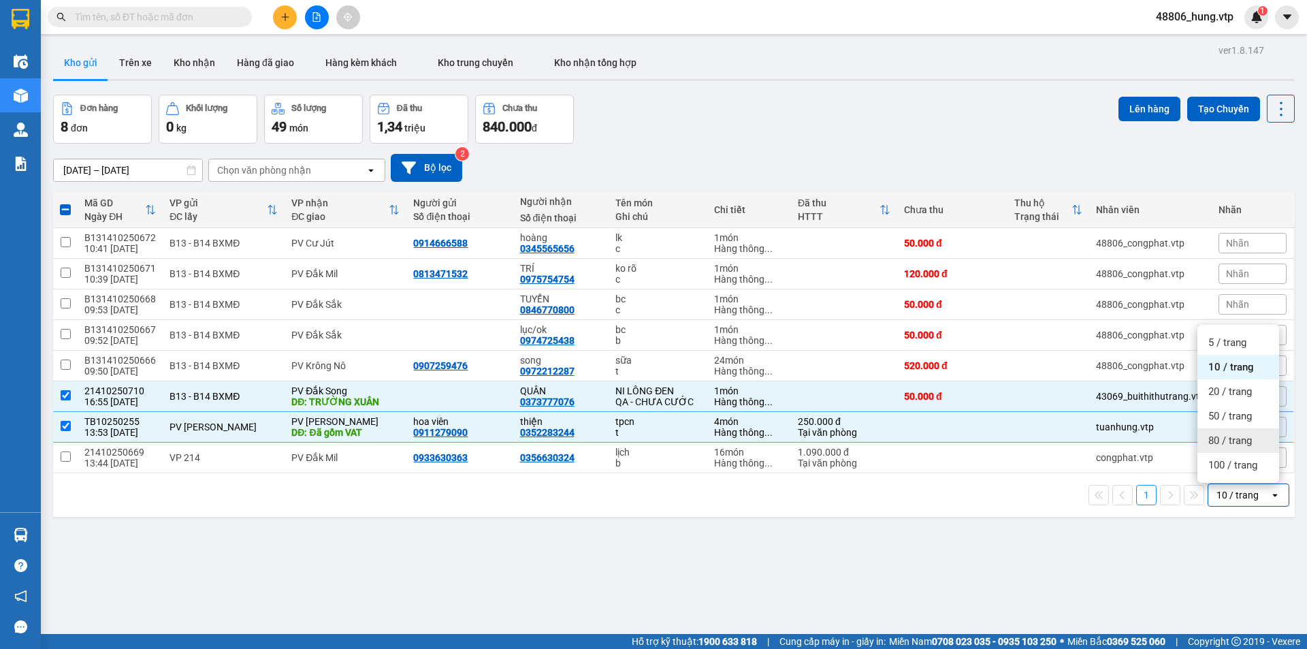
click at [1240, 438] on span "80 / trang" at bounding box center [1230, 441] width 44 height 14
checkbox input "false"
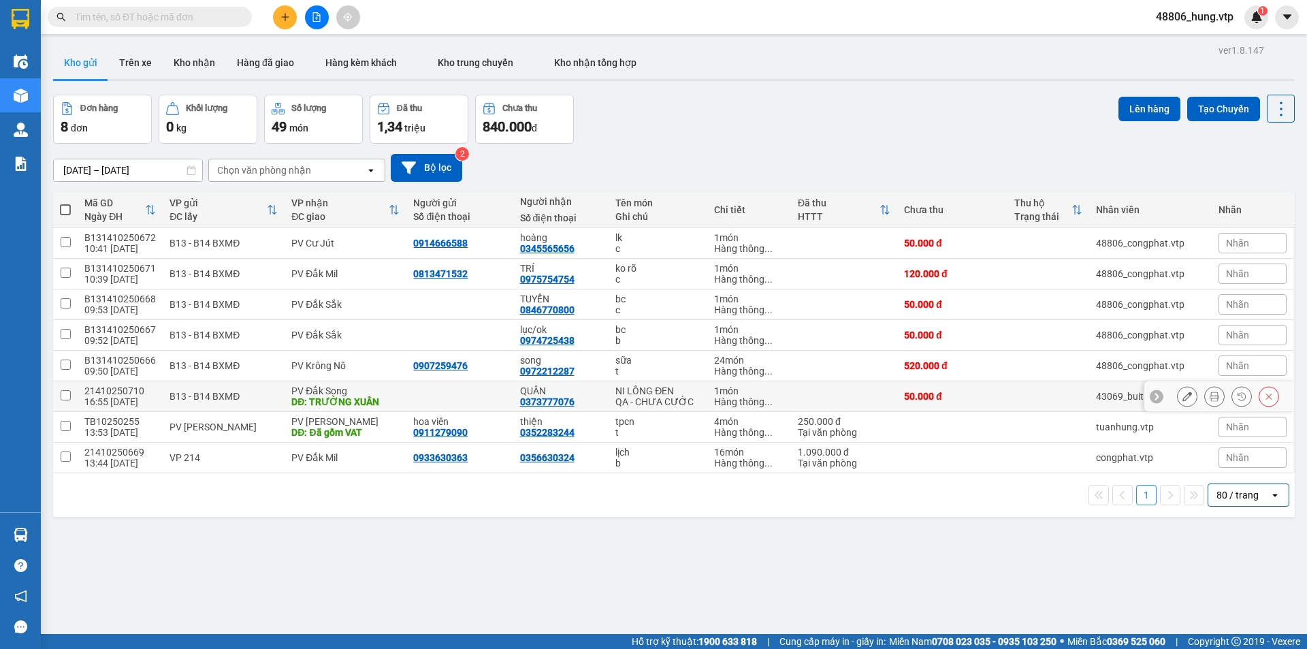
click at [69, 393] on input "checkbox" at bounding box center [66, 395] width 10 height 10
checkbox input "true"
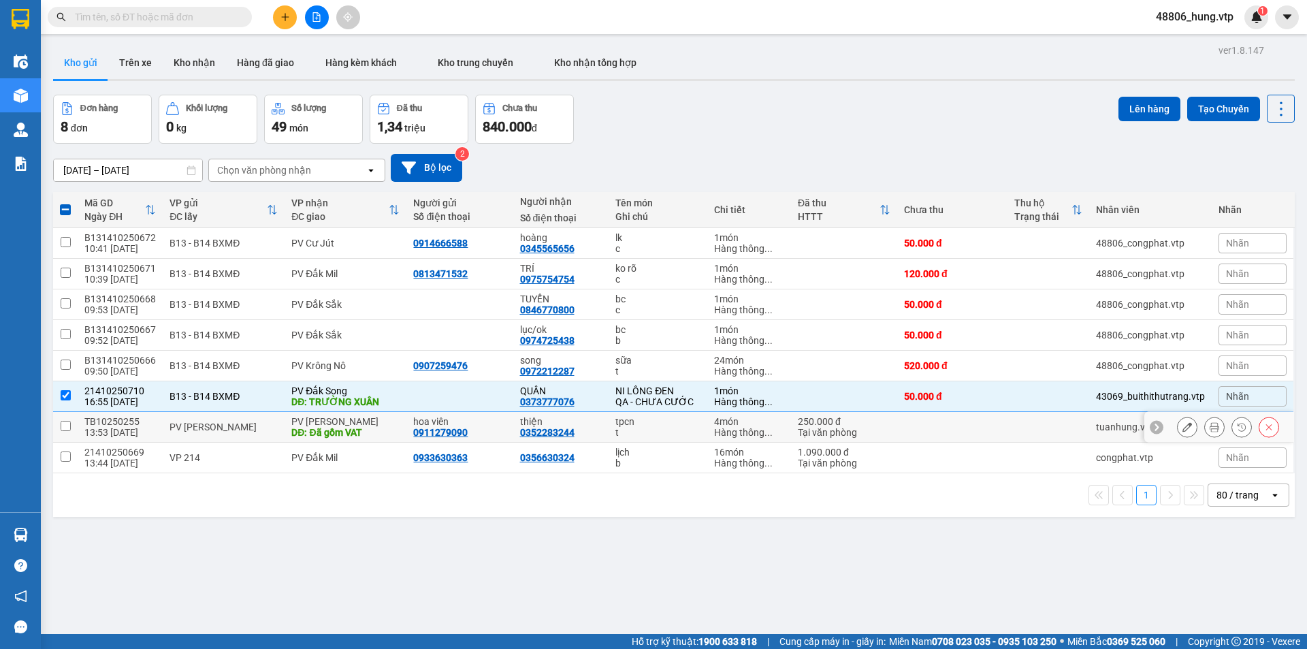
click at [67, 421] on input "checkbox" at bounding box center [66, 426] width 10 height 10
checkbox input "true"
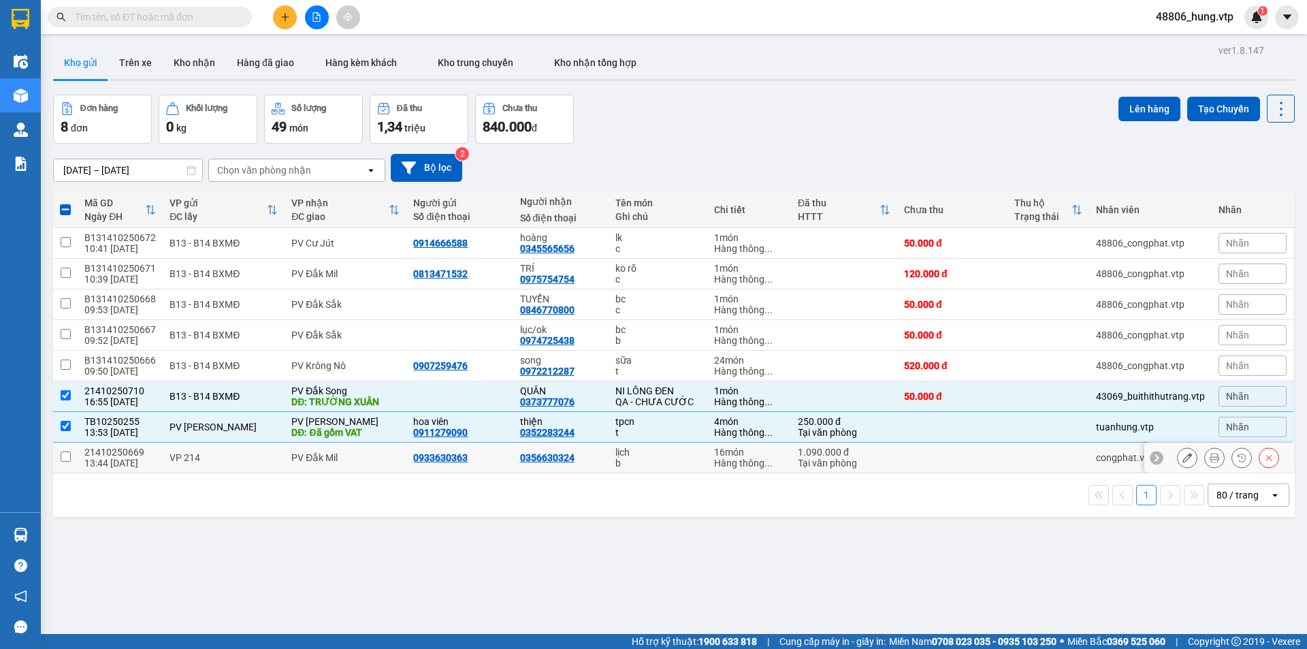
click at [66, 454] on input "checkbox" at bounding box center [66, 456] width 10 height 10
checkbox input "true"
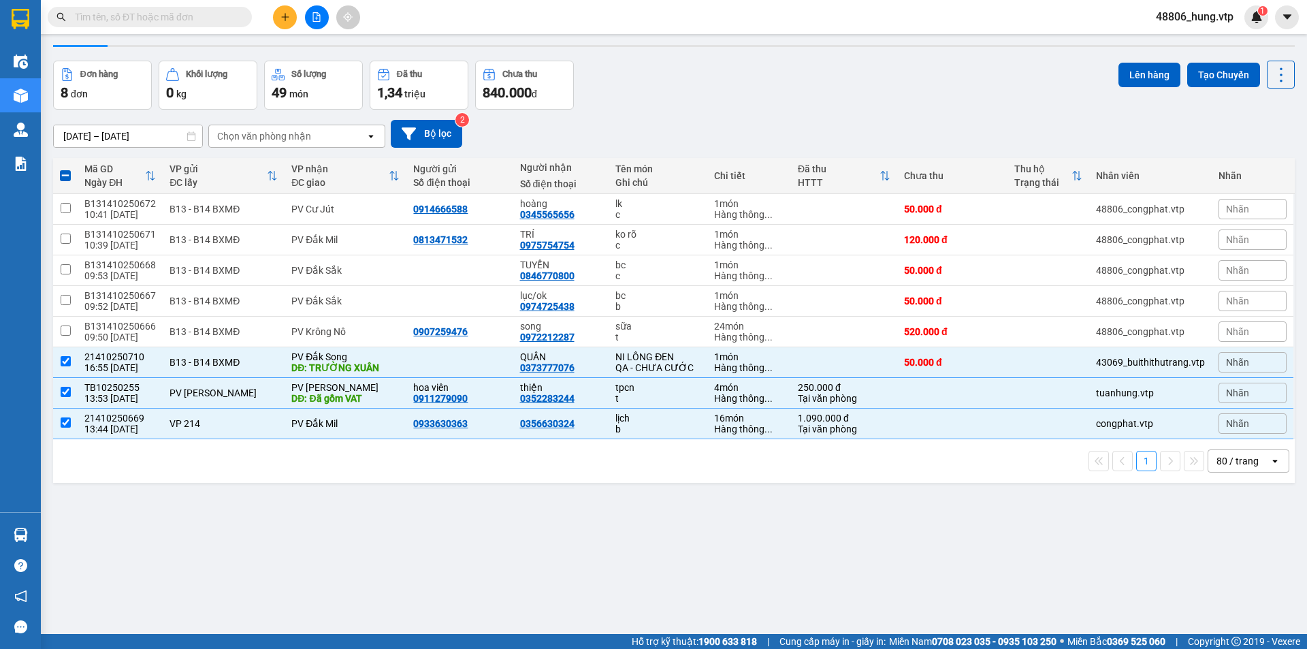
scroll to position [63, 0]
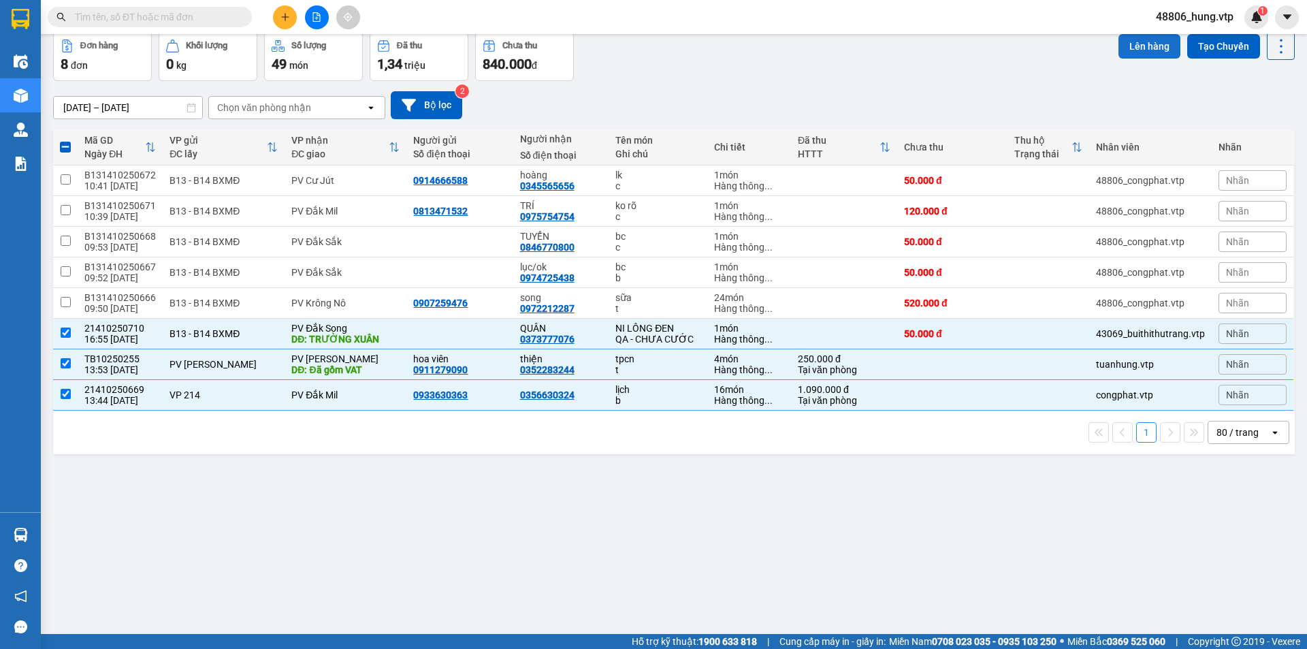
click at [1137, 44] on button "Lên hàng" at bounding box center [1149, 46] width 62 height 25
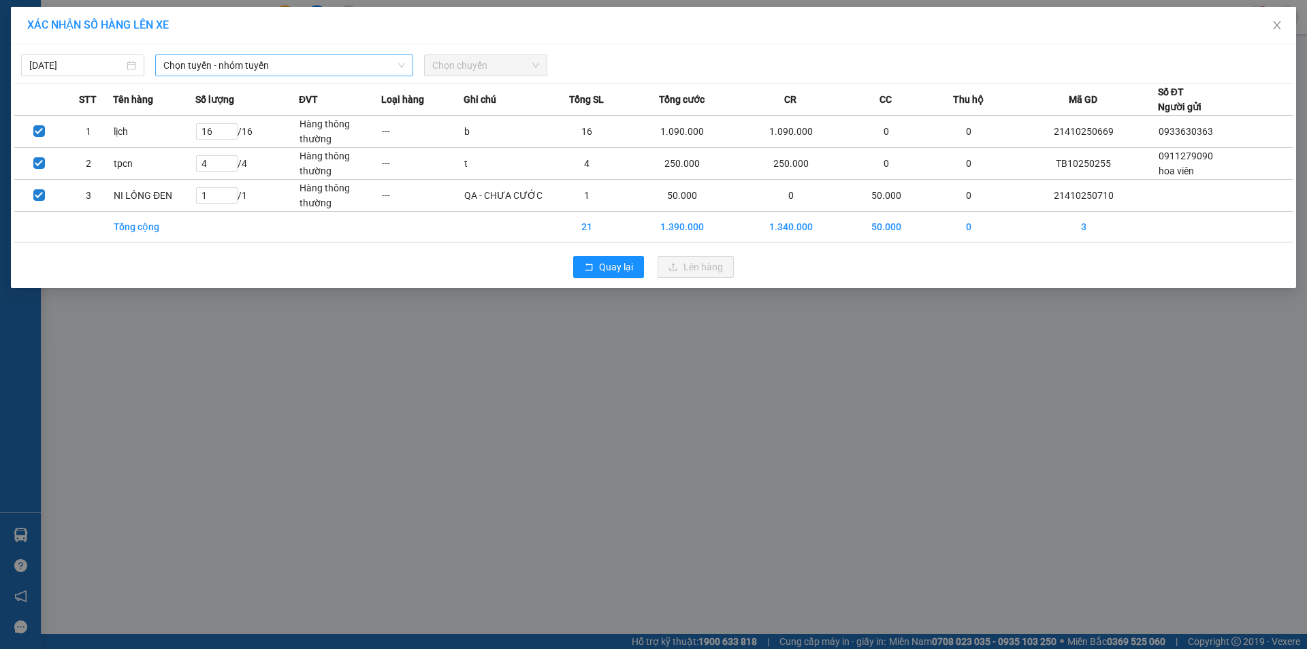
click at [246, 69] on span "Chọn tuyến - nhóm tuyến" at bounding box center [284, 65] width 242 height 20
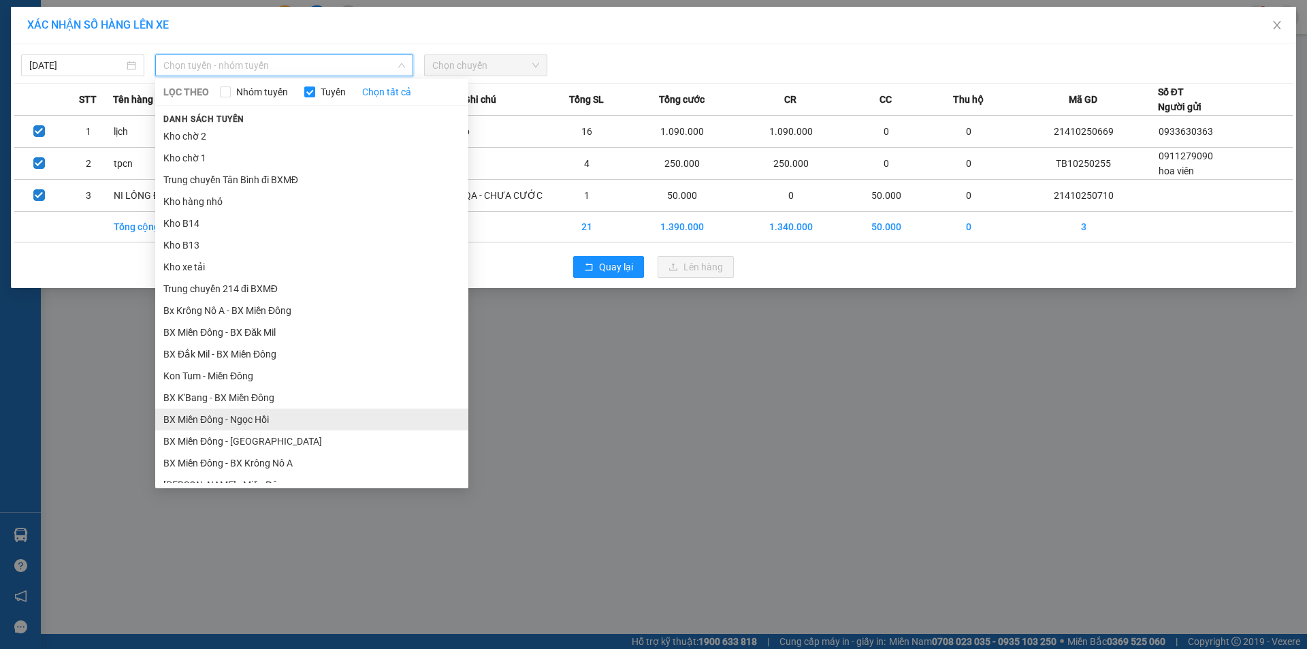
scroll to position [68, 0]
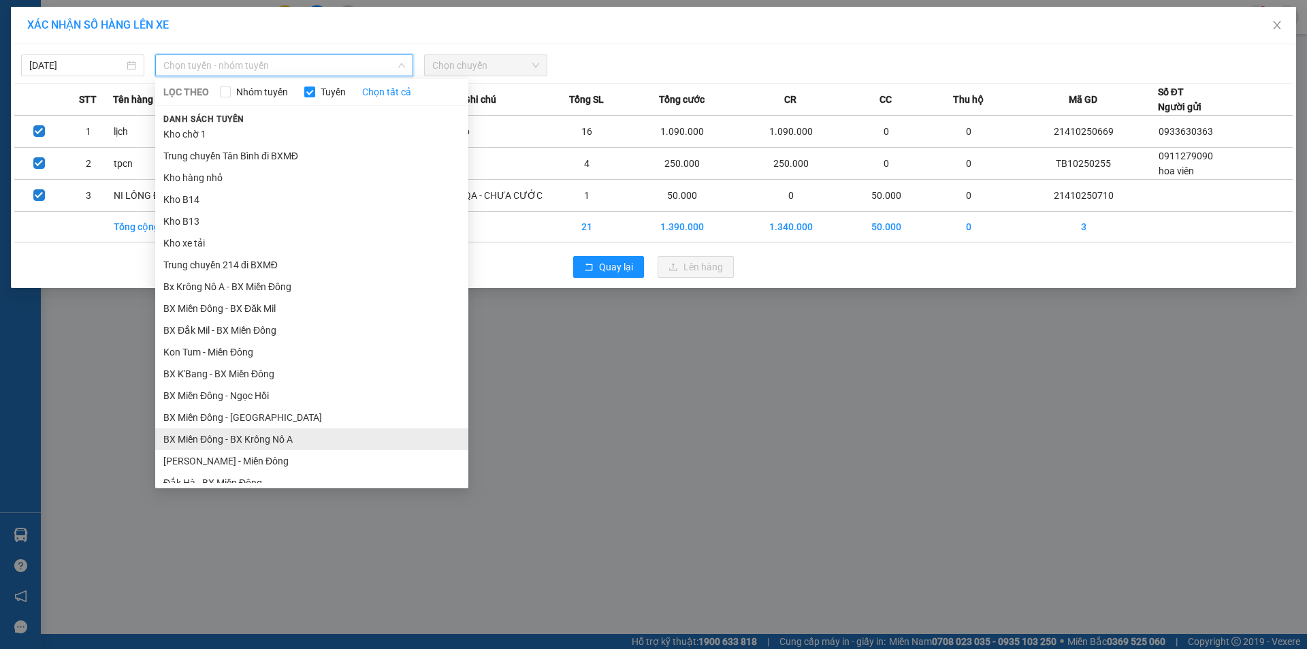
click at [287, 438] on li "BX Miền Đông - BX Krông Nô A" at bounding box center [311, 439] width 313 height 22
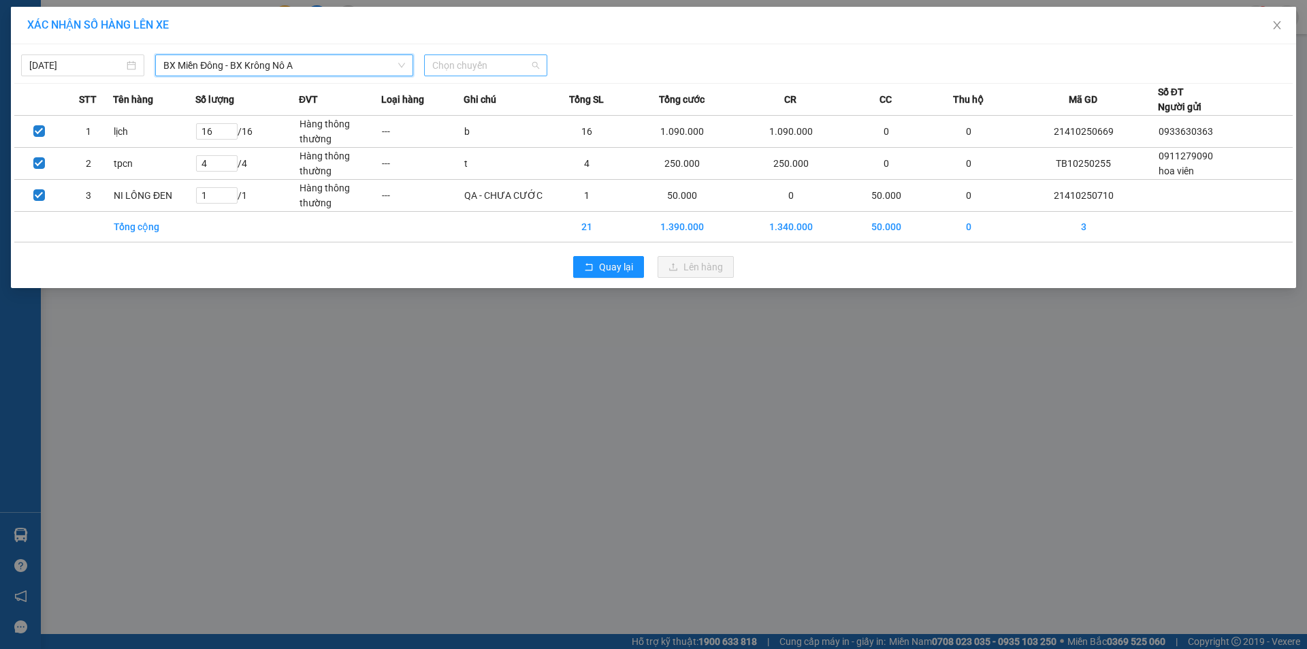
click at [467, 72] on span "Chọn chuyến" at bounding box center [485, 65] width 107 height 20
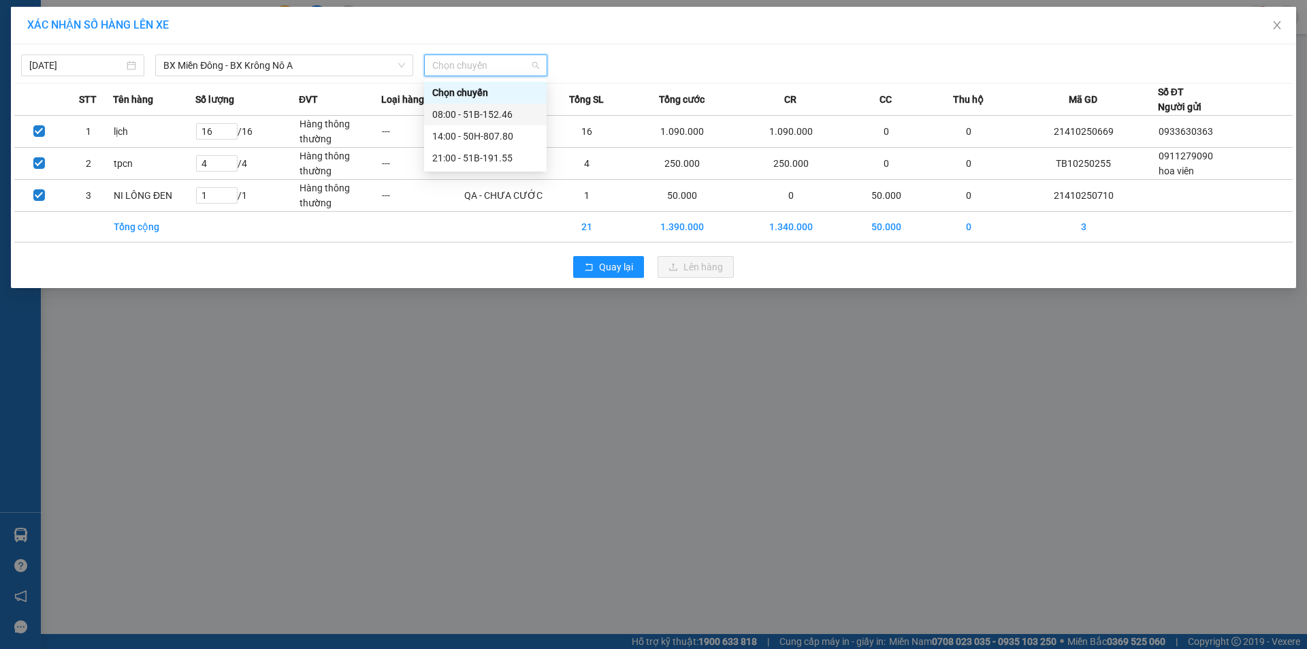
click at [490, 114] on div "08:00 - 51B-152.46" at bounding box center [485, 114] width 106 height 15
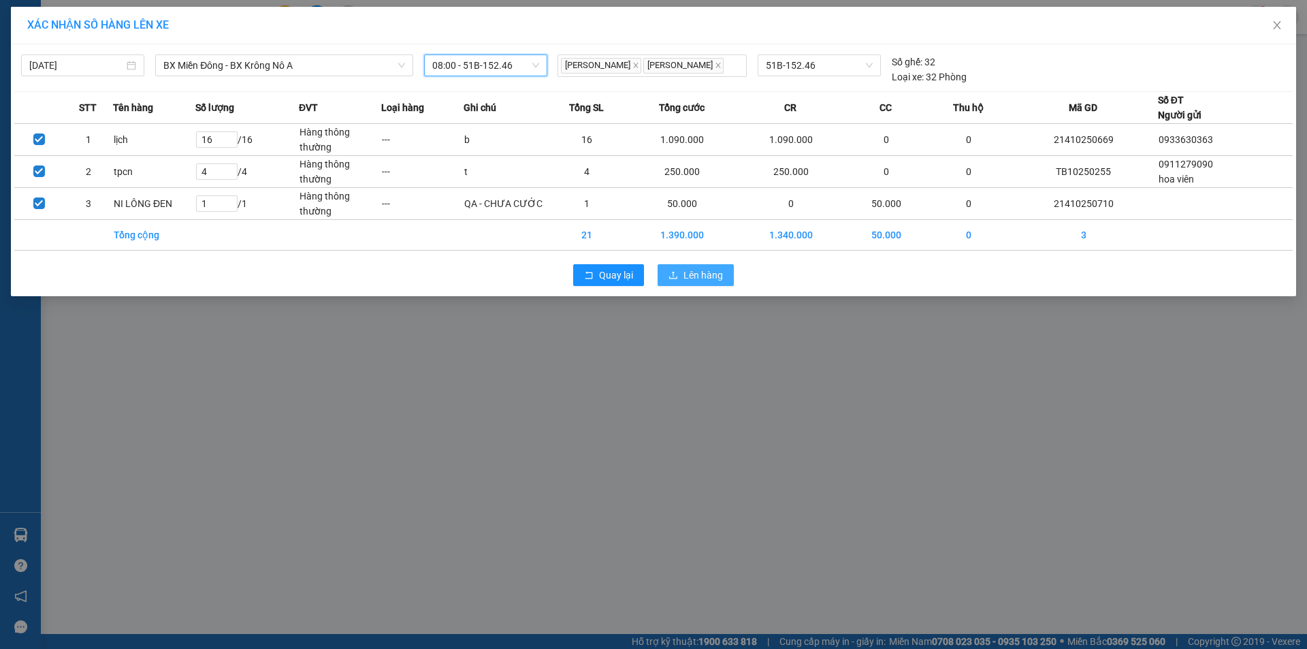
click at [707, 276] on span "Lên hàng" at bounding box center [702, 275] width 39 height 15
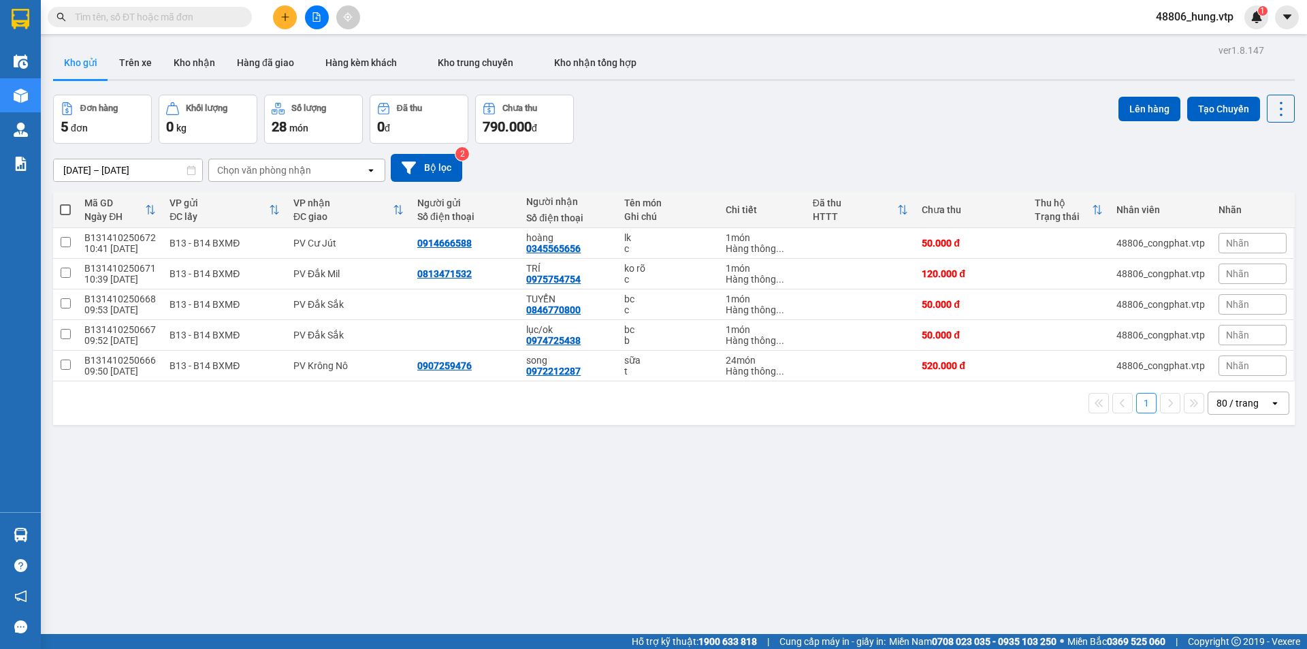
click at [585, 472] on div "ver 1.8.147 Kho gửi Trên xe [PERSON_NAME] Hàng đã giao Hàng kèm khách [PERSON_N…" at bounding box center [674, 365] width 1253 height 649
click at [660, 123] on div "Đơn hàng 5 đơn [PERSON_NAME] 0 kg Số [PERSON_NAME] 28 món Đã thu 0 [PERSON_NAME…" at bounding box center [674, 119] width 1242 height 49
click at [675, 449] on div "ver 1.8.147 Kho gửi Trên xe [PERSON_NAME] Hàng đã giao Hàng kèm khách [PERSON_N…" at bounding box center [674, 365] width 1253 height 649
click at [709, 157] on div "[DATE] – [DATE] Press the down arrow key to interact with the calendar and sele…" at bounding box center [674, 168] width 1242 height 28
click at [663, 622] on div "ver 1.8.147 Kho gửi Trên xe [PERSON_NAME] Hàng đã giao Hàng kèm khách [PERSON_N…" at bounding box center [674, 365] width 1253 height 649
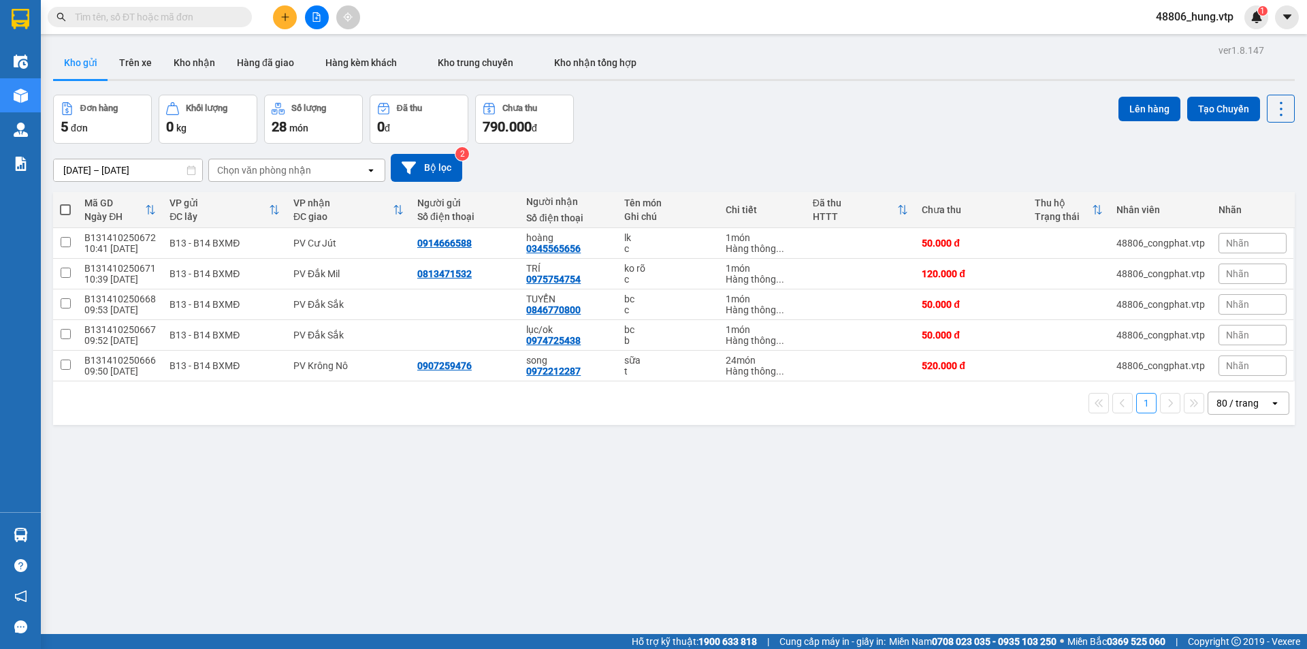
click at [717, 133] on div "Đơn hàng 5 đơn [PERSON_NAME] 0 kg Số [PERSON_NAME] 28 món Đã thu 0 [PERSON_NAME…" at bounding box center [674, 119] width 1242 height 49
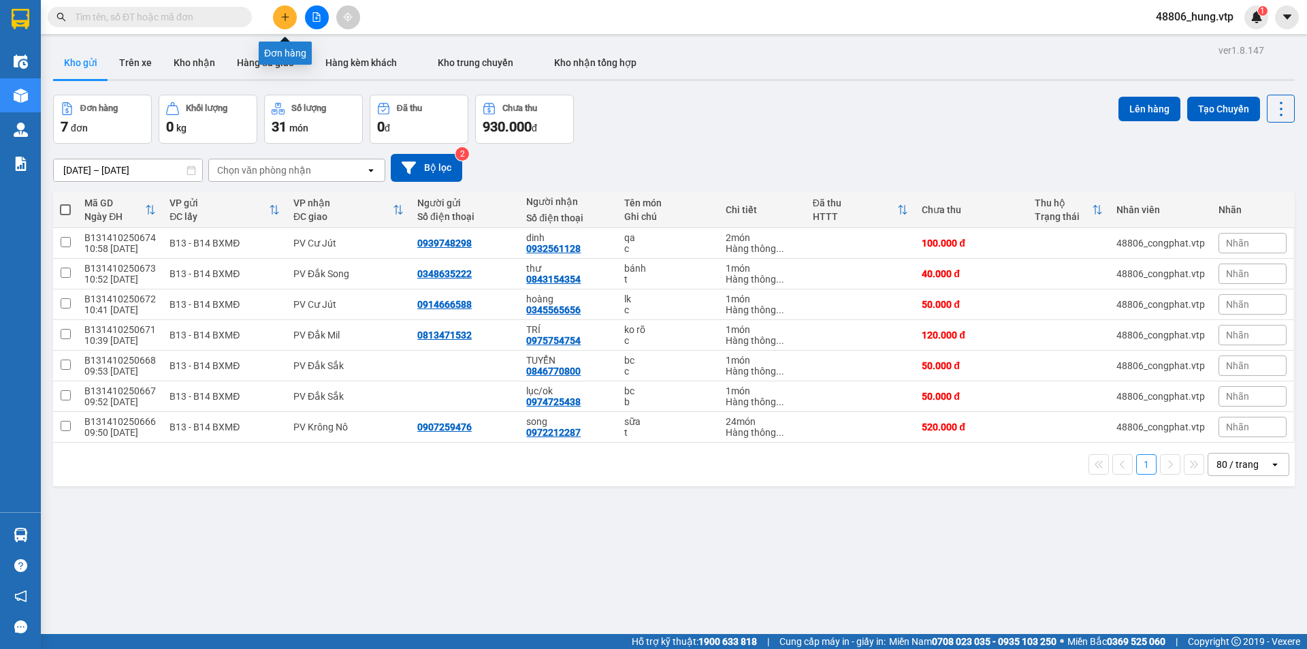
click at [287, 17] on icon "plus" at bounding box center [284, 16] width 7 height 1
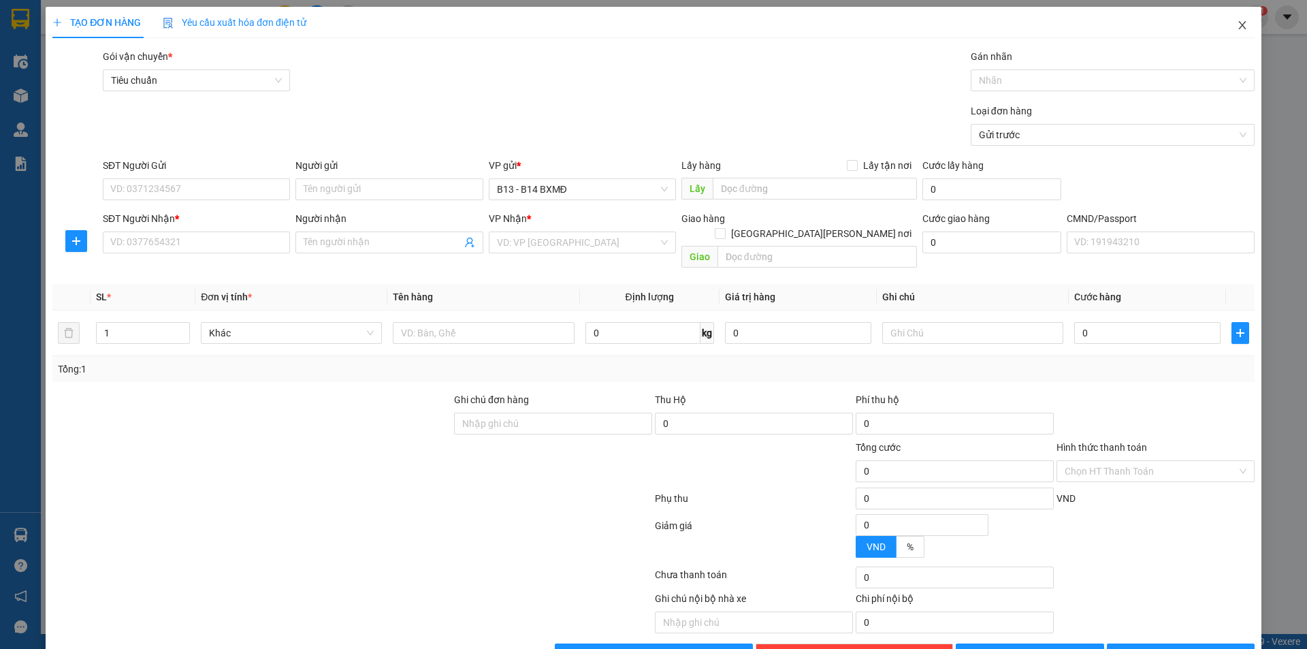
click at [1225, 21] on span "Close" at bounding box center [1242, 26] width 38 height 38
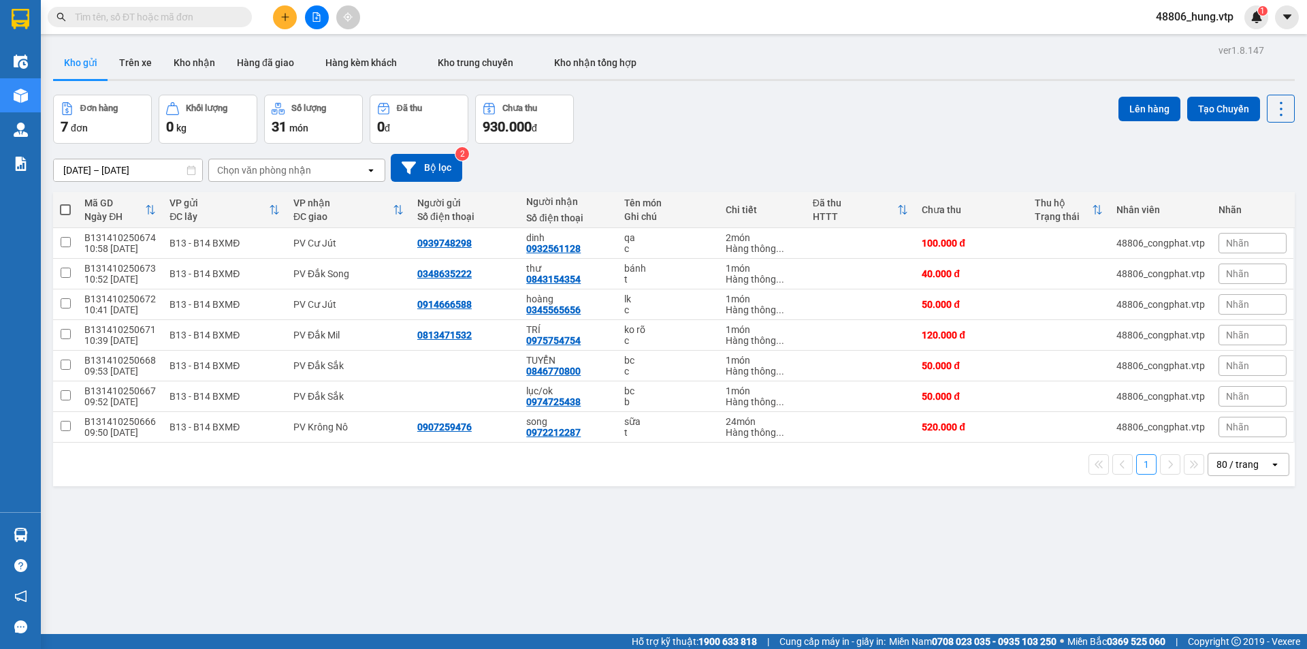
click at [1212, 18] on span "48806_hung.vtp" at bounding box center [1194, 16] width 99 height 17
click at [1193, 42] on span "Đăng xuất" at bounding box center [1200, 42] width 71 height 15
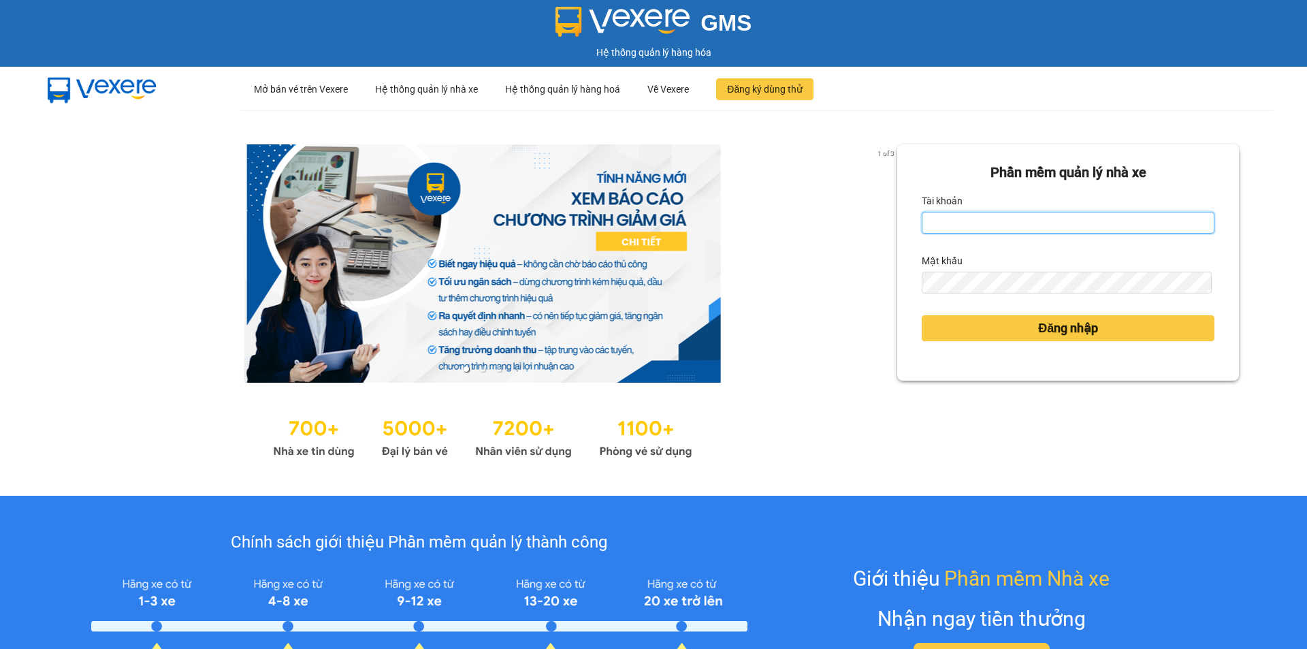
type input "hung.vtp"
drag, startPoint x: 1027, startPoint y: 226, endPoint x: 1027, endPoint y: 233, distance: 7.5
click at [1027, 226] on input "hung.vtp" at bounding box center [1068, 223] width 293 height 22
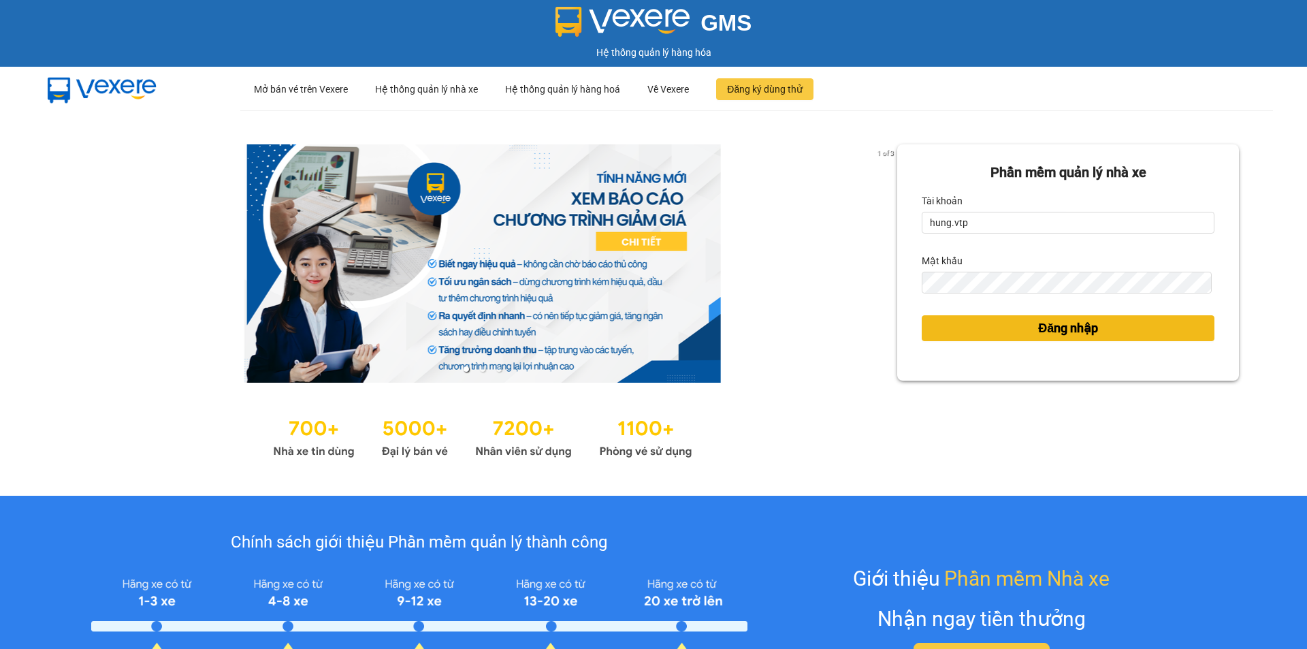
click at [950, 329] on button "Đăng nhập" at bounding box center [1068, 328] width 293 height 26
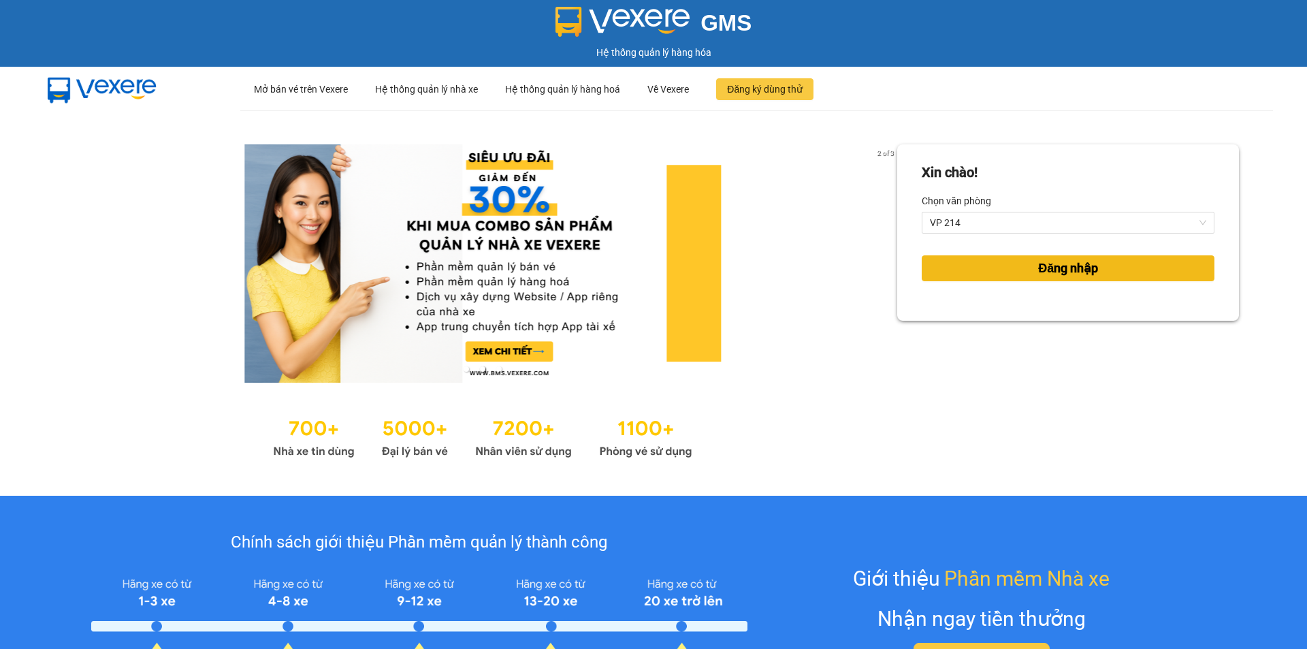
click at [1014, 267] on button "Đăng nhập" at bounding box center [1068, 268] width 293 height 26
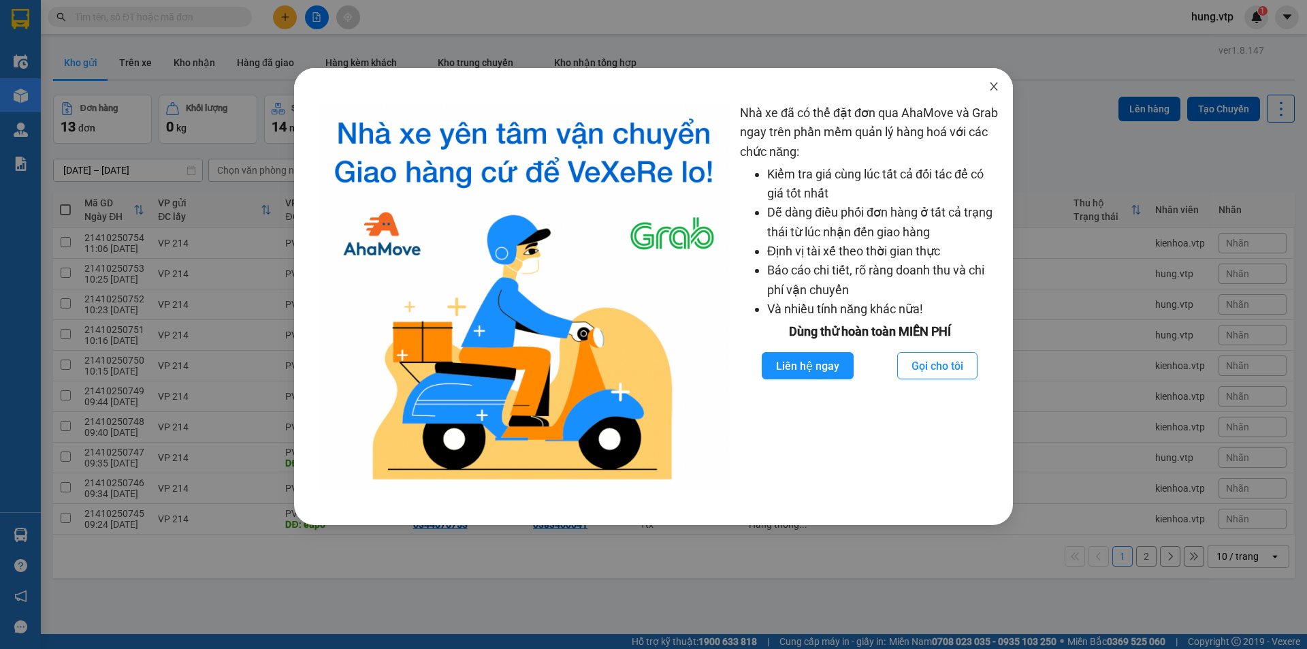
click at [998, 84] on icon "close" at bounding box center [993, 86] width 11 height 11
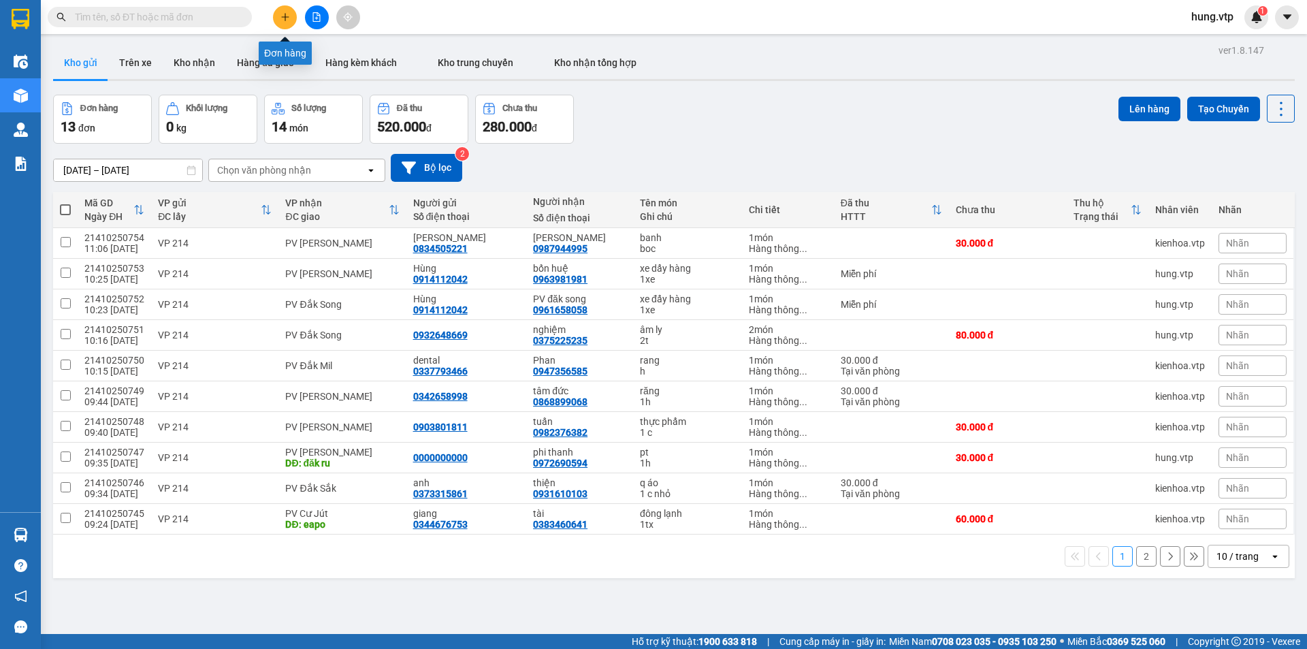
click at [281, 16] on icon "plus" at bounding box center [285, 17] width 10 height 10
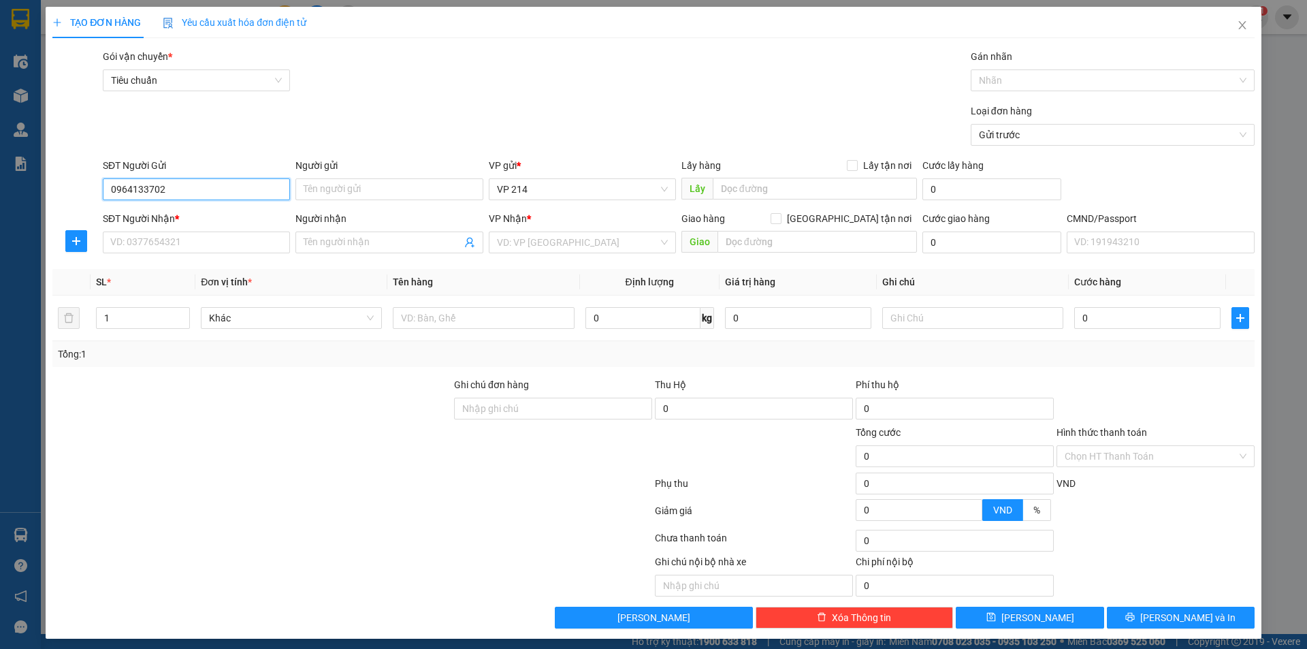
type input "0964133702"
type input "tuyên"
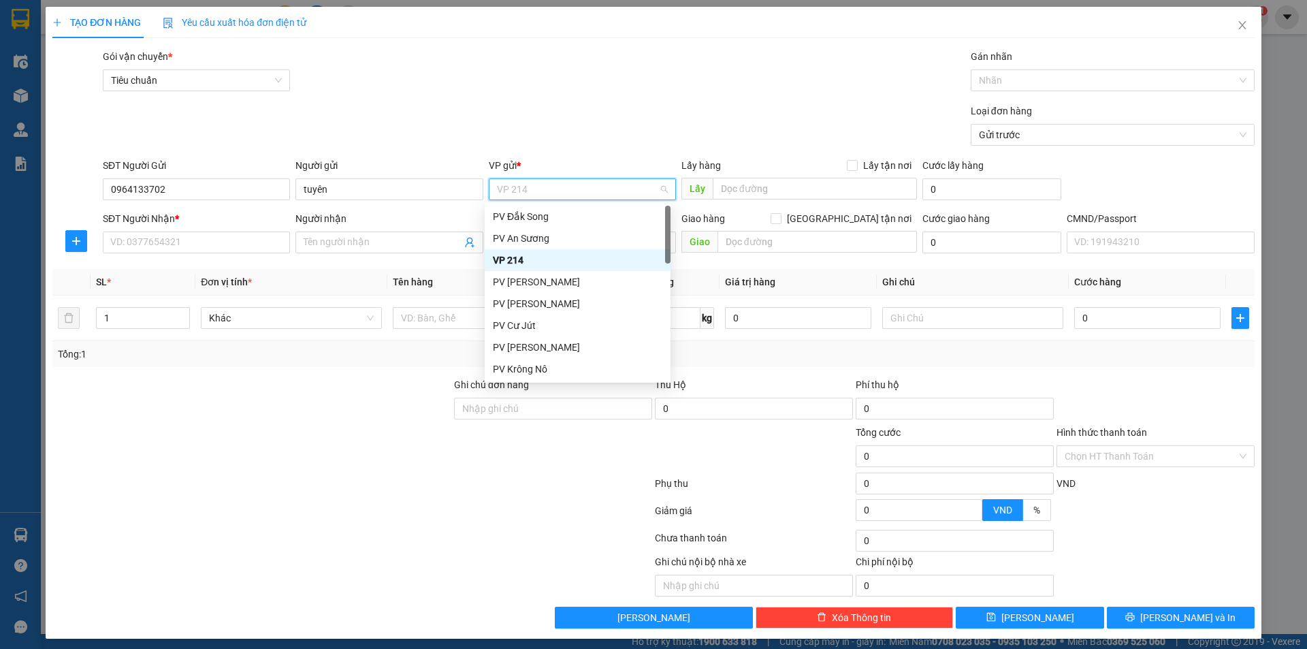
type input "0"
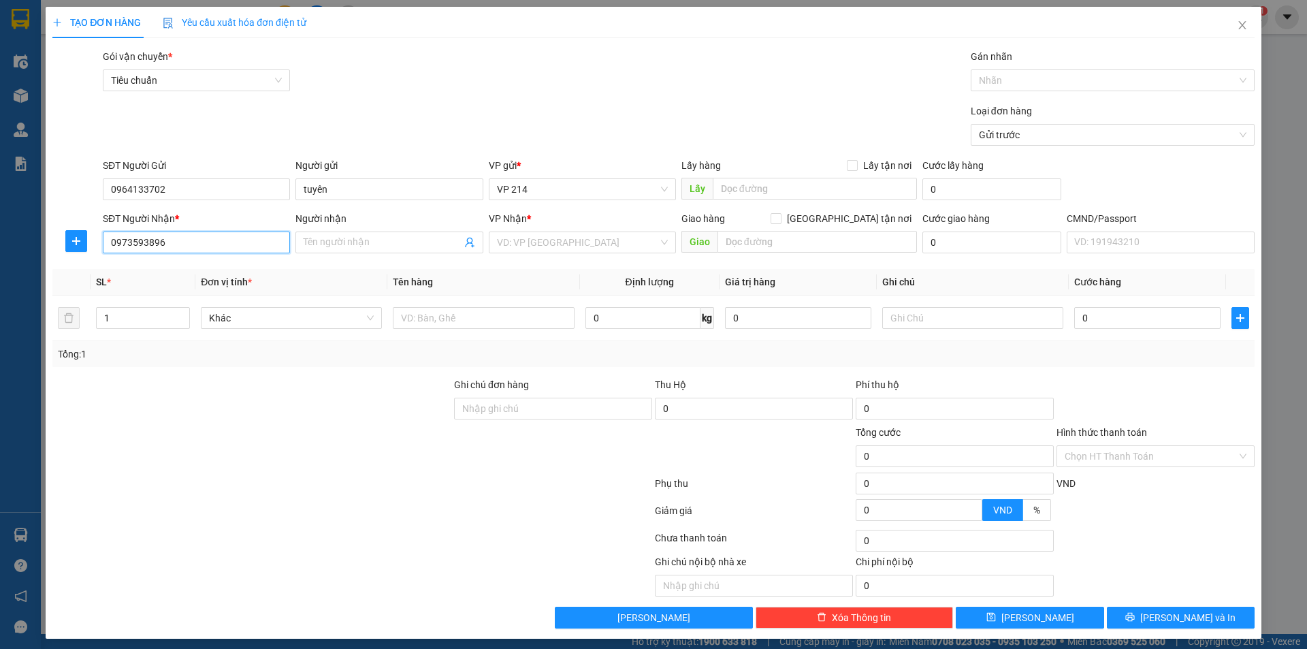
type input "0973593896"
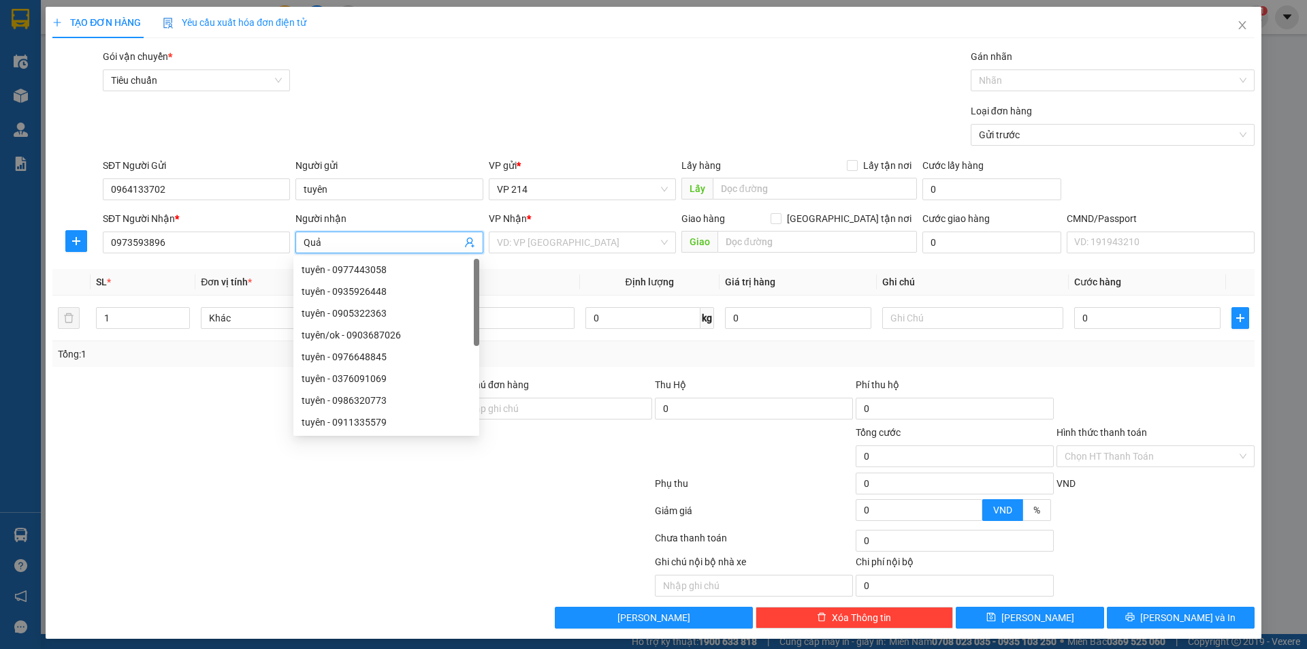
type input "Quả"
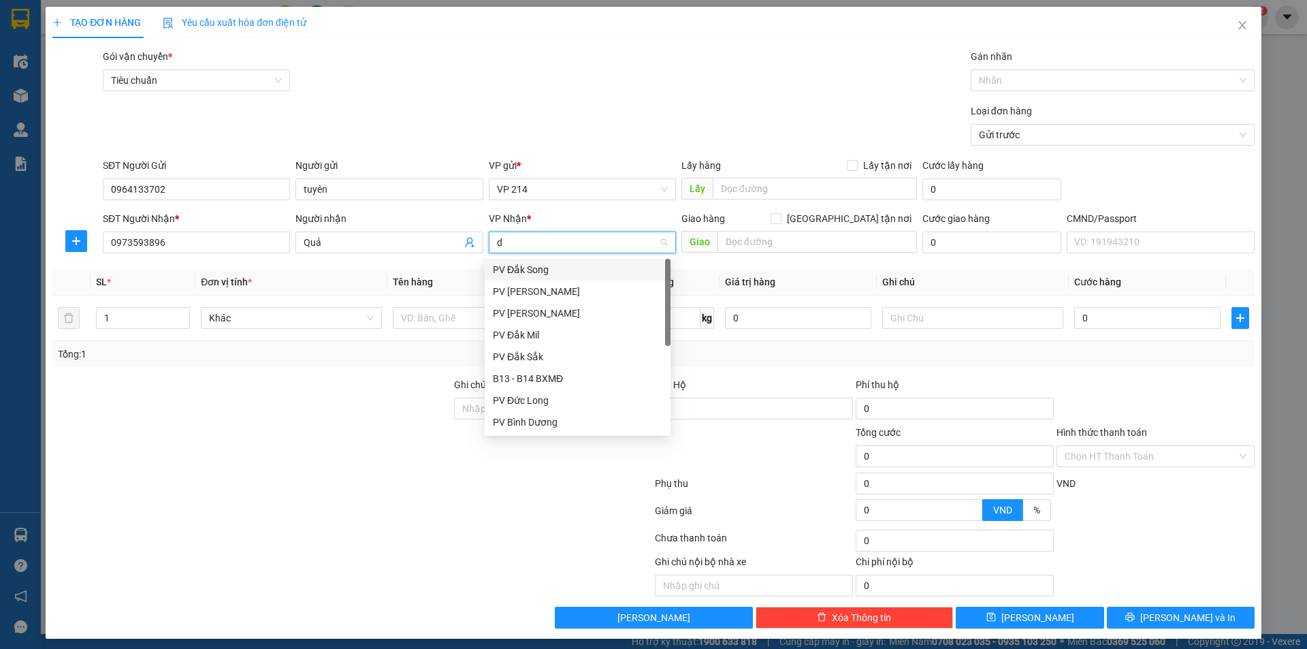
type input "dm"
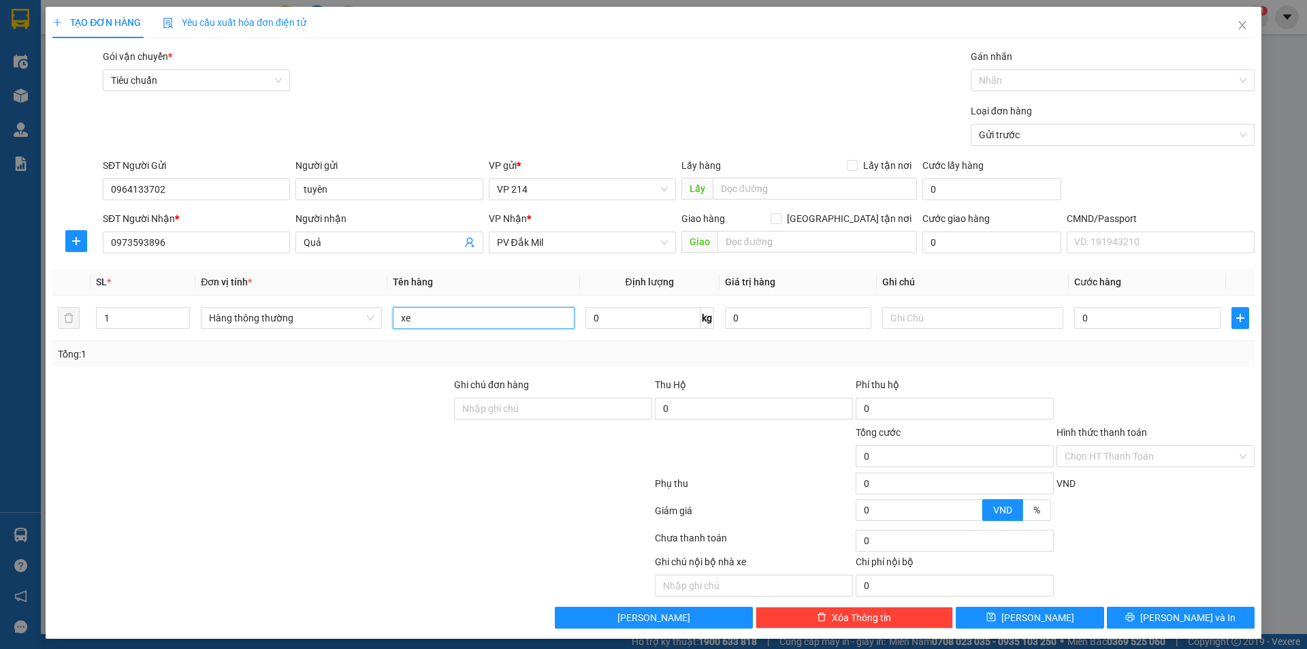
scroll to position [283, 0]
type input "xe vision 48E1-43438"
type input "1xe, cv, ck"
type input "3"
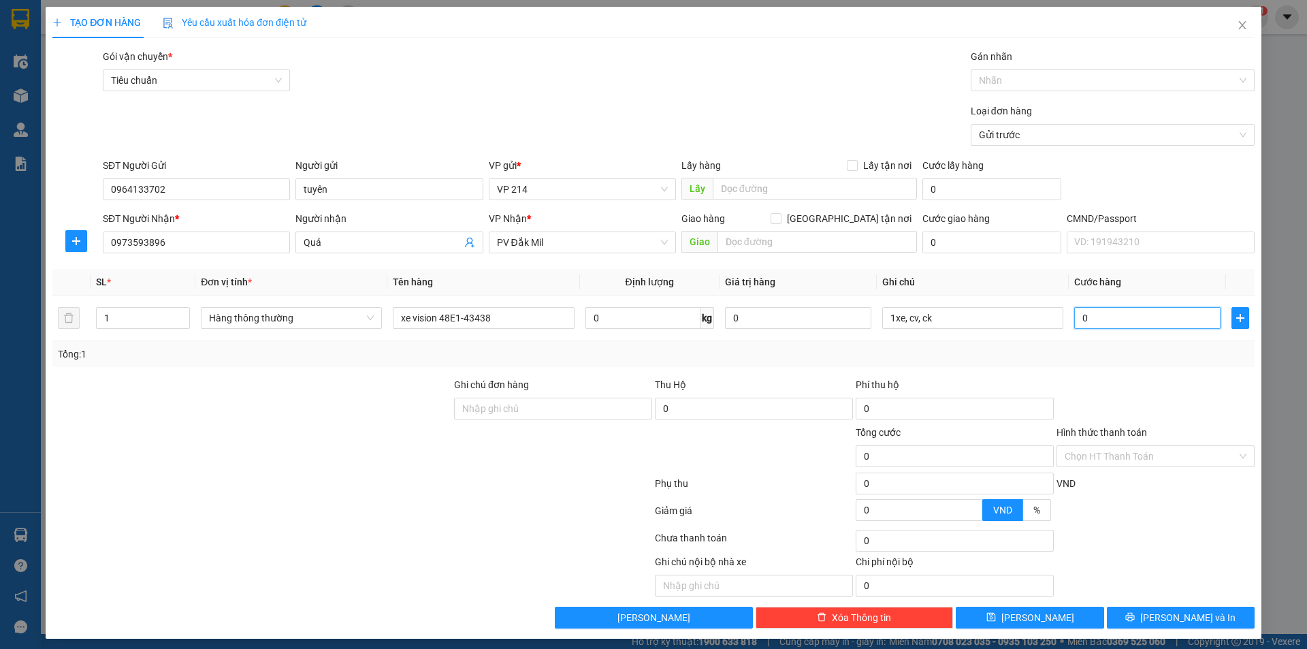
type input "3"
type input "35"
type input "350"
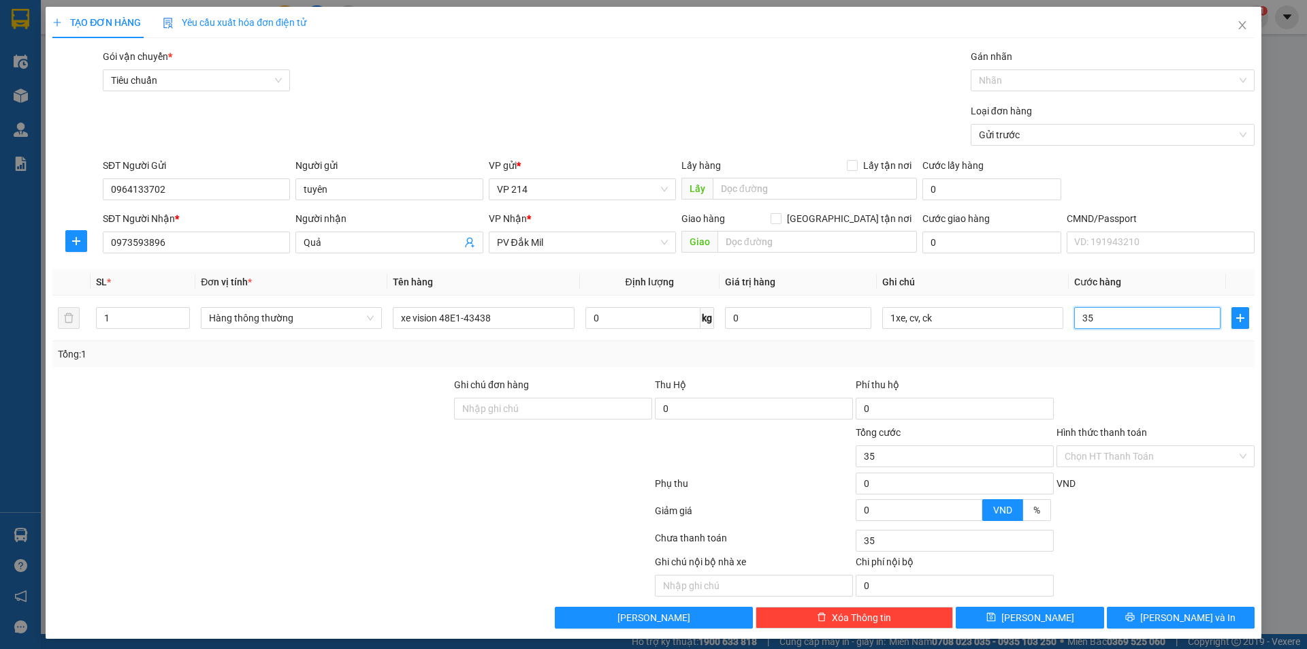
type input "350"
type input "3.500"
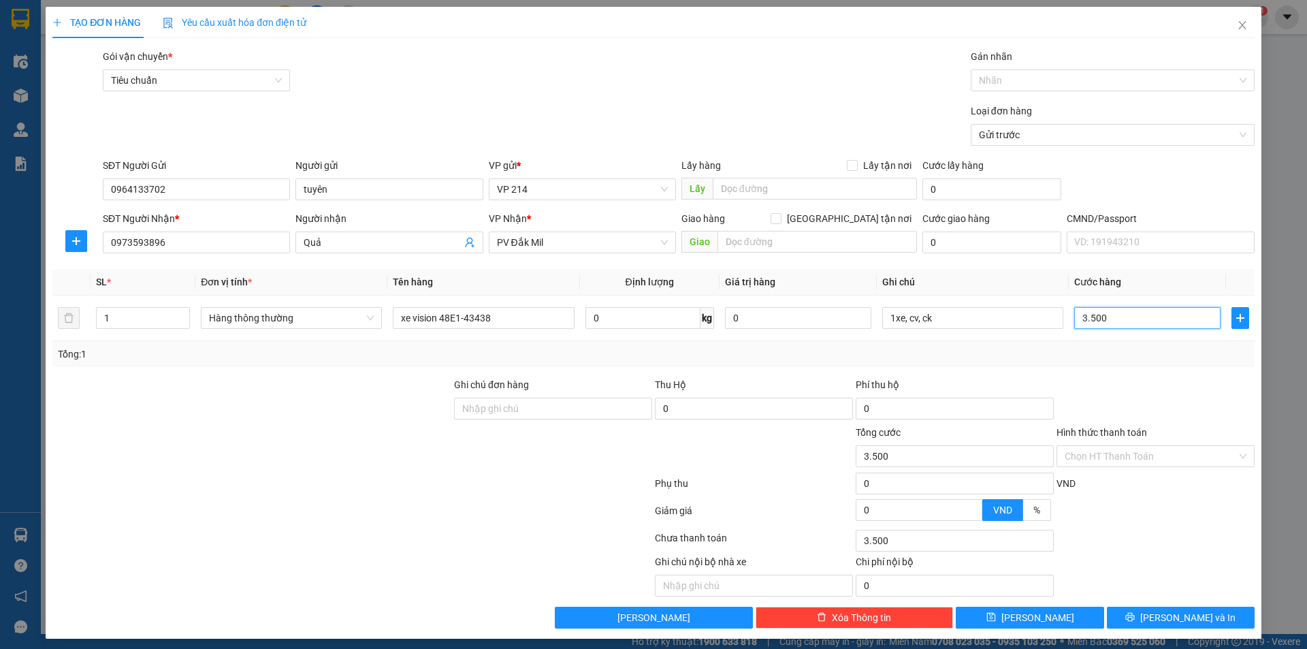
type input "35.000"
type input "350.000"
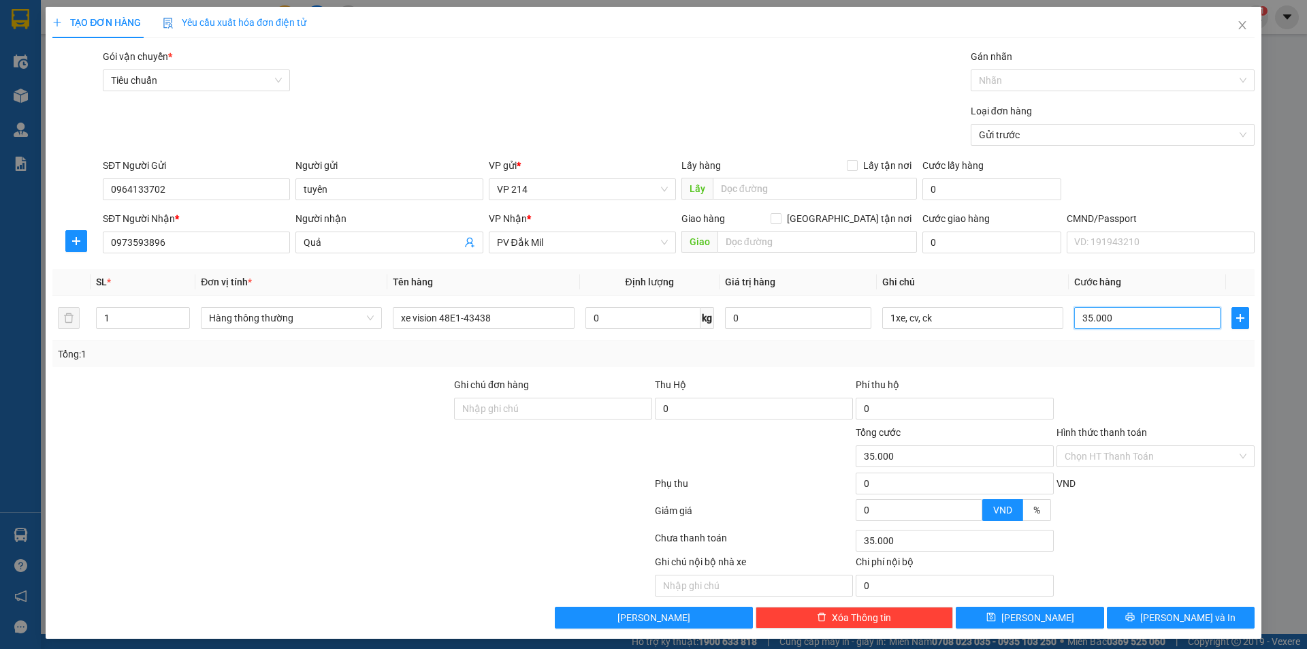
type input "350.000"
click at [1114, 455] on input "Hình thức thanh toán" at bounding box center [1151, 456] width 172 height 20
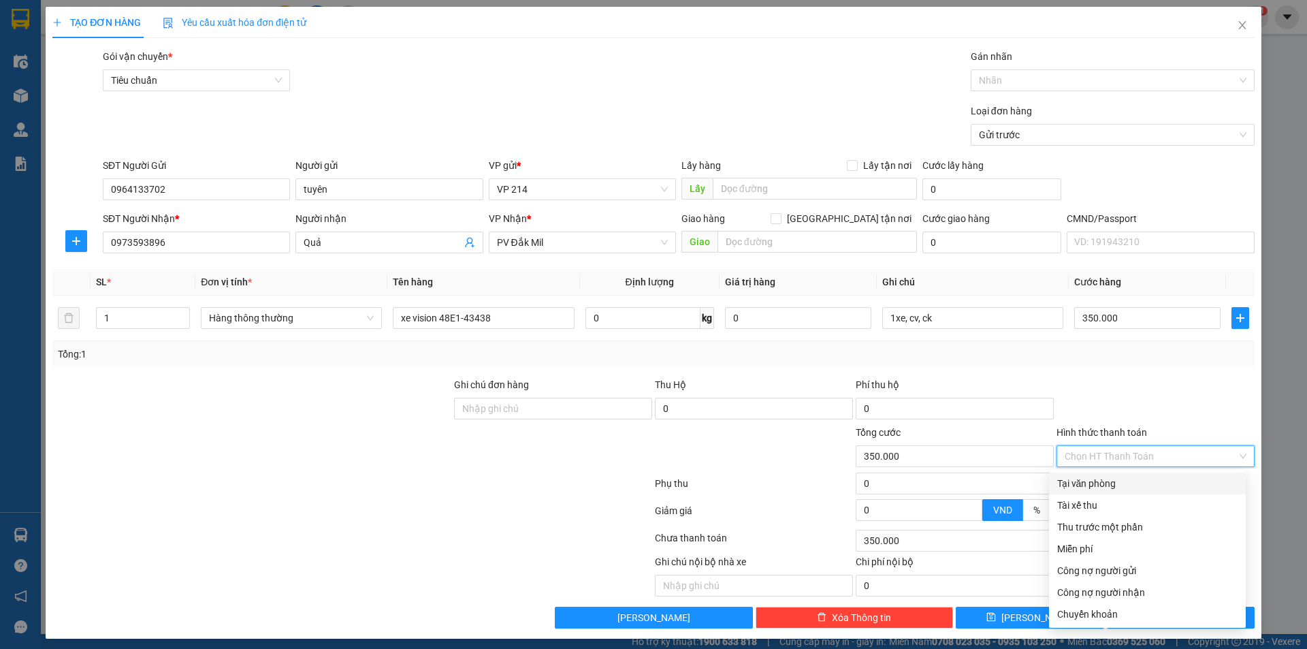
click at [526, 474] on div at bounding box center [352, 485] width 602 height 27
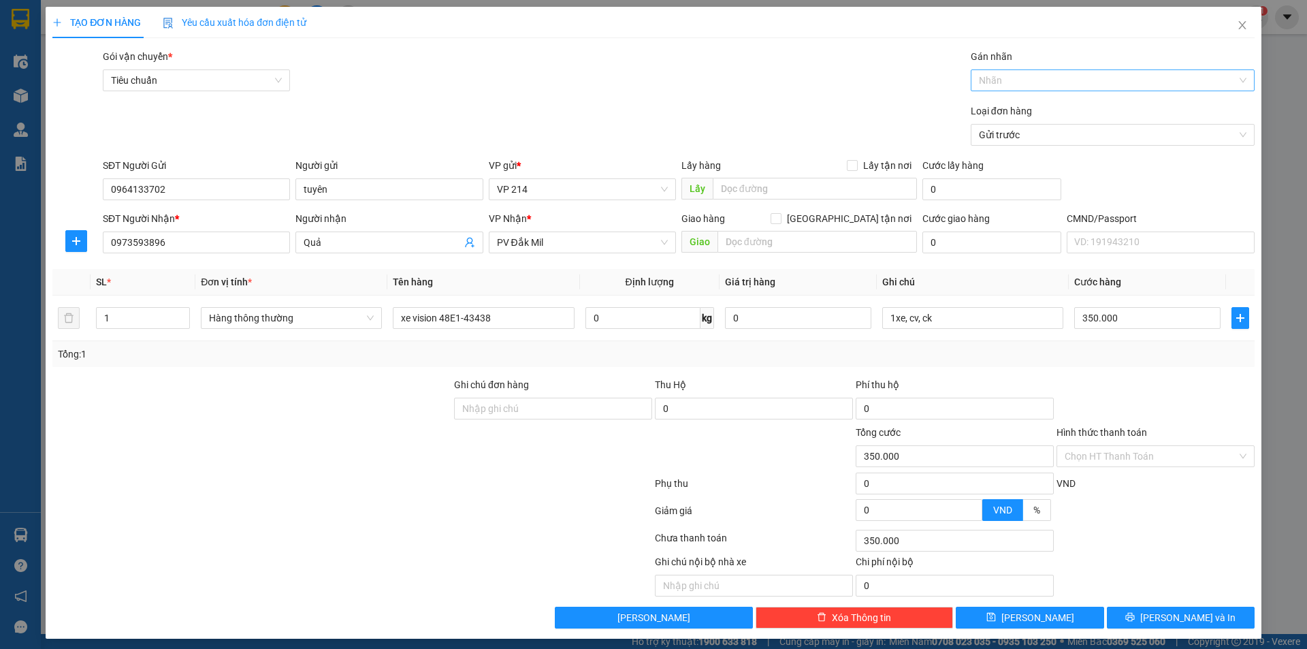
click at [1082, 79] on div at bounding box center [1105, 80] width 263 height 16
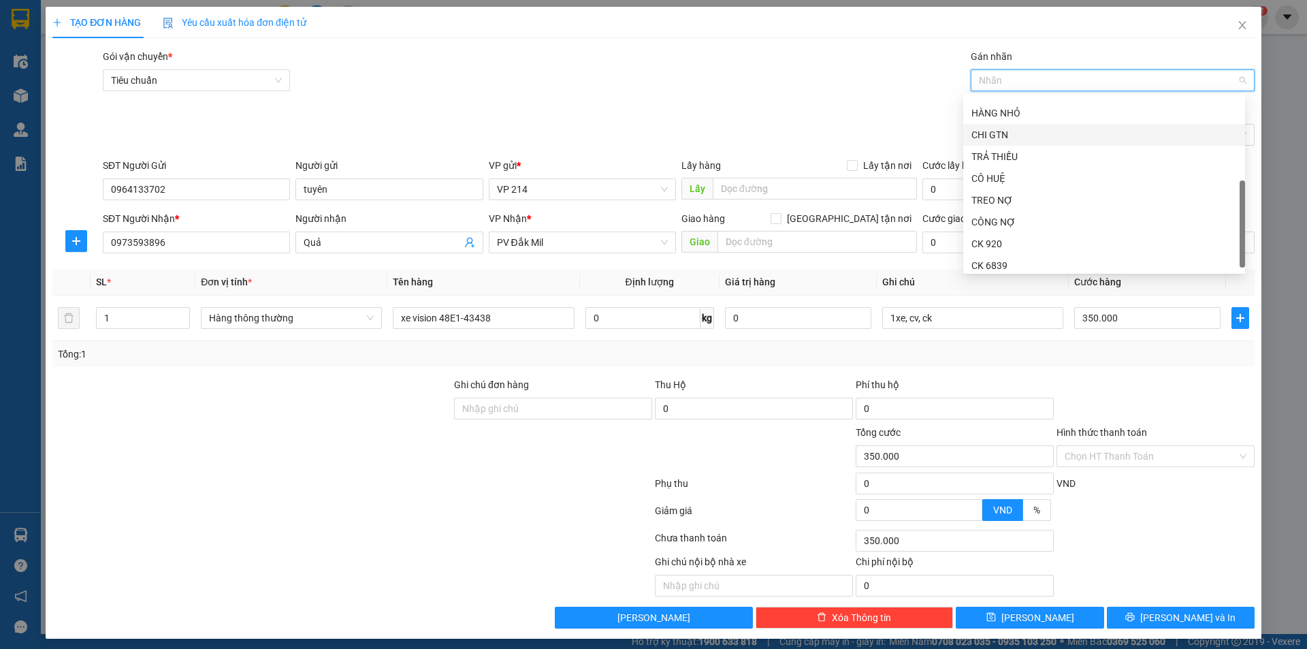
scroll to position [131, 0]
click at [1020, 255] on div "CK 6839" at bounding box center [1103, 260] width 265 height 15
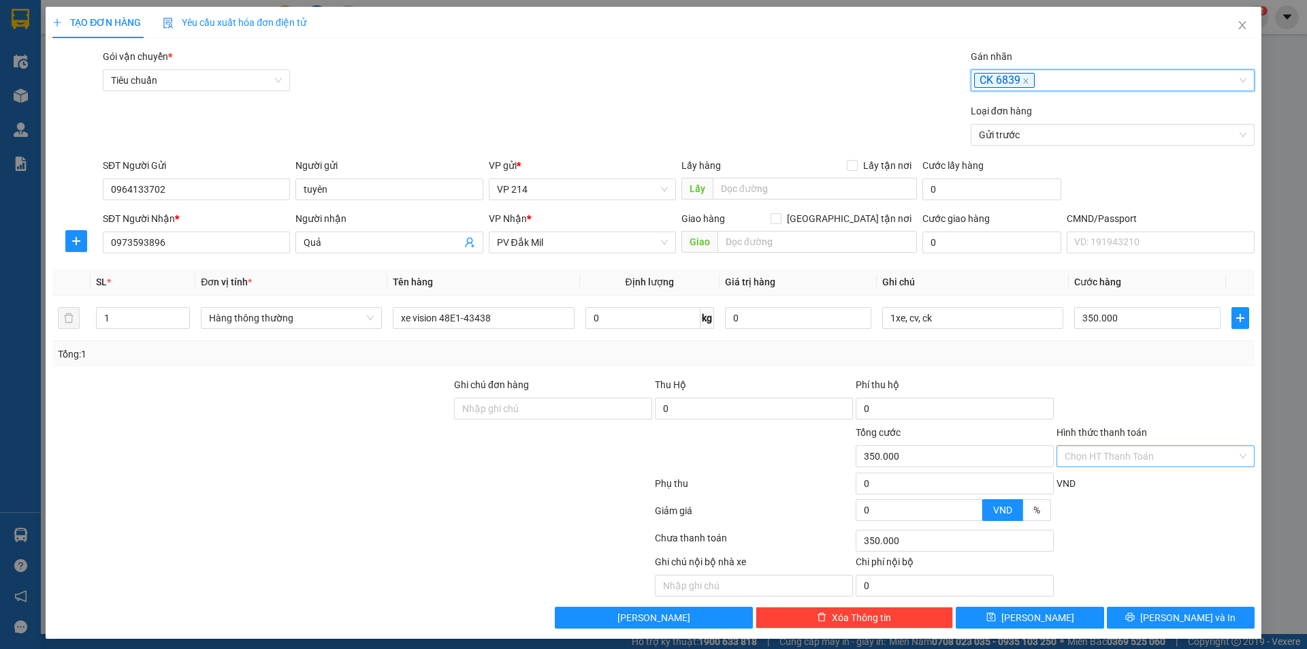
click at [1176, 457] on input "Hình thức thanh toán" at bounding box center [1151, 456] width 172 height 20
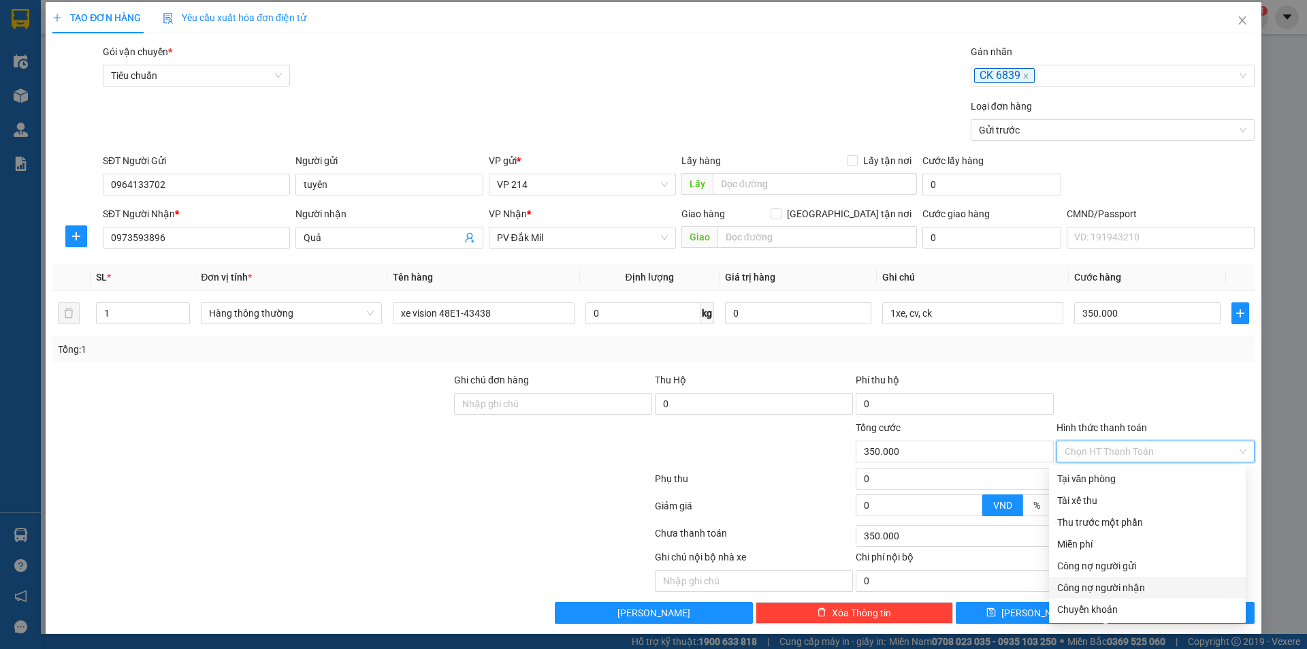
scroll to position [6, 0]
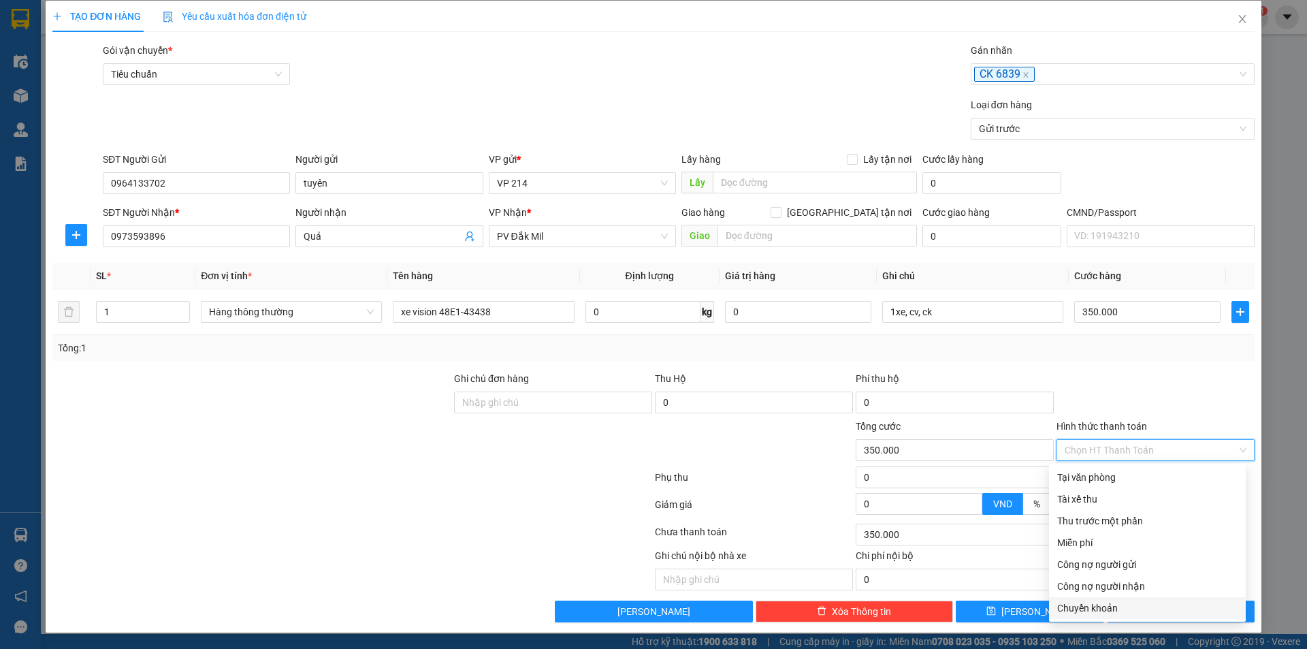
click at [1131, 603] on div "Chuyển khoản" at bounding box center [1147, 607] width 180 height 15
type input "0"
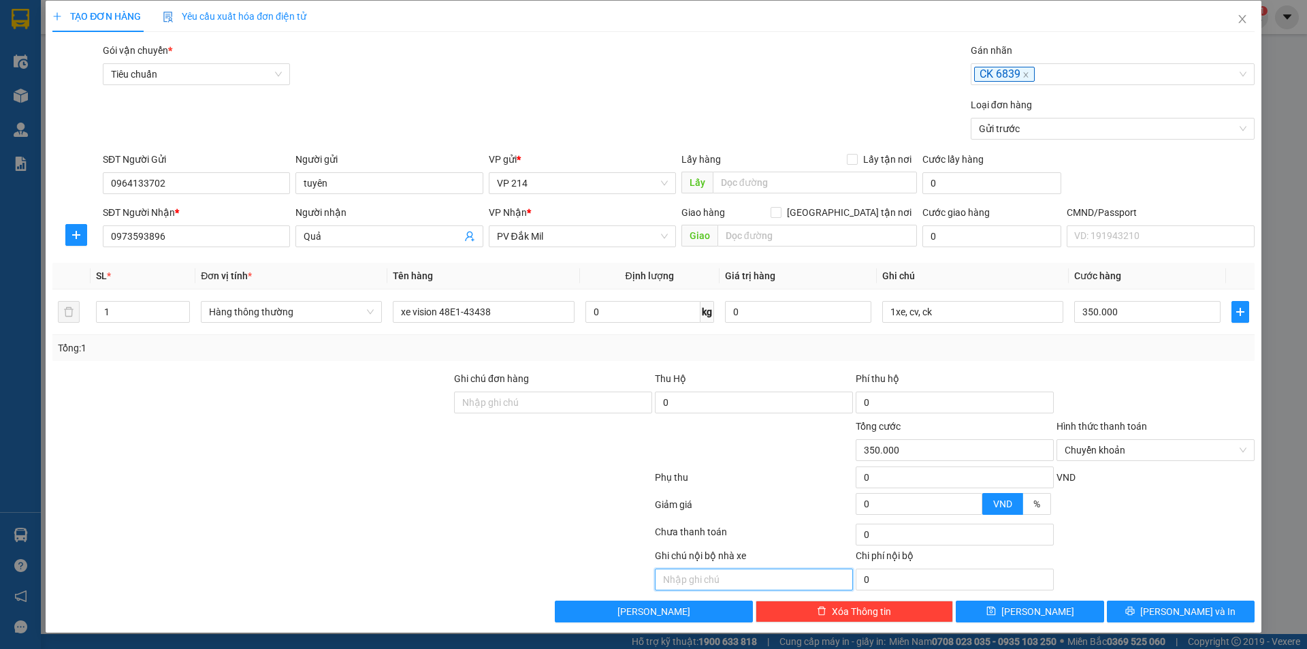
click at [741, 575] on input "text" at bounding box center [754, 579] width 198 height 22
click at [833, 316] on input "0" at bounding box center [798, 312] width 146 height 22
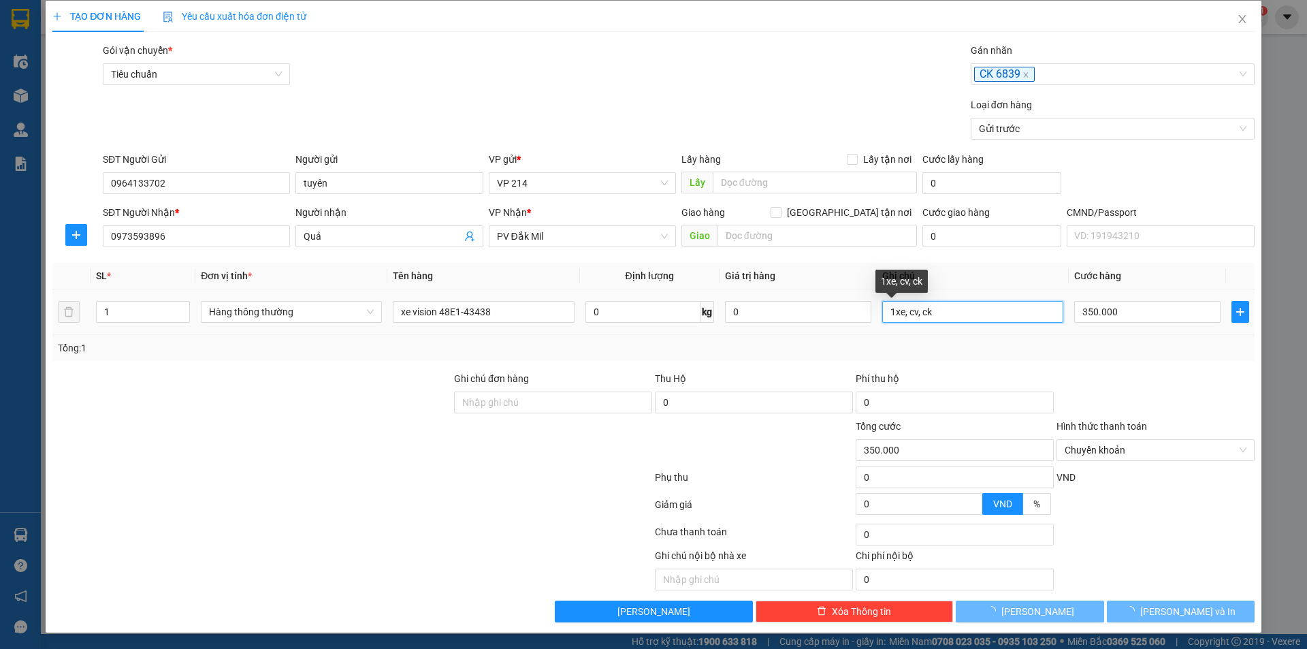
click at [1024, 318] on input "1xe, cv, ck" at bounding box center [972, 312] width 181 height 22
type input "0"
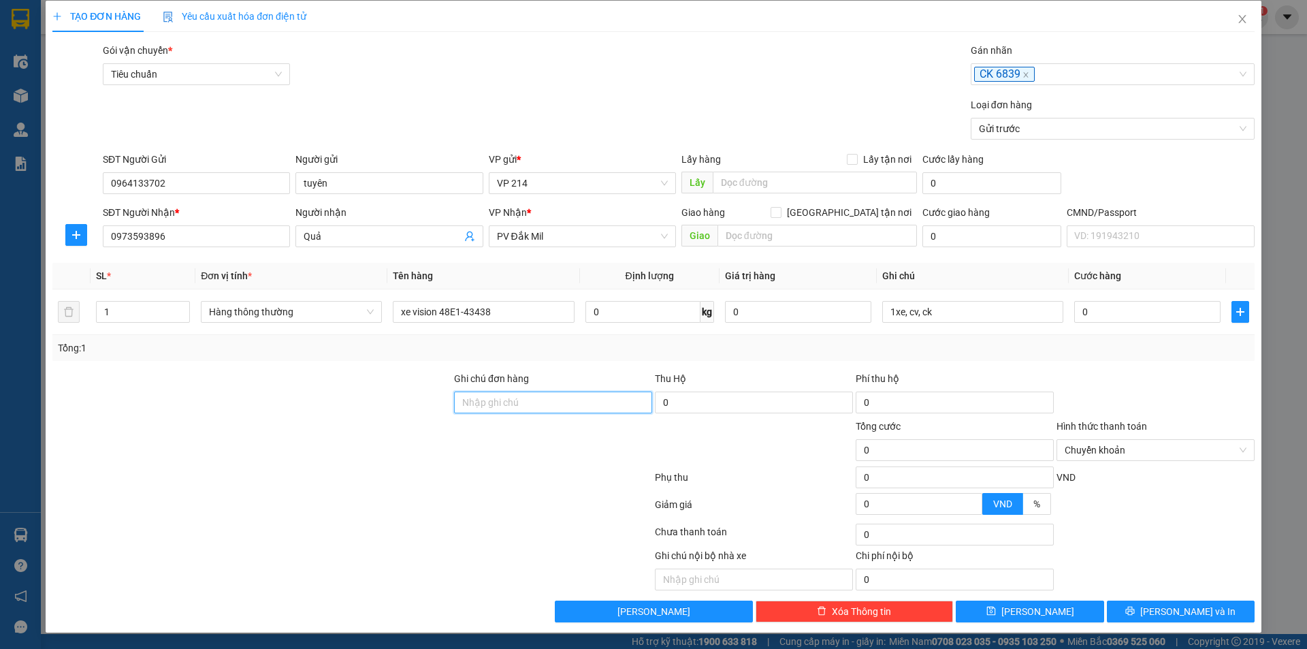
click at [519, 400] on input "Ghi chú đơn hàng" at bounding box center [553, 402] width 198 height 22
type input "d"
type input "đã ck bidv 6839 350k lúc 10h08p ngày 14/10"
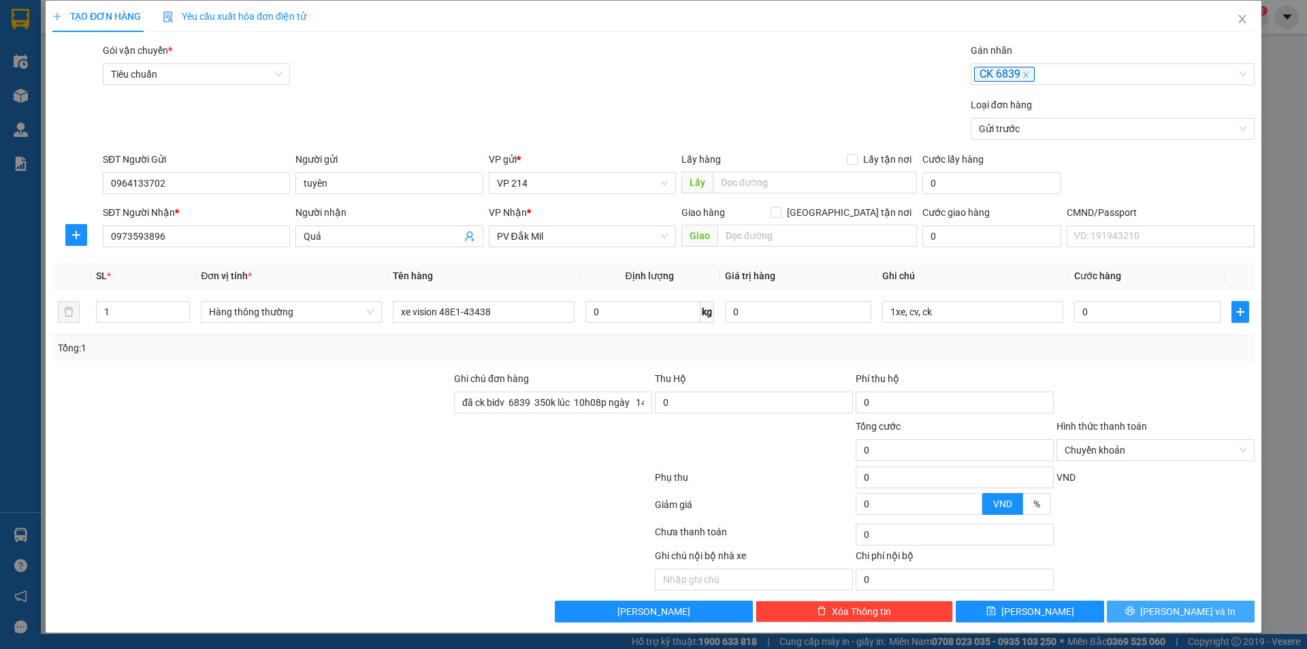
click at [1169, 613] on span "Lưu và In" at bounding box center [1187, 611] width 95 height 15
click at [139, 311] on input "1" at bounding box center [143, 312] width 93 height 20
click at [1118, 362] on div "Transit Pickup Surcharge Ids Transit Deliver Surcharge Ids Transit Deliver Surc…" at bounding box center [653, 332] width 1202 height 579
click at [1118, 308] on input "0" at bounding box center [1147, 312] width 146 height 22
type input "3"
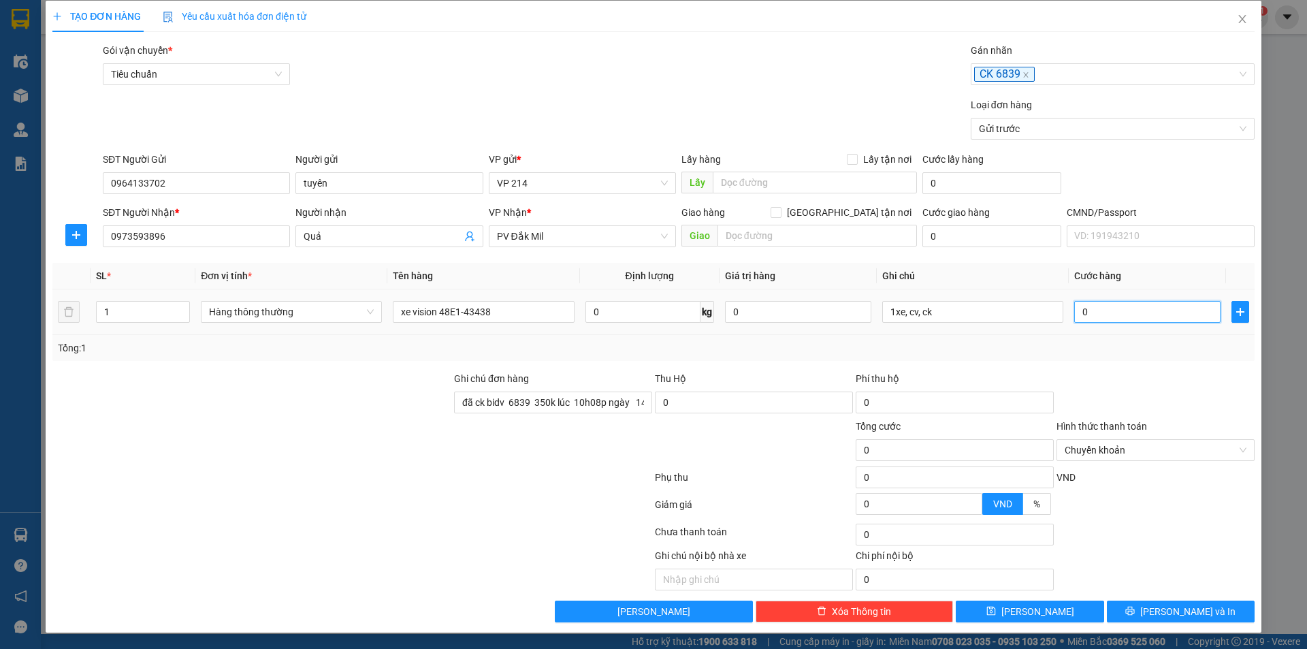
type input "3"
type input "35"
type input "350"
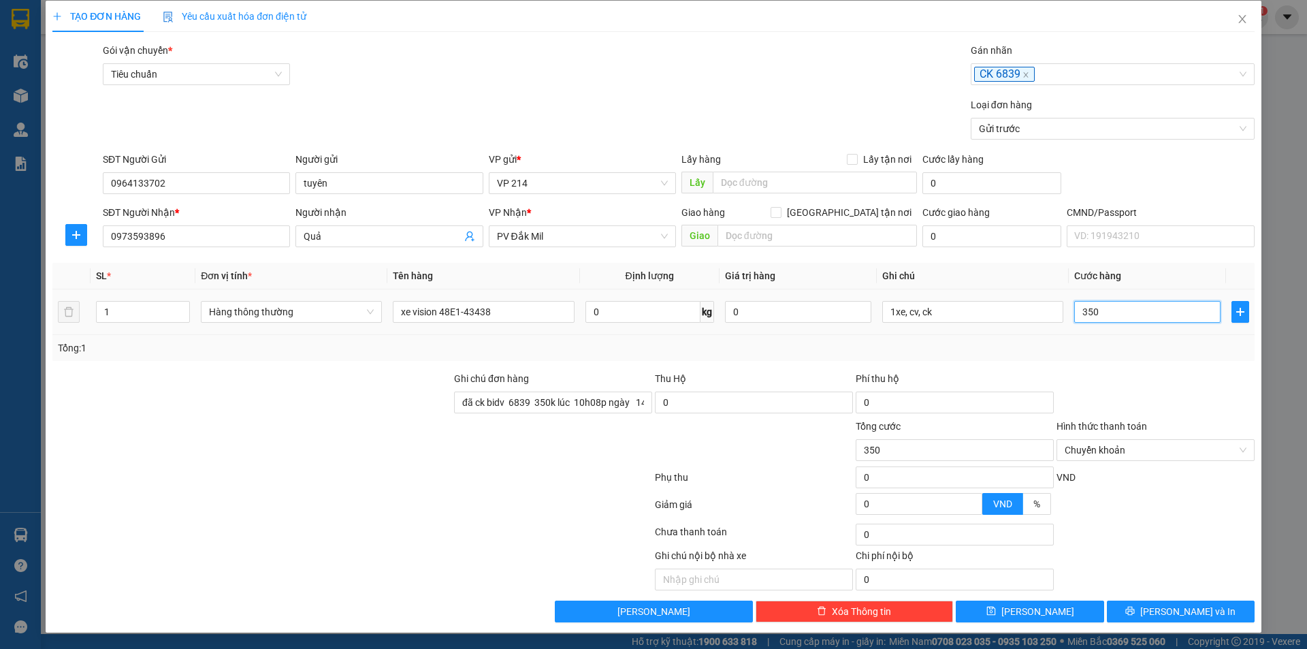
type input "3.500"
type input "35.000"
type input "350.000"
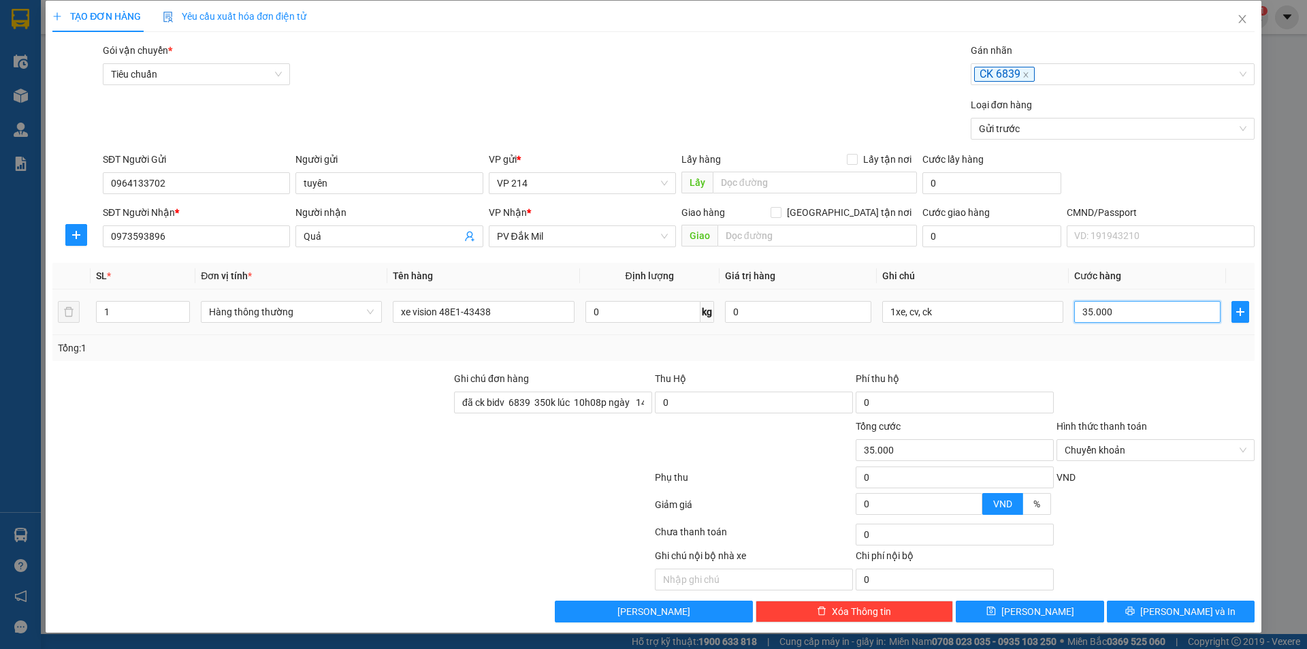
type input "350.000"
click at [1186, 610] on span "Lưu và In" at bounding box center [1187, 611] width 95 height 15
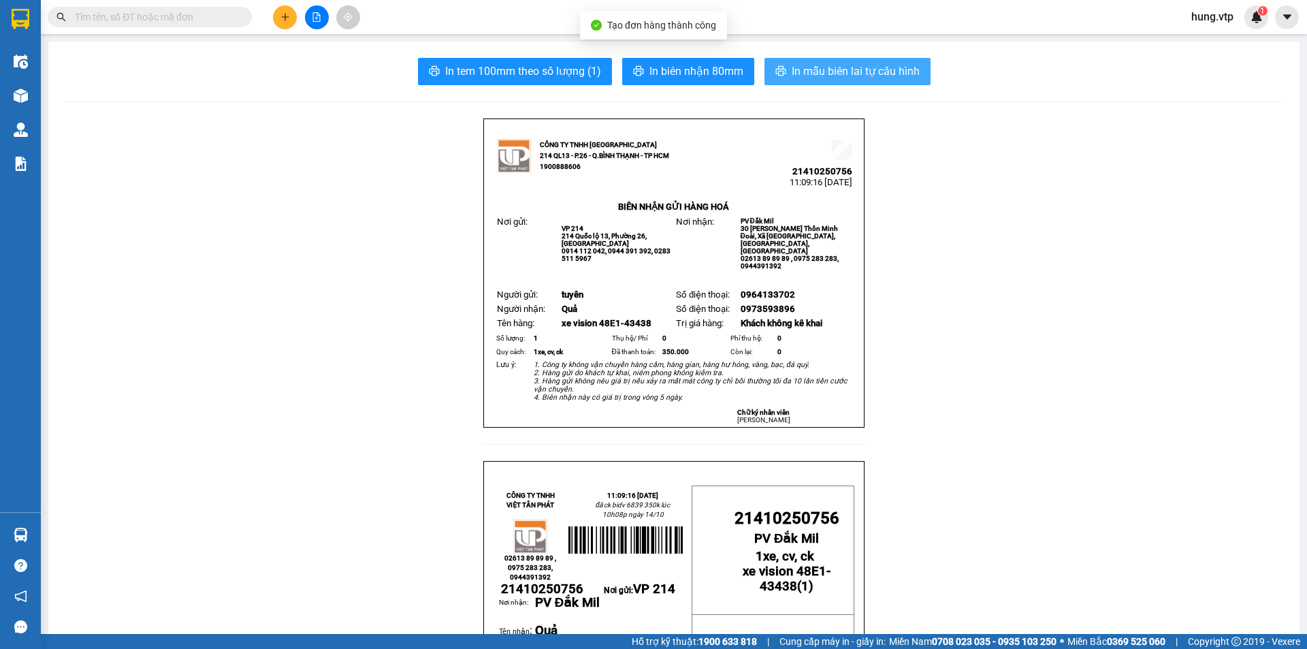
click at [812, 66] on span "In mẫu biên lai tự cấu hình" at bounding box center [856, 71] width 128 height 17
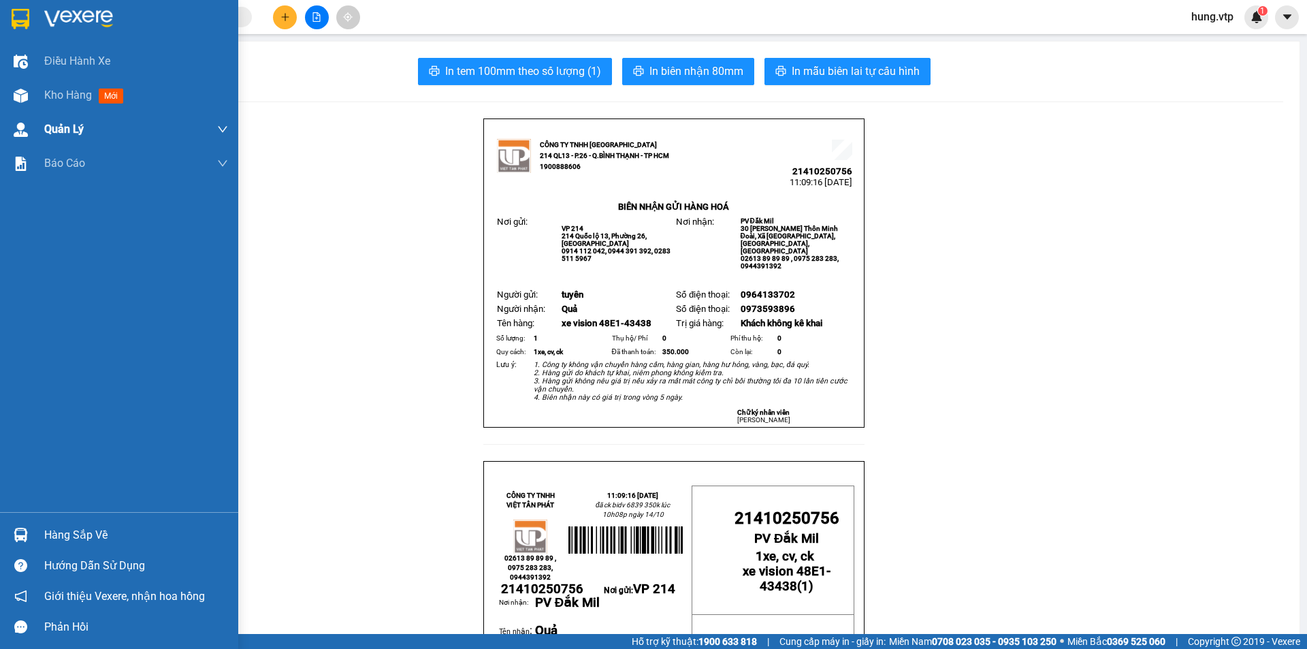
drag, startPoint x: 71, startPoint y: 101, endPoint x: 97, endPoint y: 114, distance: 29.8
click at [71, 100] on span "Kho hàng" at bounding box center [68, 94] width 48 height 13
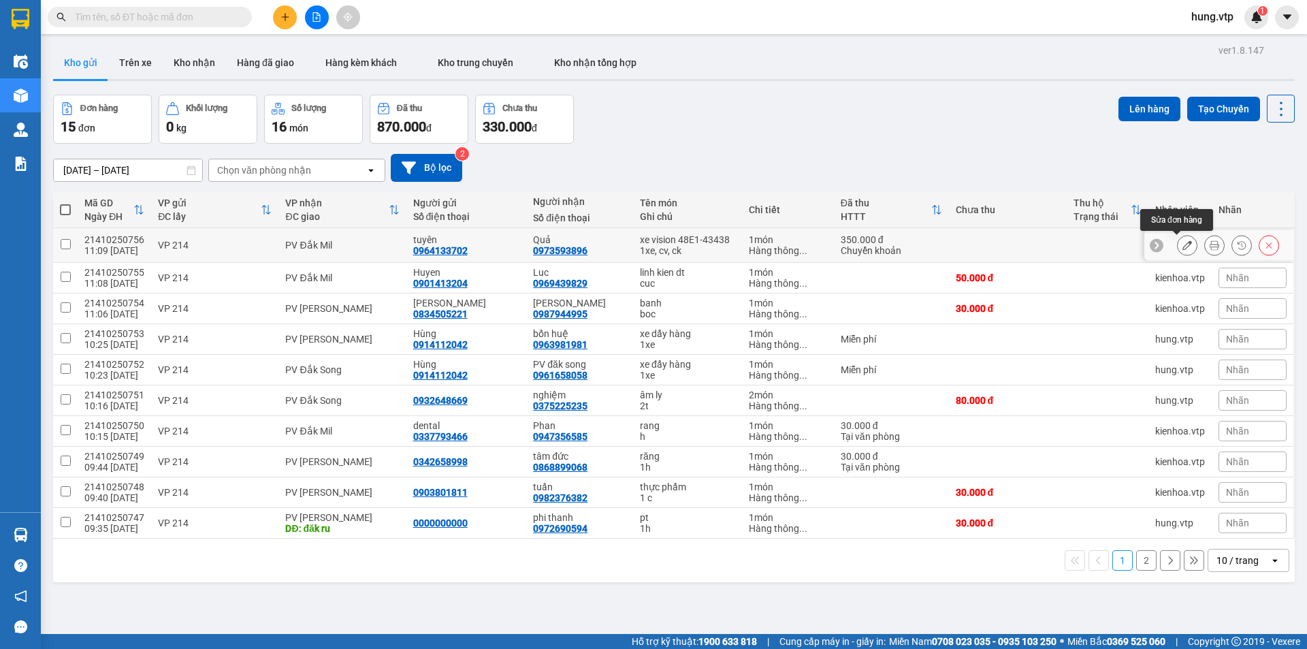
click at [1182, 240] on icon at bounding box center [1187, 245] width 10 height 10
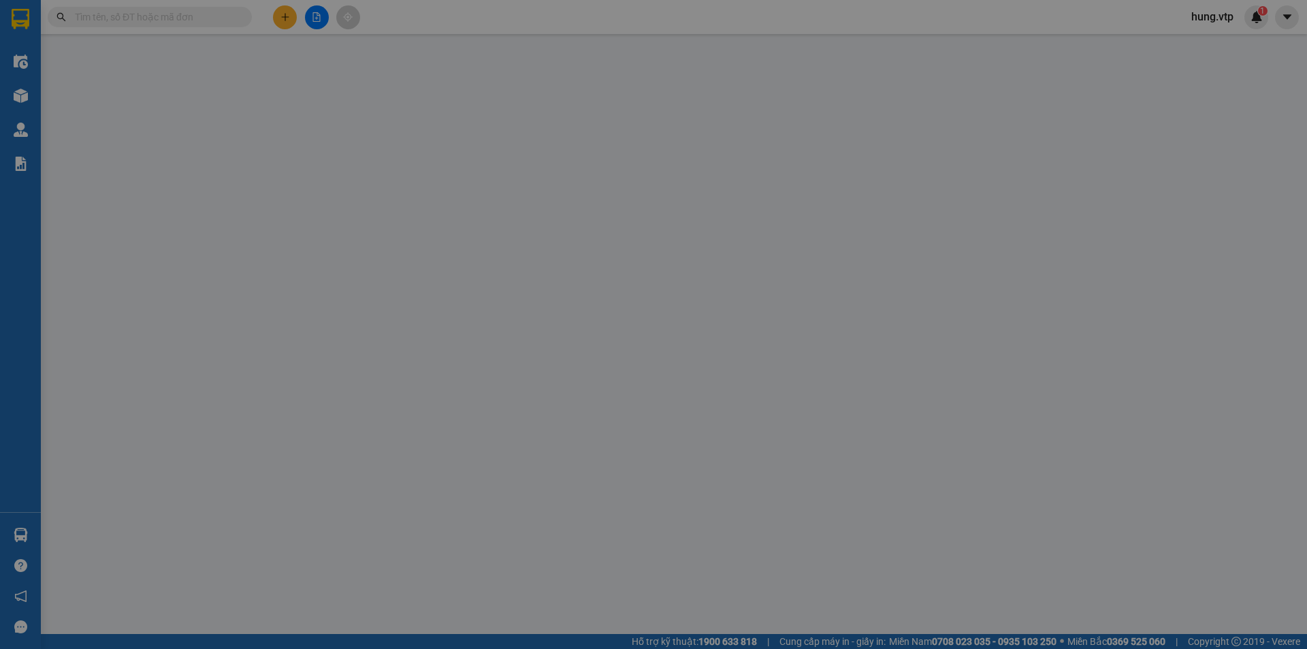
type input "0964133702"
type input "tuyên"
type input "0973593896"
type input "Quả"
type input "đã ck bidv 6839 350k lúc 10h08p ngày 14/10"
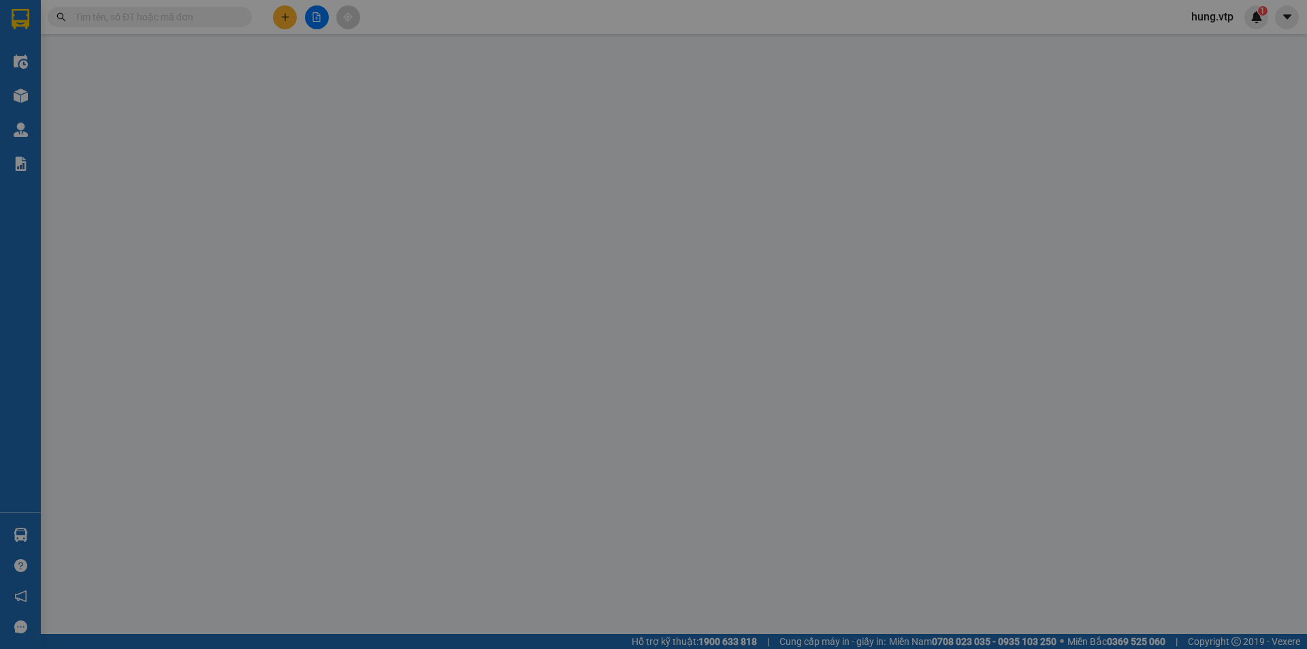
type input "0"
type input "350.000"
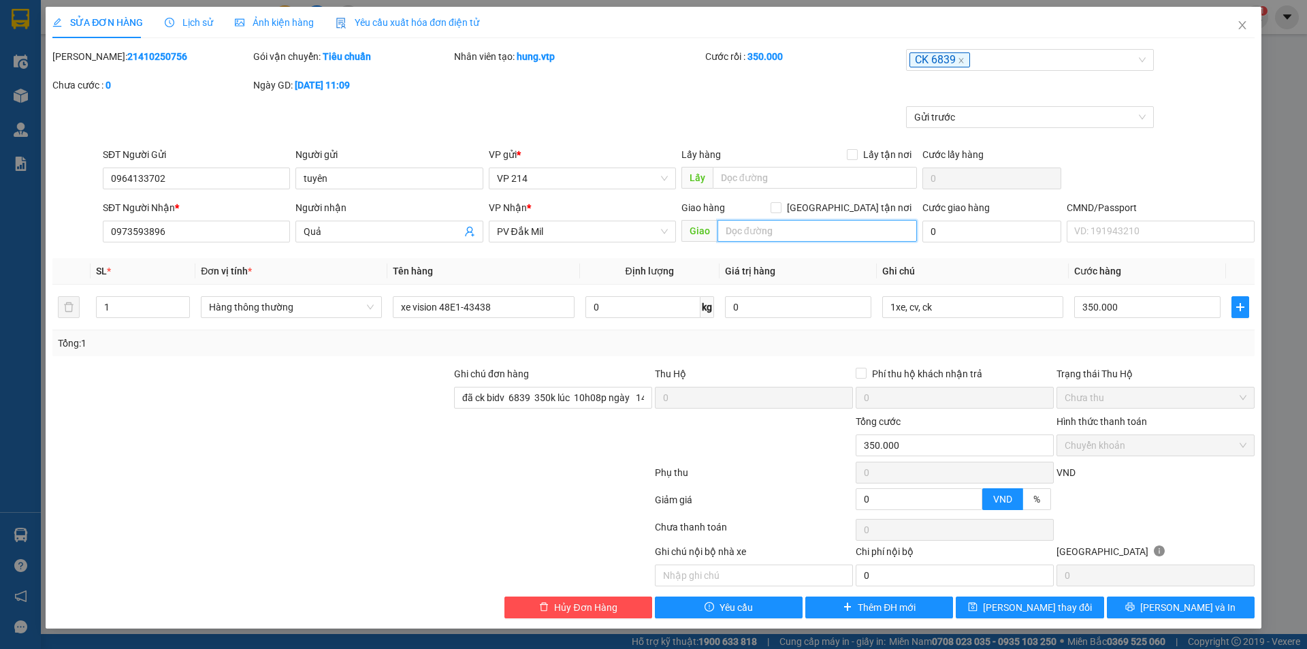
click at [763, 229] on input "text" at bounding box center [816, 231] width 199 height 22
type input "bọ xe 70k"
click at [1183, 611] on span "Lưu và In" at bounding box center [1187, 607] width 95 height 15
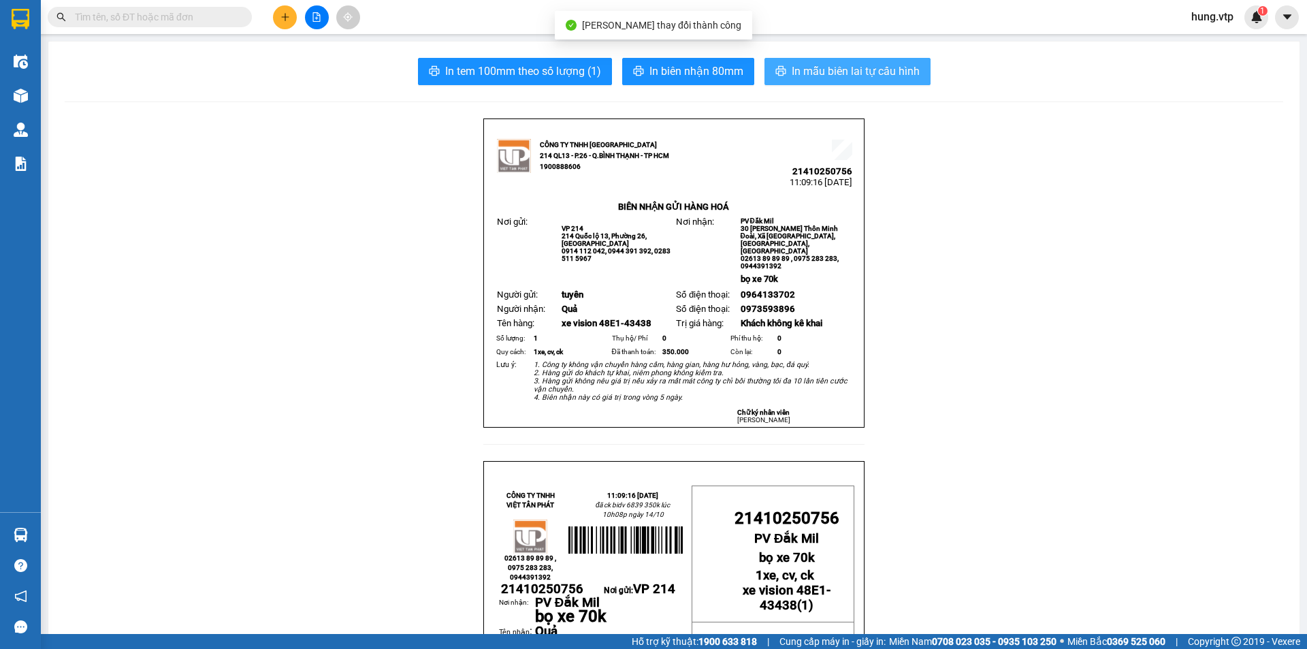
click at [849, 78] on span "In mẫu biên lai tự cấu hình" at bounding box center [856, 71] width 128 height 17
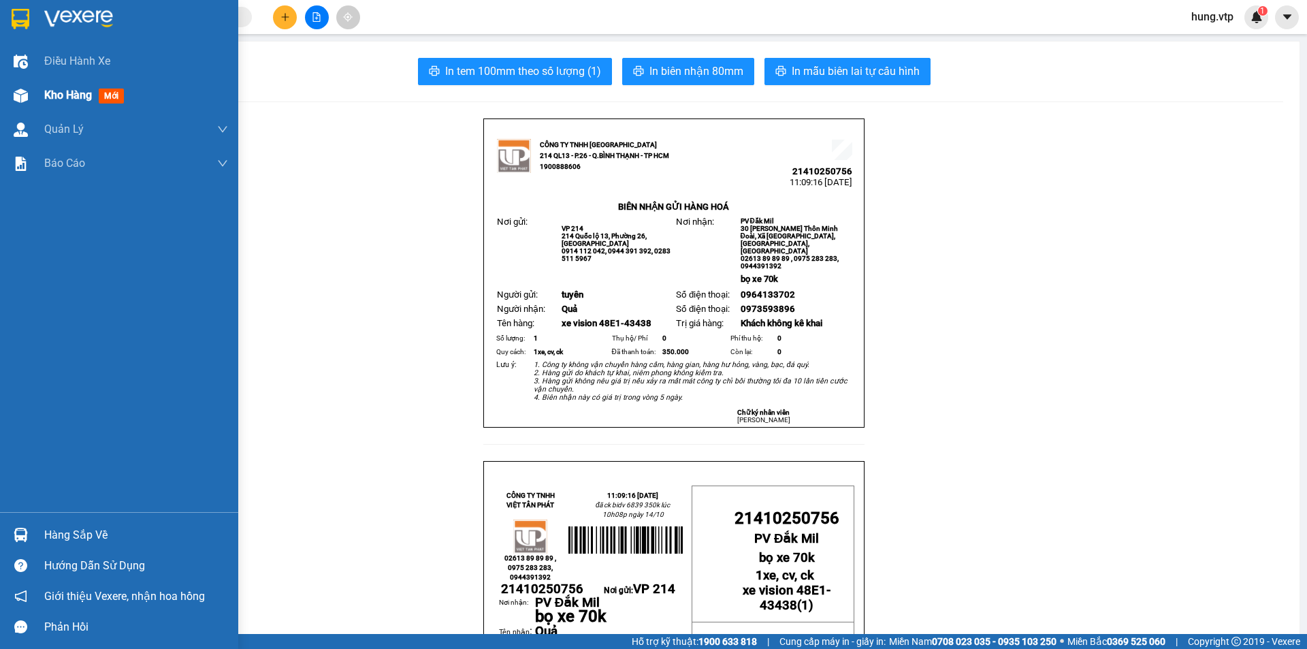
click at [82, 92] on span "Kho hàng" at bounding box center [68, 94] width 48 height 13
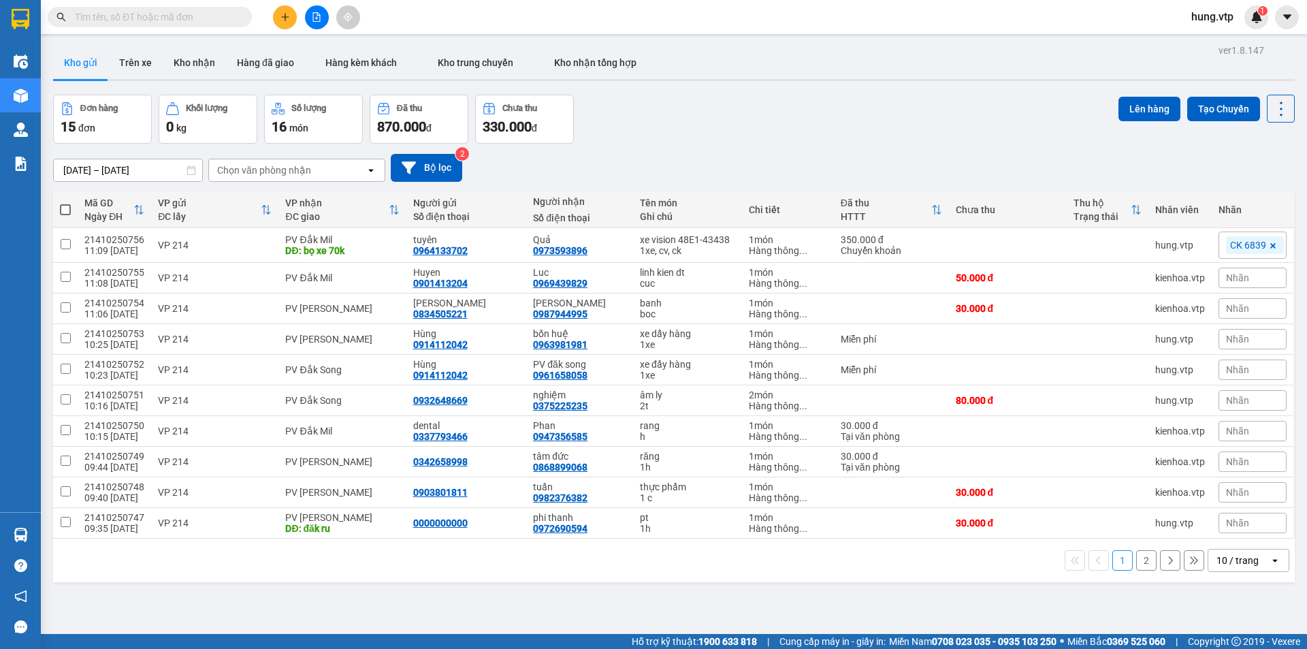
click at [1245, 559] on div "10 / trang" at bounding box center [1237, 560] width 42 height 14
click at [1234, 483] on span "50 / trang" at bounding box center [1230, 481] width 44 height 14
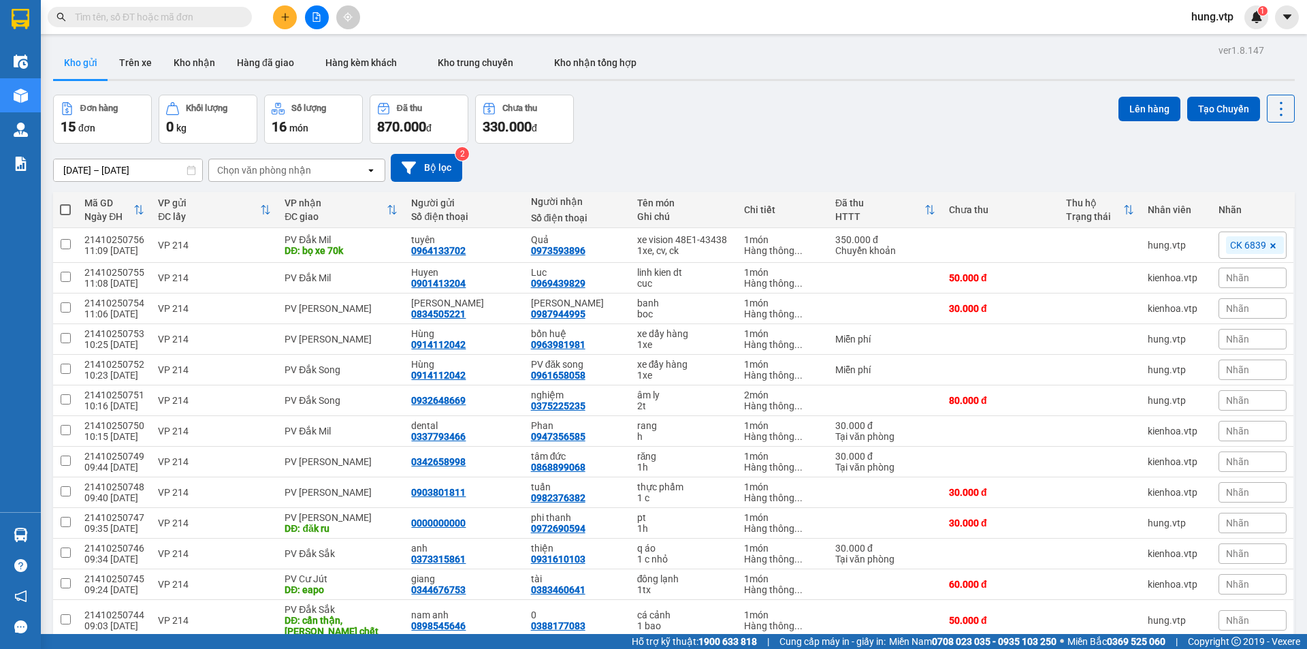
checkbox input "true"
click at [67, 648] on input "checkbox" at bounding box center [66, 655] width 10 height 10
checkbox input "false"
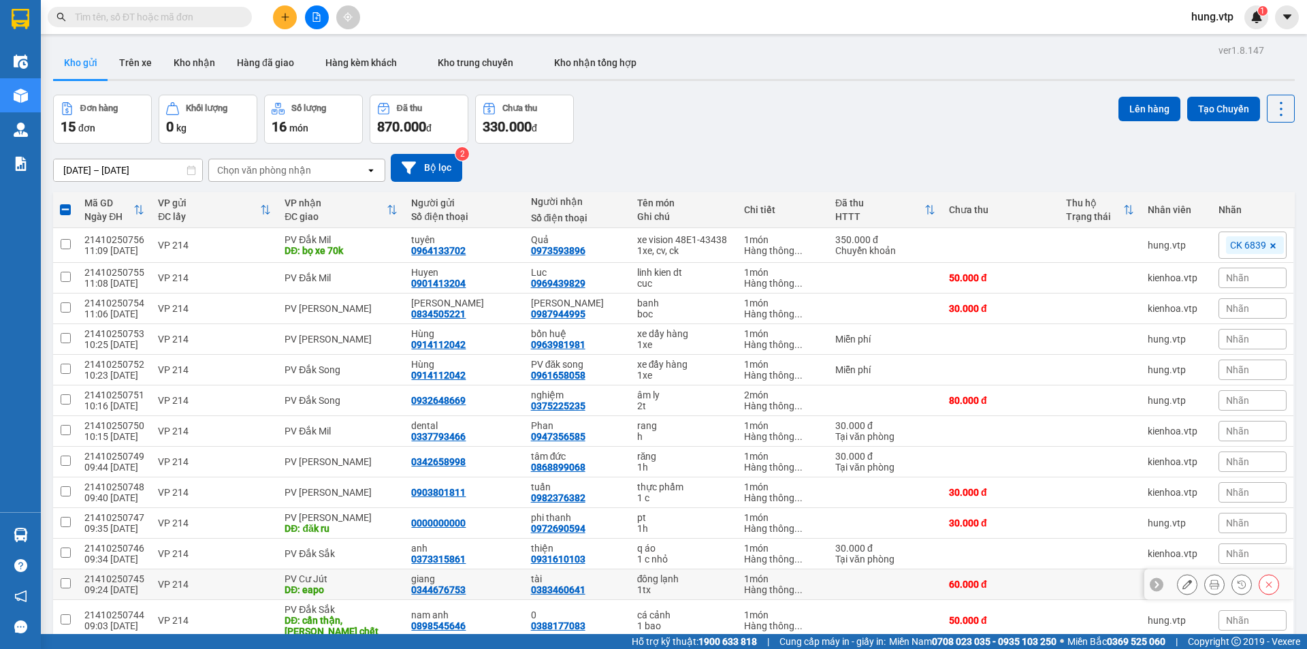
click at [65, 578] on input "checkbox" at bounding box center [66, 583] width 10 height 10
checkbox input "true"
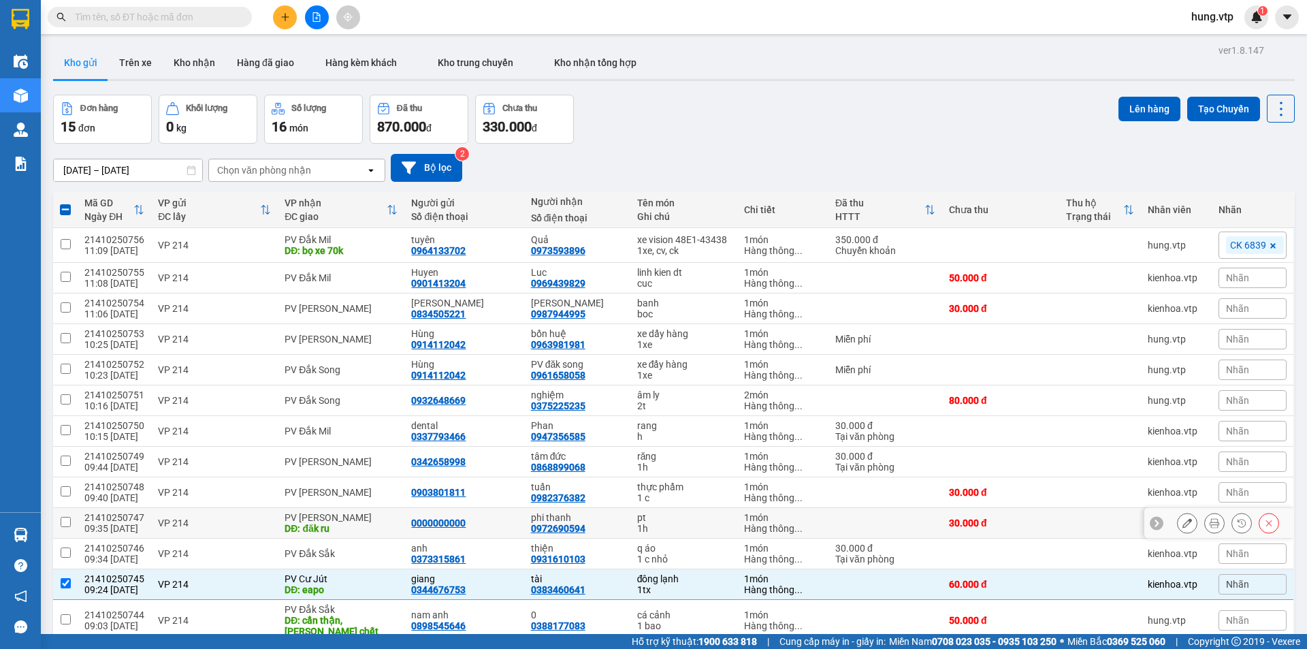
click at [70, 517] on input "checkbox" at bounding box center [66, 522] width 10 height 10
checkbox input "true"
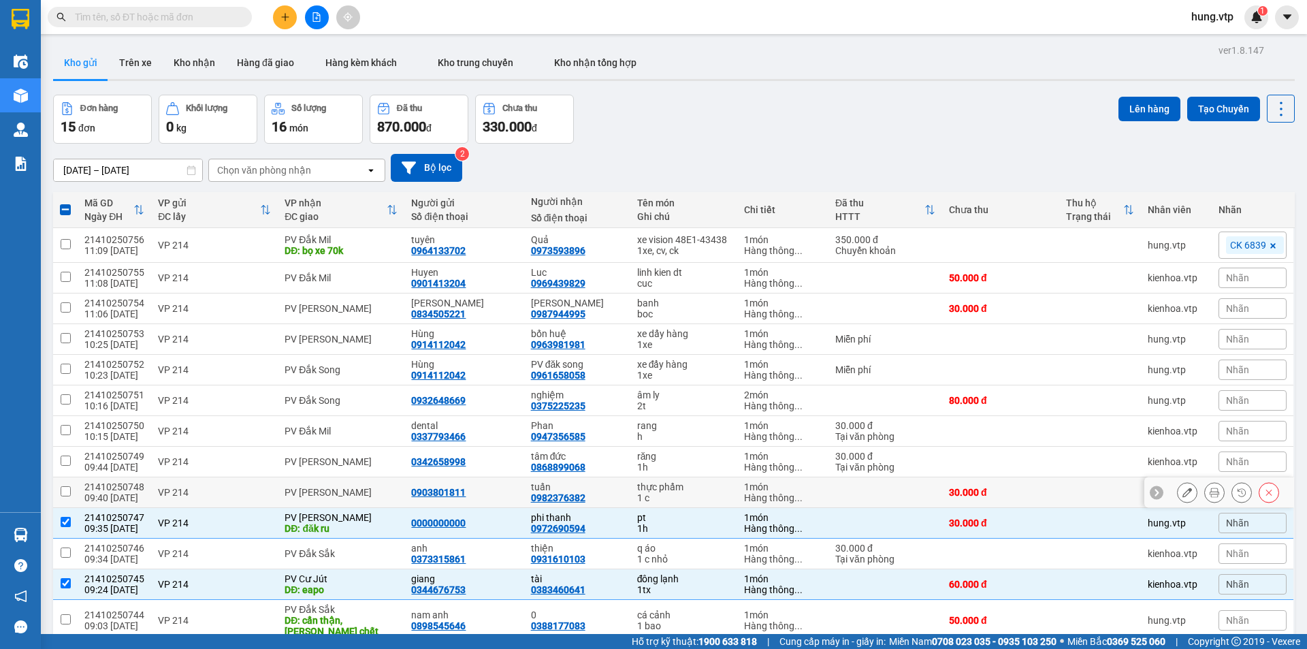
click at [67, 486] on input "checkbox" at bounding box center [66, 491] width 10 height 10
checkbox input "true"
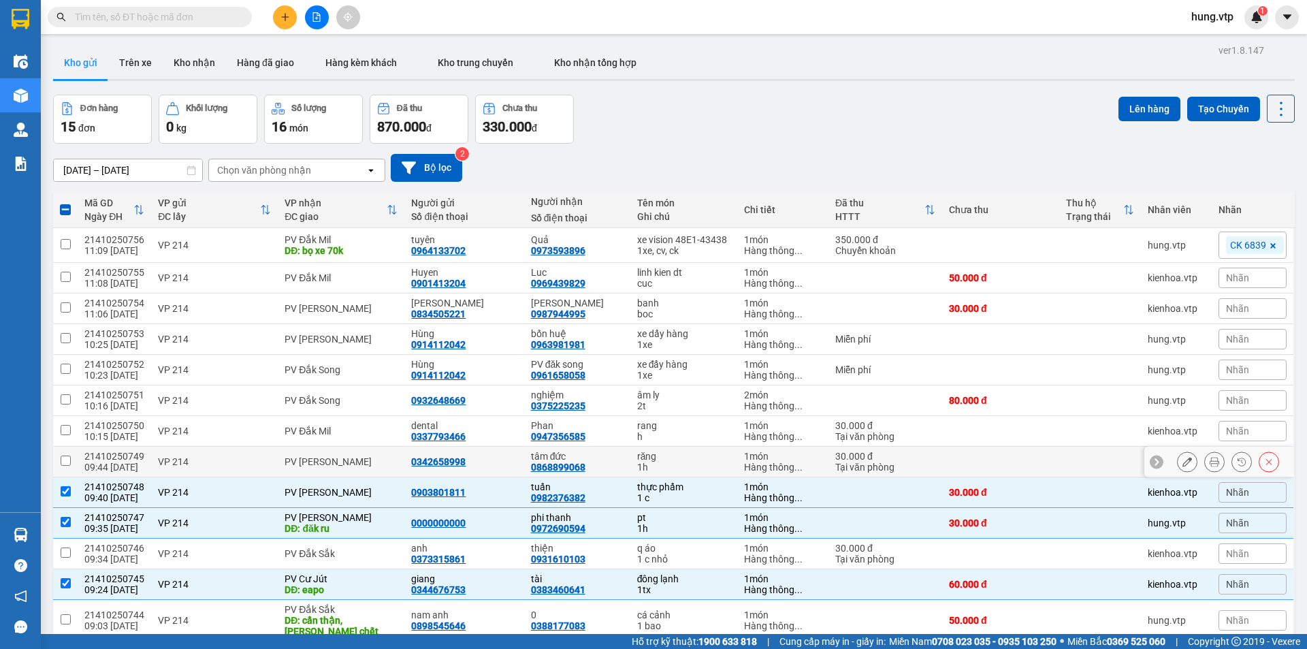
click at [67, 455] on input "checkbox" at bounding box center [66, 460] width 10 height 10
checkbox input "true"
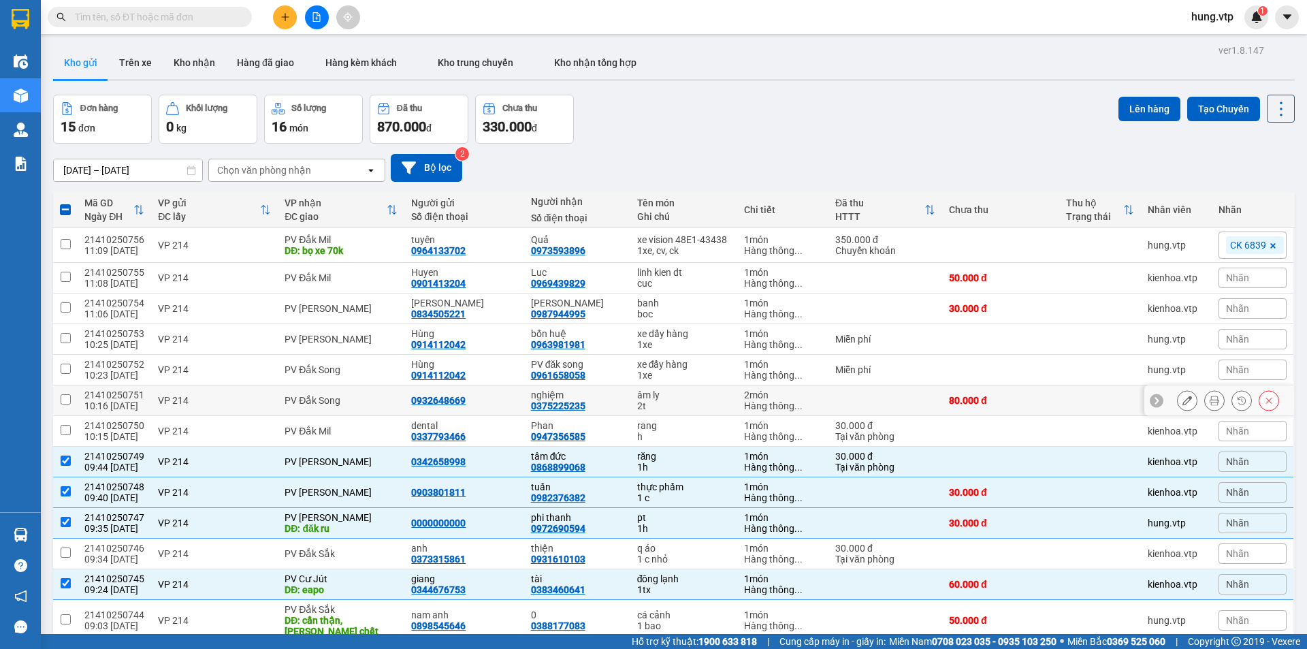
click at [67, 394] on input "checkbox" at bounding box center [66, 399] width 10 height 10
checkbox input "true"
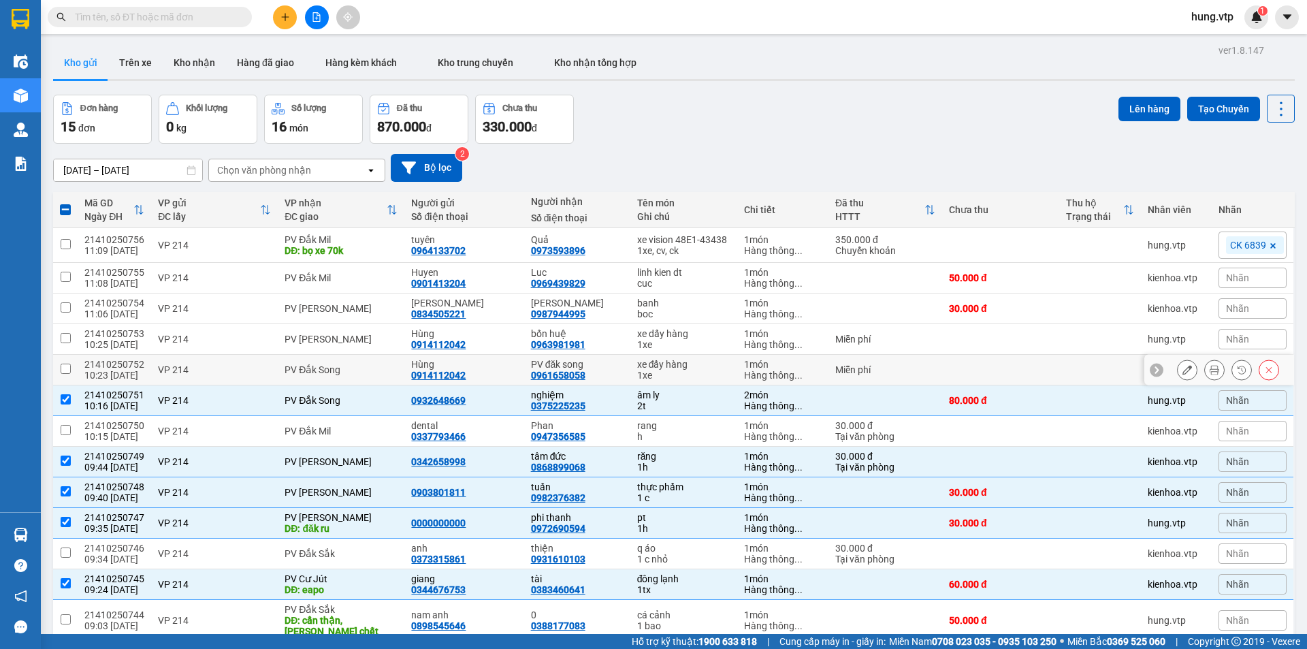
click at [65, 364] on input "checkbox" at bounding box center [66, 369] width 10 height 10
checkbox input "true"
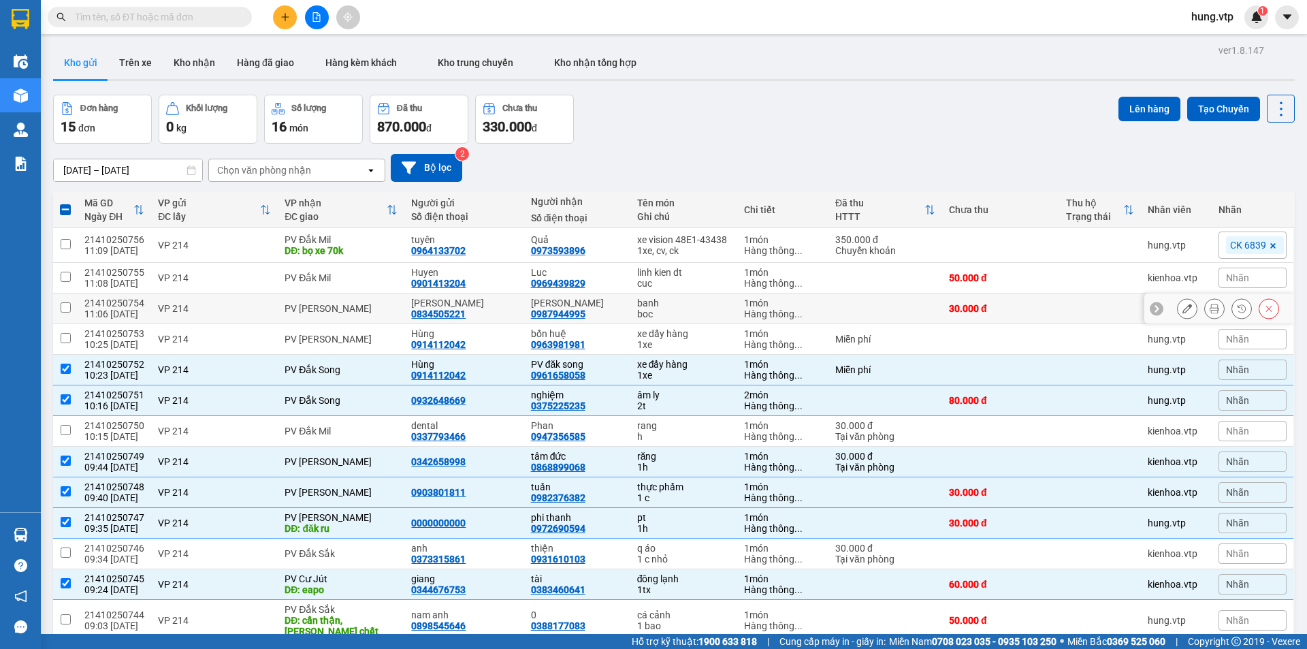
click at [67, 302] on input "checkbox" at bounding box center [66, 307] width 10 height 10
checkbox input "true"
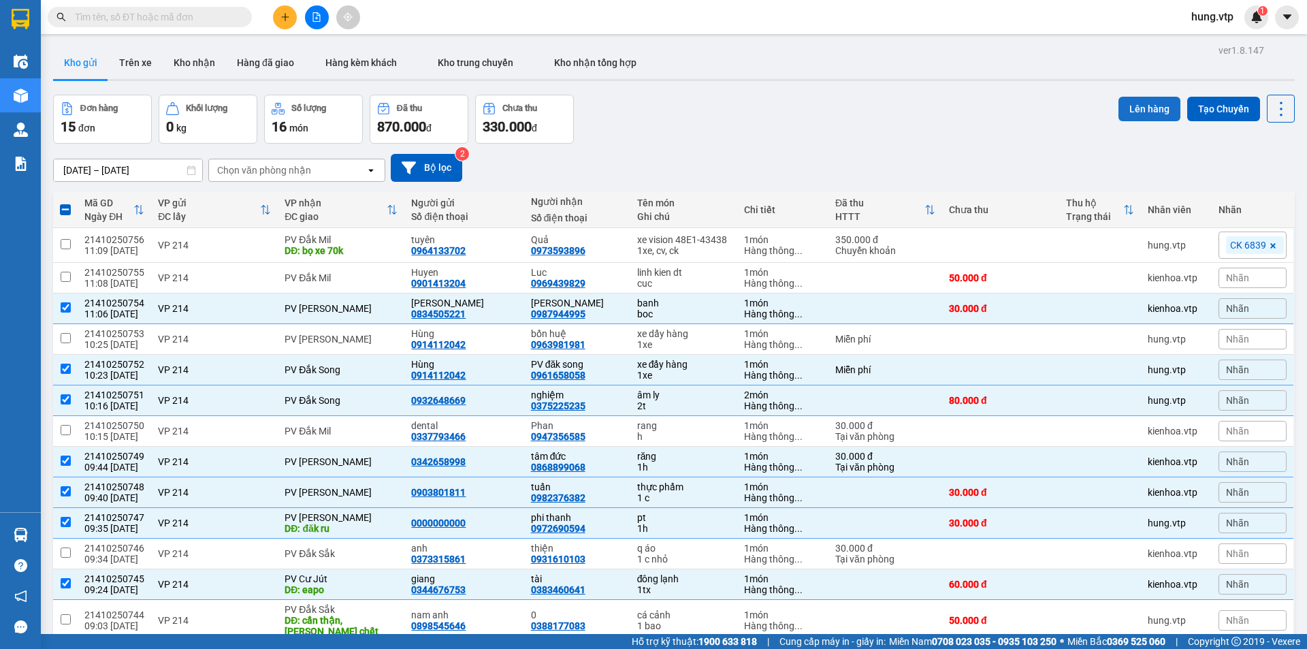
click at [1143, 105] on button "Lên hàng" at bounding box center [1149, 109] width 62 height 25
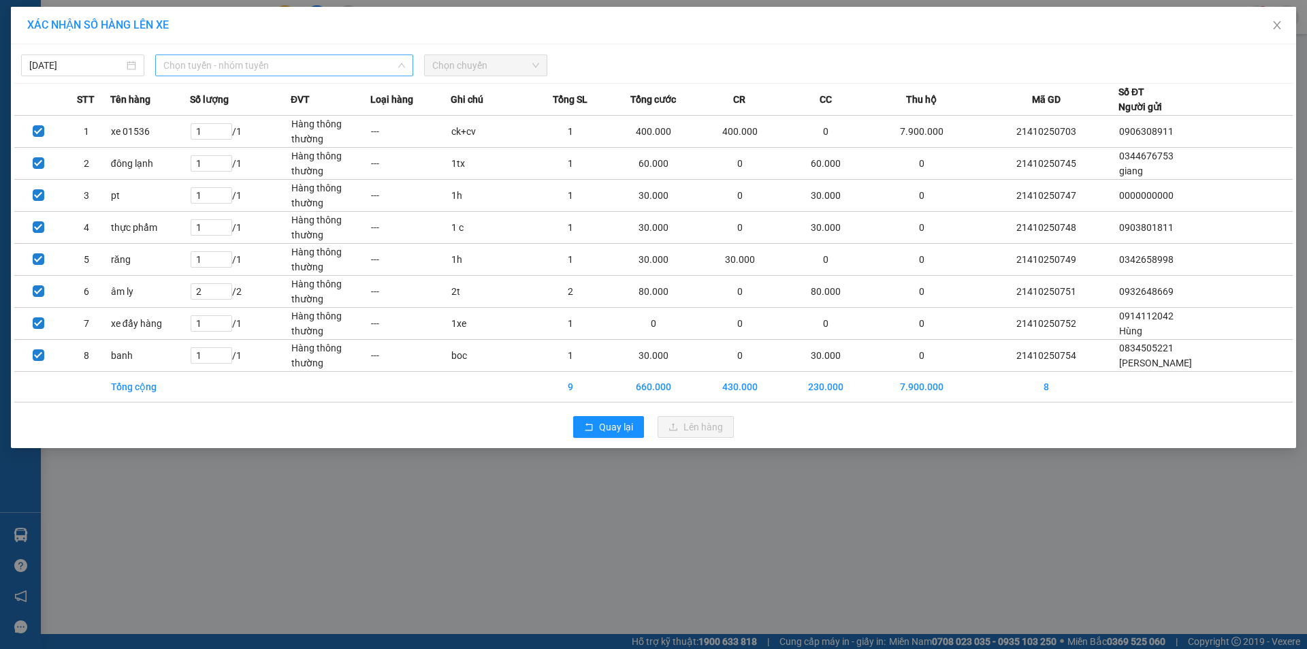
click at [272, 61] on span "Chọn tuyến - nhóm tuyến" at bounding box center [284, 65] width 242 height 20
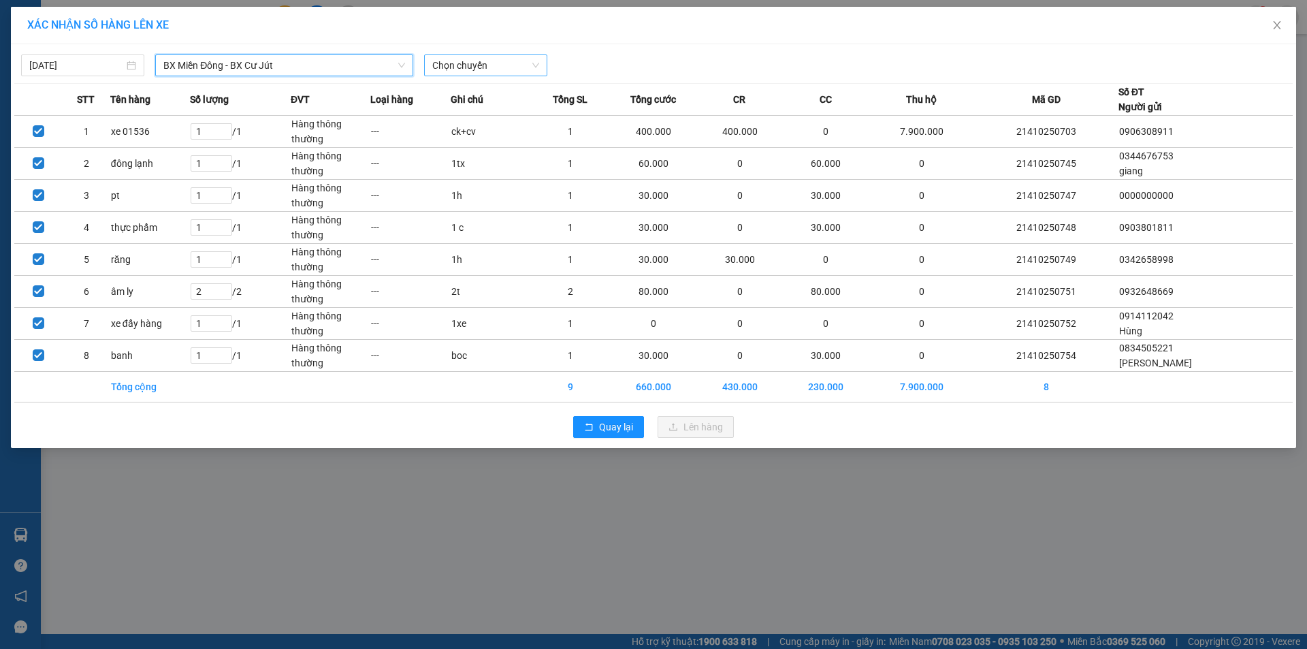
click at [453, 67] on span "Chọn chuyến" at bounding box center [485, 65] width 107 height 20
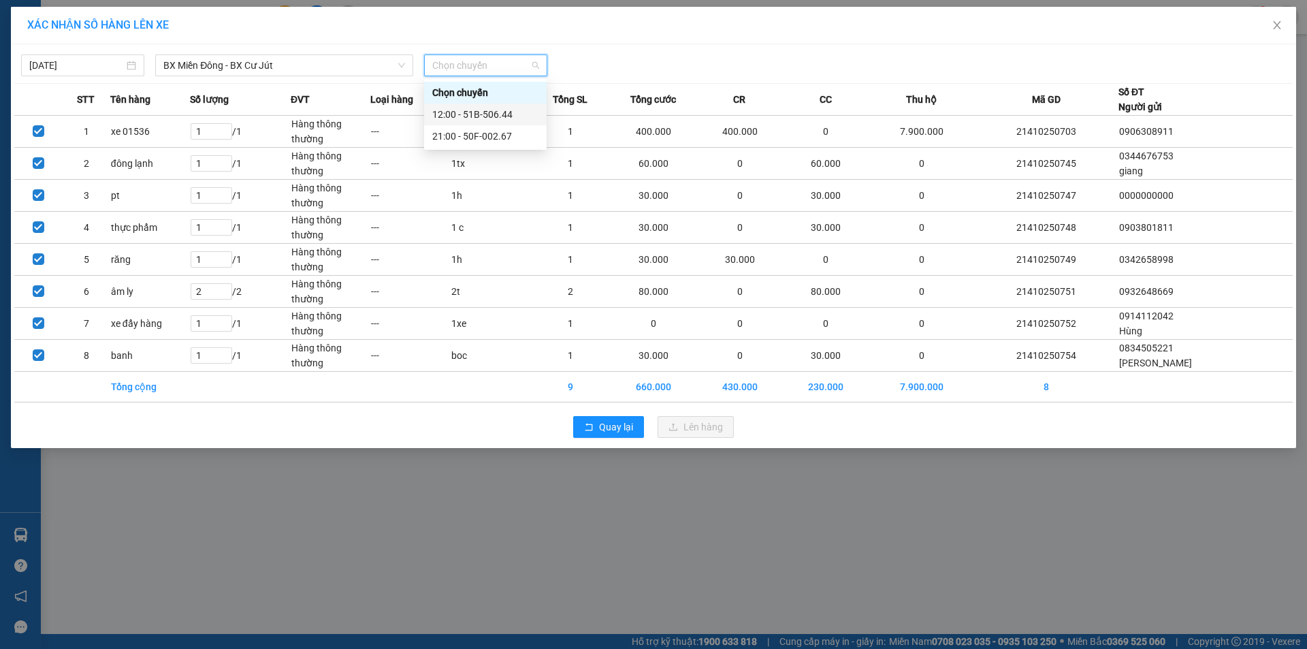
click at [496, 118] on div "12:00 - 51B-506.44" at bounding box center [485, 114] width 106 height 15
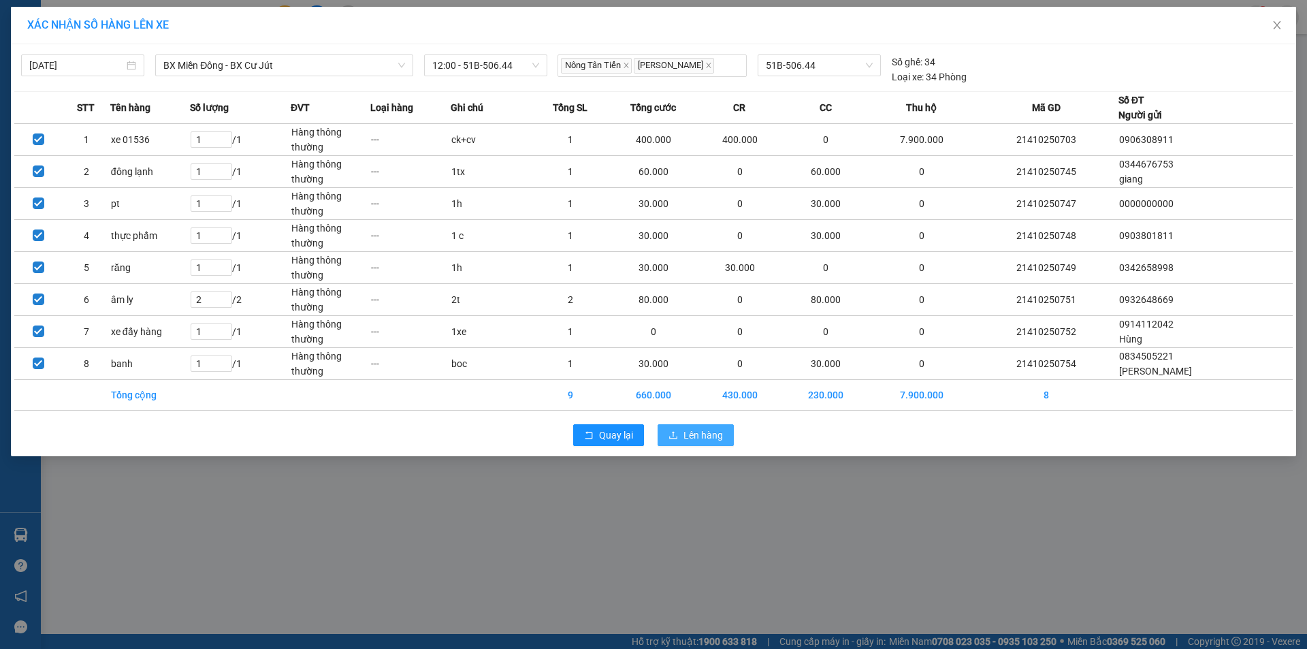
click at [695, 433] on span "Lên hàng" at bounding box center [702, 434] width 39 height 15
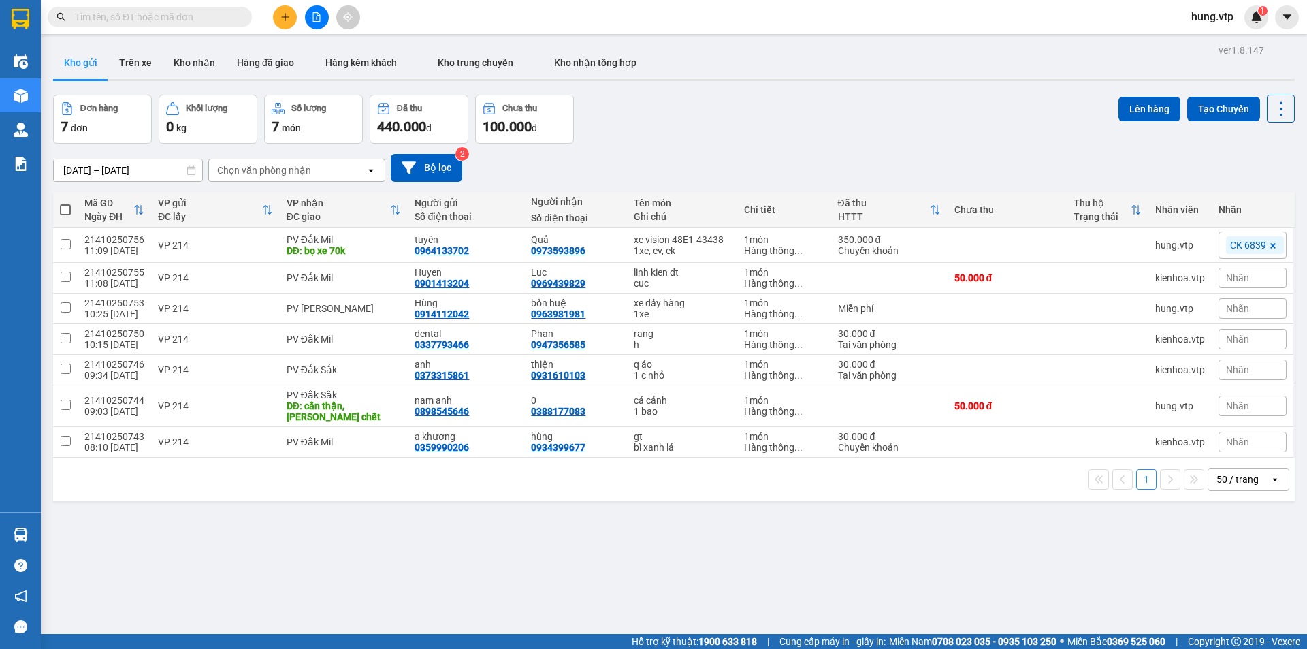
click at [65, 206] on span at bounding box center [65, 209] width 11 height 11
click at [65, 203] on input "checkbox" at bounding box center [65, 203] width 0 height 0
checkbox input "true"
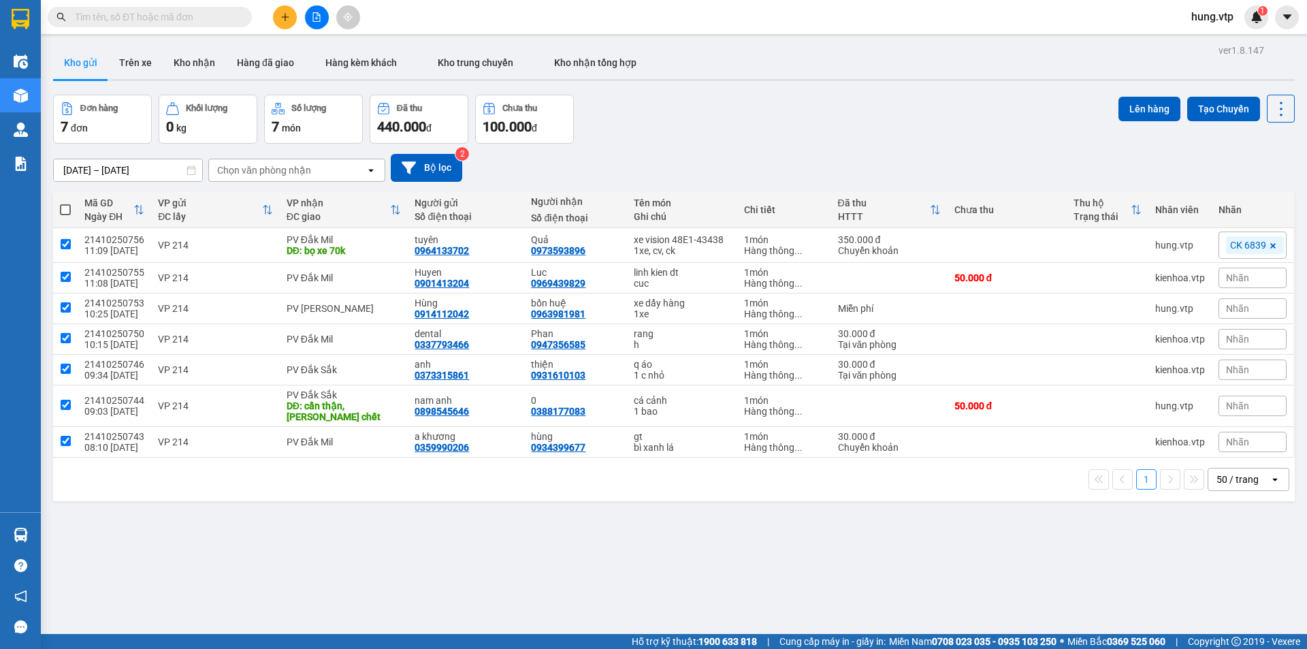
checkbox input "true"
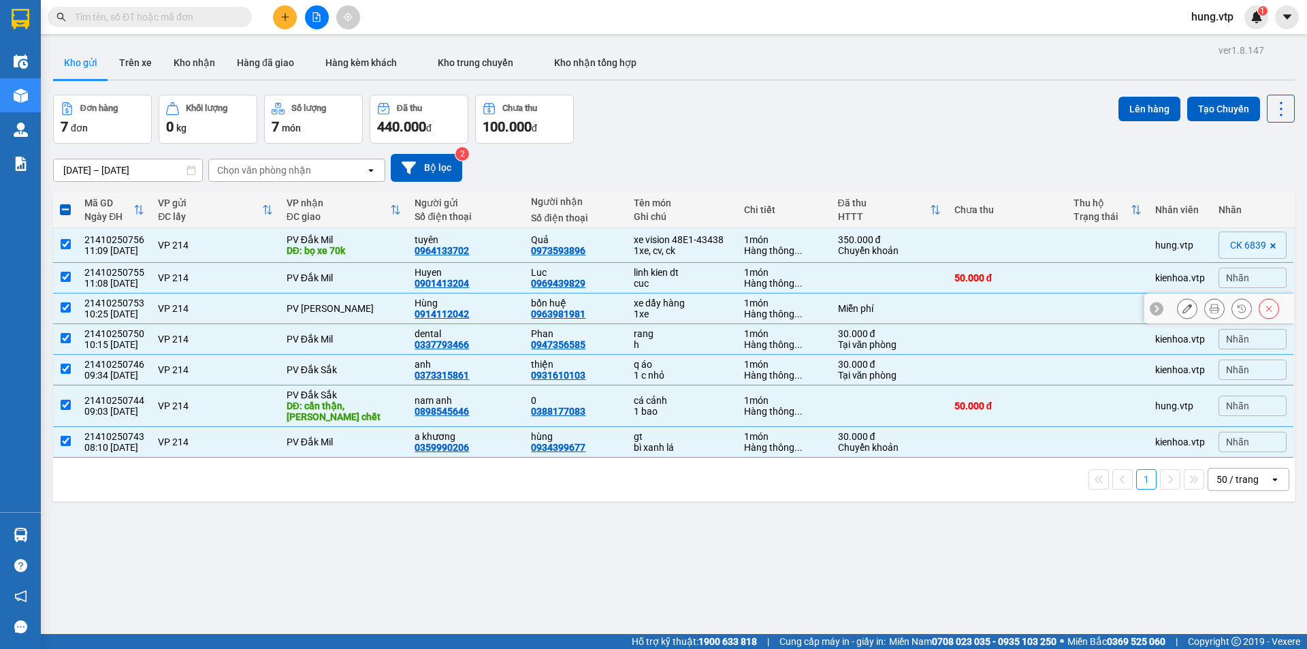
click at [70, 306] on input "checkbox" at bounding box center [66, 307] width 10 height 10
checkbox input "false"
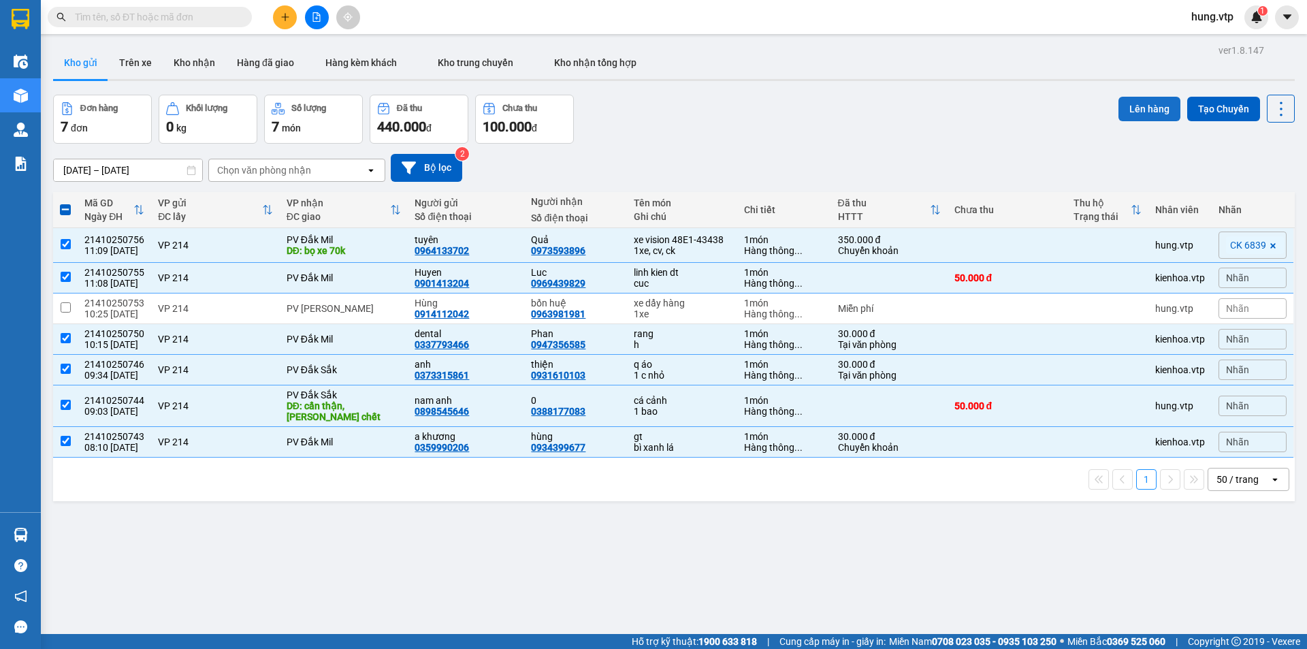
click at [1135, 110] on button "Lên hàng" at bounding box center [1149, 109] width 62 height 25
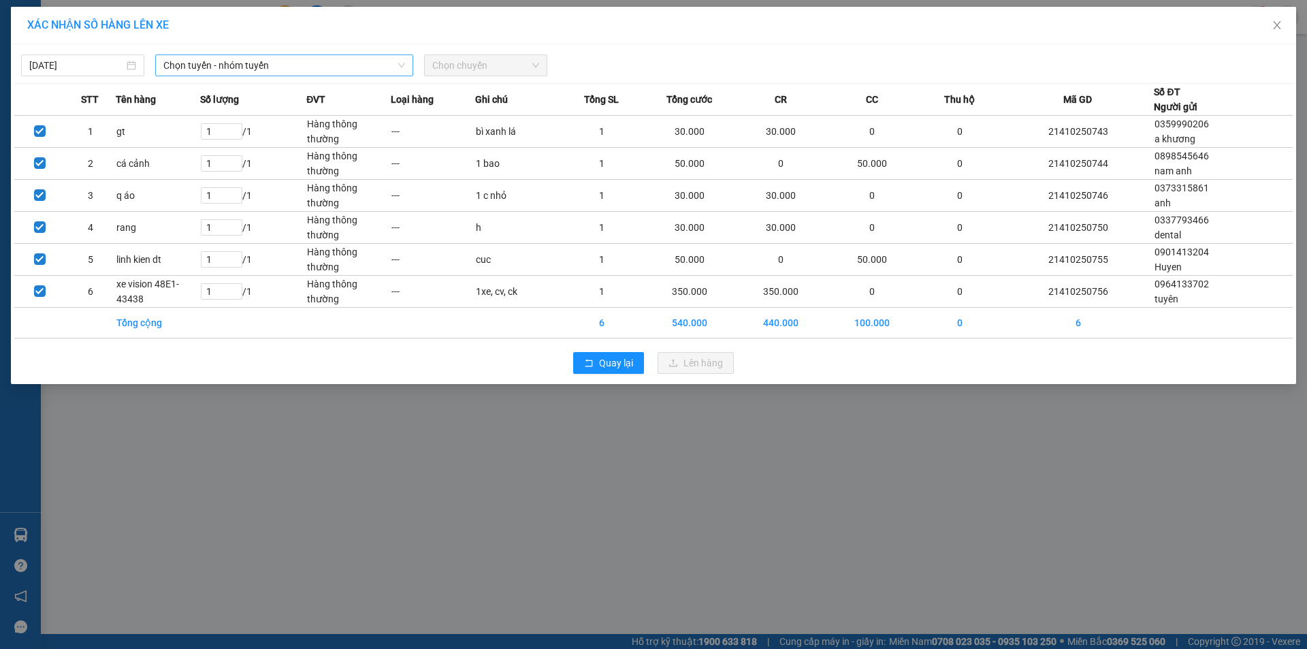
click at [337, 67] on span "Chọn tuyến - nhóm tuyến" at bounding box center [284, 65] width 242 height 20
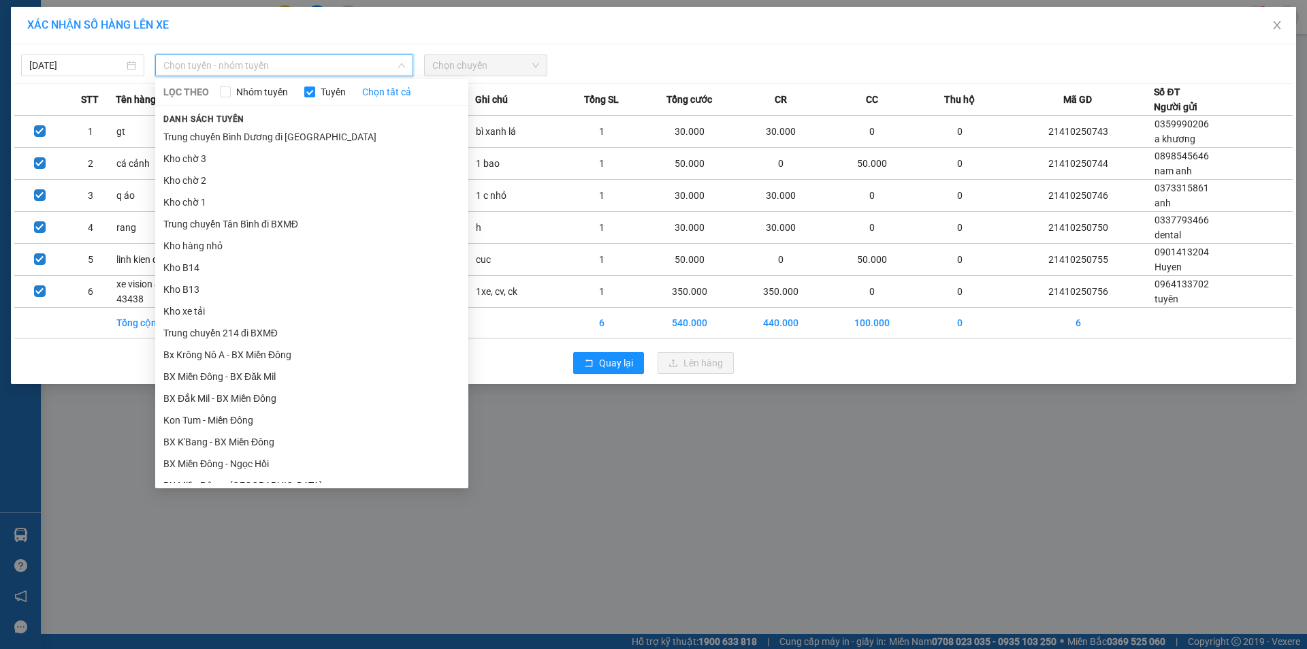
click at [300, 496] on li "BX Miền Đông - BX Krông Nô A" at bounding box center [311, 507] width 313 height 22
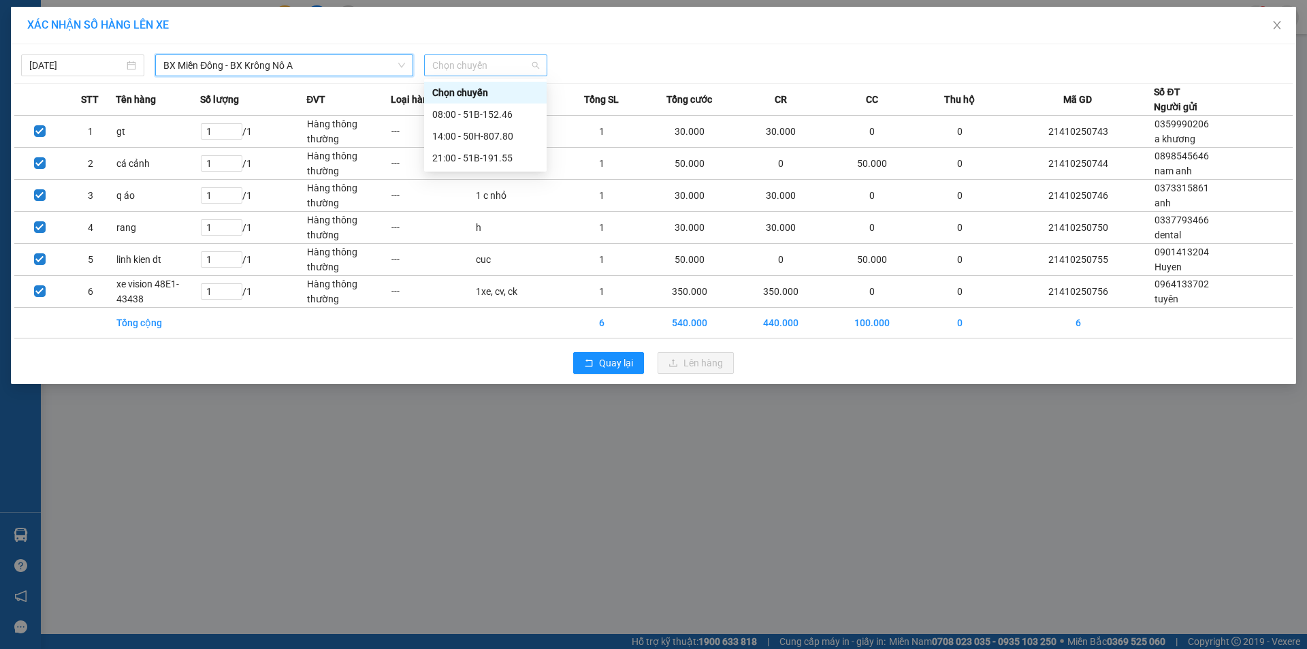
click at [487, 61] on span "Chọn chuyến" at bounding box center [485, 65] width 107 height 20
click at [494, 135] on div "14:00 - 50H-807.80" at bounding box center [485, 136] width 106 height 15
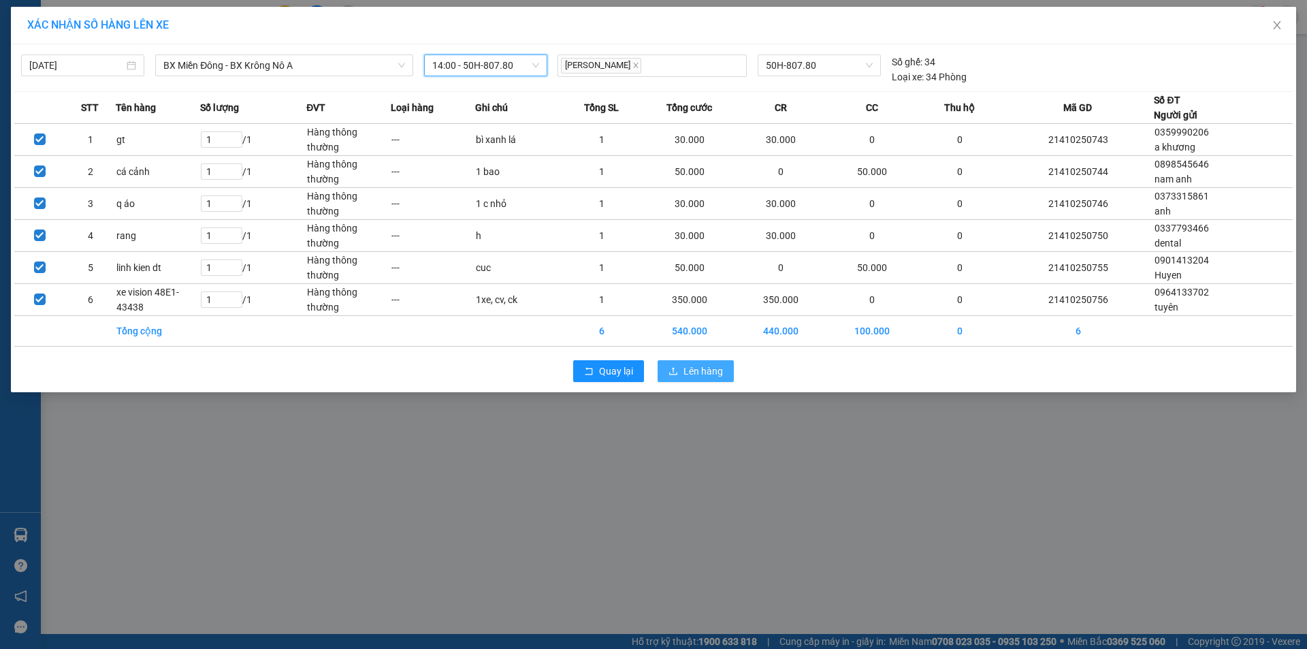
click at [709, 370] on span "Lên hàng" at bounding box center [702, 371] width 39 height 15
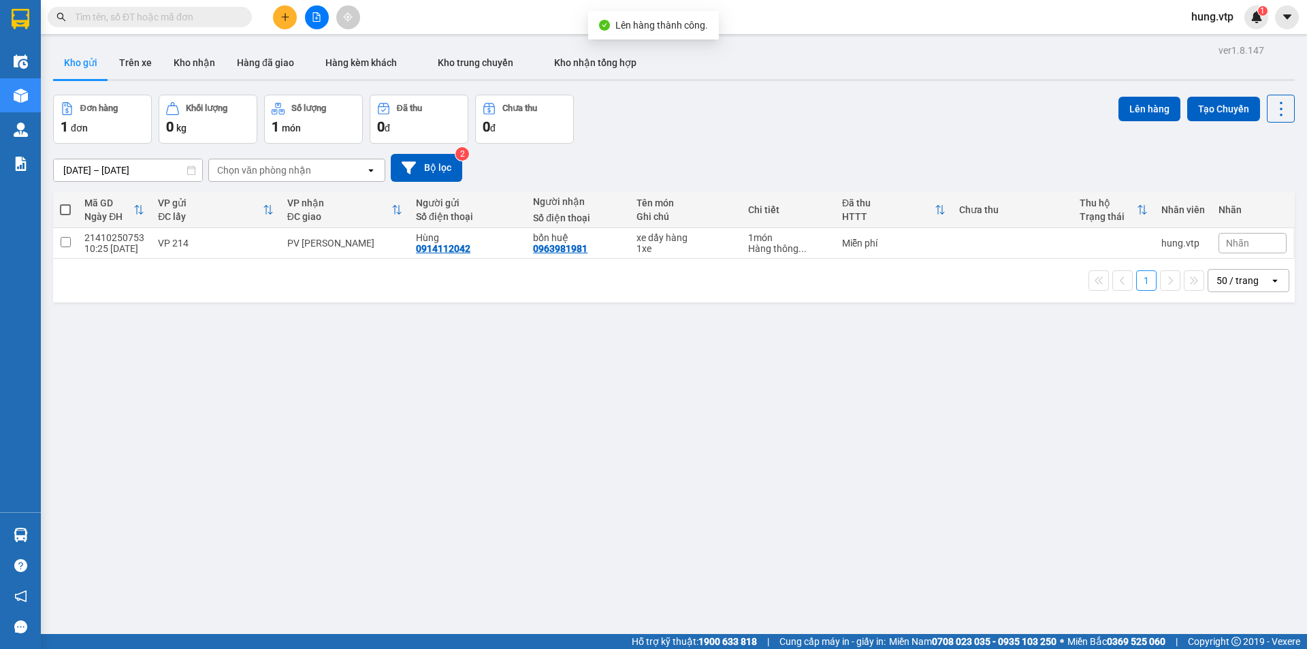
click at [574, 415] on div "ver 1.8.147 Kho gửi Trên xe Kho nhận Hàng đã giao Hàng kèm khách Kho trung chuy…" at bounding box center [674, 365] width 1253 height 649
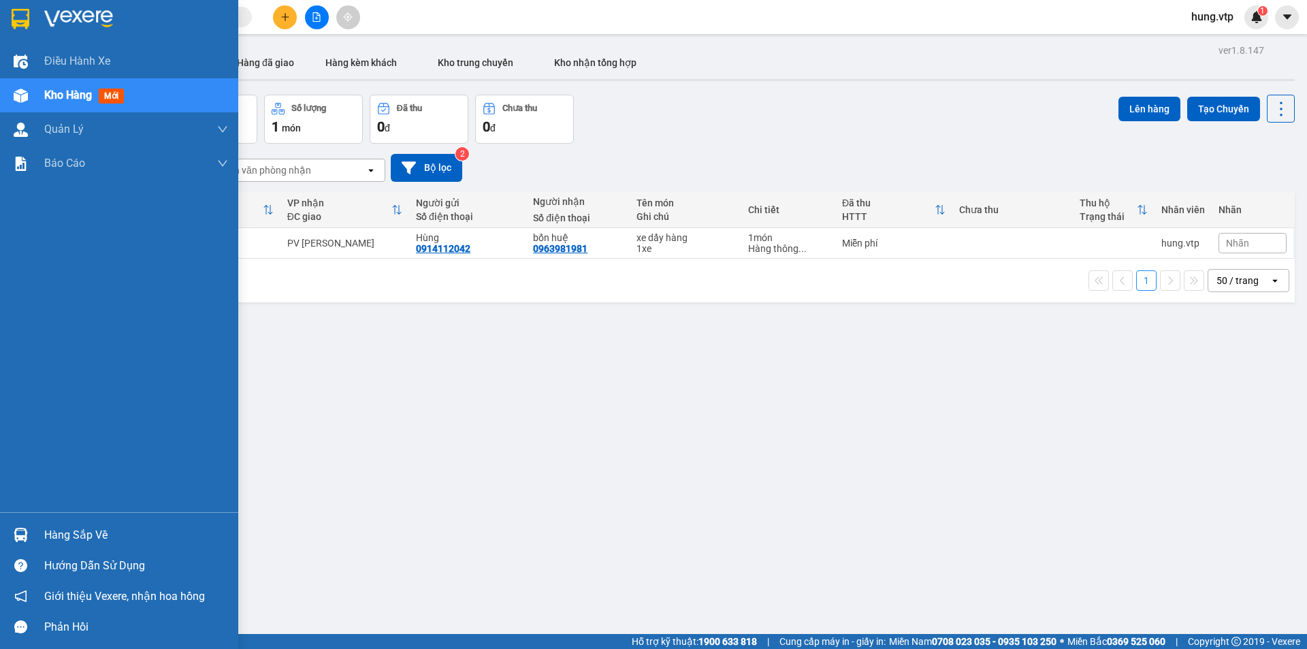
click at [72, 93] on span "Kho hàng" at bounding box center [68, 94] width 48 height 13
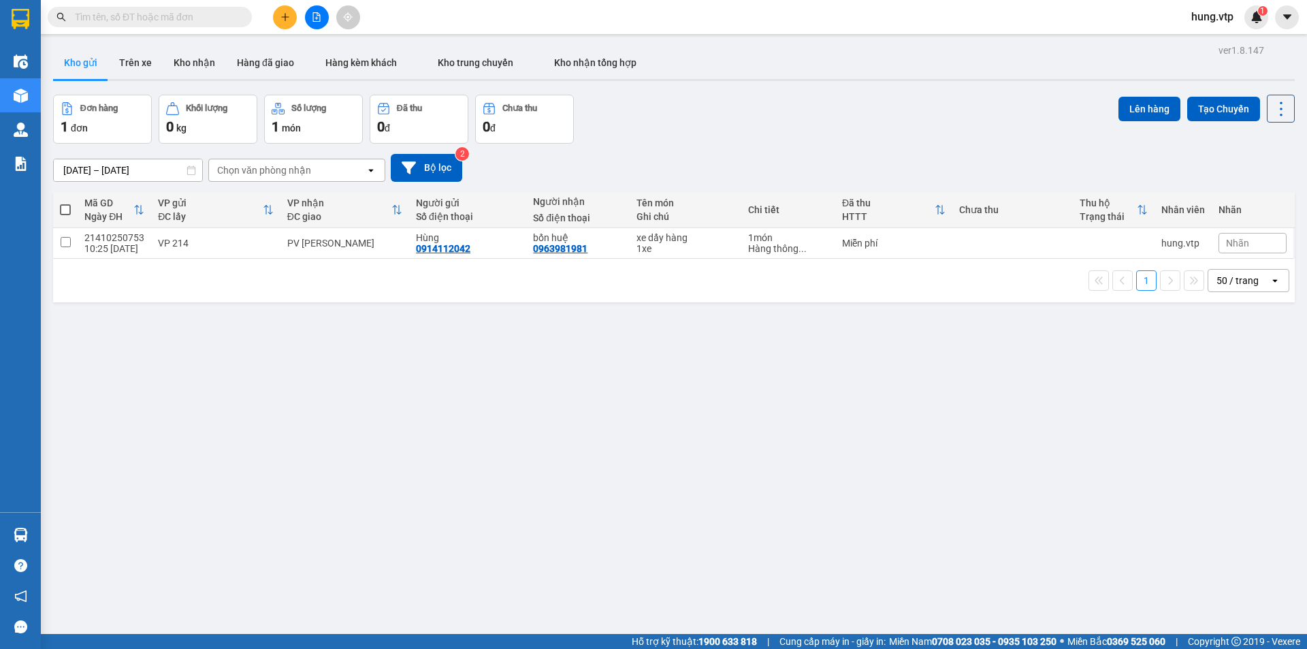
click at [808, 150] on div "[DATE] – [DATE] Press the down arrow key to interact with the calendar and sele…" at bounding box center [674, 168] width 1242 height 48
click at [756, 179] on div "[DATE] – [DATE] Press the down arrow key to interact with the calendar and sele…" at bounding box center [674, 168] width 1242 height 28
click at [728, 127] on div "Đơn hàng 1 đơn Khối lượng 0 kg Số lượng 1 món Đã thu 0 đ Chưa thu 0 đ Lên hàng …" at bounding box center [674, 119] width 1242 height 49
click at [712, 113] on div "Đơn hàng 1 đơn Khối lượng 0 kg Số lượng 1 món Đã thu 0 đ Chưa thu 0 đ Lên hàng …" at bounding box center [674, 119] width 1242 height 49
click at [773, 72] on div "Kho gửi Trên xe Kho nhận Hàng đã giao Hàng kèm khách Kho trung chuyển Kho nhận …" at bounding box center [674, 64] width 1242 height 36
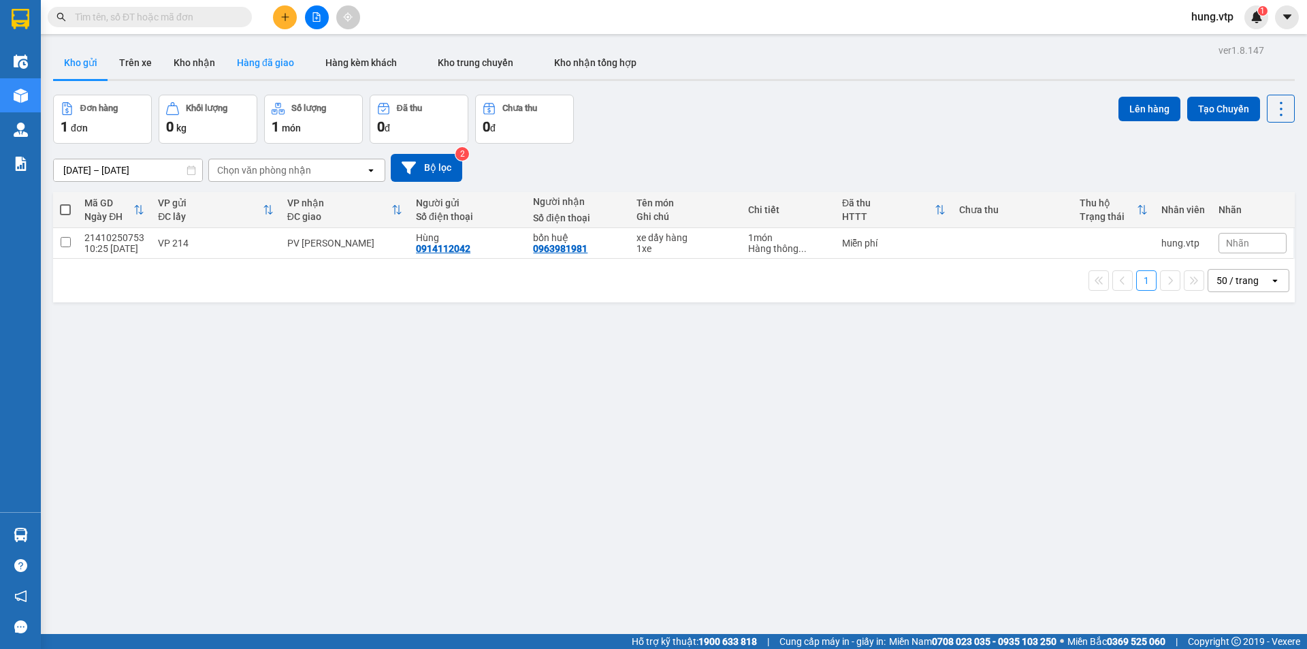
drag, startPoint x: 767, startPoint y: 102, endPoint x: 291, endPoint y: 46, distance: 479.1
click at [766, 102] on div "Đơn hàng 1 đơn Khối lượng 0 kg Số lượng 1 món Đã thu 0 đ Chưa thu 0 đ Lên hàng …" at bounding box center [674, 119] width 1242 height 49
click at [744, 114] on div "Đơn hàng 1 đơn Khối lượng 0 kg Số lượng 1 món Đã thu 0 đ Chưa thu 0 đ Lên hàng …" at bounding box center [674, 119] width 1242 height 49
click at [671, 154] on div "[DATE] – [DATE] Press the down arrow key to interact with the calendar and sele…" at bounding box center [674, 168] width 1242 height 28
click at [187, 63] on button "Kho nhận" at bounding box center [194, 62] width 63 height 33
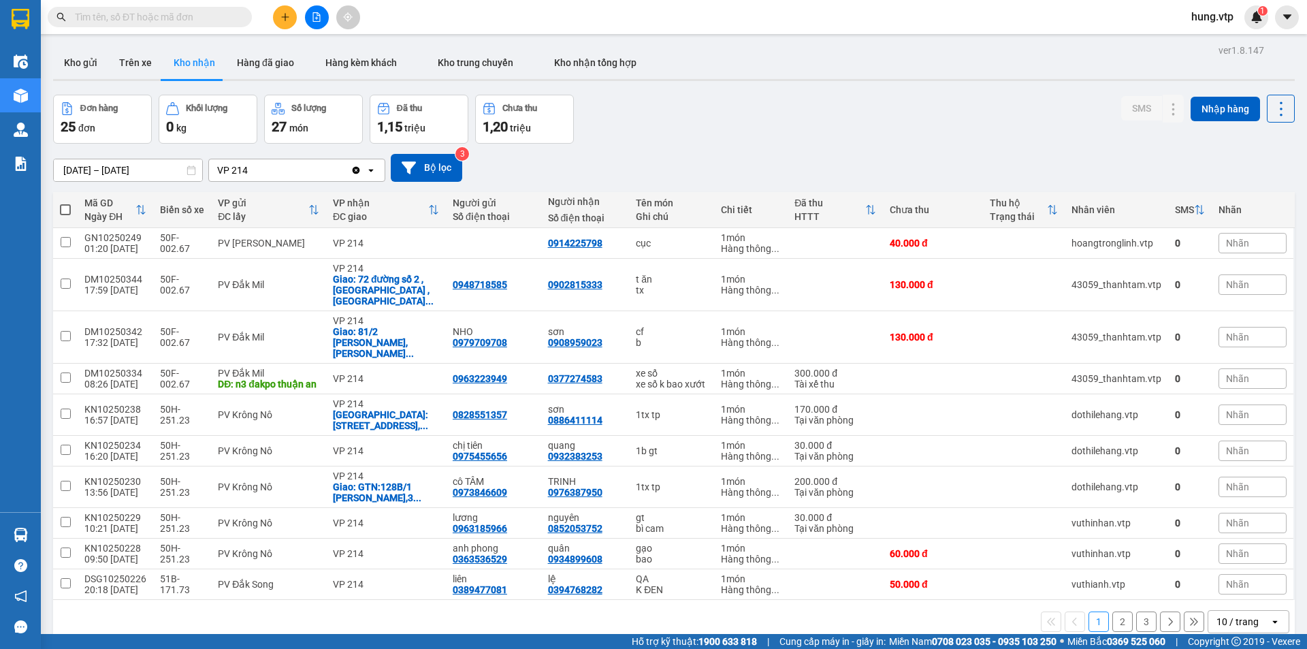
click at [1240, 615] on div "10 / trang" at bounding box center [1237, 622] width 42 height 14
click at [1230, 549] on span "80 / trang" at bounding box center [1230, 556] width 44 height 14
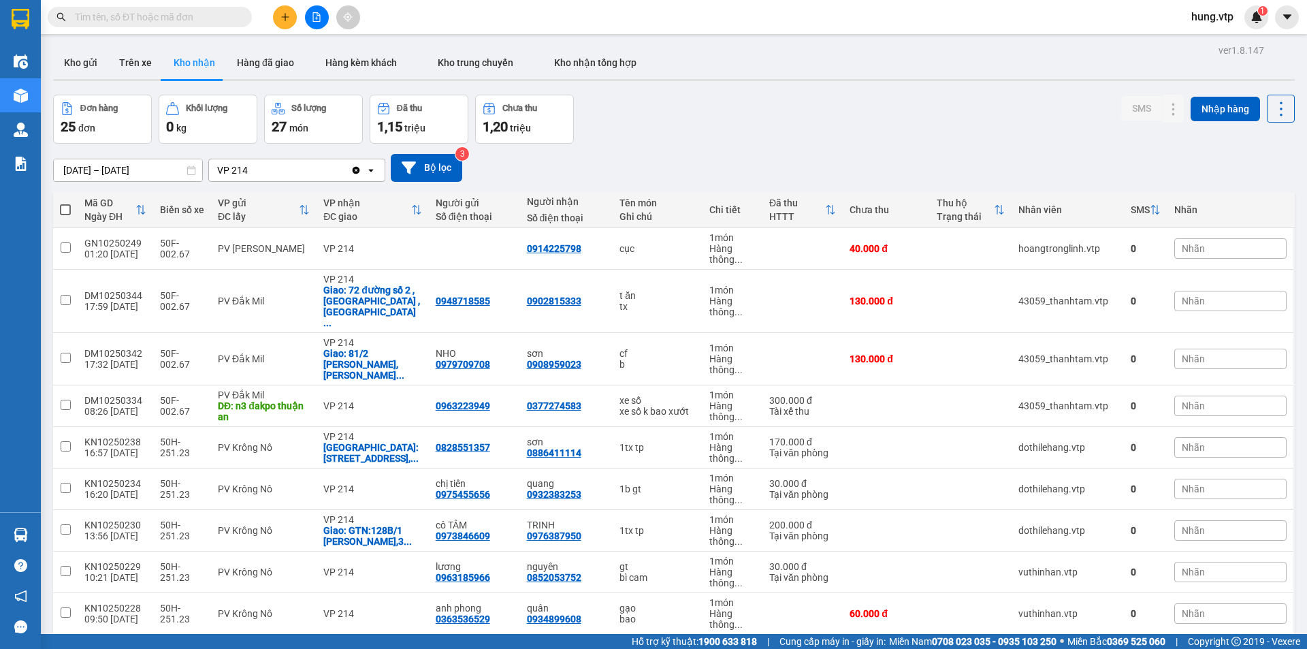
click at [725, 130] on div "Đơn hàng 25 đơn Khối lượng 0 kg Số lượng 27 món Đã thu 1,15 triệu Chưa thu 1,20…" at bounding box center [674, 119] width 1242 height 49
click at [722, 61] on div "Kho gửi Trên xe Kho nhận Hàng đã giao Hàng kèm khách Kho trung chuyển Kho nhận …" at bounding box center [674, 64] width 1242 height 36
drag, startPoint x: 717, startPoint y: 123, endPoint x: 743, endPoint y: 75, distance: 54.2
click at [725, 115] on div "Đơn hàng 25 đơn Khối lượng 0 kg Số lượng 27 món Đã thu 1,15 triệu Chưa thu 1,20…" at bounding box center [674, 119] width 1242 height 49
drag, startPoint x: 743, startPoint y: 70, endPoint x: 737, endPoint y: 106, distance: 36.0
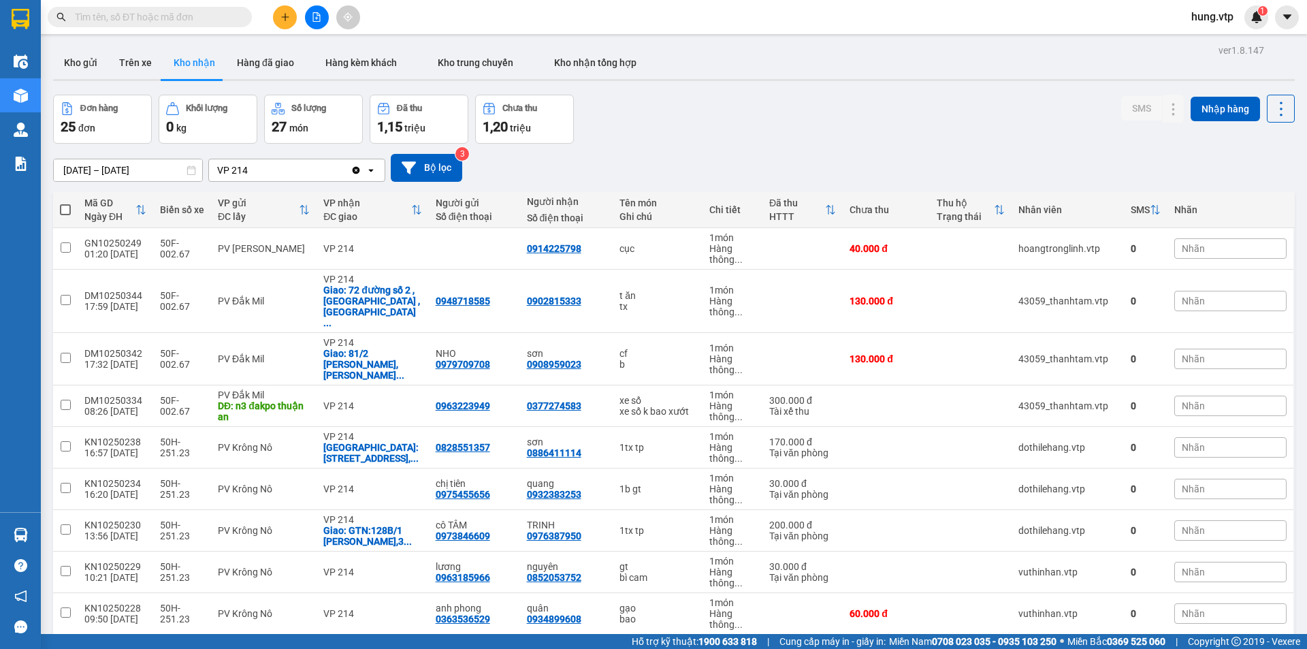
click at [745, 72] on div "Kho gửi Trên xe Kho nhận Hàng đã giao Hàng kèm khách Kho trung chuyển Kho nhận …" at bounding box center [674, 64] width 1242 height 36
click at [737, 106] on div "Đơn hàng 25 đơn Khối lượng 0 kg Số lượng 27 món Đã thu 1,15 triệu Chưa thu 1,20…" at bounding box center [674, 119] width 1242 height 49
click at [751, 109] on div "Đơn hàng 25 đơn Khối lượng 0 kg Số lượng 27 món Đã thu 1,15 triệu Chưa thu 1,20…" at bounding box center [674, 119] width 1242 height 49
click at [752, 57] on div "Kho gửi Trên xe Kho nhận Hàng đã giao Hàng kèm khách Kho trung chuyển Kho nhận …" at bounding box center [674, 64] width 1242 height 36
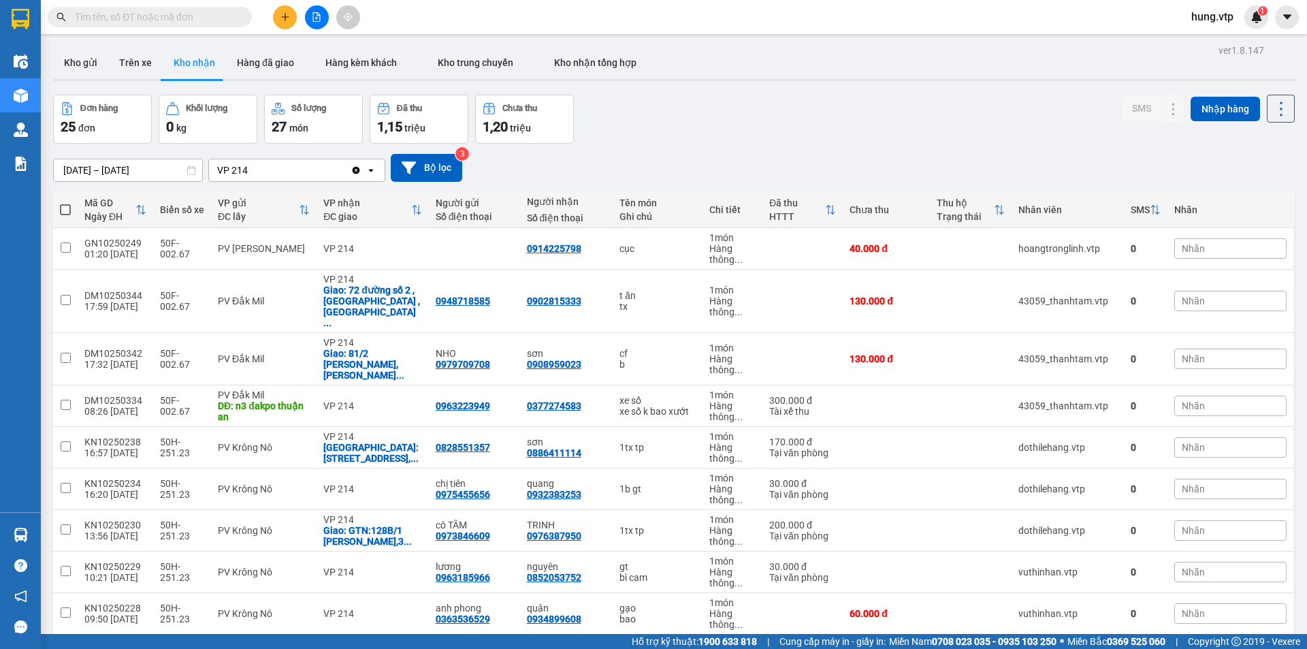
drag, startPoint x: 744, startPoint y: 101, endPoint x: 748, endPoint y: 68, distance: 32.9
click at [744, 101] on div "Đơn hàng 25 đơn Khối lượng 0 kg Số lượng 27 món Đã thu 1,15 triệu Chưa thu 1,20…" at bounding box center [674, 119] width 1242 height 49
click at [748, 66] on div "Kho gửi Trên xe Kho nhận Hàng đã giao Hàng kèm khách Kho trung chuyển Kho nhận …" at bounding box center [674, 64] width 1242 height 36
drag, startPoint x: 749, startPoint y: 72, endPoint x: 752, endPoint y: 82, distance: 9.7
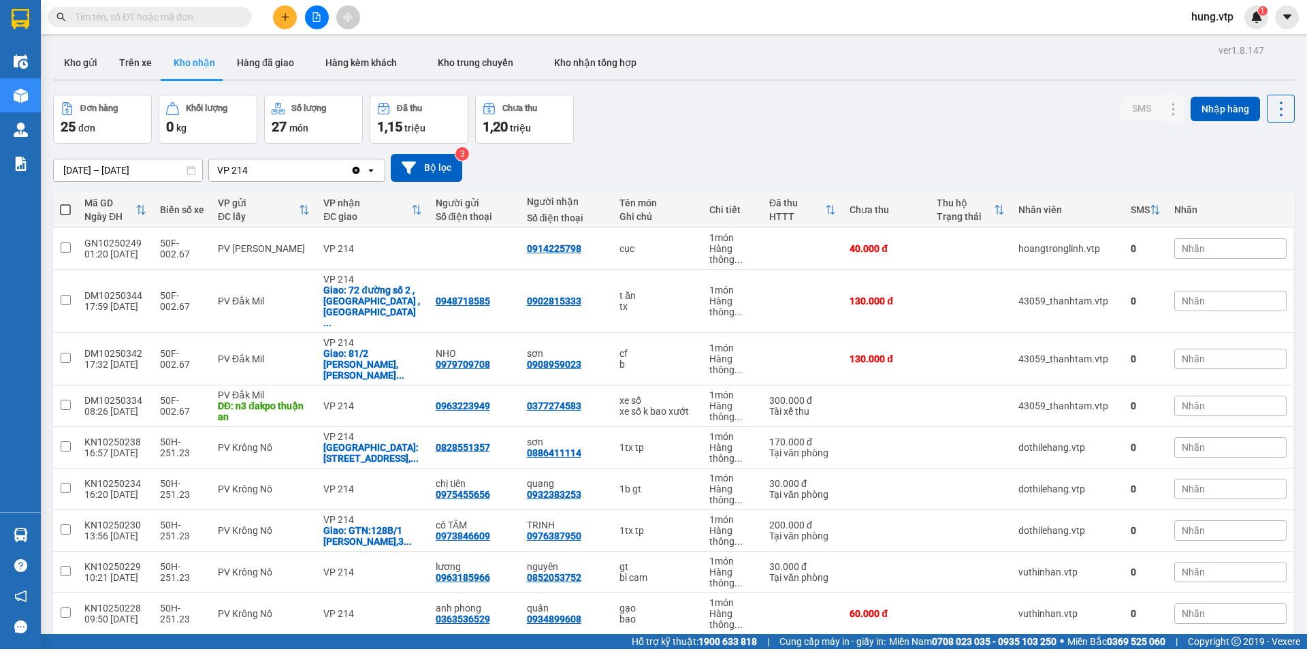
click at [751, 72] on div "Kho gửi Trên xe Kho nhận Hàng đã giao Hàng kèm khách Kho trung chuyển Kho nhận …" at bounding box center [674, 64] width 1242 height 36
click at [752, 103] on div "Đơn hàng 25 đơn Khối lượng 0 kg Số lượng 27 món Đã thu 1,15 triệu Chưa thu 1,20…" at bounding box center [674, 119] width 1242 height 49
click at [754, 70] on div "Kho gửi Trên xe Kho nhận Hàng đã giao Hàng kèm khách Kho trung chuyển Kho nhận …" at bounding box center [674, 64] width 1242 height 36
click at [752, 99] on div "Đơn hàng 25 đơn Khối lượng 0 kg Số lượng 27 món Đã thu 1,15 triệu Chưa thu 1,20…" at bounding box center [674, 119] width 1242 height 49
click at [760, 59] on div "Kho gửi Trên xe Kho nhận Hàng đã giao Hàng kèm khách Kho trung chuyển Kho nhận …" at bounding box center [674, 64] width 1242 height 36
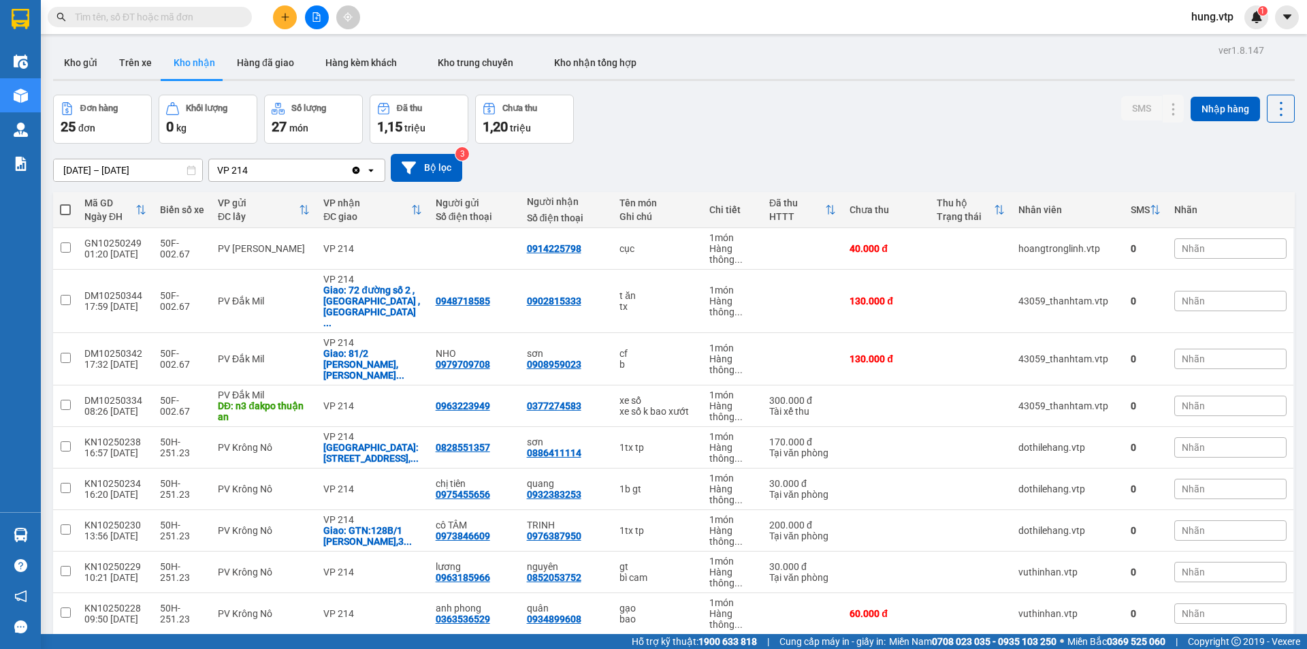
click at [748, 103] on div "Đơn hàng 25 đơn Khối lượng 0 kg Số lượng 27 món Đã thu 1,15 triệu Chưa thu 1,20…" at bounding box center [674, 119] width 1242 height 49
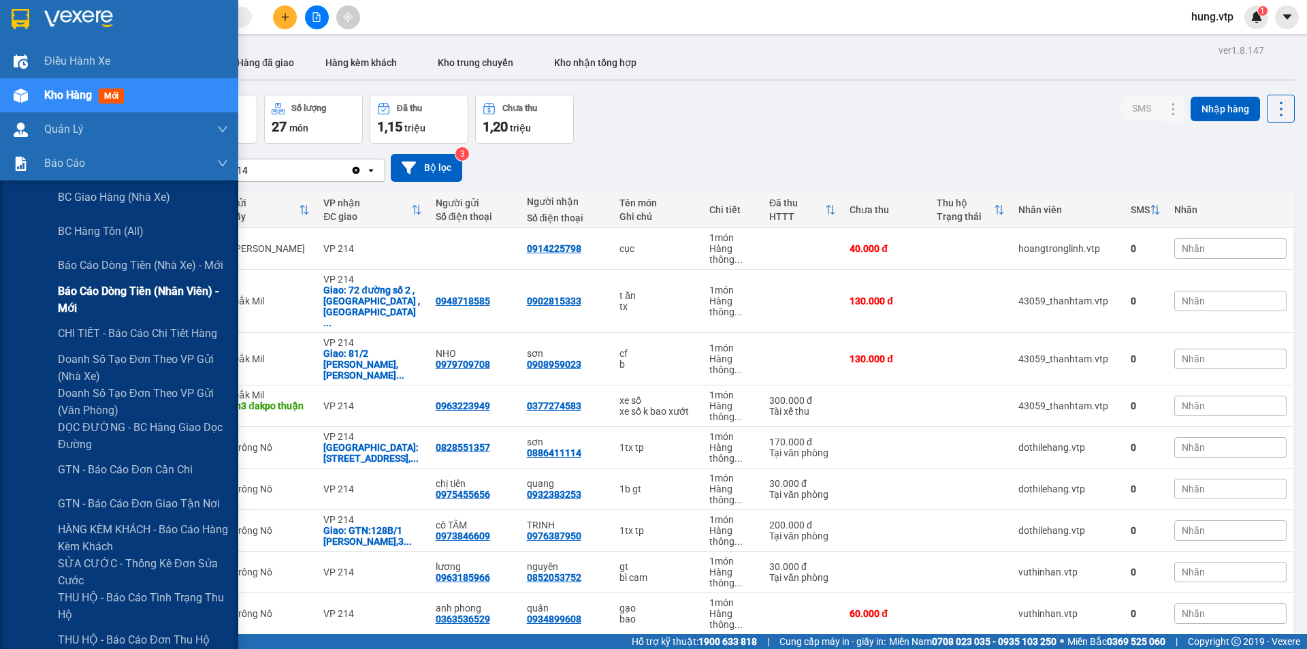
click at [103, 292] on span "Báo cáo dòng tiền (nhân viên) - mới" at bounding box center [143, 300] width 170 height 34
